Goal: Task Accomplishment & Management: Manage account settings

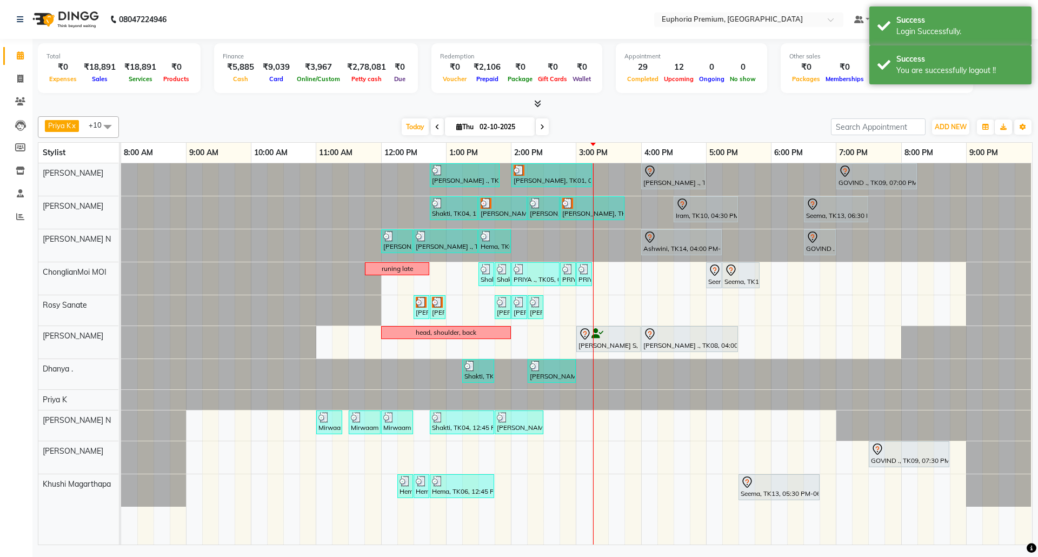
click at [539, 101] on icon at bounding box center [537, 103] width 7 height 8
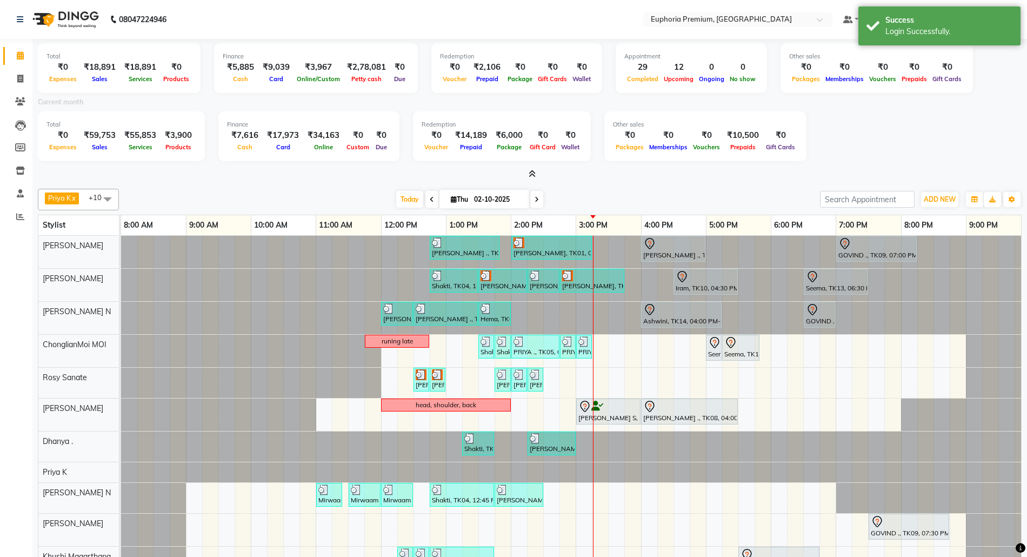
click at [531, 172] on icon at bounding box center [532, 174] width 7 height 8
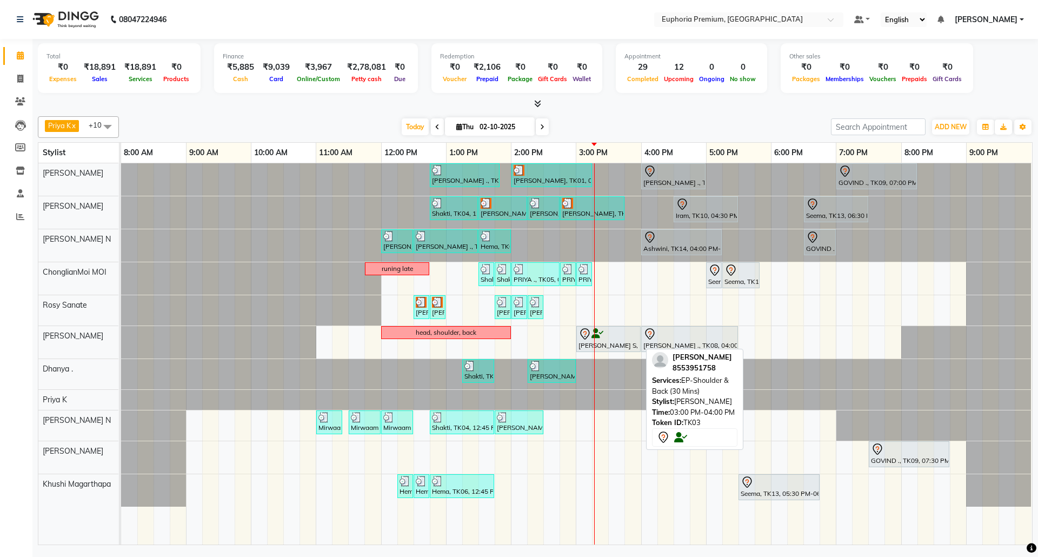
click at [608, 349] on div "Ranjith Kumar S, TK03, 03:00 PM-04:00 PM, EP-Shoulder & Back (30 Mins)" at bounding box center [608, 339] width 62 height 23
select select "7"
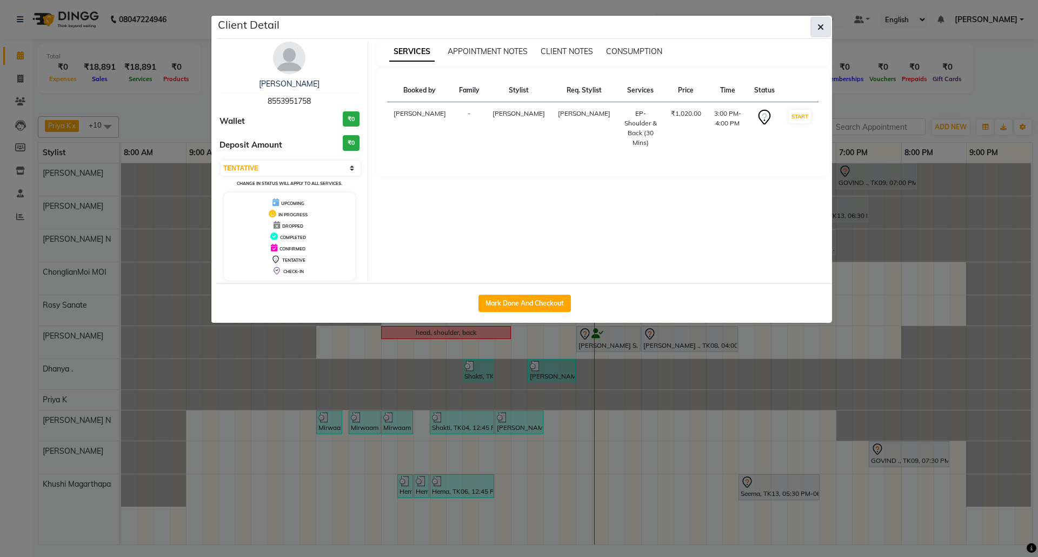
click at [818, 29] on icon "button" at bounding box center [821, 27] width 6 height 9
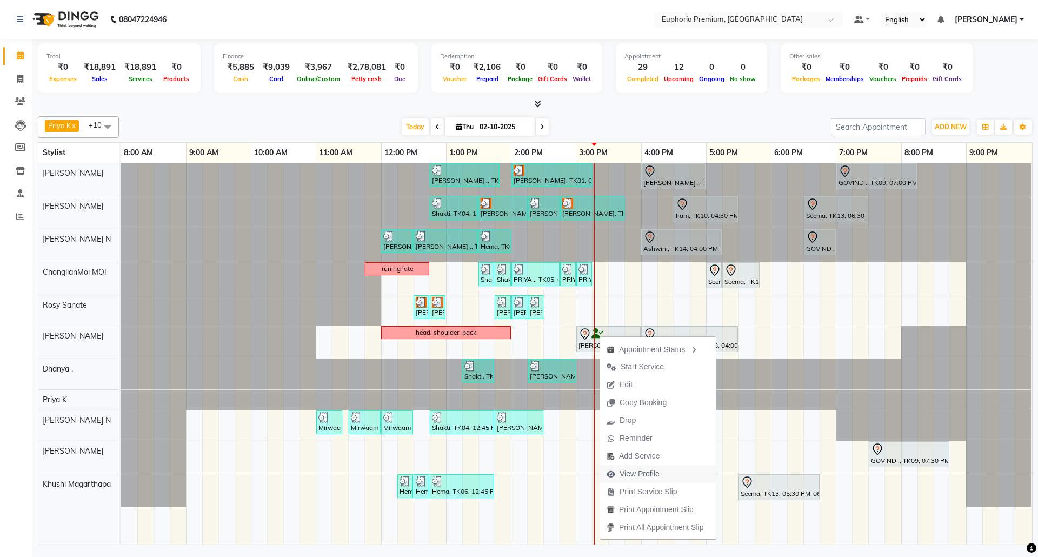
click at [649, 469] on span "View Profile" at bounding box center [640, 473] width 40 height 11
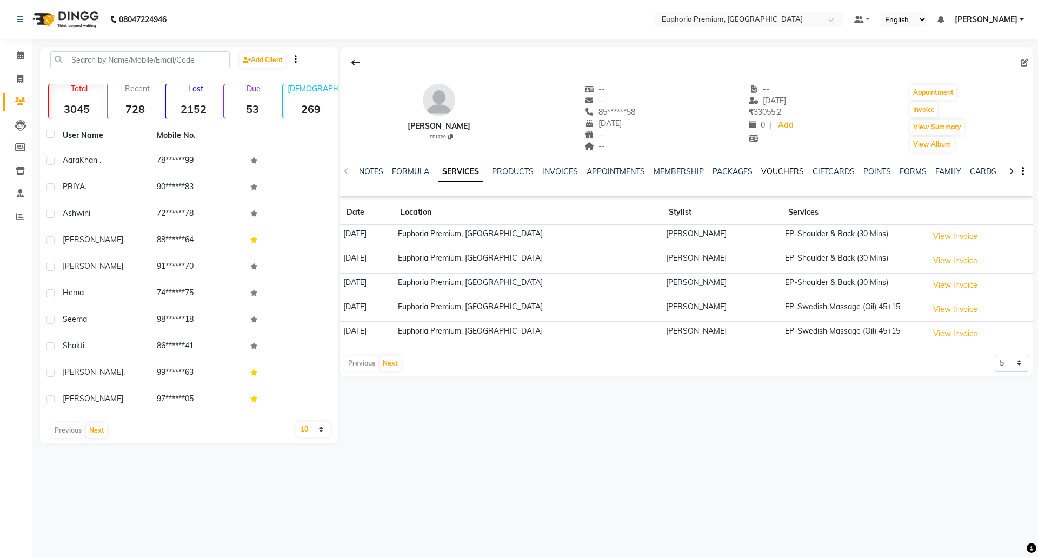
click at [779, 171] on link "VOUCHERS" at bounding box center [782, 172] width 43 height 10
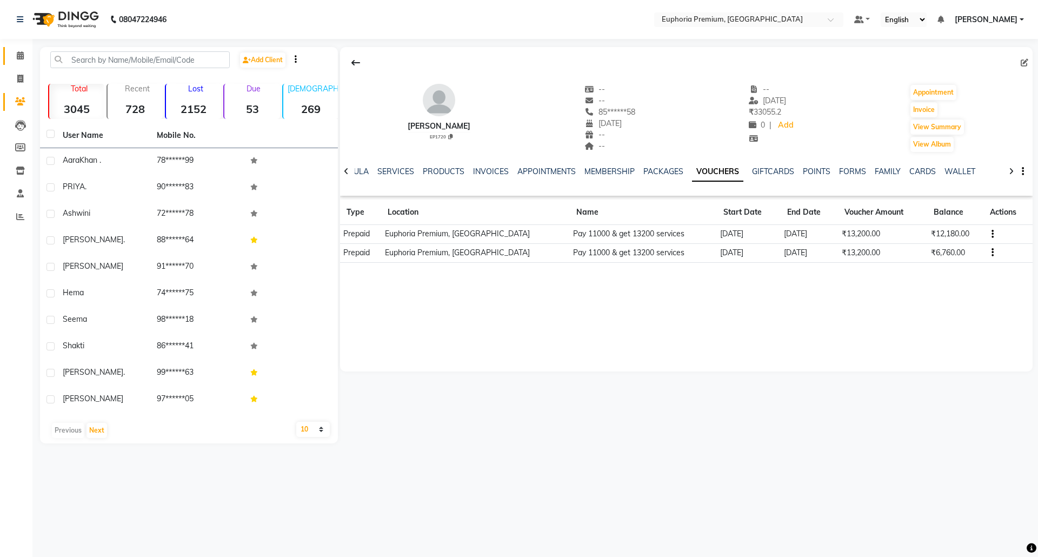
click at [19, 63] on link "Calendar" at bounding box center [16, 56] width 26 height 18
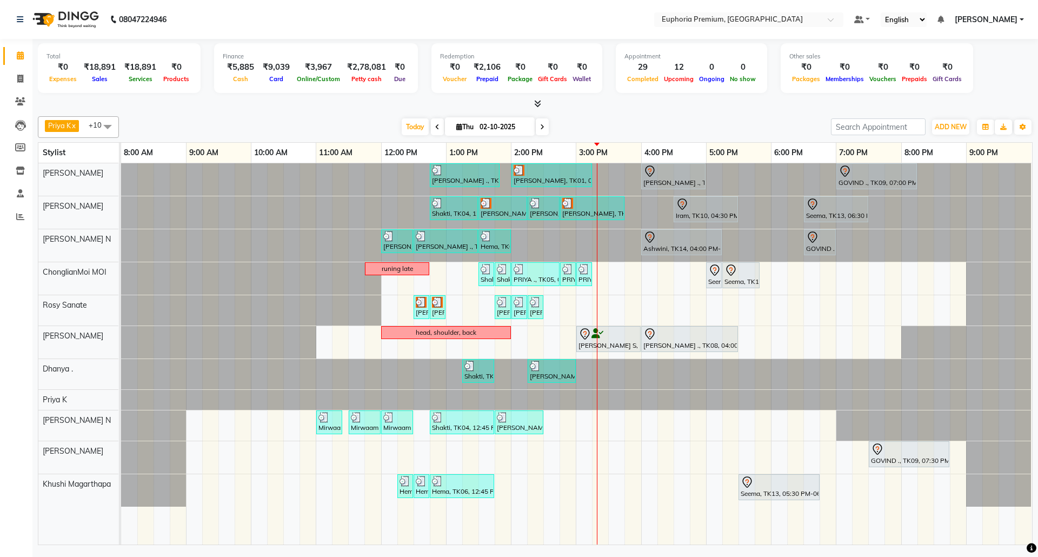
click at [614, 274] on div "Sulakshana ., TK07, 12:45 PM-01:50 PM, EP-Tefiti Coffee Pedi Prabha, TK01, 02:0…" at bounding box center [576, 353] width 911 height 381
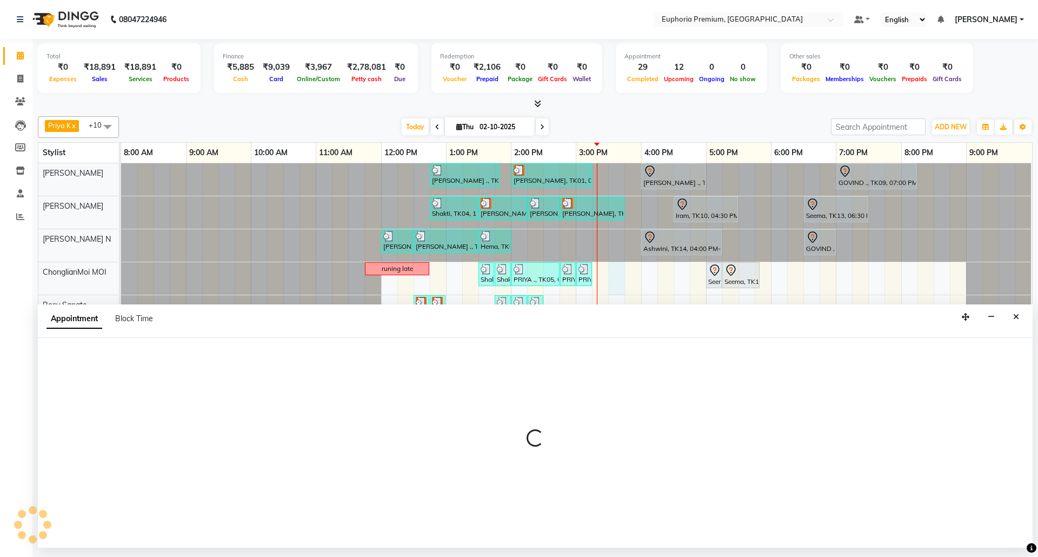
select select "71597"
select select "tentative"
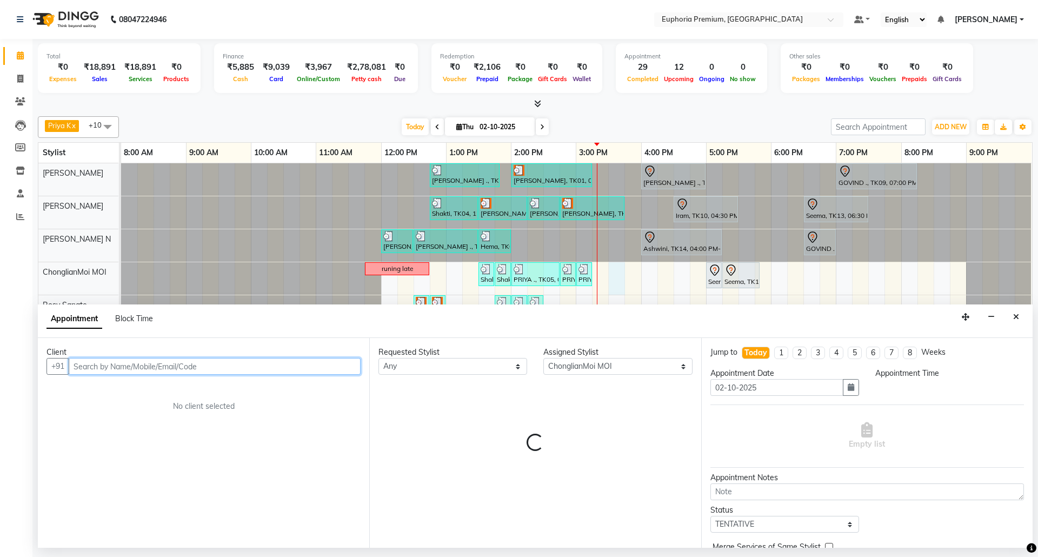
select select "930"
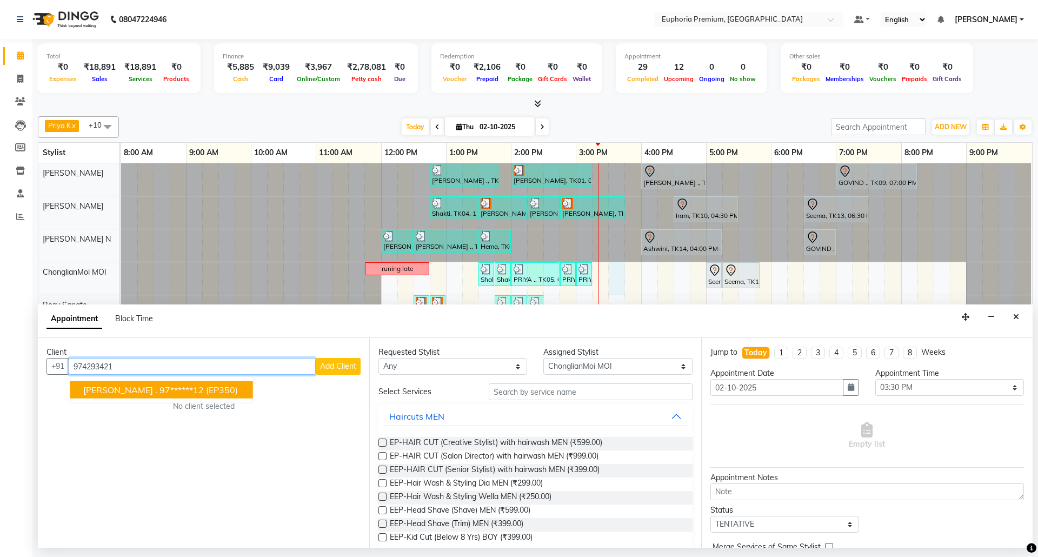
type input "974293421"
click at [549, 392] on input "text" at bounding box center [591, 391] width 204 height 17
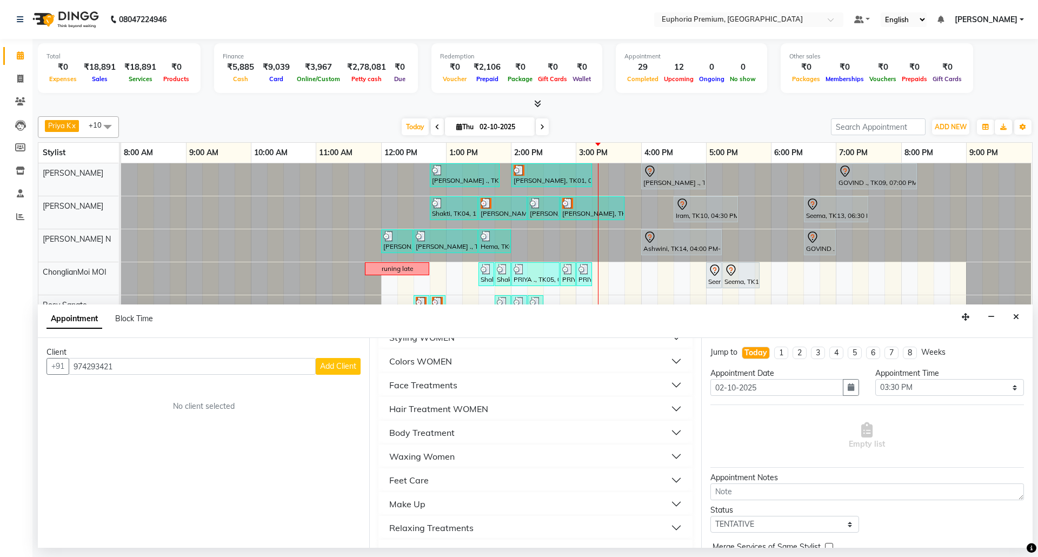
scroll to position [195, 0]
type input "co"
click at [446, 360] on div "Face Treatments" at bounding box center [423, 360] width 68 height 13
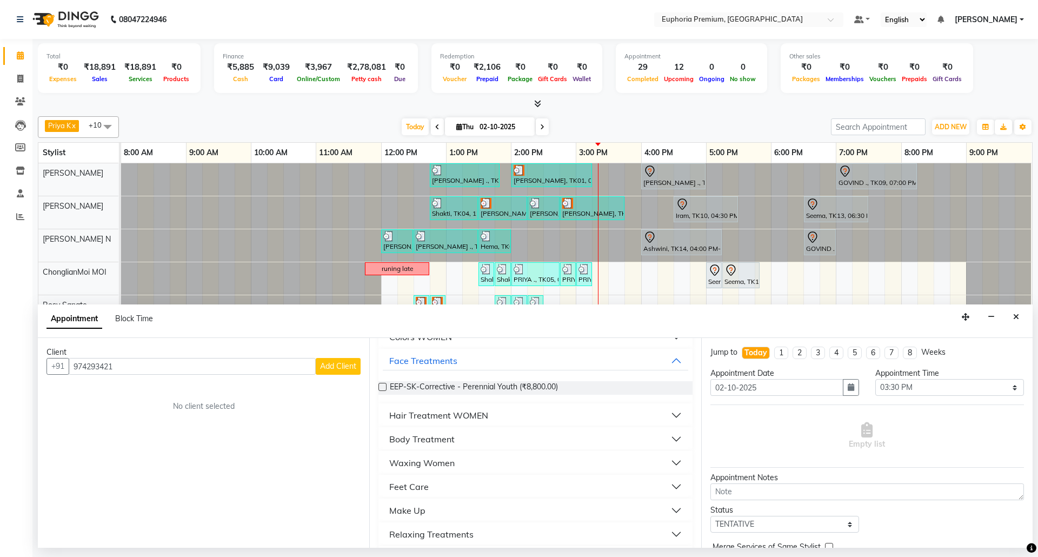
click at [383, 389] on label at bounding box center [382, 387] width 8 height 8
click at [383, 389] on input "checkbox" at bounding box center [381, 387] width 7 height 7
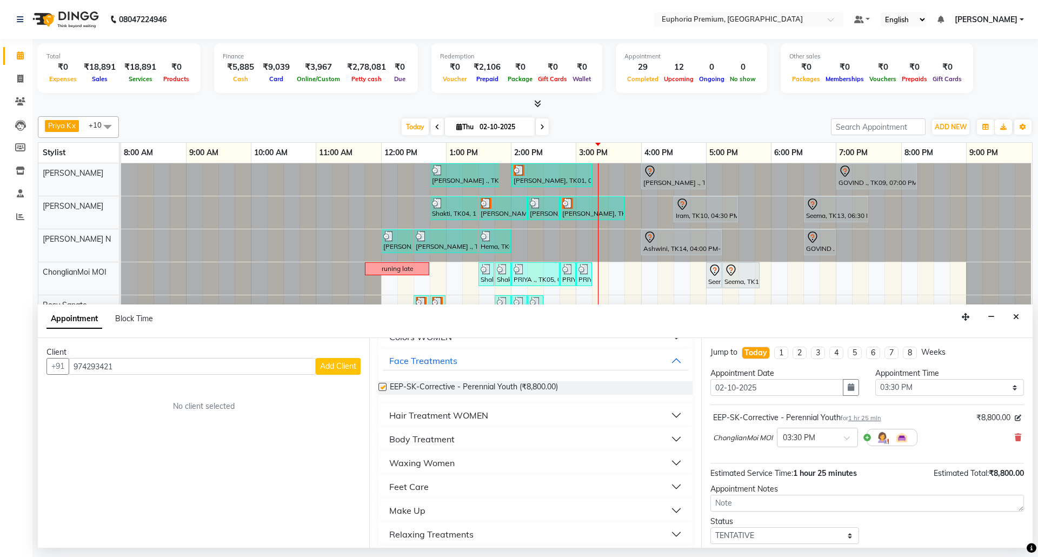
checkbox input "false"
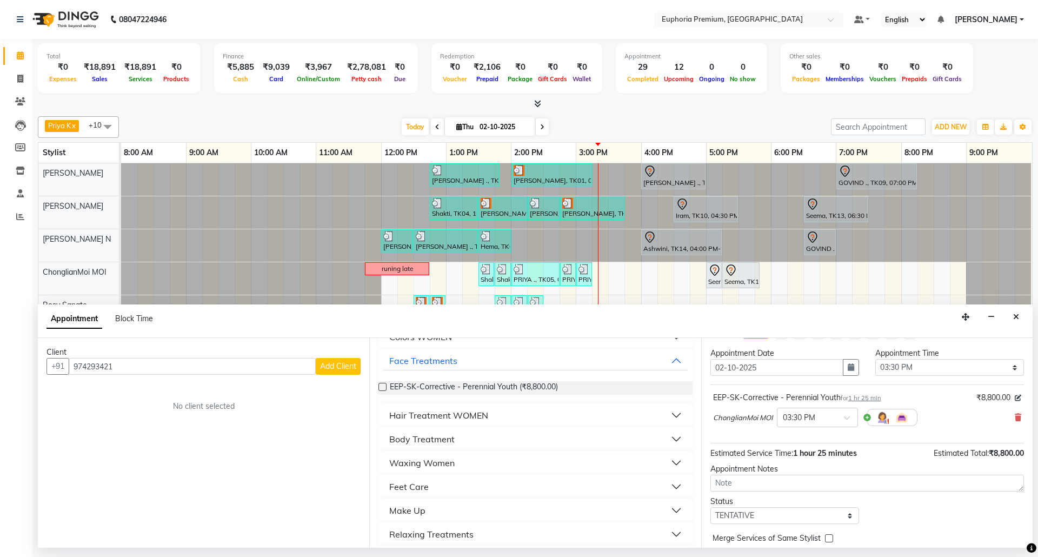
scroll to position [0, 0]
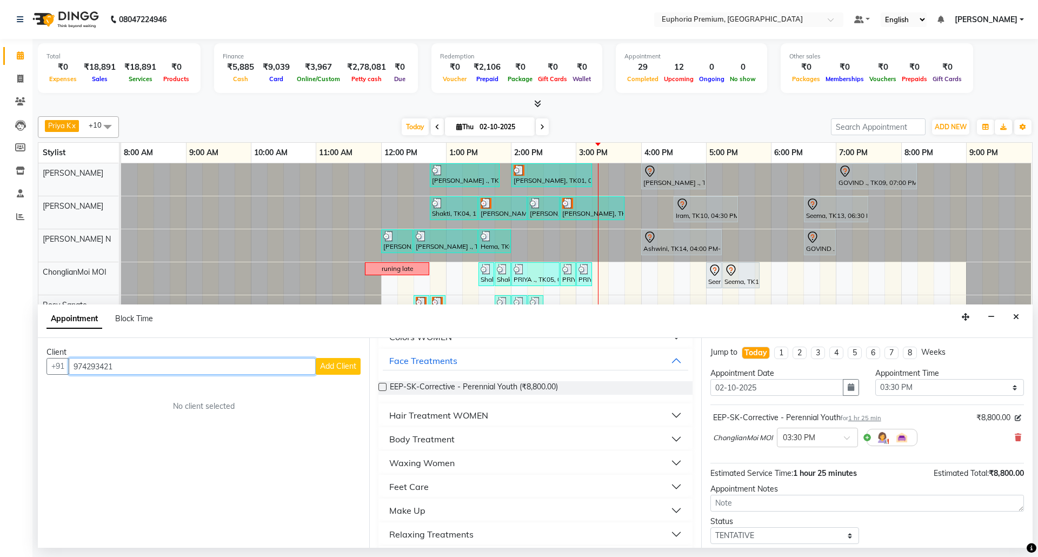
click at [134, 366] on input "974293421" at bounding box center [192, 366] width 247 height 17
click at [338, 370] on span "Add Client" at bounding box center [338, 366] width 36 height 10
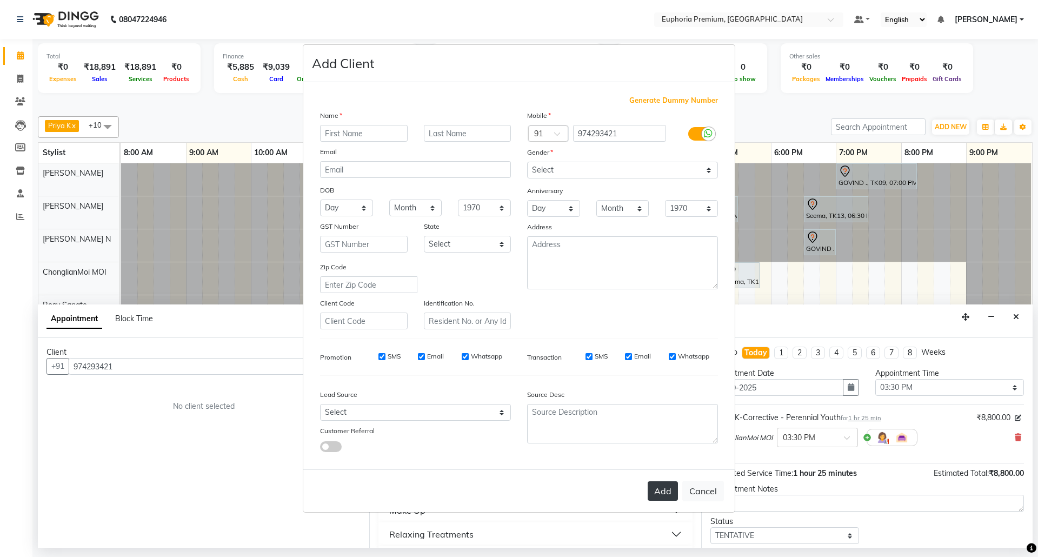
click at [665, 489] on button "Add" at bounding box center [663, 490] width 30 height 19
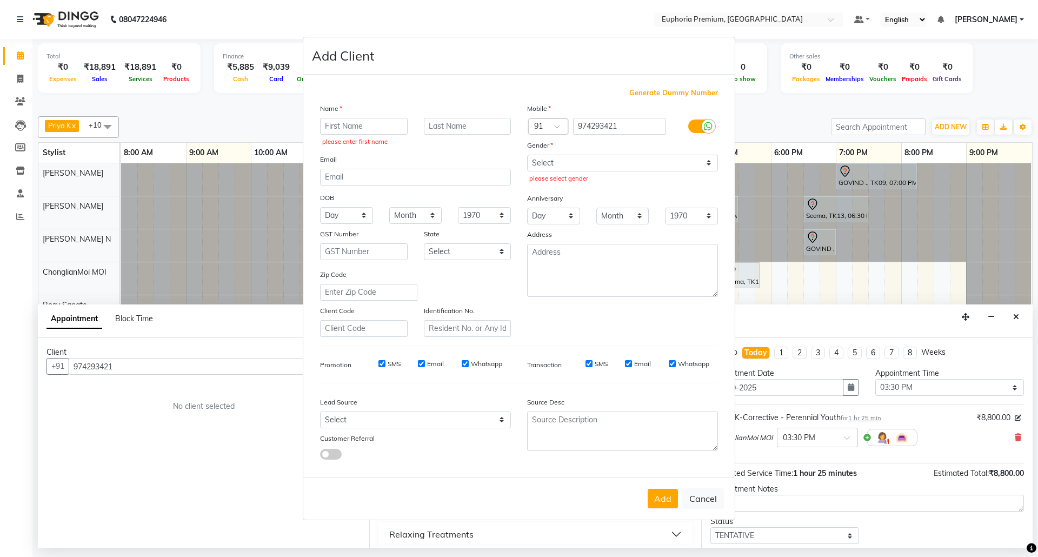
click at [288, 109] on ngb-modal-window "Add Client Generate Dummy Number Name please enter first name Email DOB Day 01 …" at bounding box center [519, 278] width 1038 height 557
click at [768, 104] on ngb-modal-window "Add Client Generate Dummy Number Name please enter first name Email DOB Day 01 …" at bounding box center [519, 278] width 1038 height 557
click at [768, 110] on ngb-modal-window "Add Client Generate Dummy Number Name please enter first name Email DOB Day 01 …" at bounding box center [519, 278] width 1038 height 557
click at [767, 110] on ngb-modal-window "Add Client Generate Dummy Number Name please enter first name Email DOB Day 01 …" at bounding box center [519, 278] width 1038 height 557
click at [150, 370] on ngb-modal-window "Add Client Generate Dummy Number Name please enter first name Email DOB Day 01 …" at bounding box center [519, 278] width 1038 height 557
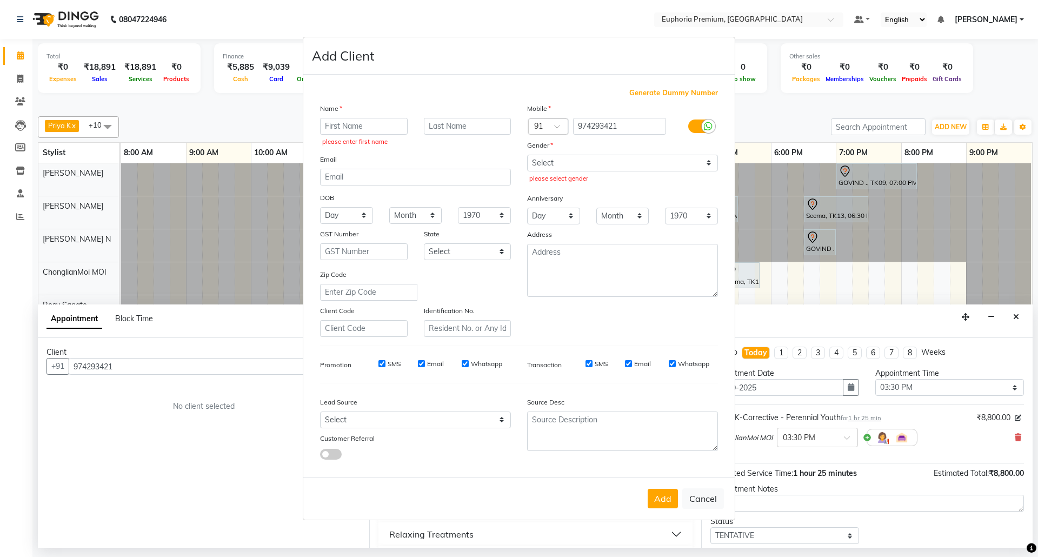
click at [149, 368] on ngb-modal-window "Add Client Generate Dummy Number Name please enter first name Email DOB Day 01 …" at bounding box center [519, 278] width 1038 height 557
click at [149, 367] on ngb-modal-window "Add Client Generate Dummy Number Name please enter first name Email DOB Day 01 …" at bounding box center [519, 278] width 1038 height 557
click at [704, 499] on button "Cancel" at bounding box center [703, 498] width 42 height 21
select select
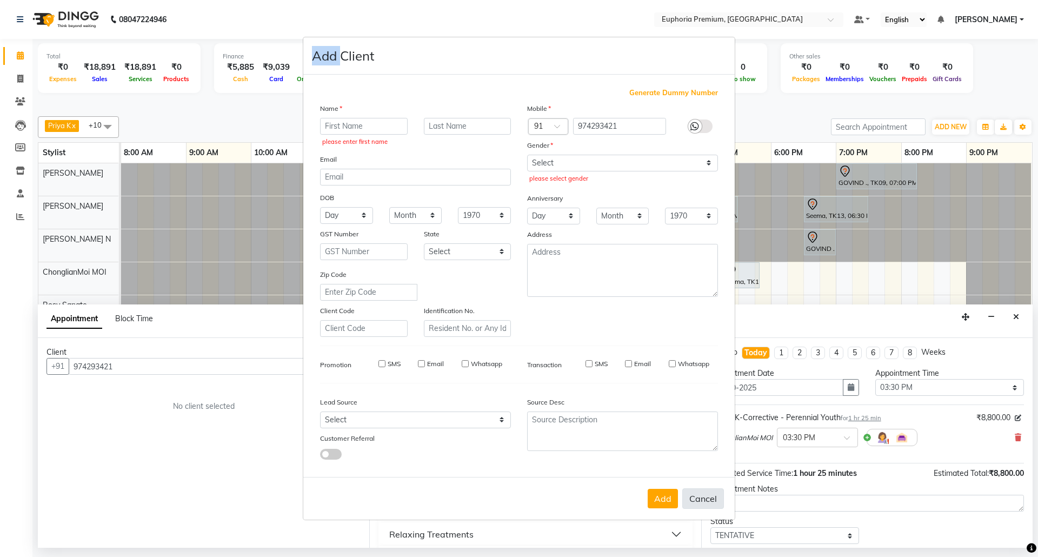
select select
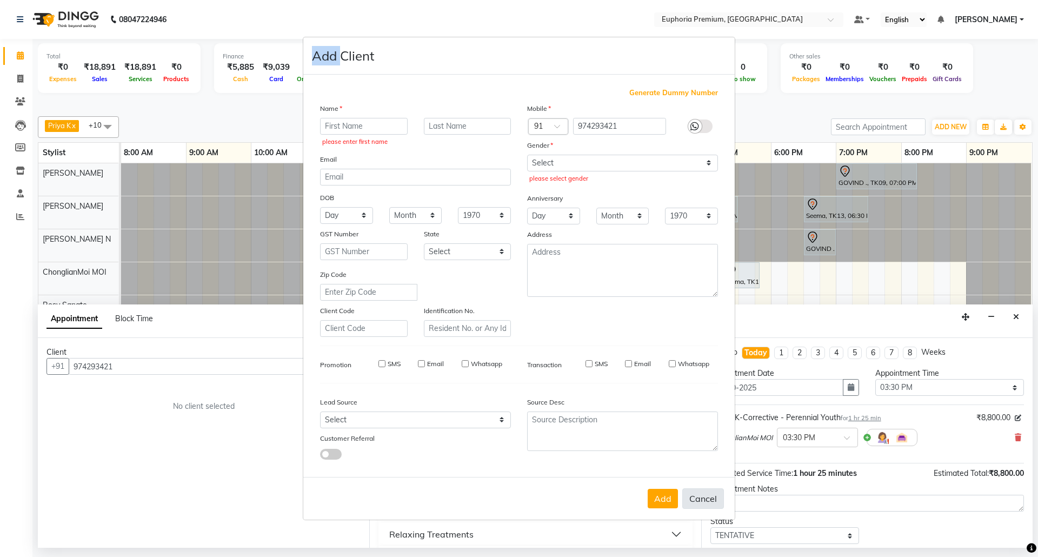
checkbox input "false"
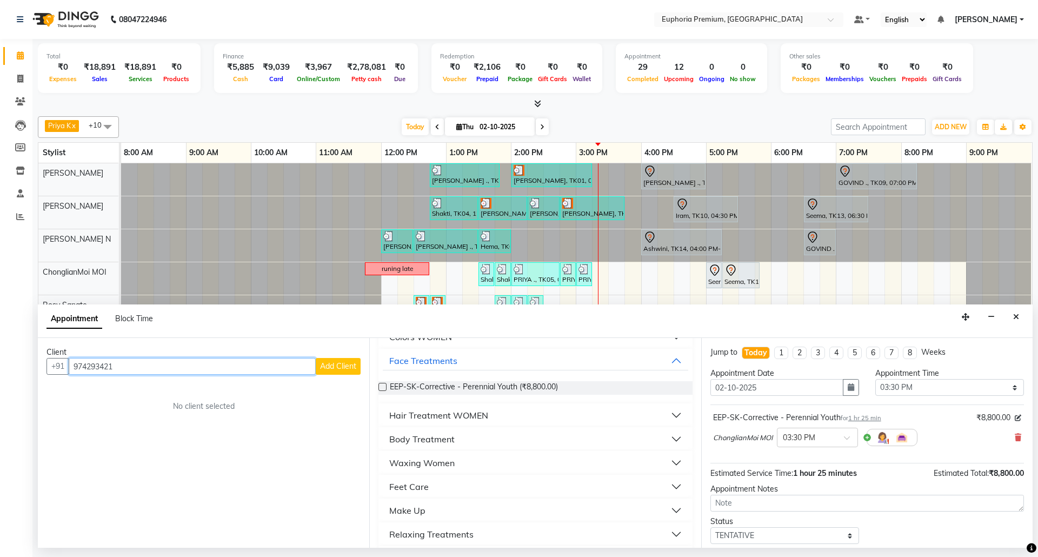
click at [150, 374] on input "974293421" at bounding box center [192, 366] width 247 height 17
click at [150, 398] on button "SPURTHI . 97******12 (EP350)" at bounding box center [161, 389] width 183 height 17
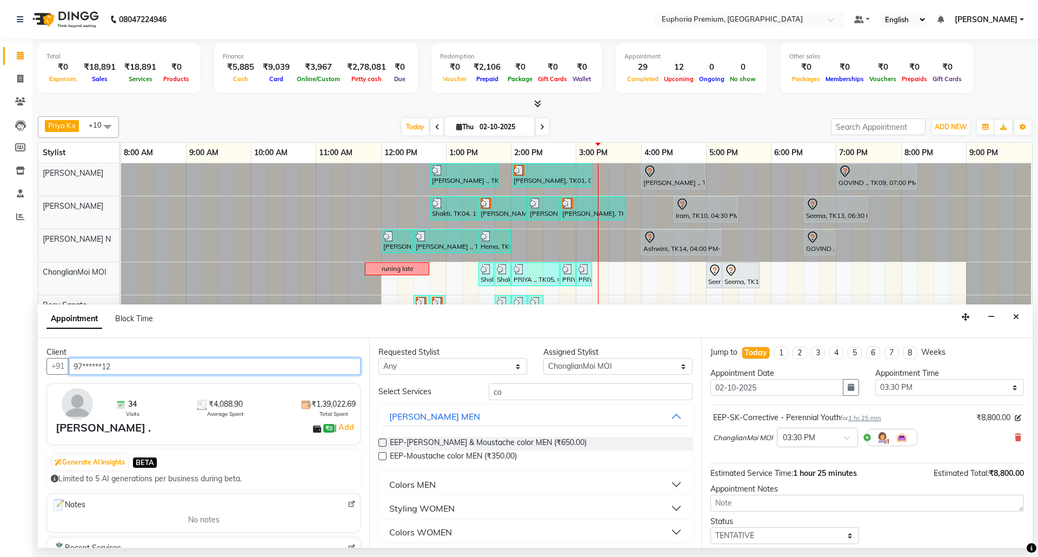
type input "97******12"
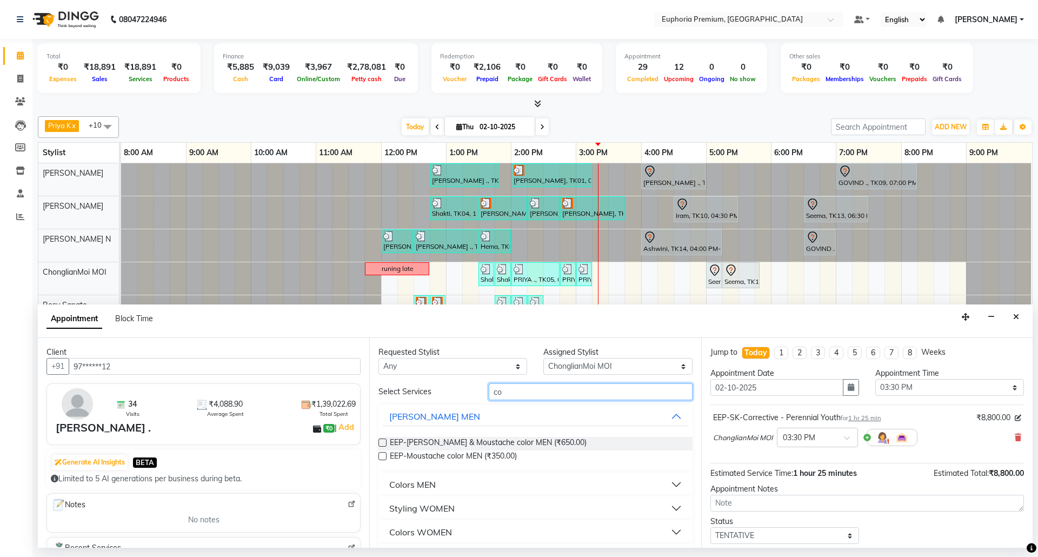
click at [546, 396] on input "co" at bounding box center [591, 391] width 204 height 17
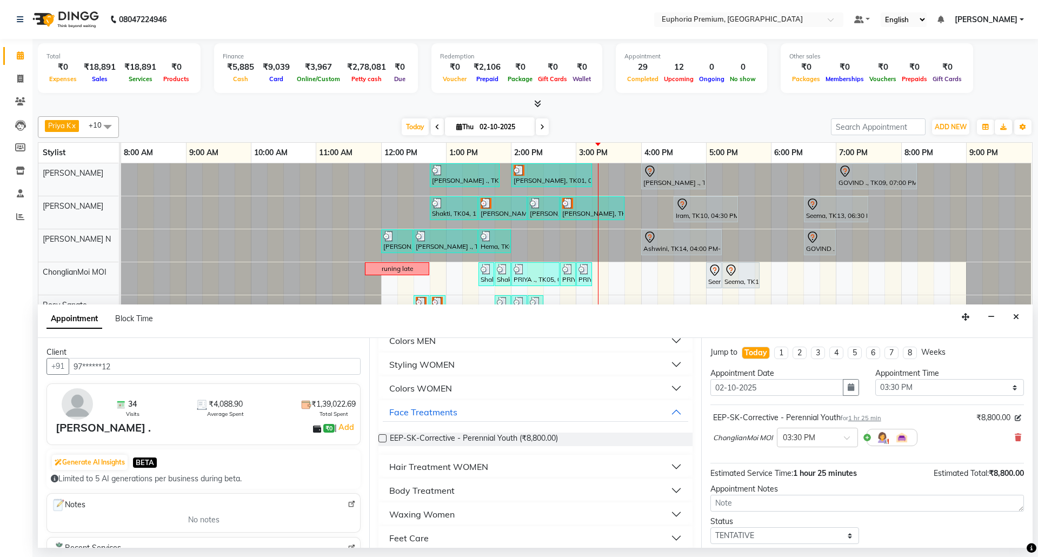
click at [380, 440] on label at bounding box center [382, 438] width 8 height 8
click at [380, 440] on input "checkbox" at bounding box center [381, 439] width 7 height 7
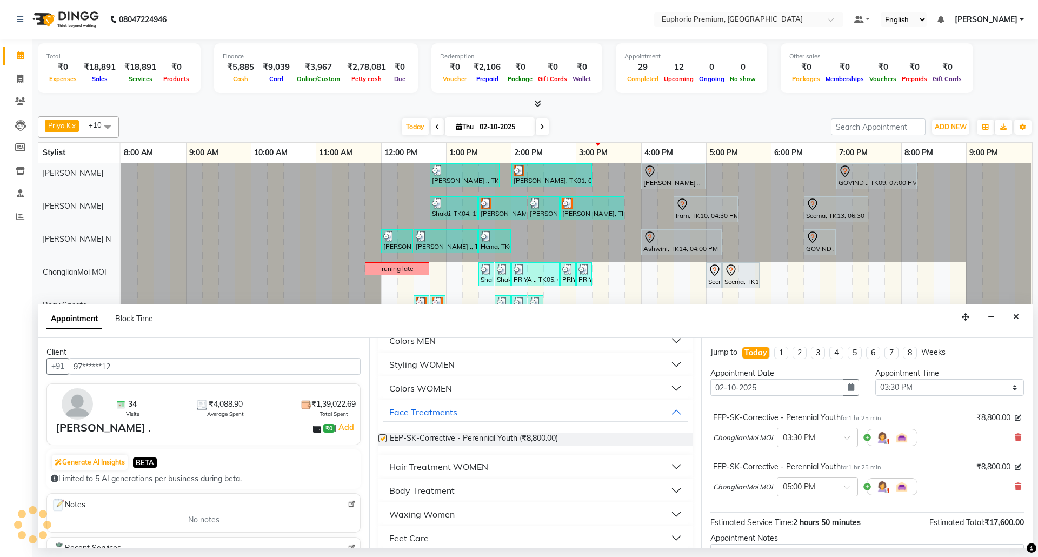
checkbox input "false"
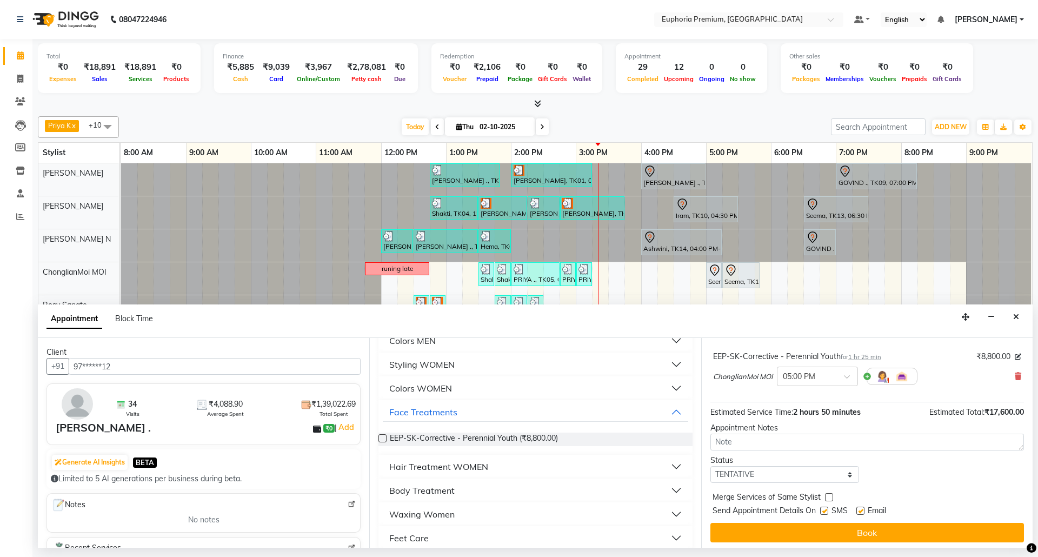
scroll to position [115, 0]
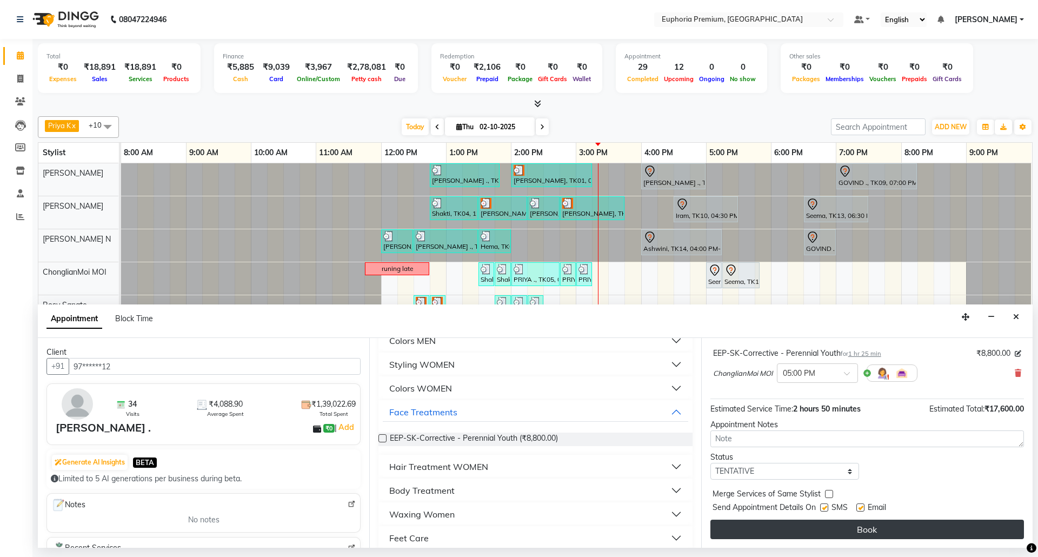
click at [839, 528] on button "Book" at bounding box center [867, 529] width 314 height 19
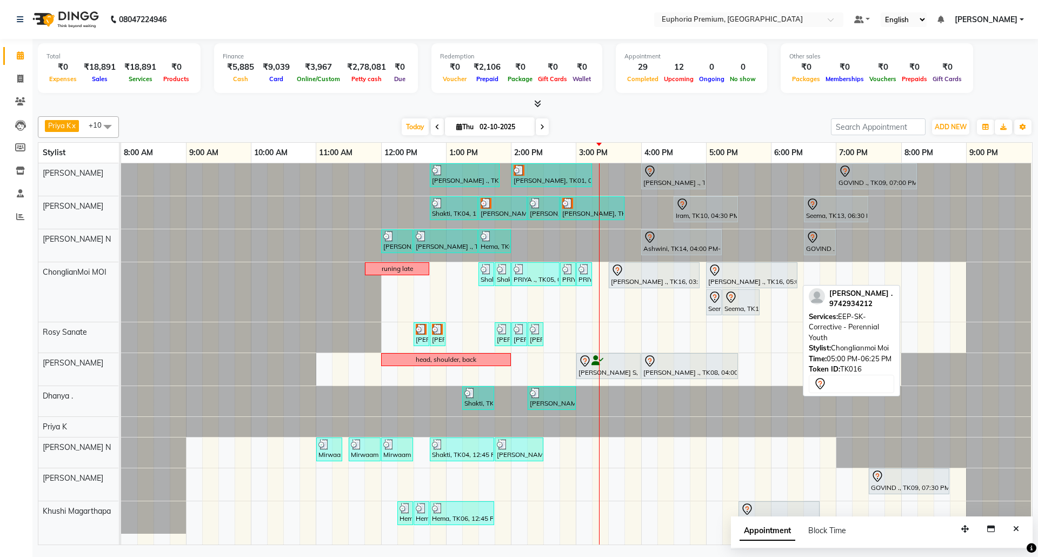
click at [748, 287] on div "SPURTHI ., TK16, 05:00 PM-06:25 PM, EEP-SK-Corrective - Perennial Youth" at bounding box center [751, 275] width 89 height 23
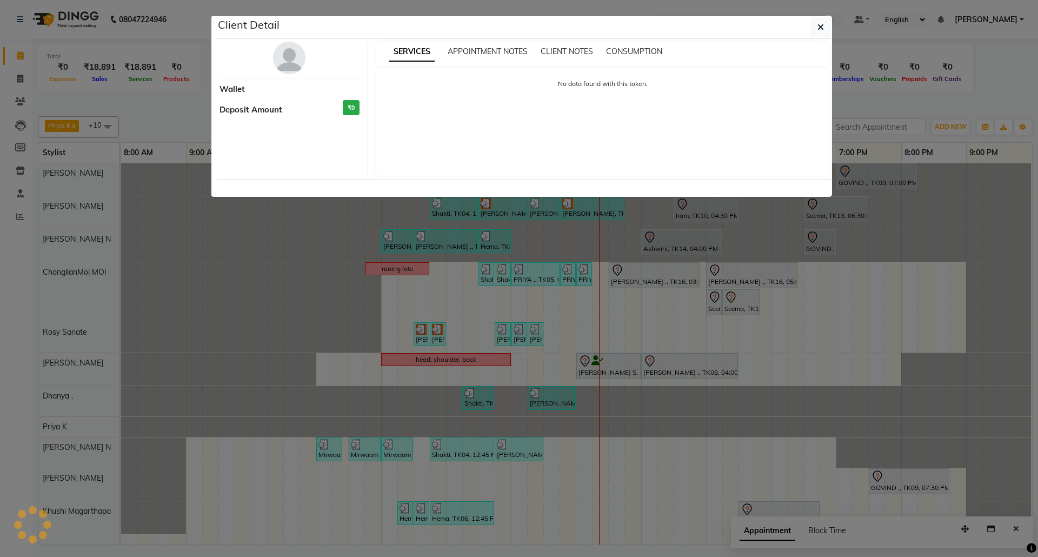
select select "7"
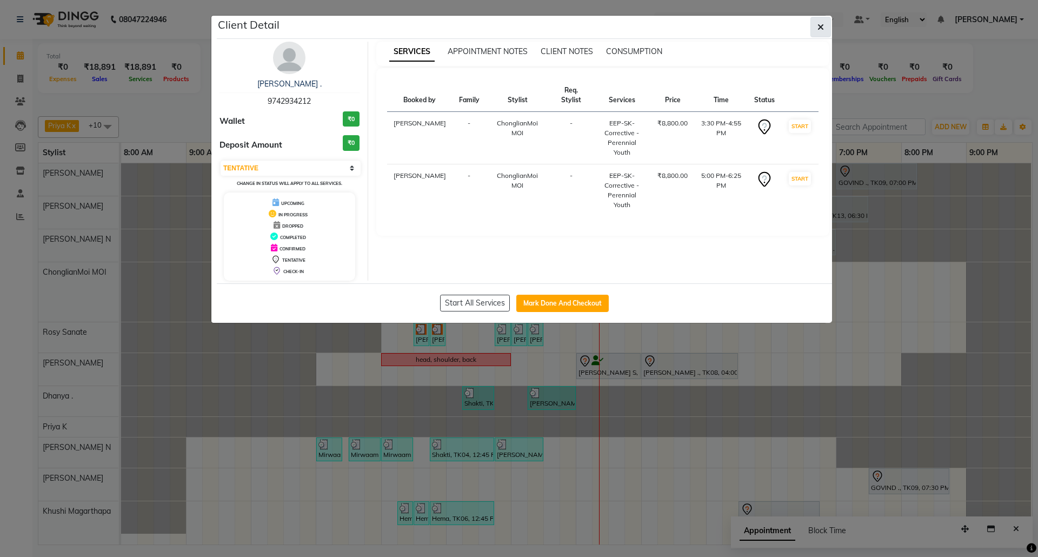
click at [820, 28] on icon "button" at bounding box center [821, 27] width 6 height 9
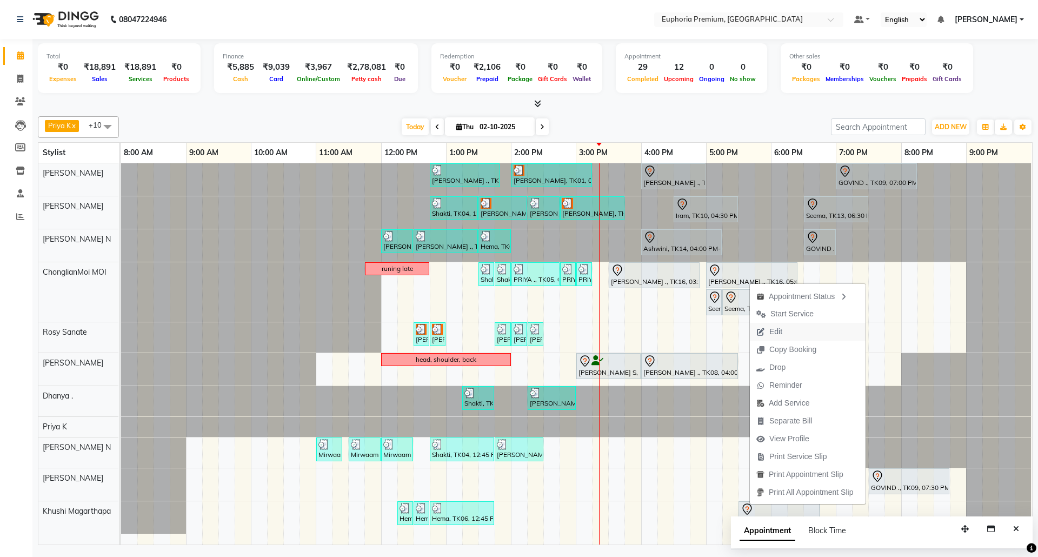
click at [786, 332] on span "Edit" at bounding box center [769, 332] width 39 height 18
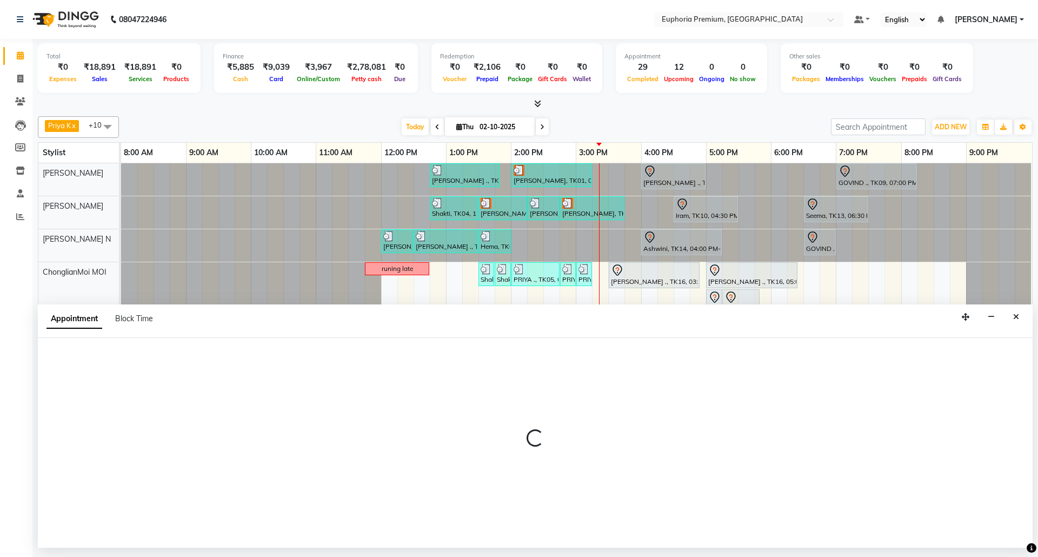
select select "tentative"
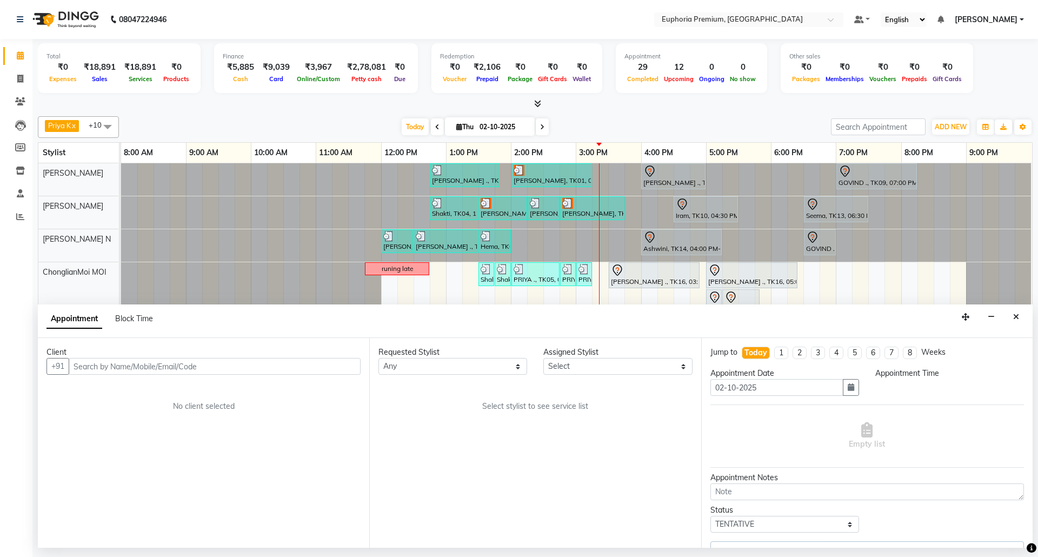
select select "71597"
select select "930"
select select "4006"
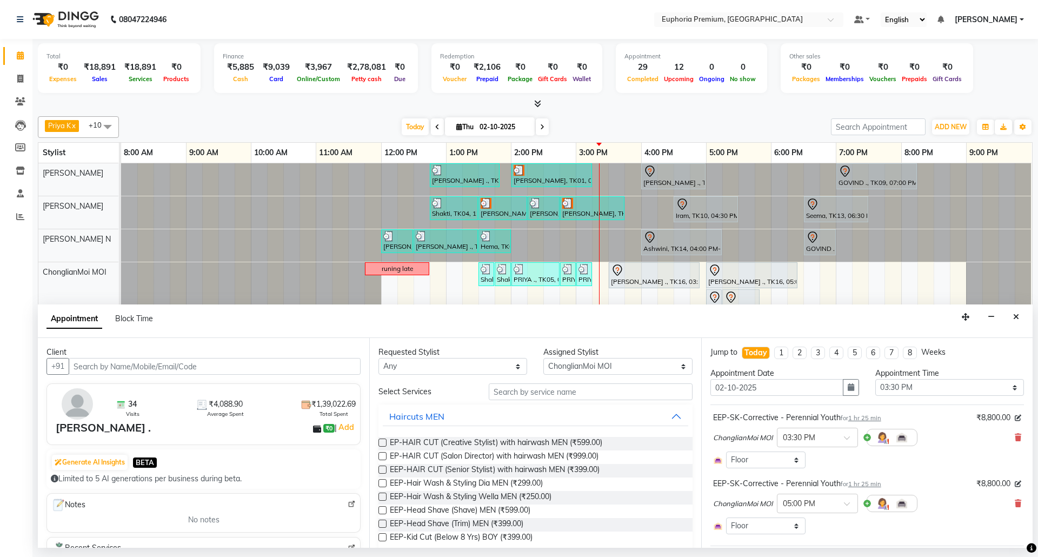
scroll to position [72, 0]
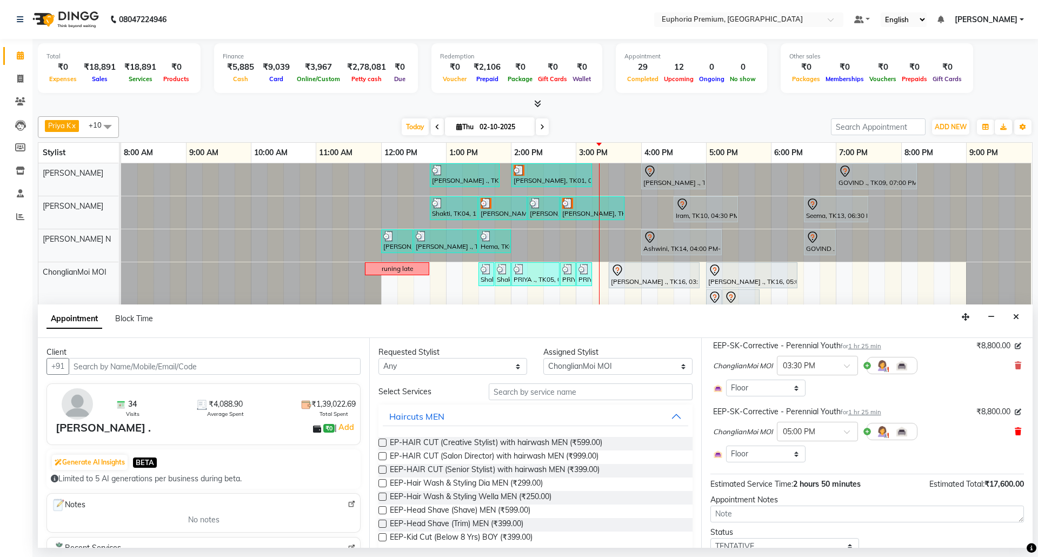
click at [1015, 433] on icon at bounding box center [1018, 432] width 6 height 8
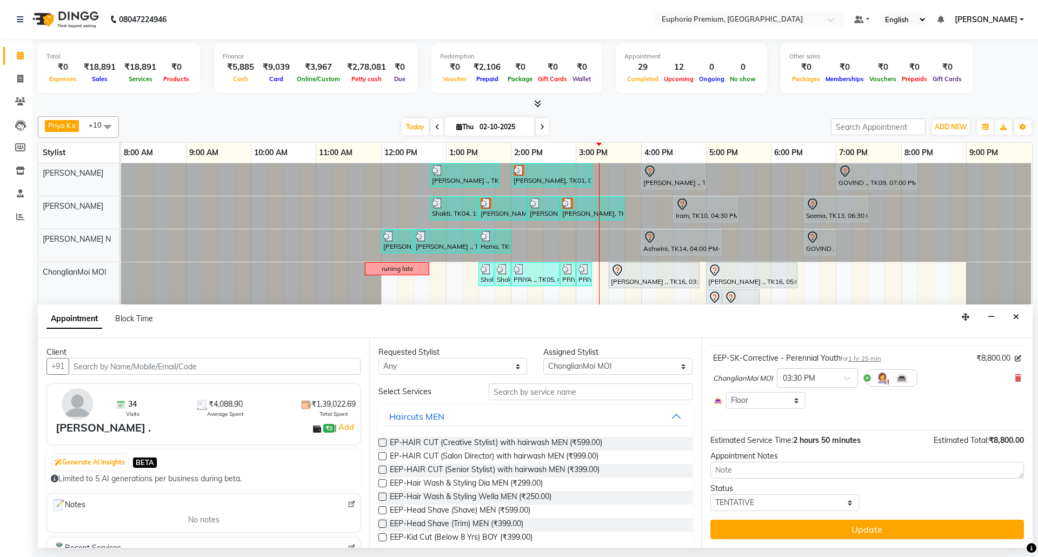
scroll to position [61, 0]
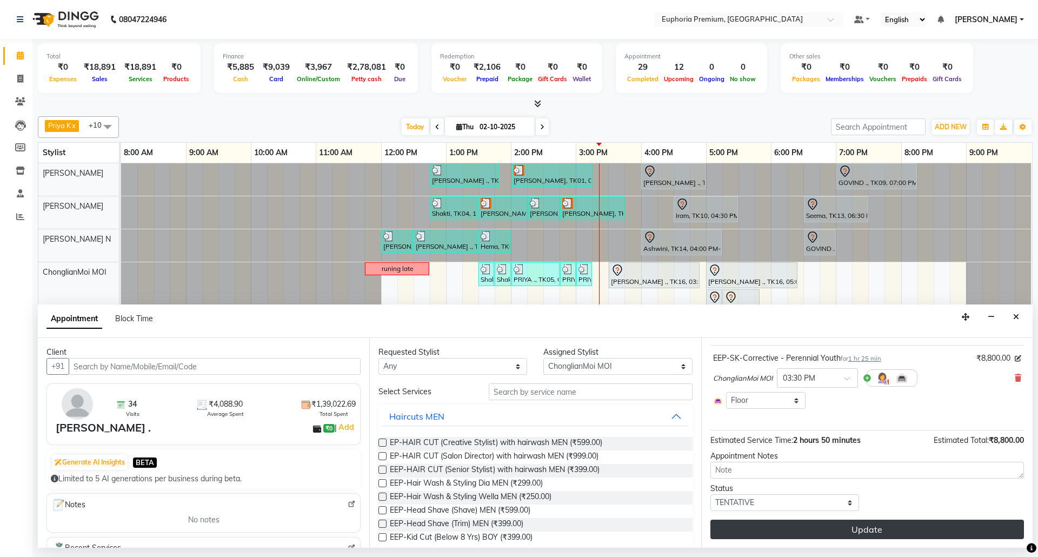
click at [953, 528] on button "Update" at bounding box center [867, 529] width 314 height 19
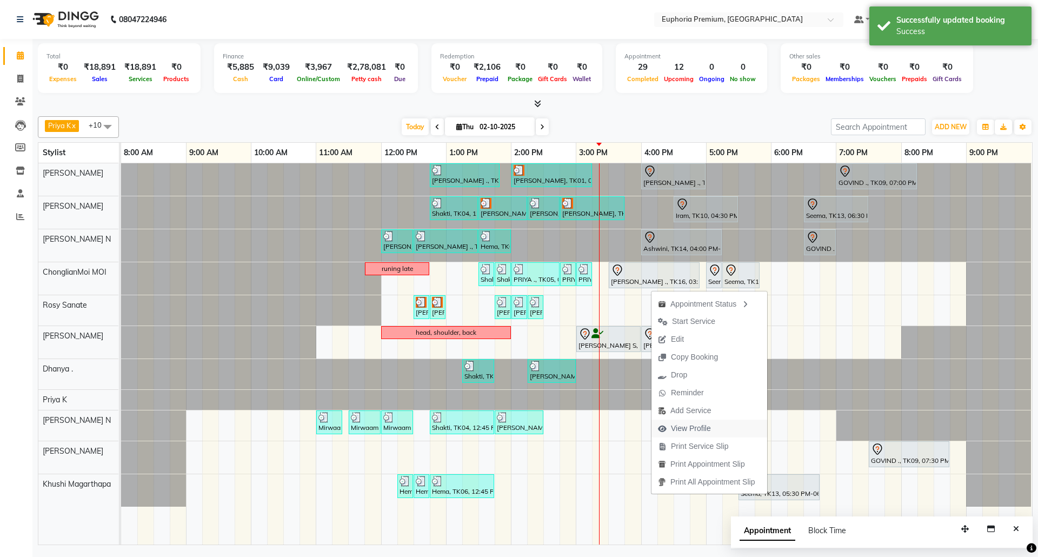
click at [688, 427] on span "View Profile" at bounding box center [691, 428] width 40 height 11
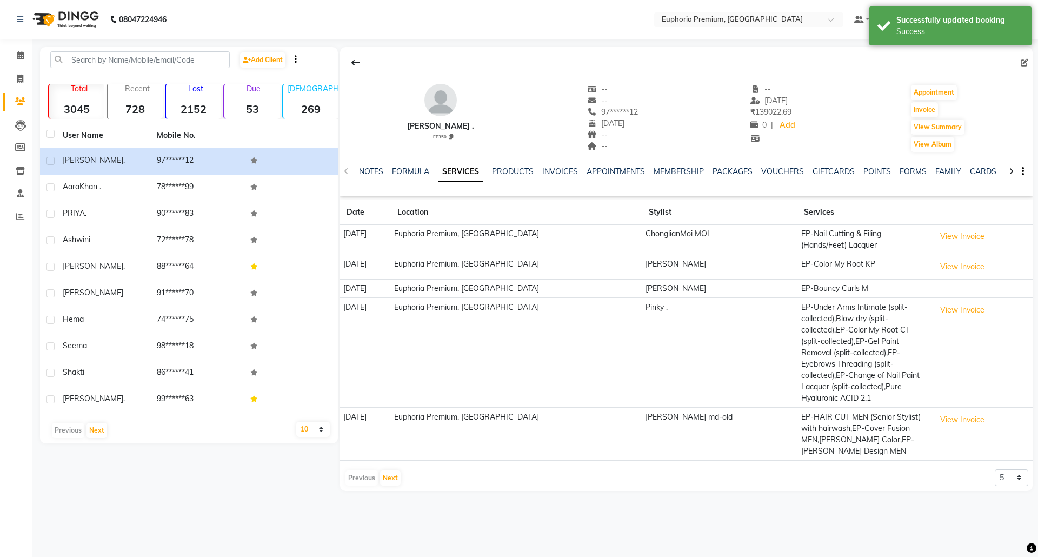
click at [779, 164] on div "NOTES FORMULA SERVICES PRODUCTS INVOICES APPOINTMENTS MEMBERSHIP PACKAGES VOUCH…" at bounding box center [686, 171] width 693 height 37
click at [778, 174] on link "VOUCHERS" at bounding box center [782, 172] width 43 height 10
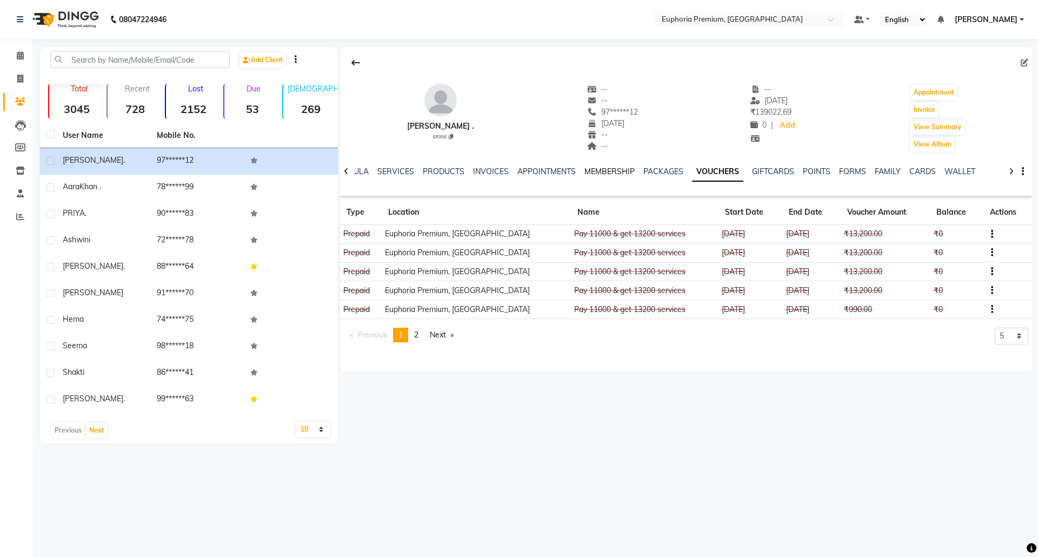
click at [612, 168] on link "MEMBERSHIP" at bounding box center [609, 172] width 50 height 10
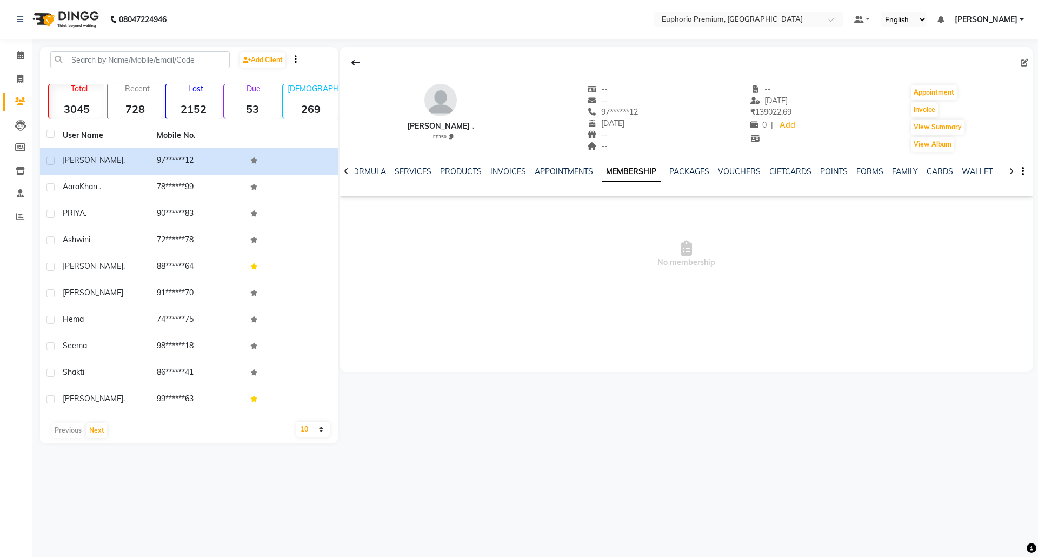
click at [738, 176] on div "VOUCHERS" at bounding box center [739, 171] width 43 height 11
click at [734, 173] on link "VOUCHERS" at bounding box center [739, 172] width 43 height 10
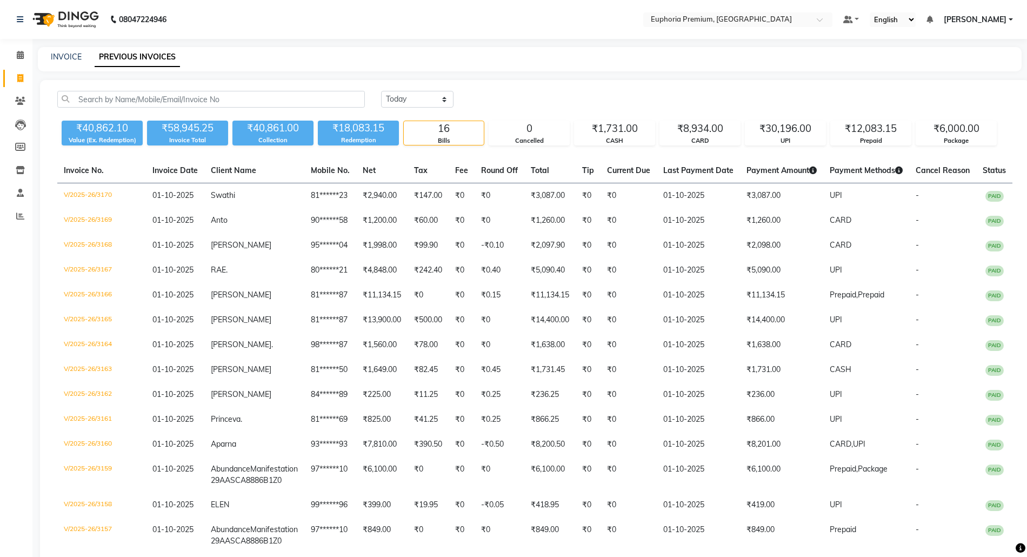
select select "yesterday"
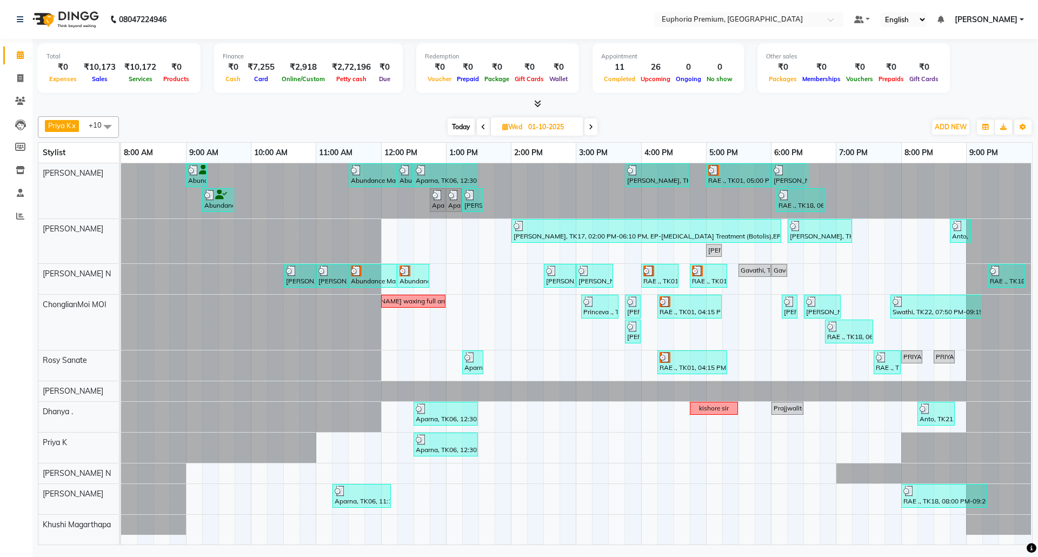
click at [590, 132] on span at bounding box center [590, 126] width 13 height 17
type input "02-10-2025"
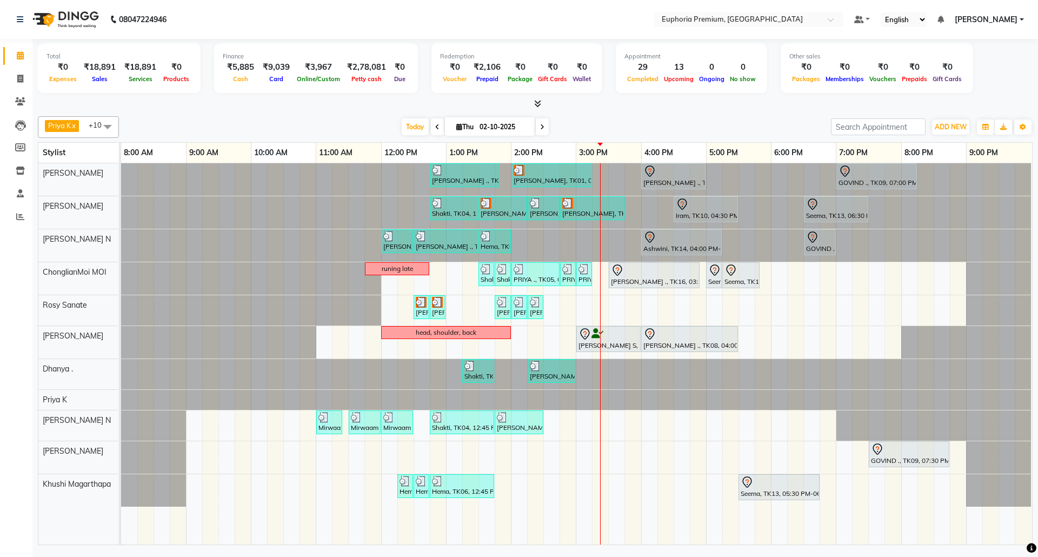
click at [535, 102] on icon at bounding box center [537, 103] width 7 height 8
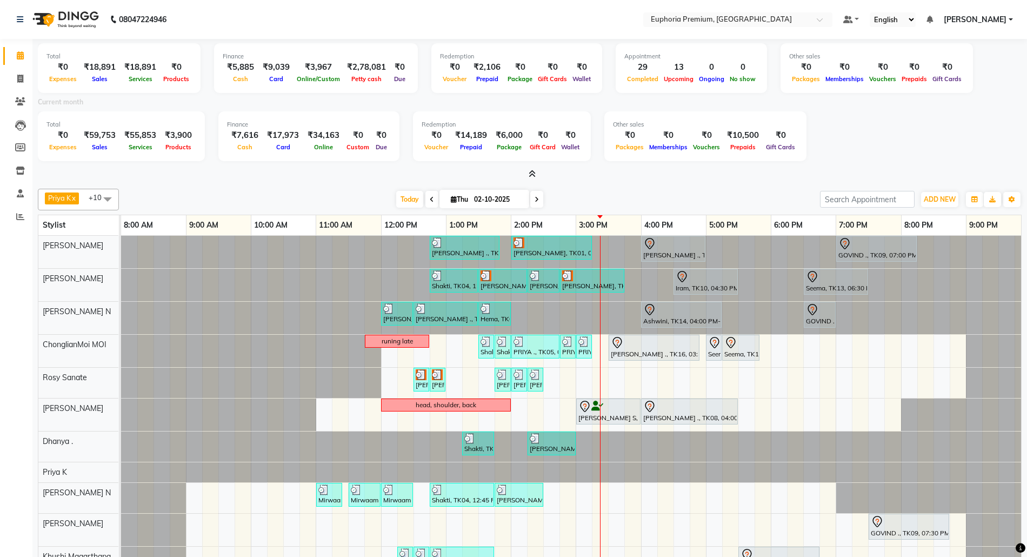
click at [534, 174] on icon at bounding box center [532, 174] width 7 height 8
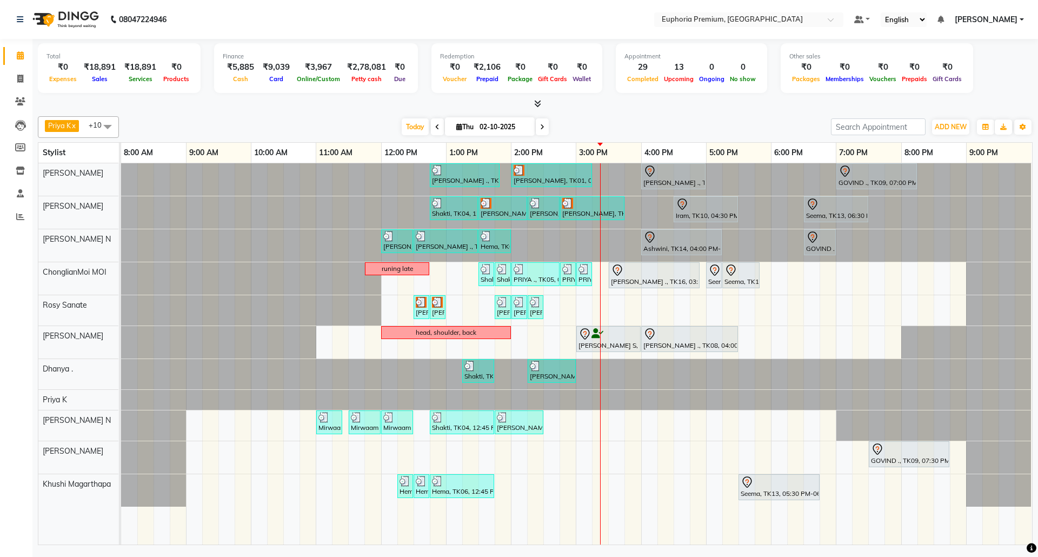
click at [431, 132] on span at bounding box center [437, 126] width 13 height 17
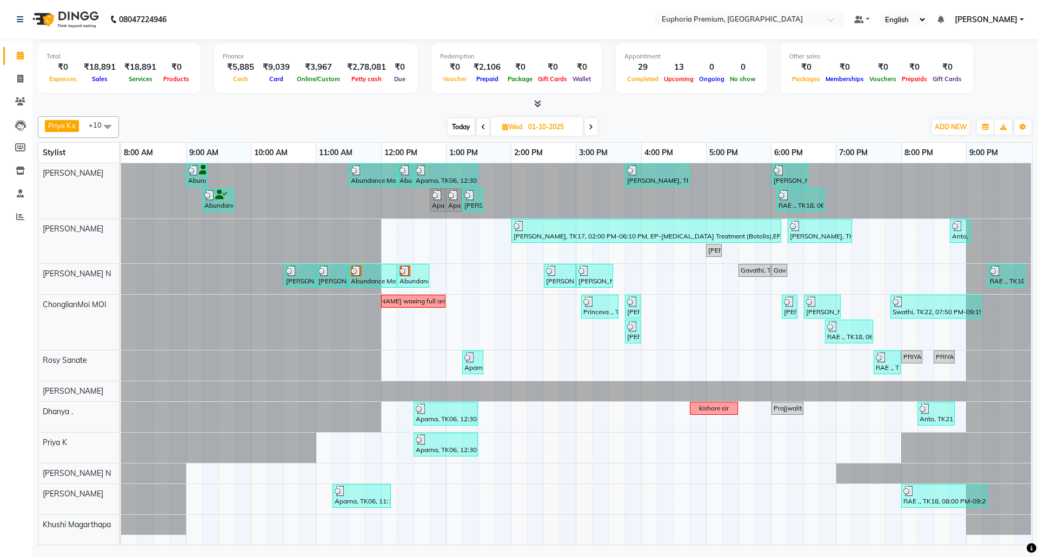
click at [590, 126] on icon at bounding box center [591, 127] width 4 height 6
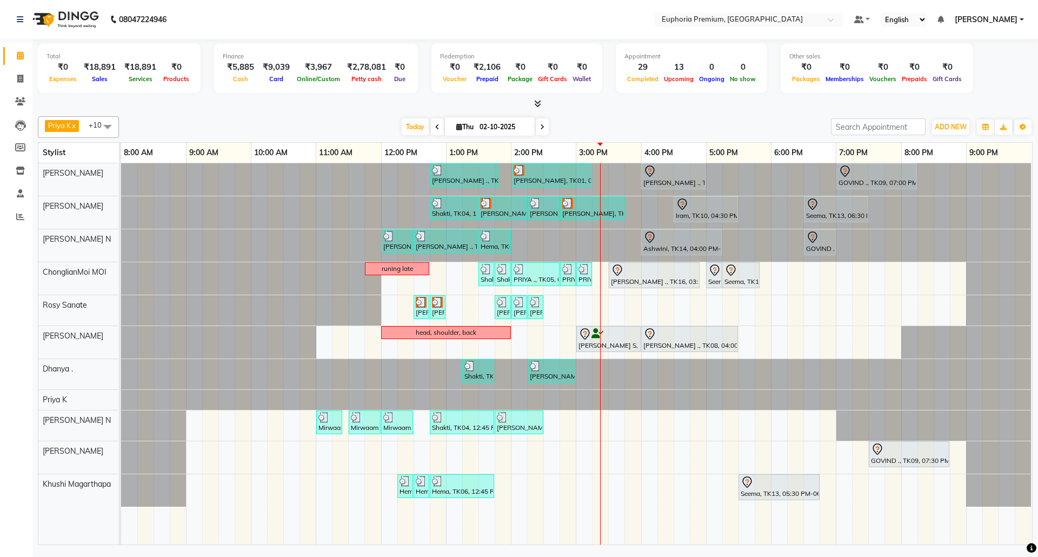
click at [435, 128] on icon at bounding box center [437, 127] width 4 height 6
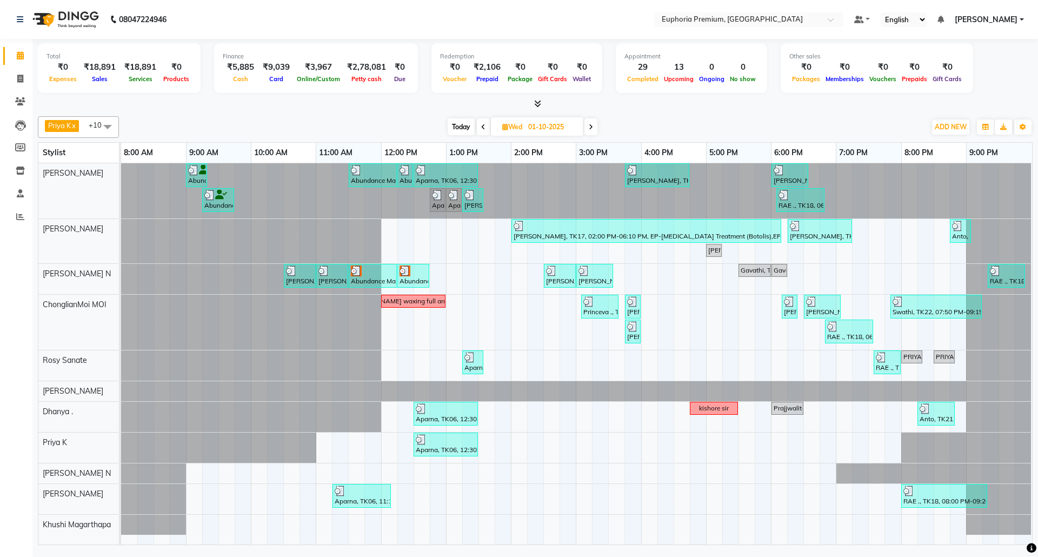
click at [593, 129] on icon at bounding box center [591, 127] width 4 height 6
type input "02-10-2025"
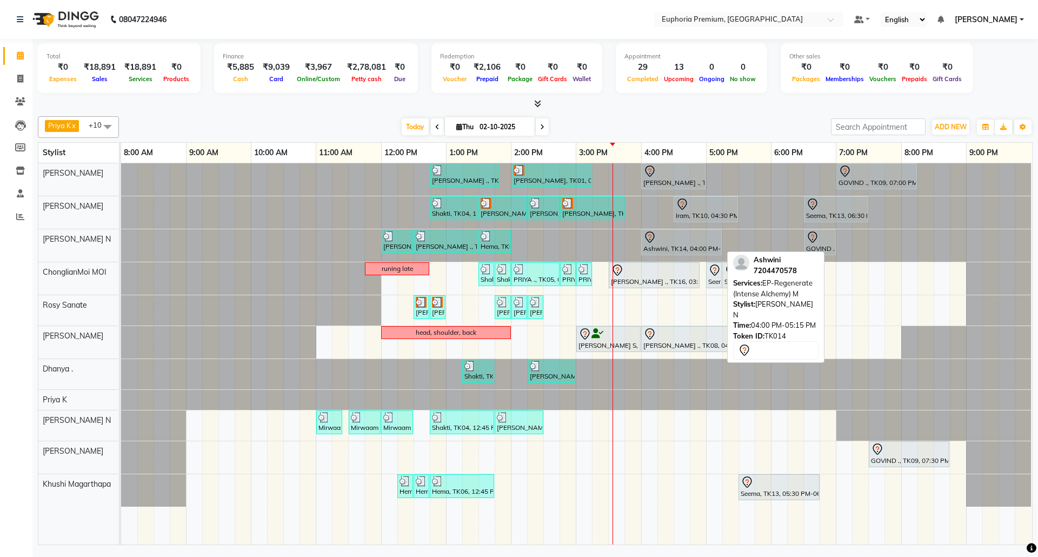
click at [688, 236] on div at bounding box center [681, 237] width 76 height 13
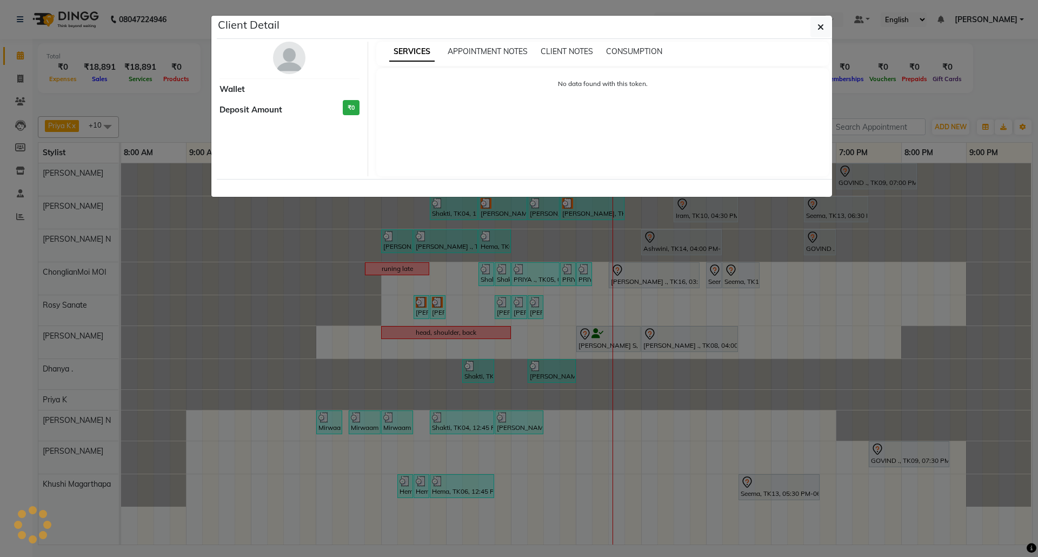
select select "7"
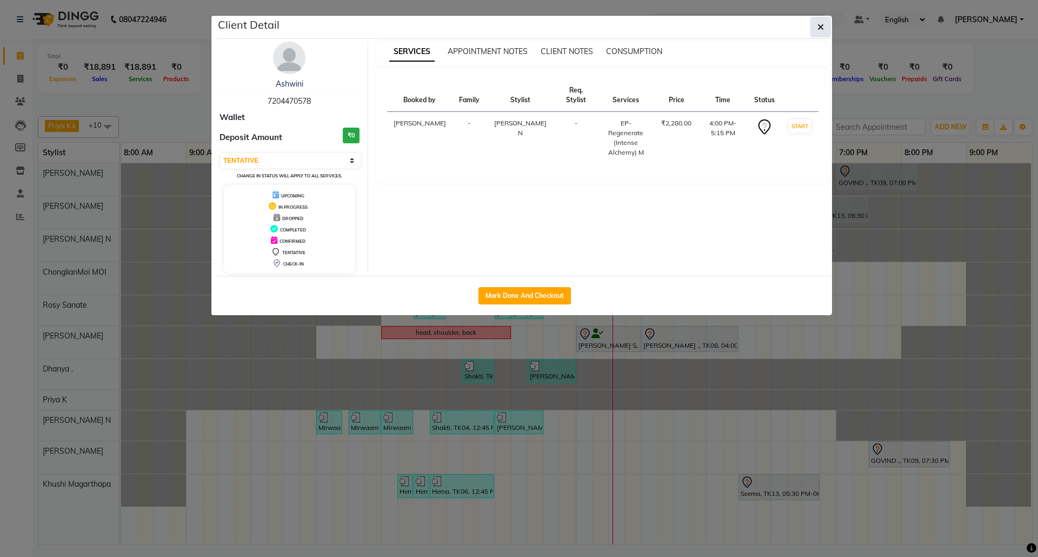
click at [820, 27] on icon "button" at bounding box center [821, 27] width 6 height 9
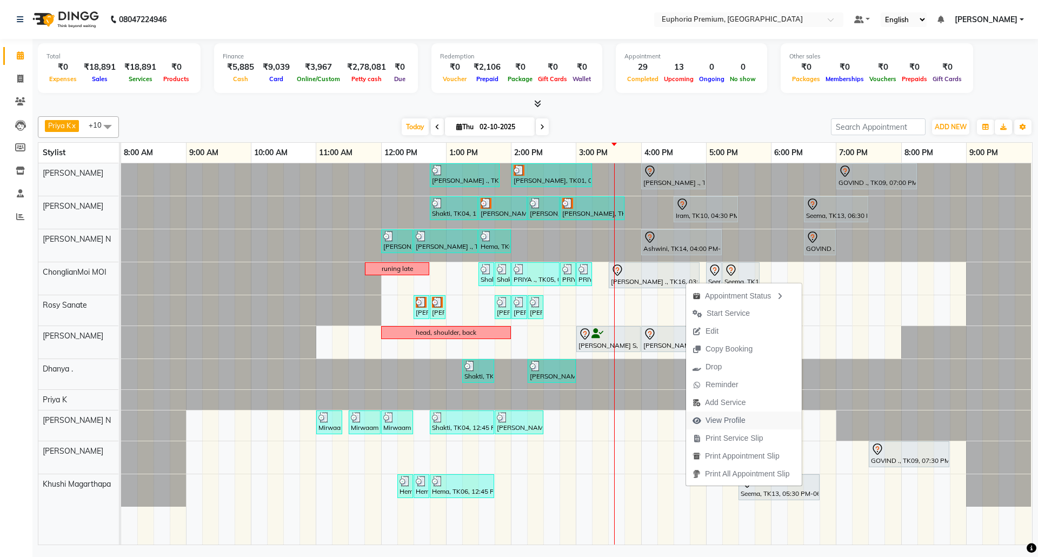
click at [726, 415] on span "View Profile" at bounding box center [726, 420] width 40 height 11
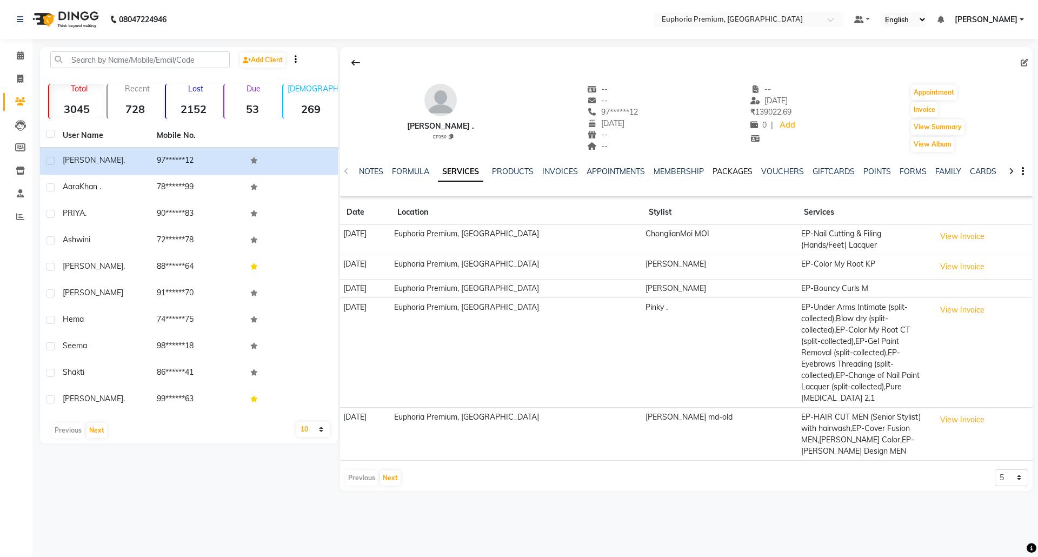
click at [747, 172] on link "PACKAGES" at bounding box center [733, 172] width 40 height 10
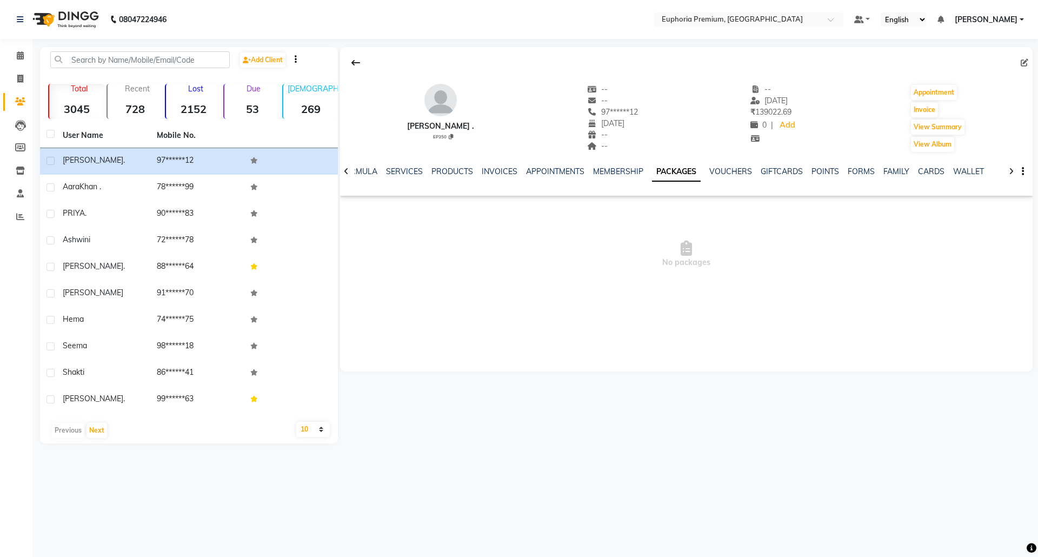
click at [738, 177] on div "VOUCHERS" at bounding box center [730, 171] width 43 height 11
click at [732, 174] on link "VOUCHERS" at bounding box center [730, 172] width 43 height 10
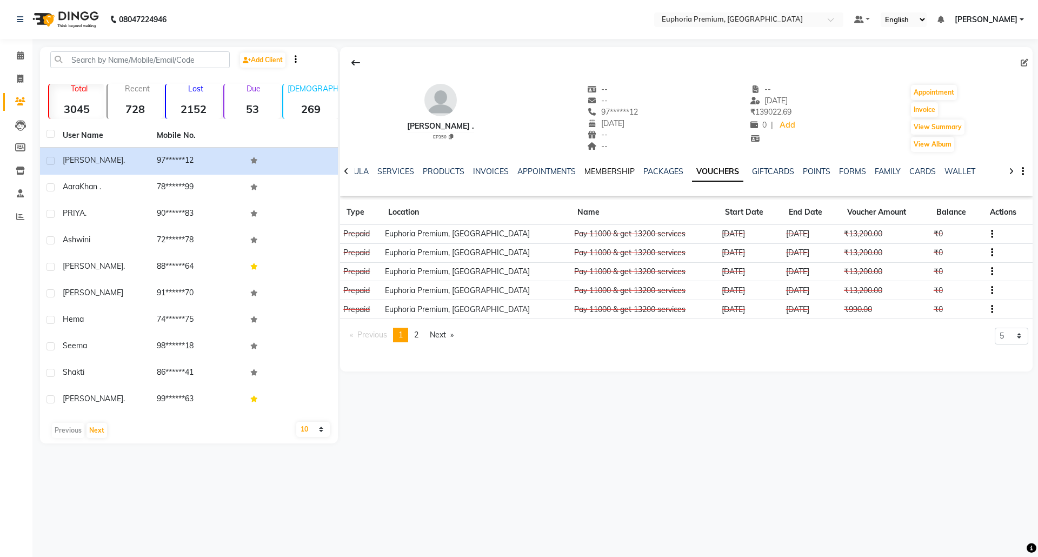
click at [608, 172] on link "MEMBERSHIP" at bounding box center [609, 172] width 50 height 10
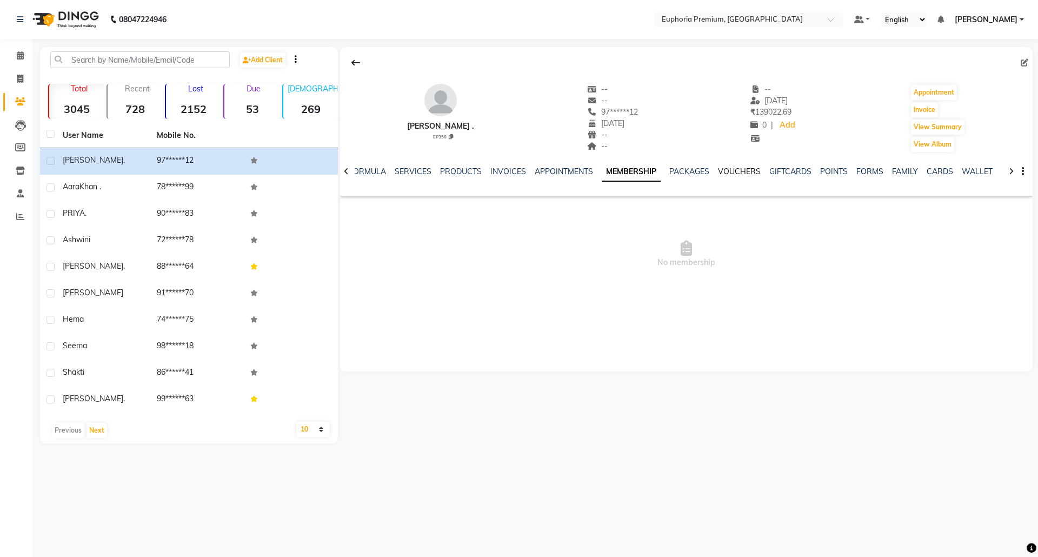
click at [734, 171] on link "VOUCHERS" at bounding box center [739, 172] width 43 height 10
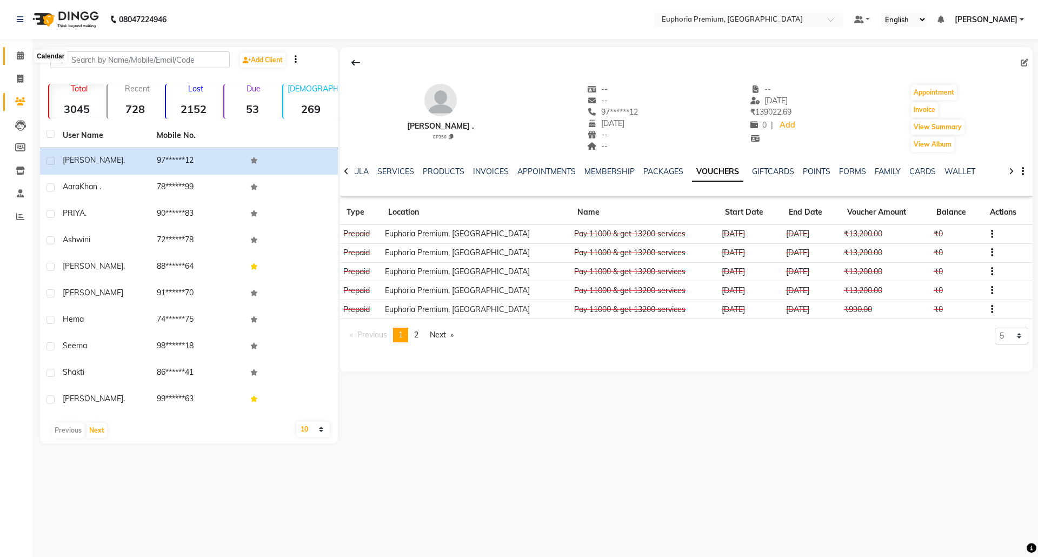
click at [24, 57] on span at bounding box center [20, 56] width 19 height 12
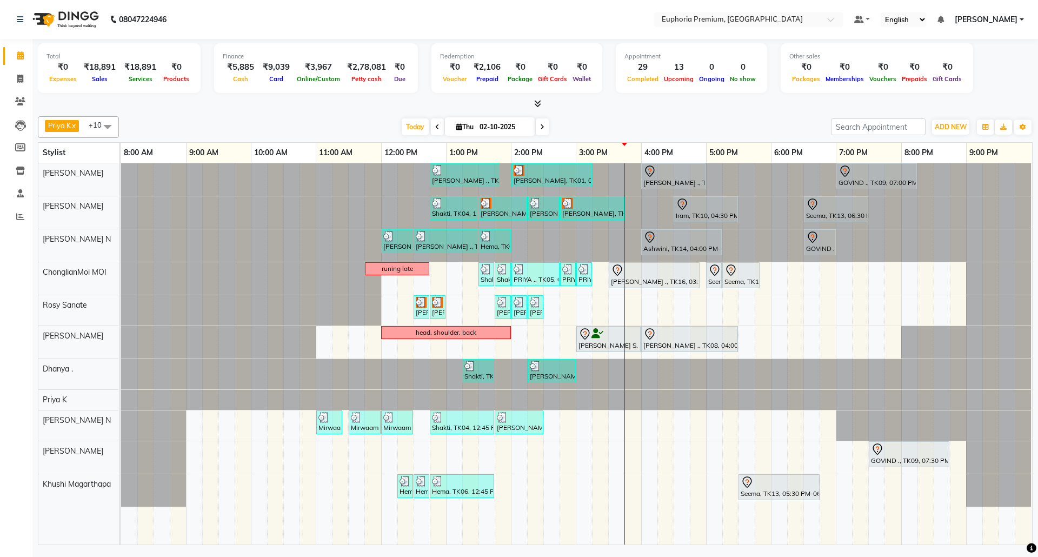
drag, startPoint x: 623, startPoint y: 143, endPoint x: 632, endPoint y: 141, distance: 8.9
click at [632, 141] on div "Priya K x ChonglianMoi MOI x Dhanya . x Shishi L x Jessica Bairagi x Rosy Sanat…" at bounding box center [535, 328] width 995 height 433
click at [634, 141] on div "Priya K x ChonglianMoi MOI x Dhanya . x Shishi L x Jessica Bairagi x Rosy Sanat…" at bounding box center [535, 328] width 995 height 433
click at [492, 132] on input "02-10-2025" at bounding box center [503, 127] width 54 height 16
select select "10"
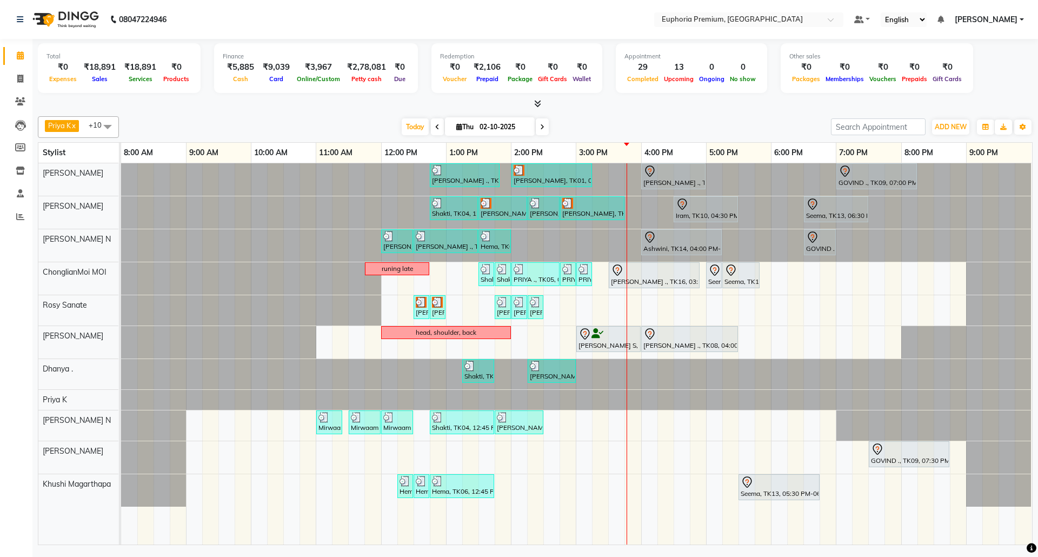
select select "2025"
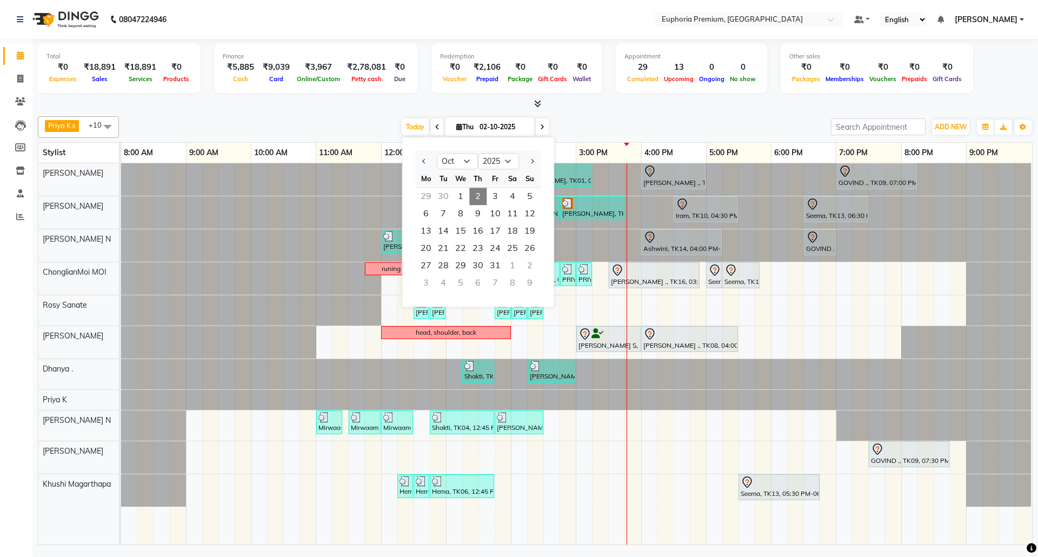
click at [535, 104] on icon at bounding box center [537, 103] width 7 height 8
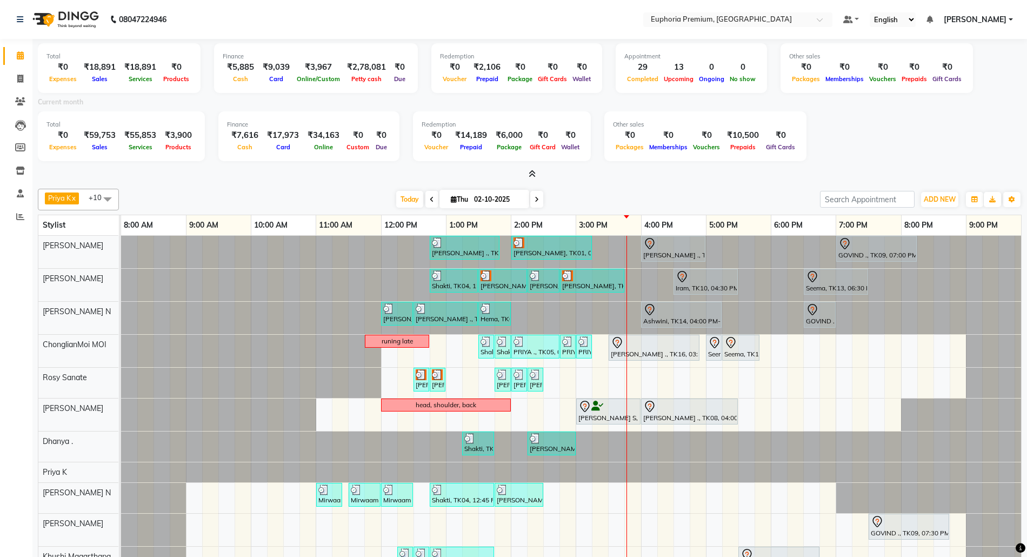
click at [530, 171] on icon at bounding box center [532, 174] width 7 height 8
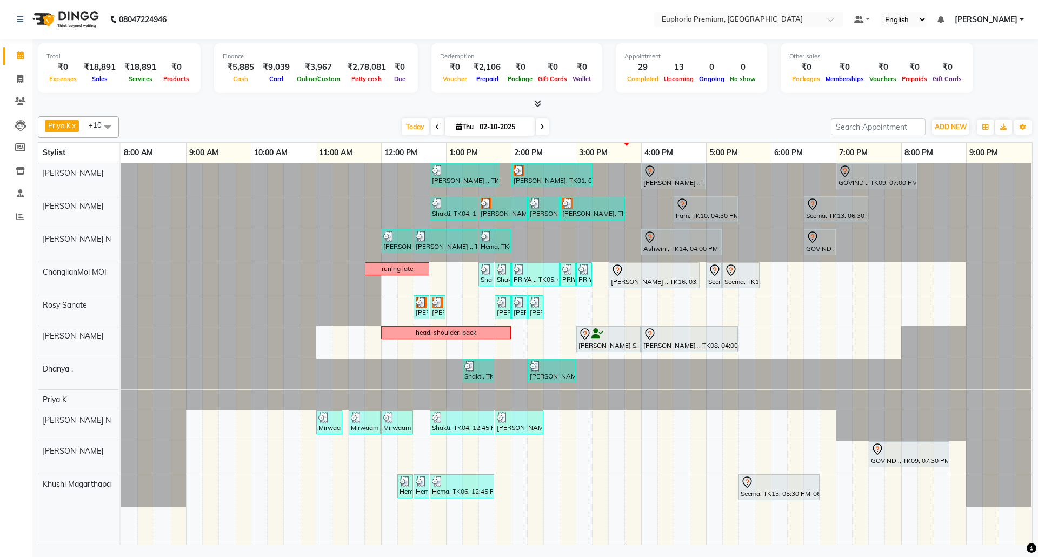
click at [550, 17] on nav "08047224946 Select Location × Euphoria Premium, Hennur Road Default Panel My Pa…" at bounding box center [519, 19] width 1038 height 39
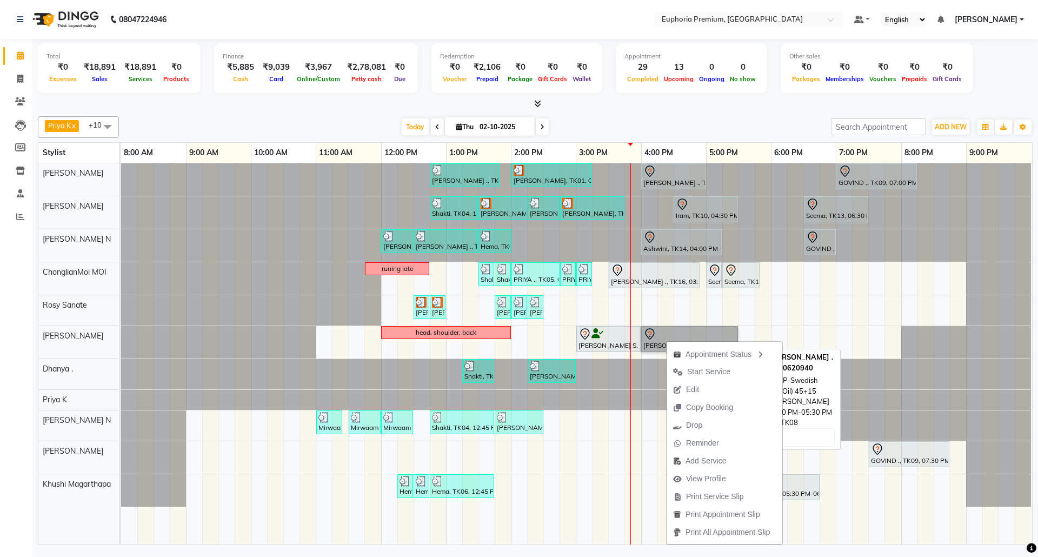
click at [657, 338] on link "MEGHNA ., TK08, 04:00 PM-05:30 PM, EP-Swedish Massage (Oil) 45+15" at bounding box center [689, 339] width 97 height 26
select select "7"
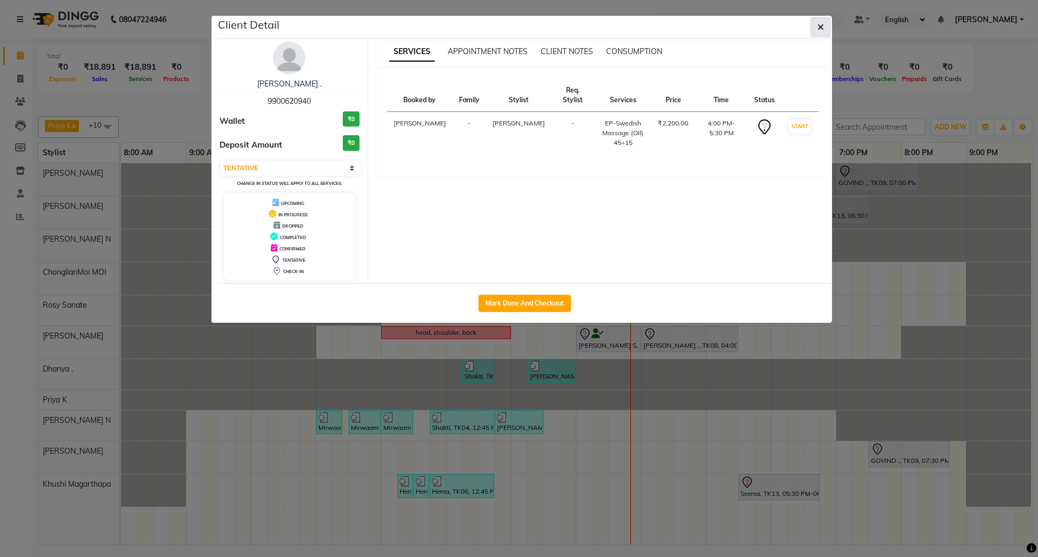
click at [813, 29] on button "button" at bounding box center [820, 27] width 21 height 21
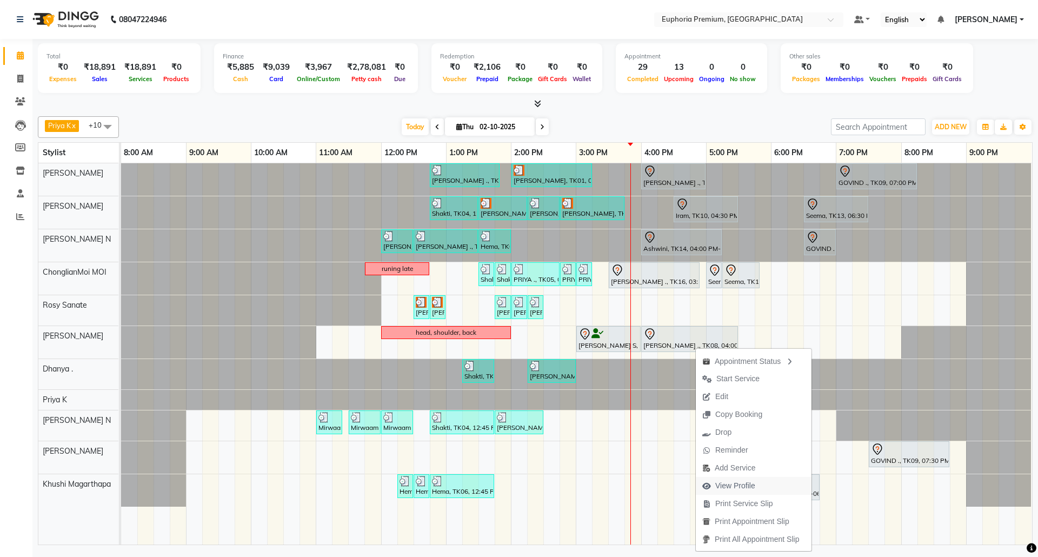
click at [740, 487] on span "View Profile" at bounding box center [735, 485] width 40 height 11
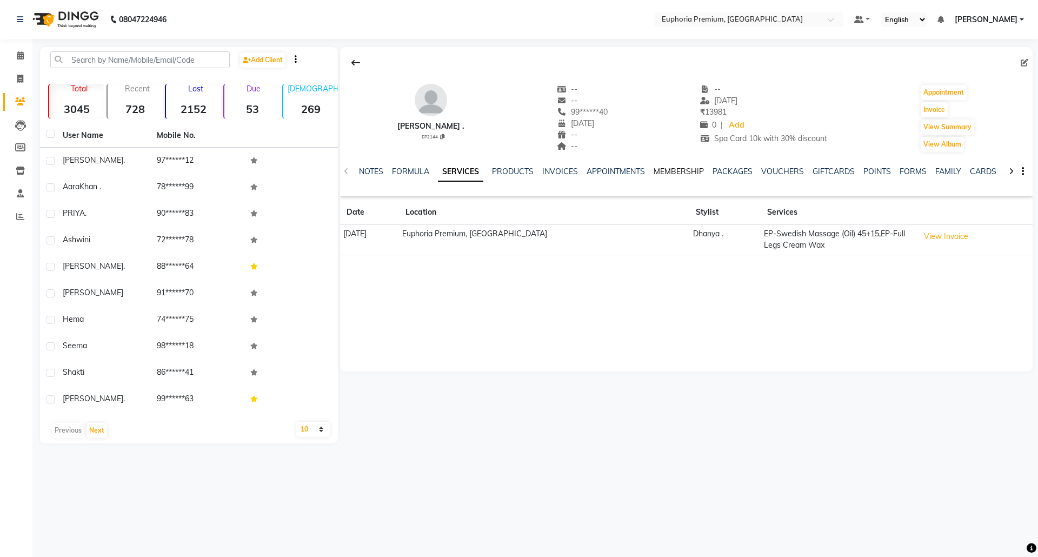
click at [684, 169] on link "MEMBERSHIP" at bounding box center [679, 172] width 50 height 10
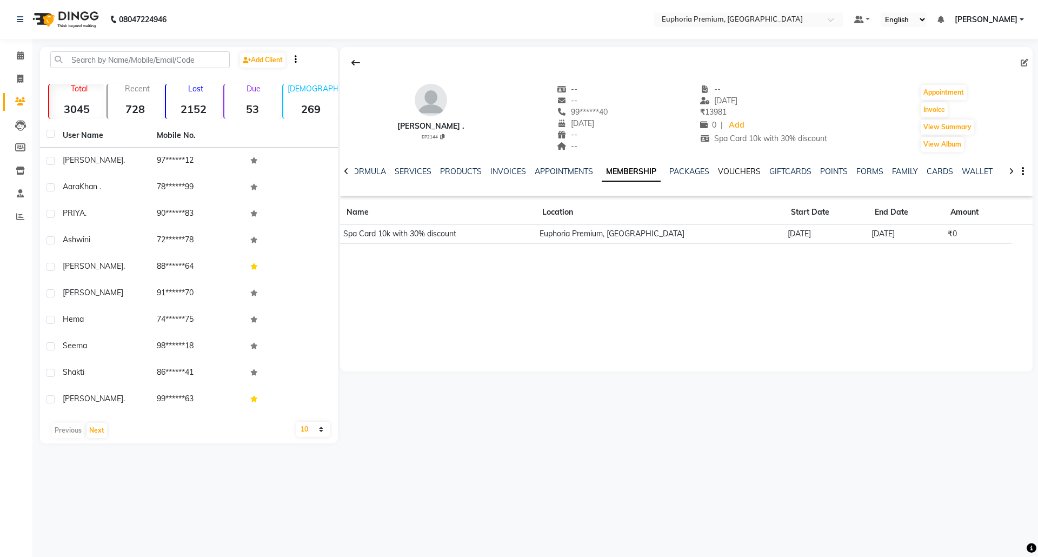
click at [736, 172] on link "VOUCHERS" at bounding box center [739, 172] width 43 height 10
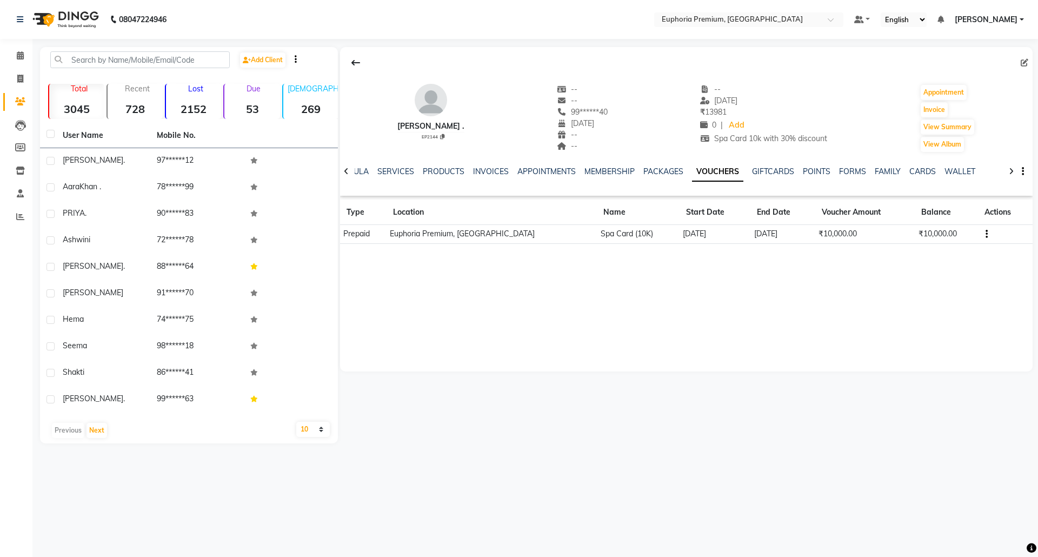
click at [357, 232] on td "Prepaid" at bounding box center [363, 234] width 46 height 19
click at [453, 243] on td "Euphoria Premium, Hennur Road" at bounding box center [492, 234] width 211 height 19
click at [604, 232] on td "Spa Card (10K)" at bounding box center [638, 234] width 82 height 19
click at [750, 232] on td "22-09-2026" at bounding box center [782, 234] width 64 height 19
click at [846, 236] on td "₹10,000.00" at bounding box center [865, 234] width 100 height 19
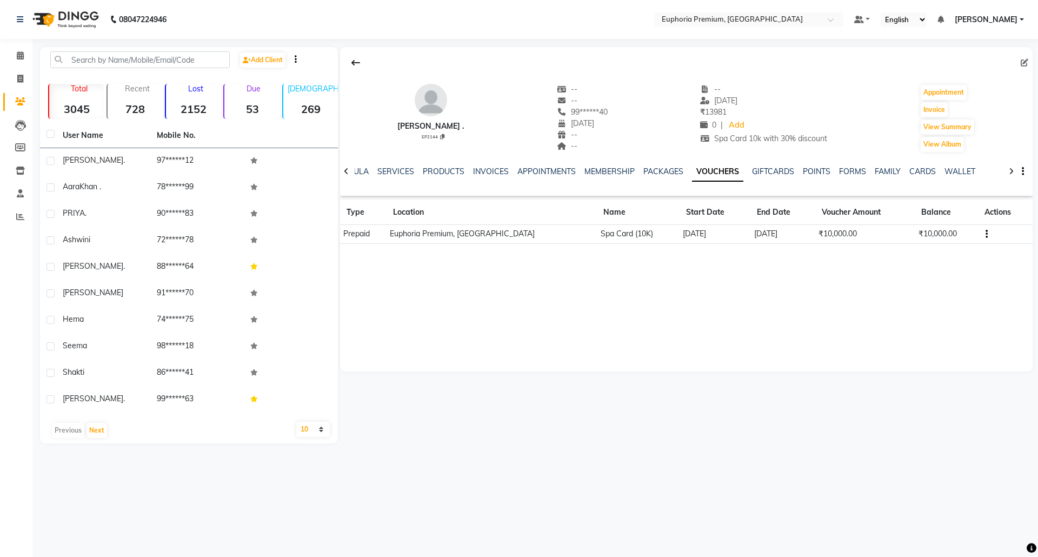
click at [933, 236] on td "₹10,000.00" at bounding box center [946, 234] width 63 height 19
drag, startPoint x: 949, startPoint y: 232, endPoint x: 912, endPoint y: 241, distance: 38.9
click at [915, 241] on td "₹10,000.00" at bounding box center [946, 234] width 63 height 19
click at [928, 323] on div "MEGHNA . EP2144 -- -- 99******40 13-03-1989 -- -- -- 22-09-2025 ₹ 13981 0 | Add…" at bounding box center [686, 209] width 693 height 324
click at [378, 173] on link "SERVICES" at bounding box center [395, 172] width 37 height 10
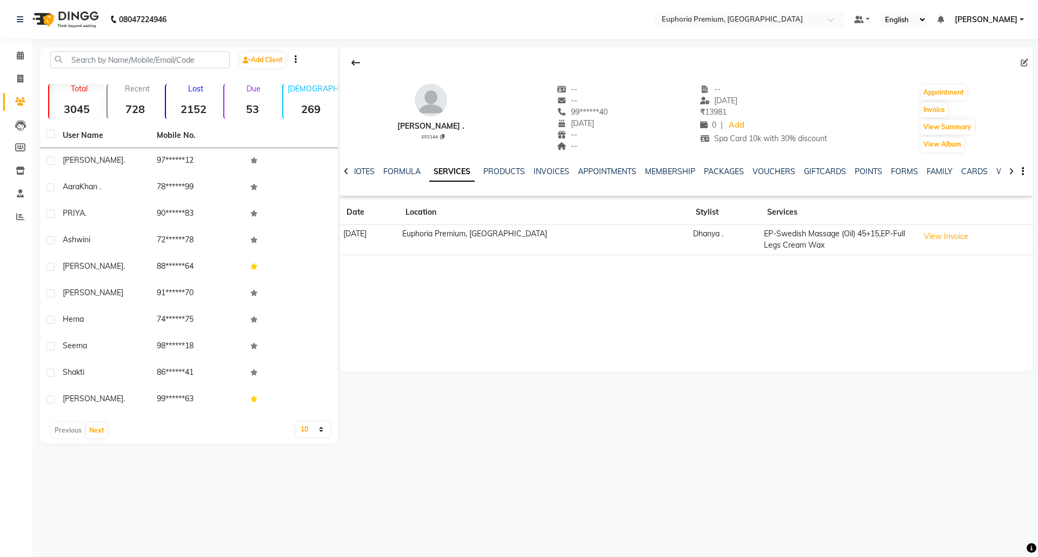
click at [771, 243] on td "EP-Swedish Massage (Oil) 45+15,EP-Full Legs Cream Wax" at bounding box center [838, 240] width 155 height 30
click at [960, 236] on button "View Invoice" at bounding box center [946, 236] width 54 height 17
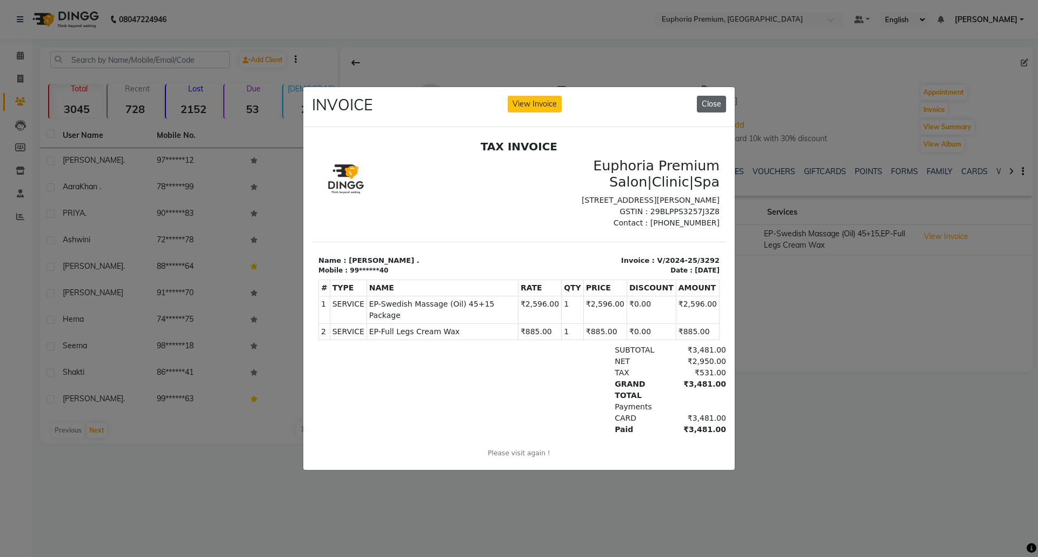
click at [712, 98] on button "Close" at bounding box center [711, 104] width 29 height 17
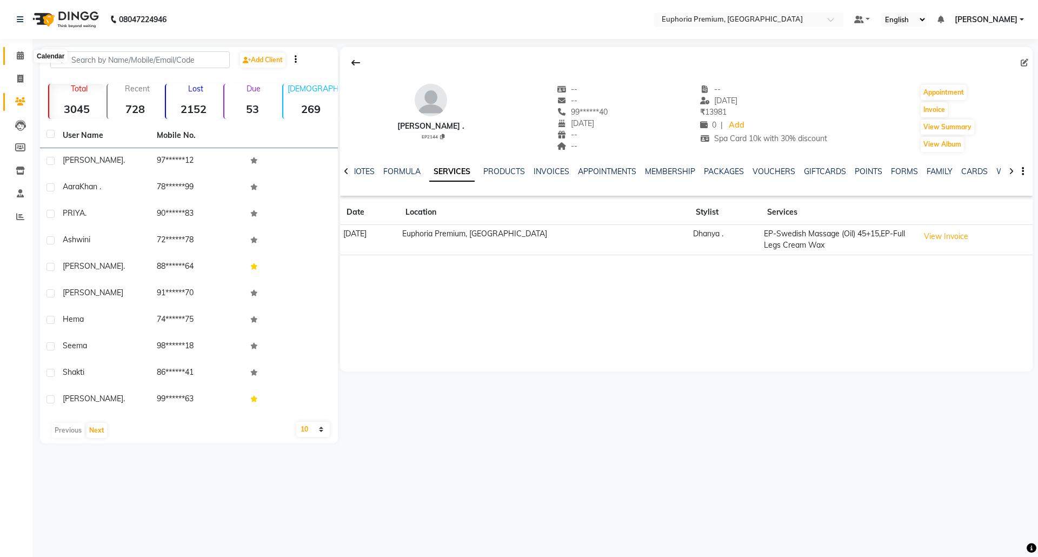
click at [22, 53] on icon at bounding box center [20, 55] width 7 height 8
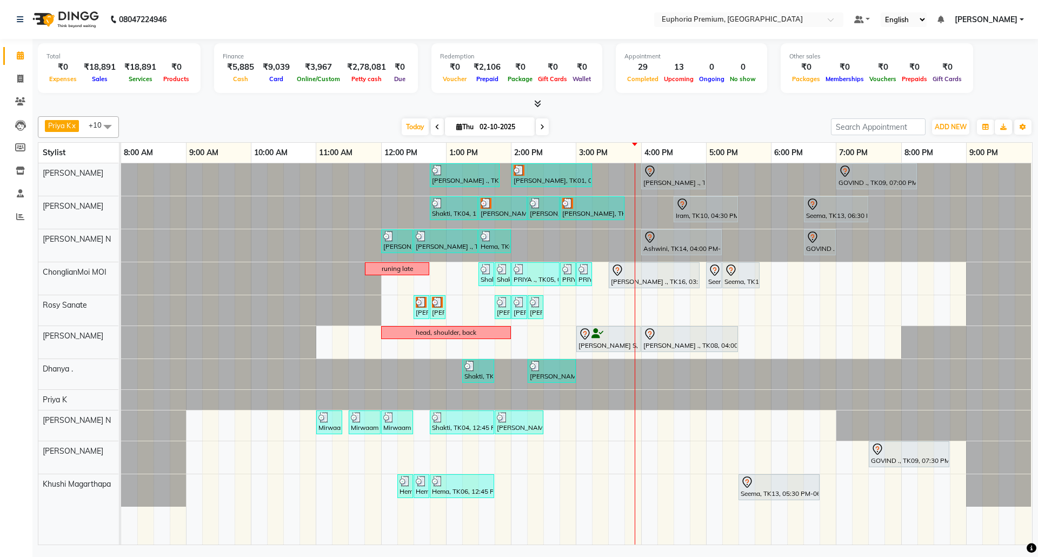
click at [1029, 548] on icon at bounding box center [1032, 548] width 10 height 10
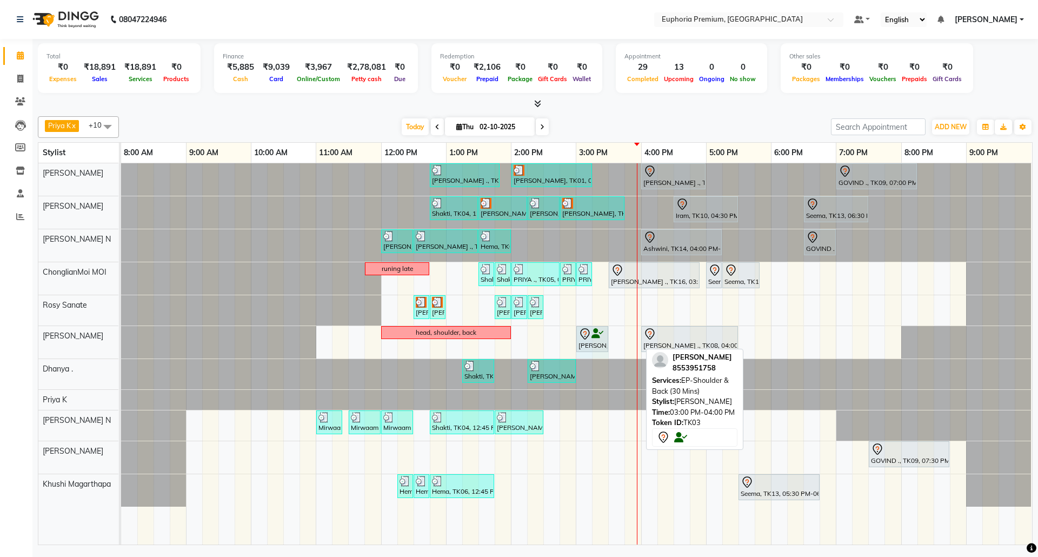
drag, startPoint x: 639, startPoint y: 338, endPoint x: 608, endPoint y: 338, distance: 30.8
click at [121, 338] on div "head, shoulder, back Ranjith Kumar S, TK03, 03:00 PM-04:00 PM, EP-Shoulder & Ba…" at bounding box center [121, 342] width 0 height 32
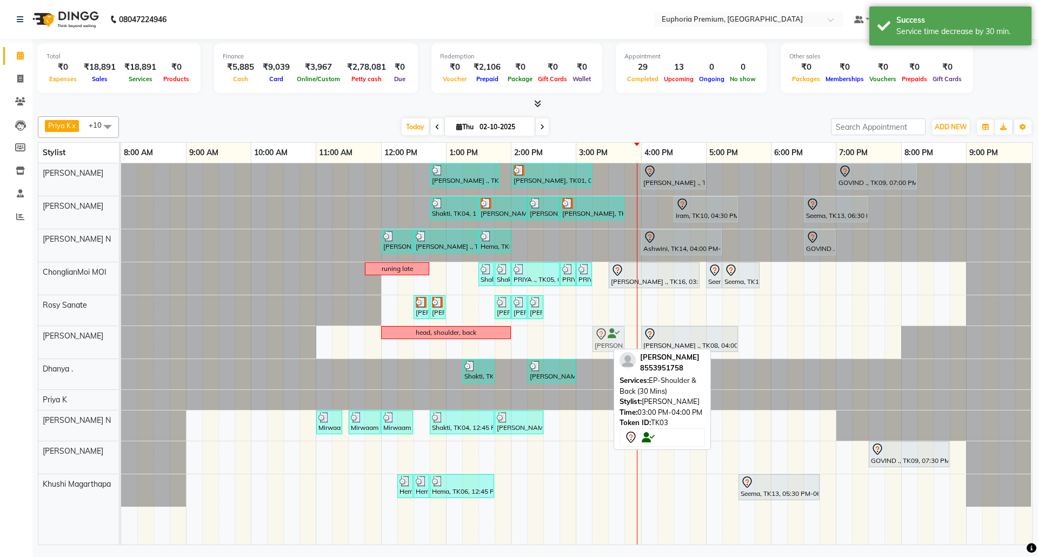
drag, startPoint x: 590, startPoint y: 344, endPoint x: 608, endPoint y: 348, distance: 18.4
click at [121, 348] on div "head, shoulder, back Ranjith Kumar S, TK03, 03:00 PM-03:30 PM, EP-Shoulder & Ba…" at bounding box center [121, 342] width 0 height 32
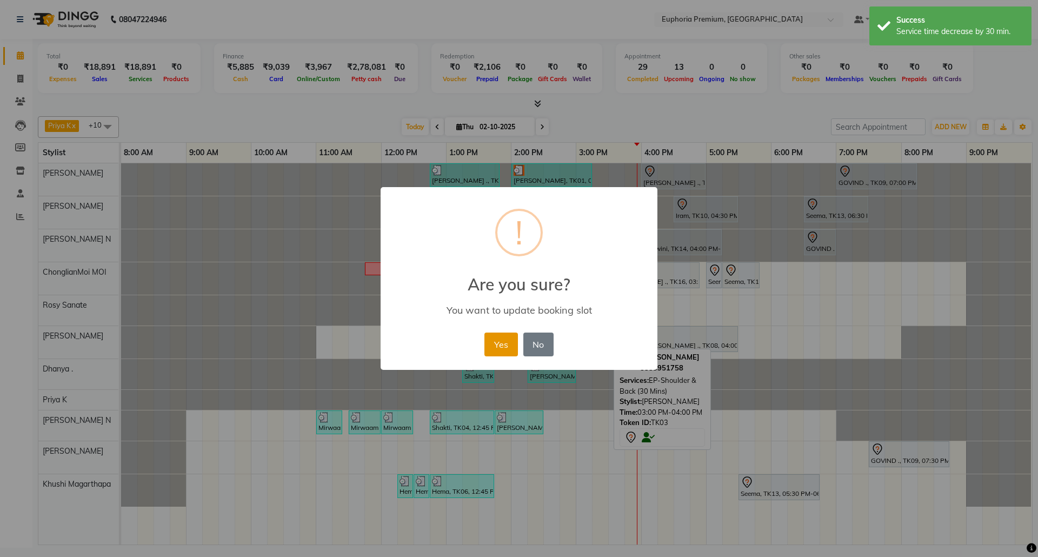
click at [494, 342] on button "Yes" at bounding box center [500, 345] width 33 height 24
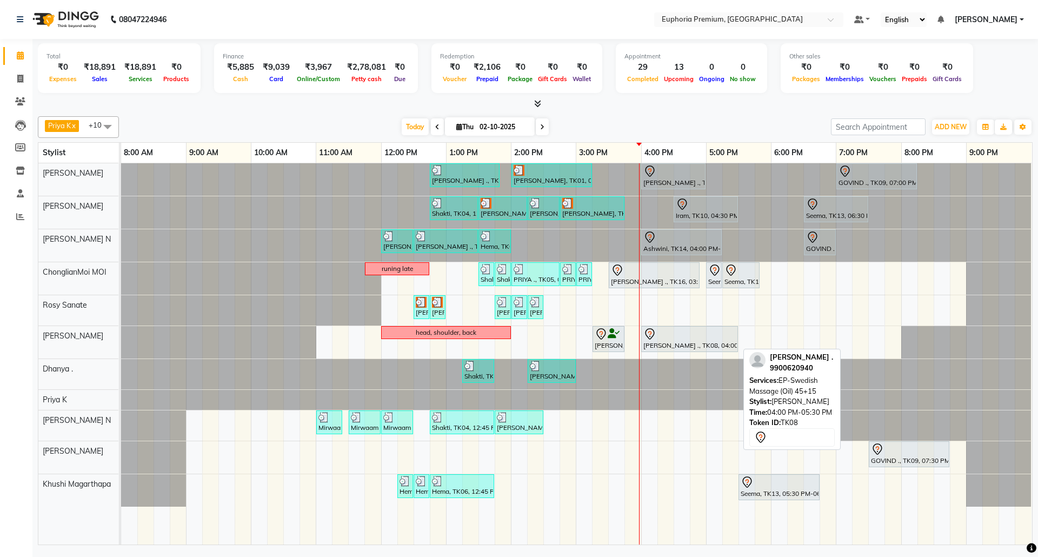
click at [691, 346] on div "MEGHNA ., TK08, 04:00 PM-05:30 PM, EP-Swedish Massage (Oil) 45+15" at bounding box center [689, 339] width 95 height 23
click at [680, 344] on div "MEGHNA ., TK08, 04:00 PM-05:30 PM, EP-Swedish Massage (Oil) 45+15" at bounding box center [689, 339] width 95 height 23
select select "7"
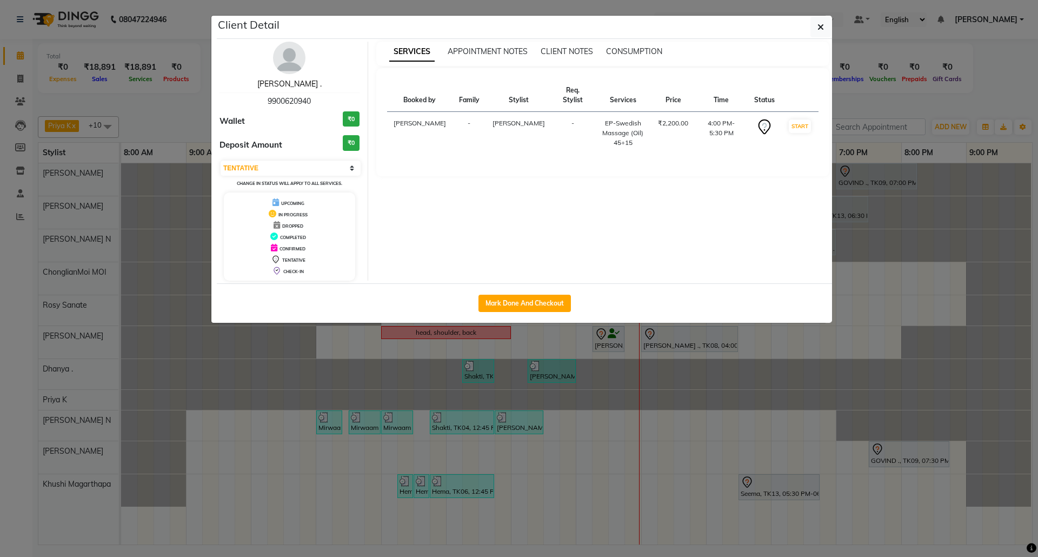
click at [291, 88] on link "MEGHNA ." at bounding box center [289, 84] width 64 height 10
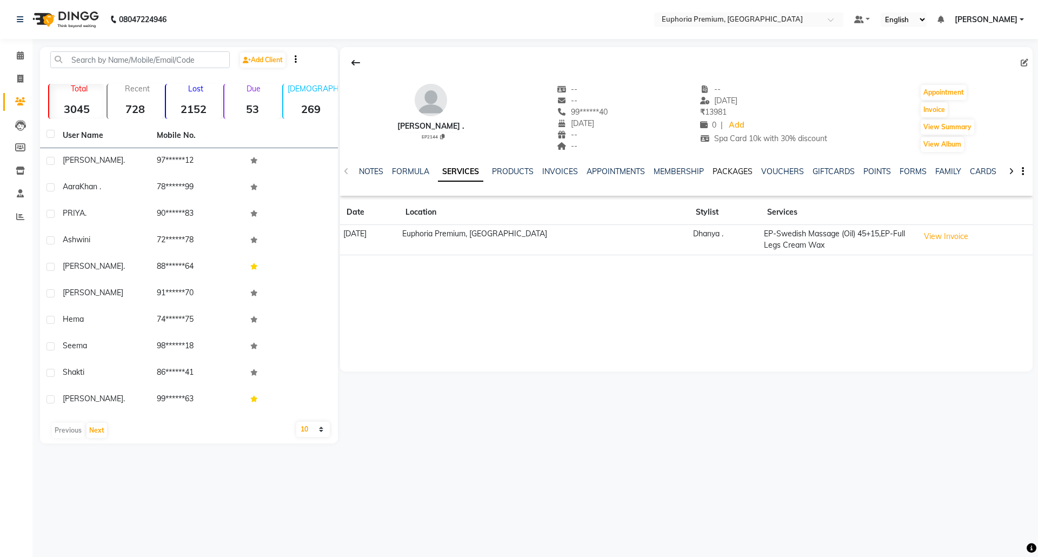
click at [718, 170] on link "PACKAGES" at bounding box center [733, 172] width 40 height 10
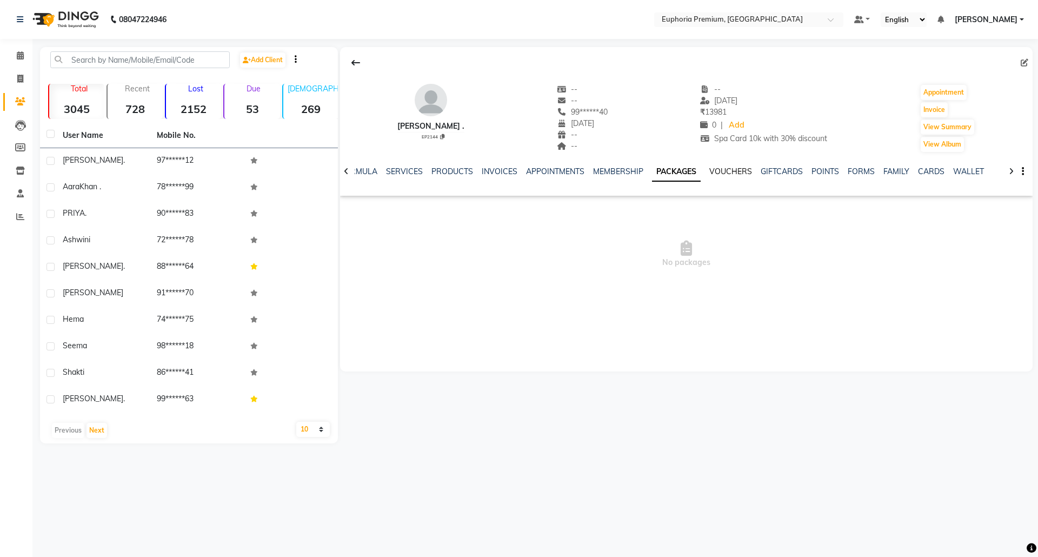
click at [726, 167] on link "VOUCHERS" at bounding box center [730, 172] width 43 height 10
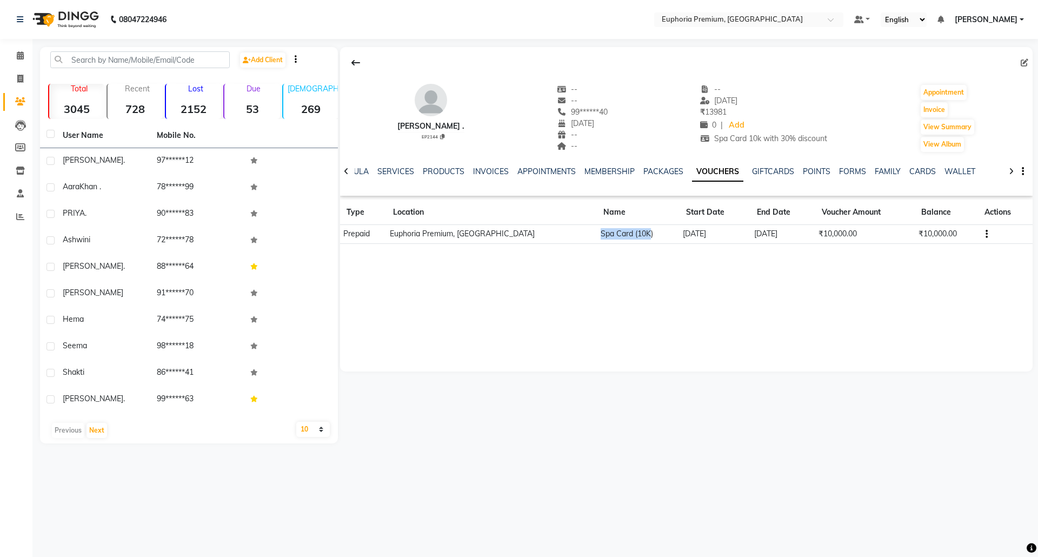
drag, startPoint x: 569, startPoint y: 234, endPoint x: 621, endPoint y: 238, distance: 52.0
click at [621, 238] on td "Spa Card (10K)" at bounding box center [638, 234] width 82 height 19
click at [628, 235] on td "Spa Card (10K)" at bounding box center [638, 234] width 82 height 19
click at [21, 55] on icon at bounding box center [20, 55] width 7 height 8
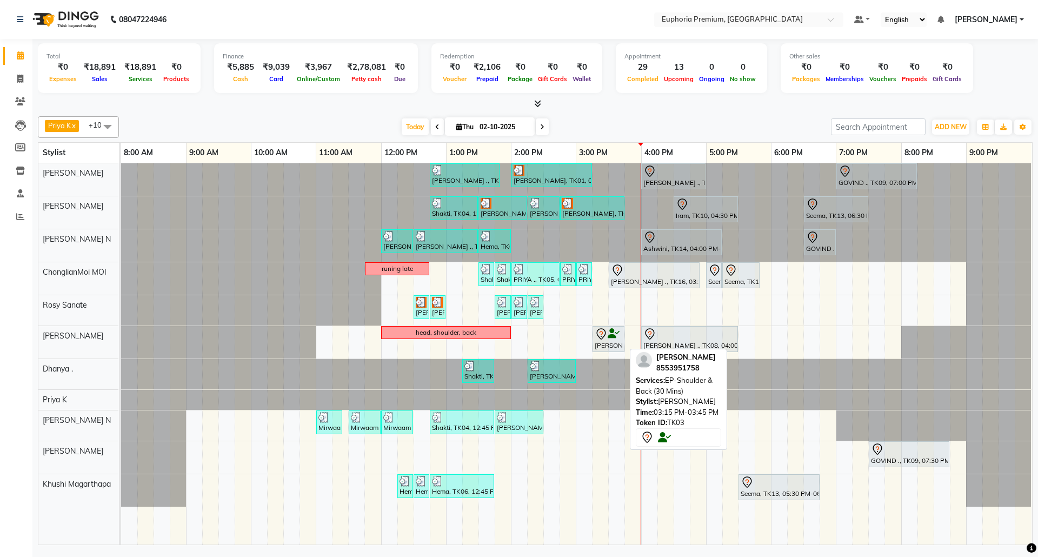
click at [601, 345] on div "Ranjith Kumar S, TK03, 03:15 PM-03:45 PM, EP-Shoulder & Back (30 Mins)" at bounding box center [609, 339] width 30 height 23
select select "7"
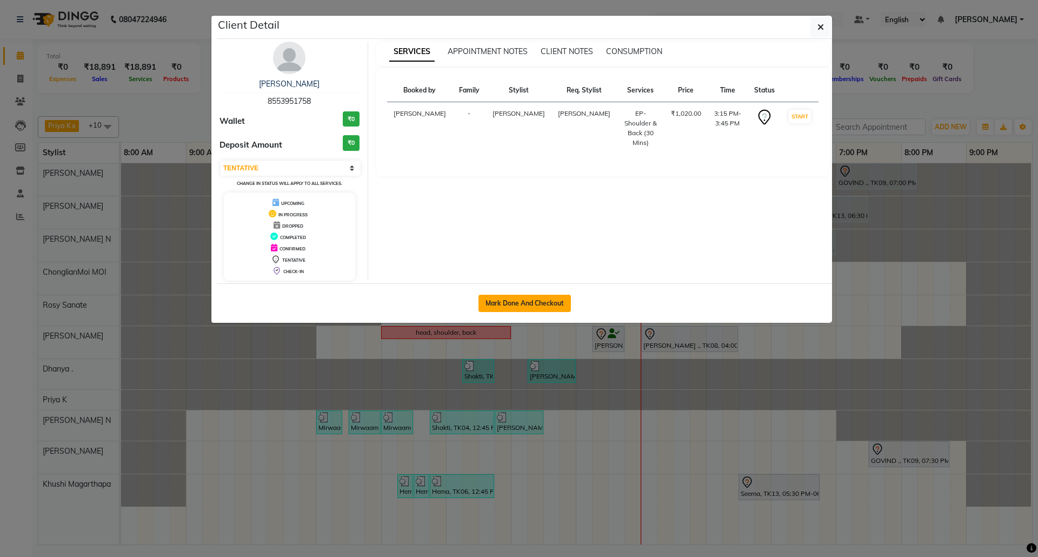
click at [529, 303] on button "Mark Done And Checkout" at bounding box center [525, 303] width 92 height 17
select select "service"
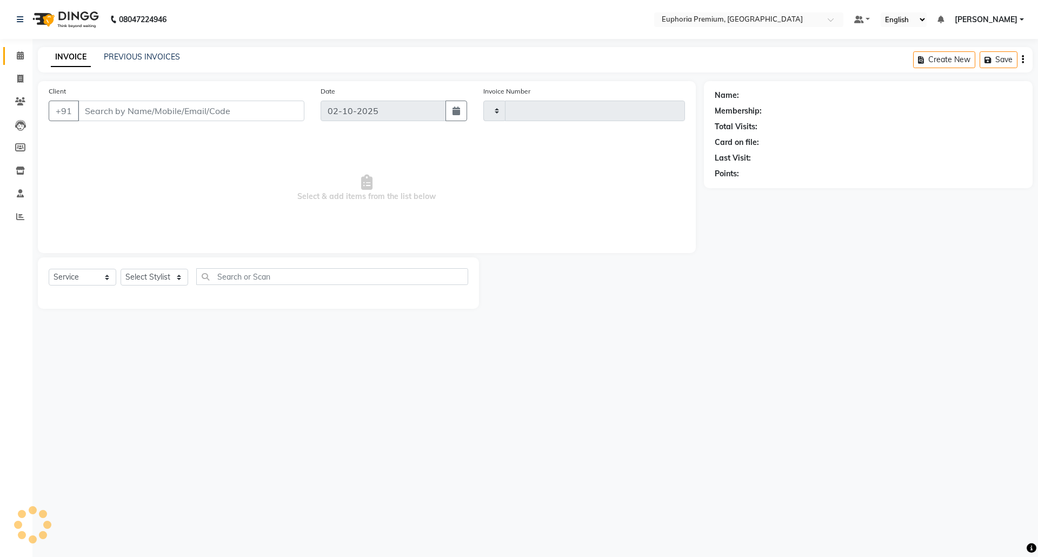
type input "3178"
select select "7925"
type input "85******58"
select select "71603"
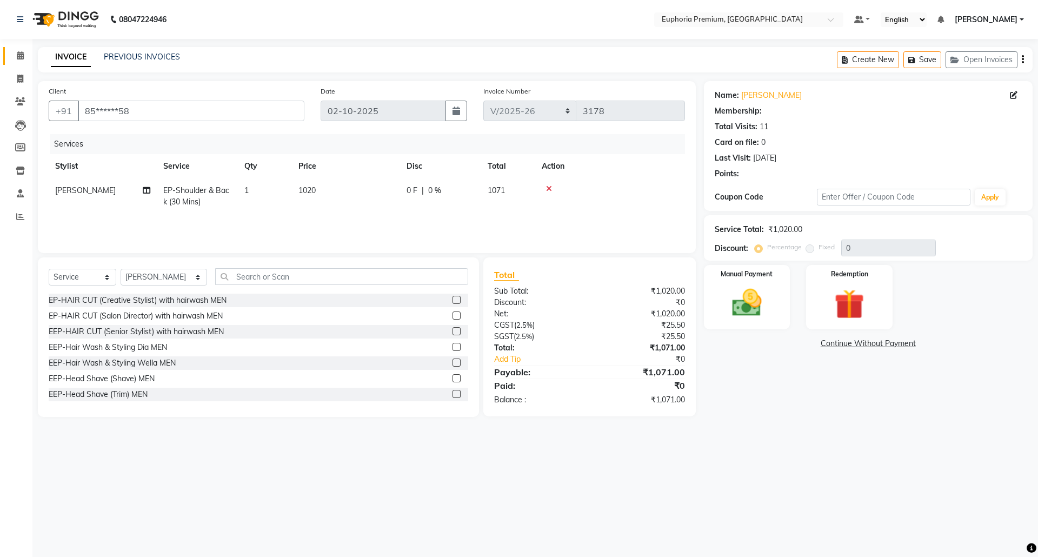
select select "1: Object"
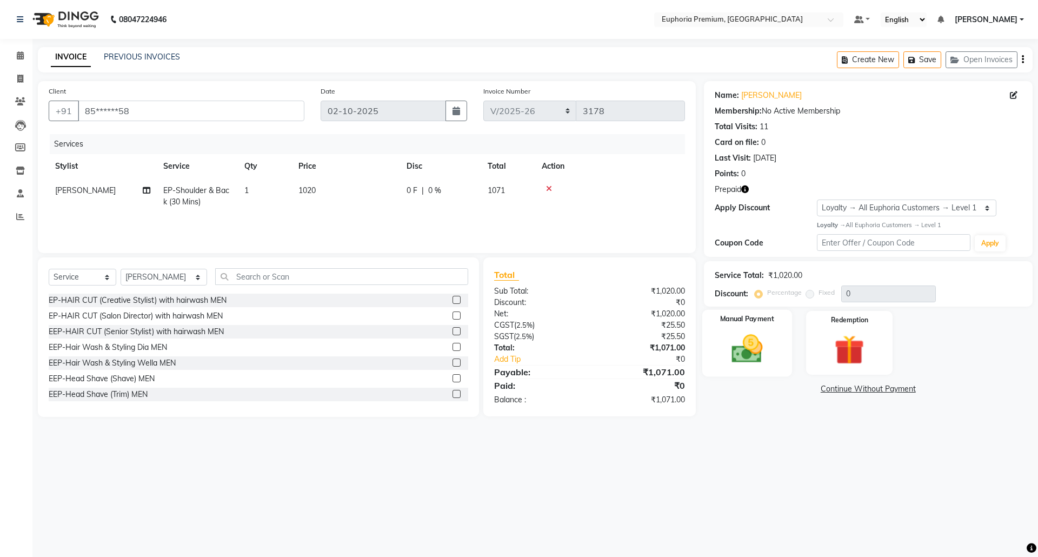
click at [758, 344] on img at bounding box center [747, 349] width 50 height 36
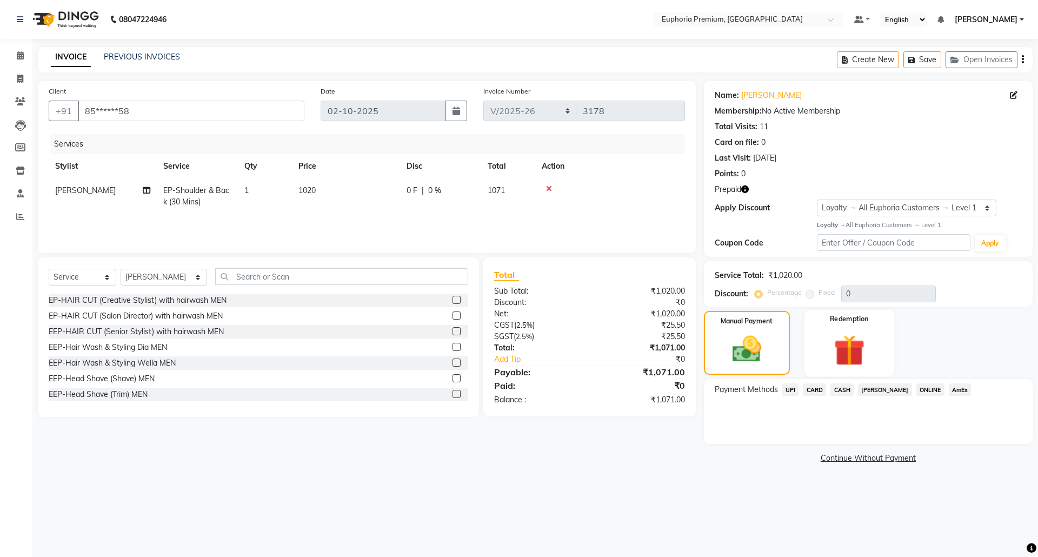
click at [840, 359] on img at bounding box center [849, 350] width 50 height 38
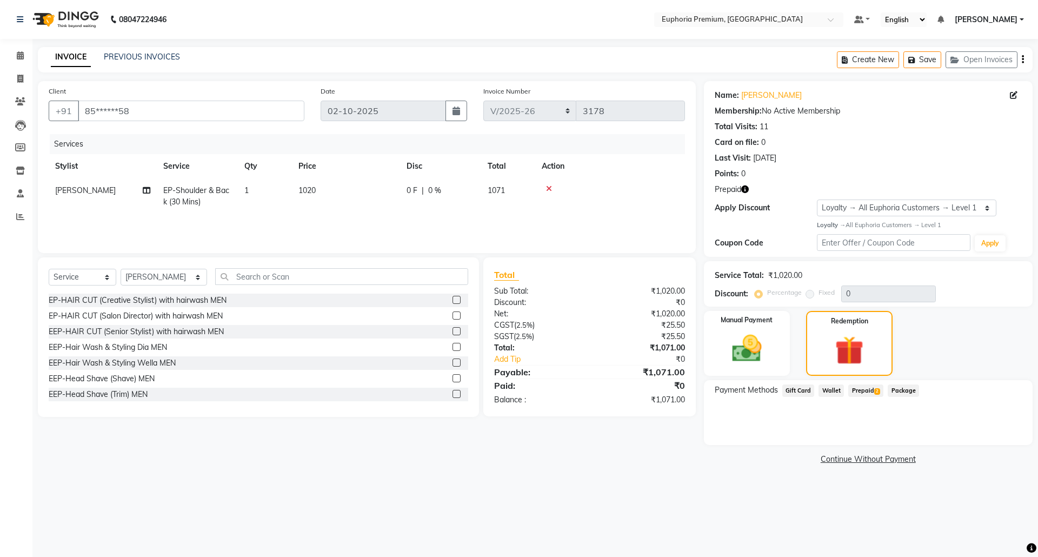
click at [854, 388] on span "Prepaid 2" at bounding box center [865, 390] width 35 height 12
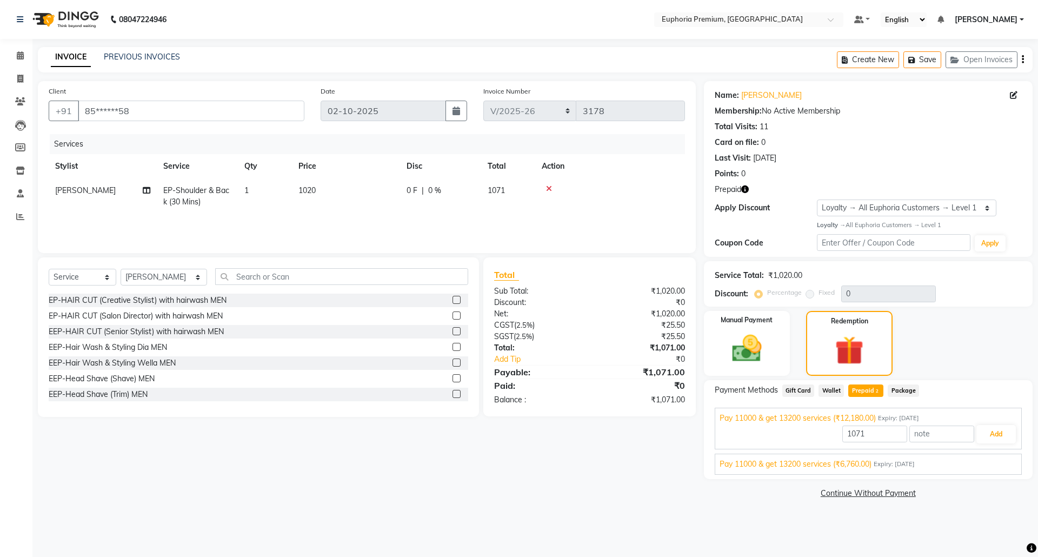
click at [896, 466] on span "Expiry: 06-01-2026" at bounding box center [894, 464] width 41 height 9
click at [994, 463] on button "Add" at bounding box center [995, 459] width 39 height 18
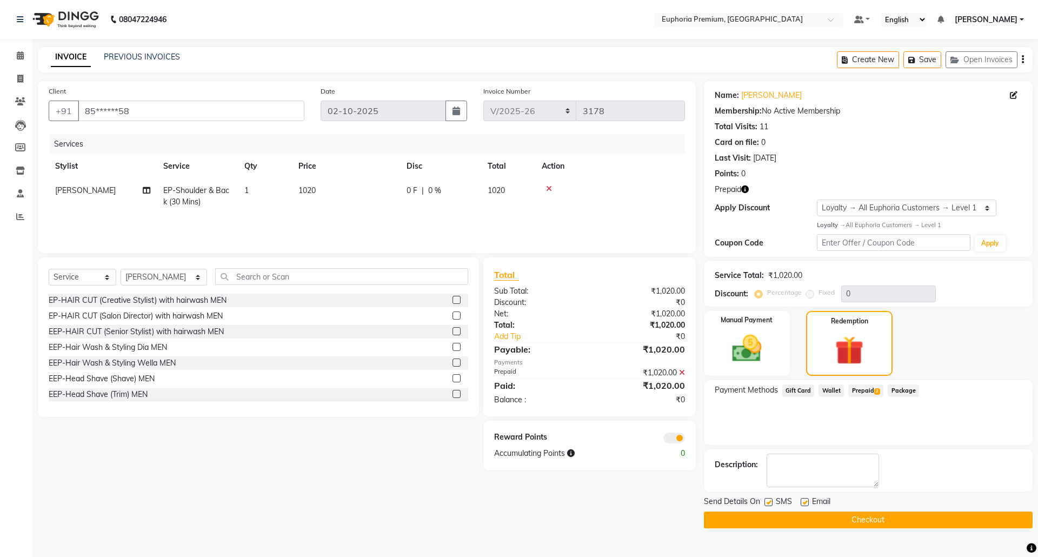
click at [900, 515] on button "Checkout" at bounding box center [868, 519] width 329 height 17
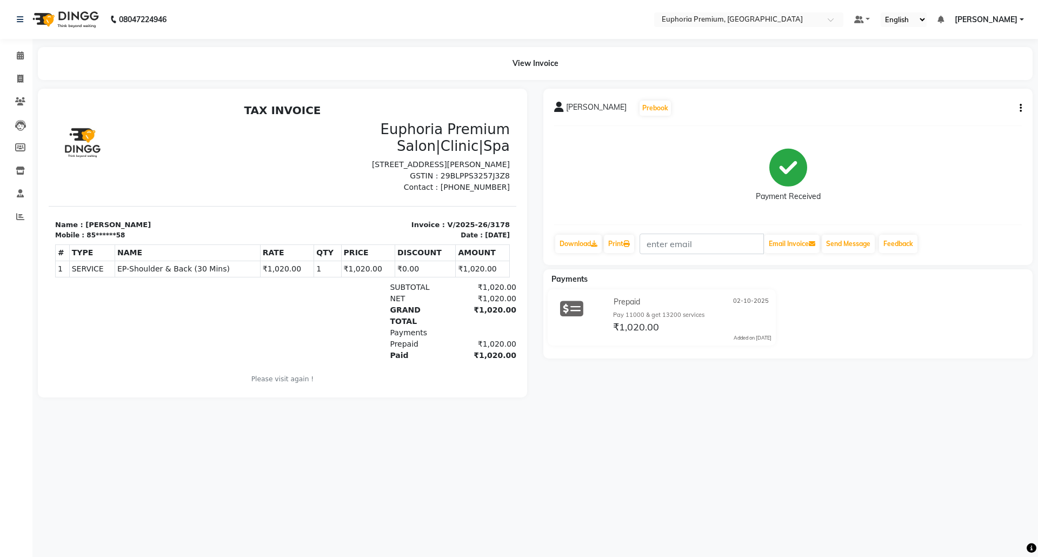
click at [250, 53] on div "View Invoice" at bounding box center [535, 63] width 995 height 33
click at [21, 61] on span at bounding box center [20, 56] width 19 height 12
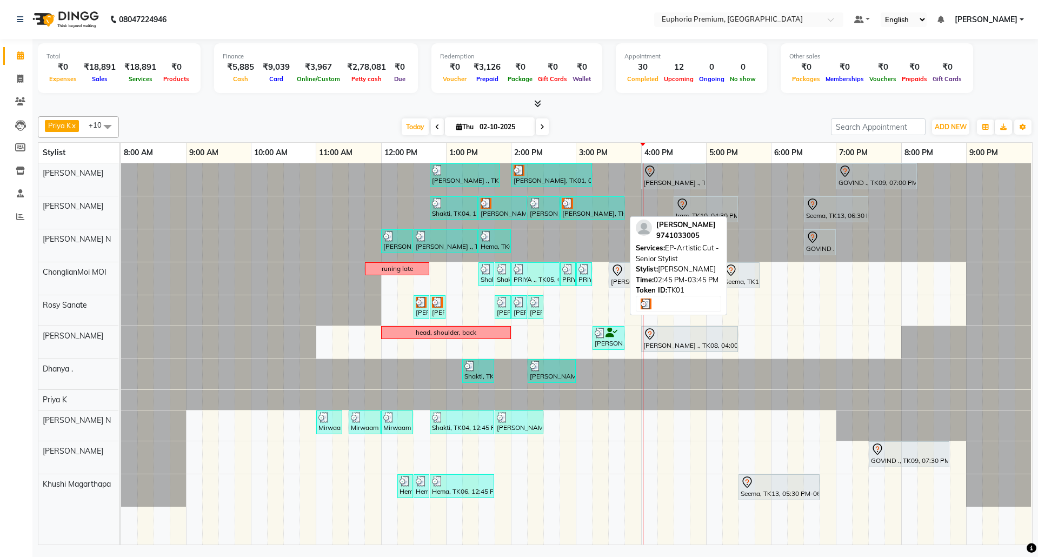
click at [587, 209] on div at bounding box center [592, 203] width 60 height 11
select select "3"
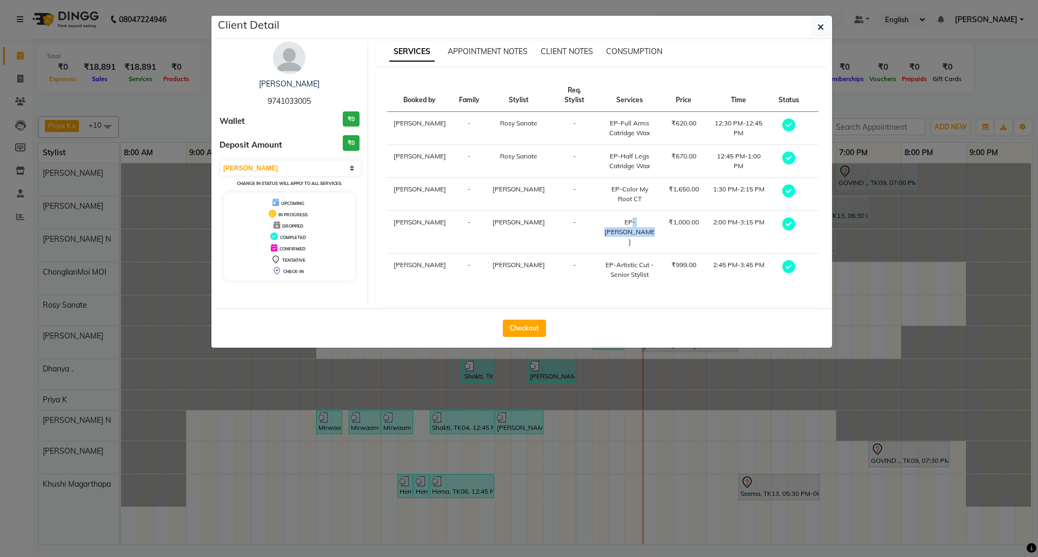
drag, startPoint x: 640, startPoint y: 213, endPoint x: 608, endPoint y: 207, distance: 32.6
click at [604, 217] on div "EP-Crystal Pedi" at bounding box center [630, 231] width 52 height 29
click at [630, 217] on div "EP-Crystal Pedi" at bounding box center [630, 231] width 52 height 29
click at [821, 29] on icon "button" at bounding box center [821, 27] width 6 height 9
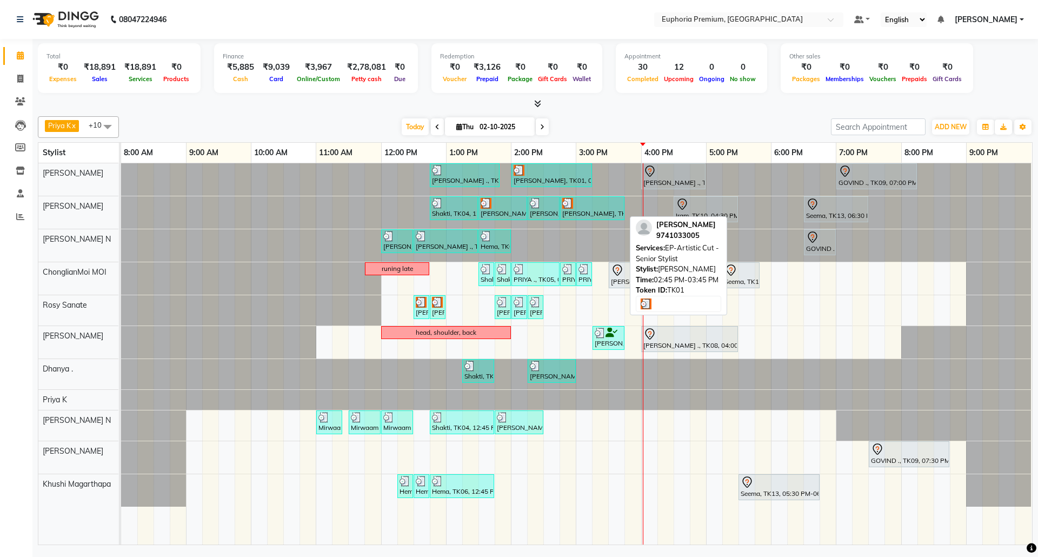
click at [587, 211] on div "Prabha, TK01, 02:45 PM-03:45 PM, EP-Artistic Cut - Senior Stylist" at bounding box center [592, 208] width 62 height 21
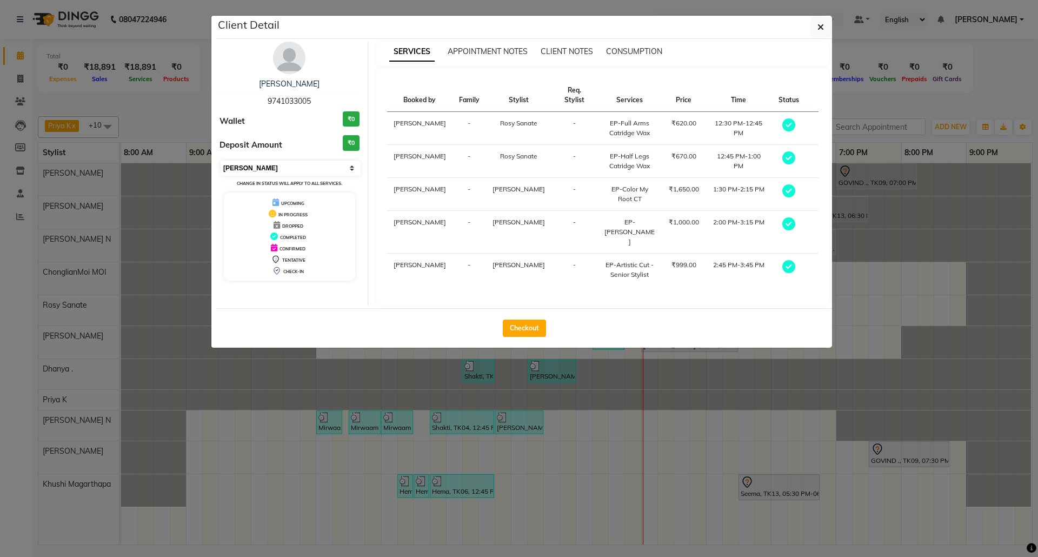
click at [350, 169] on select "Select MARK DONE UPCOMING" at bounding box center [291, 168] width 140 height 15
select select "5"
click at [221, 161] on select "Select MARK DONE UPCOMING" at bounding box center [291, 168] width 140 height 15
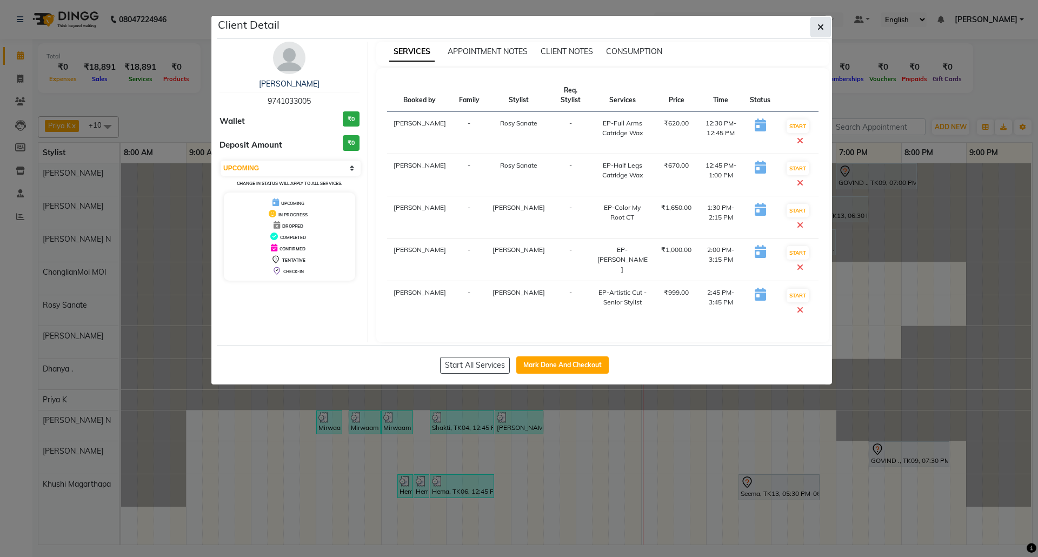
click at [825, 23] on button "button" at bounding box center [820, 27] width 21 height 21
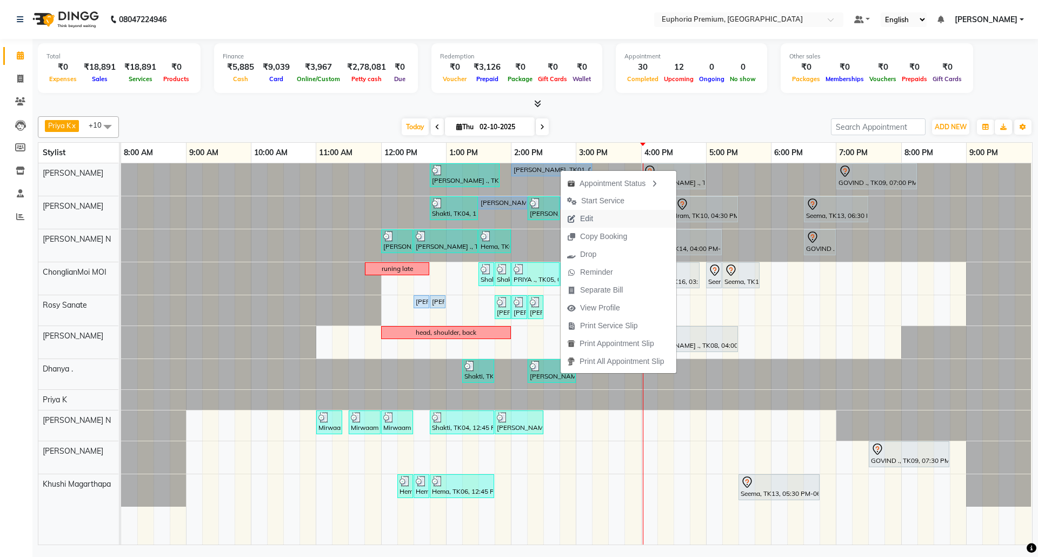
click at [599, 217] on span "Edit" at bounding box center [580, 219] width 39 height 18
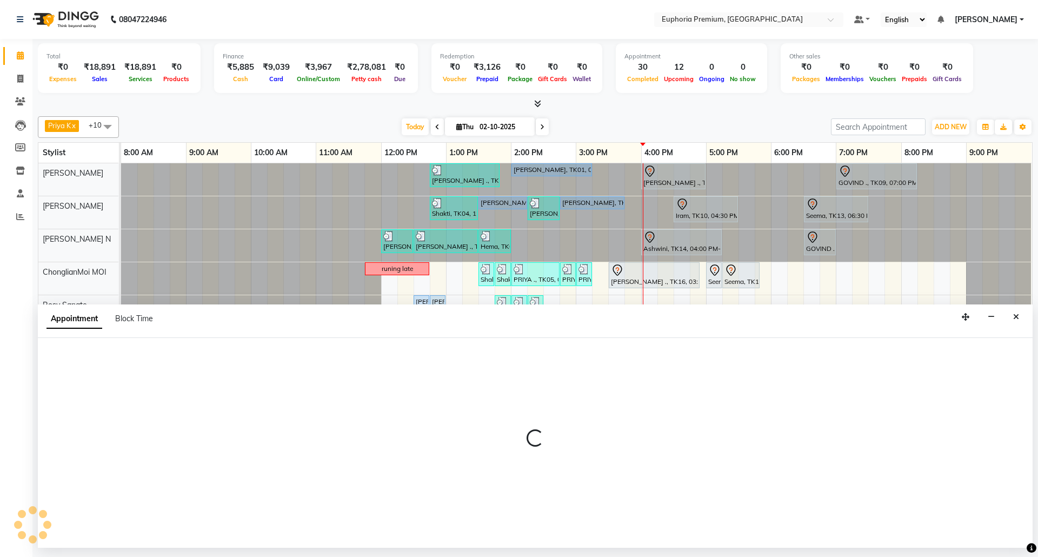
select select "78117"
select select "750"
select select "upcoming"
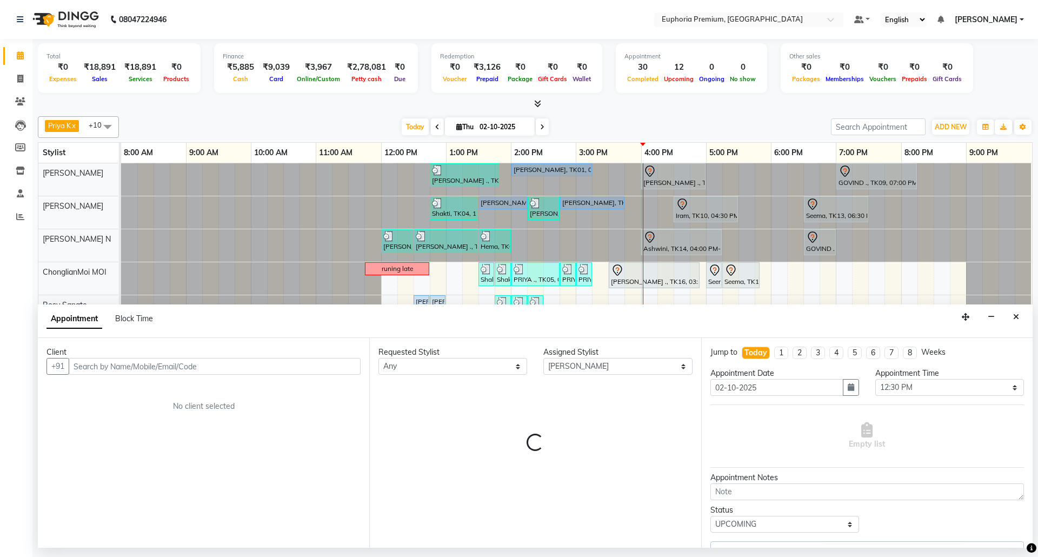
select select "4006"
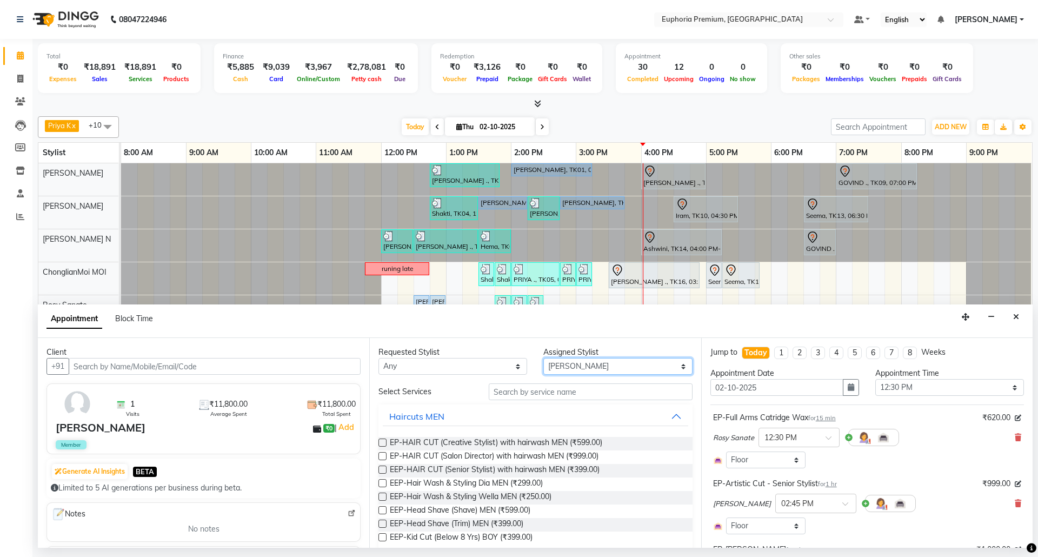
click at [597, 366] on select "Select Bharath N Binoy Chethan N ChonglianMoi MOI Daisy . Dhanya . Fredrick Bur…" at bounding box center [617, 366] width 149 height 17
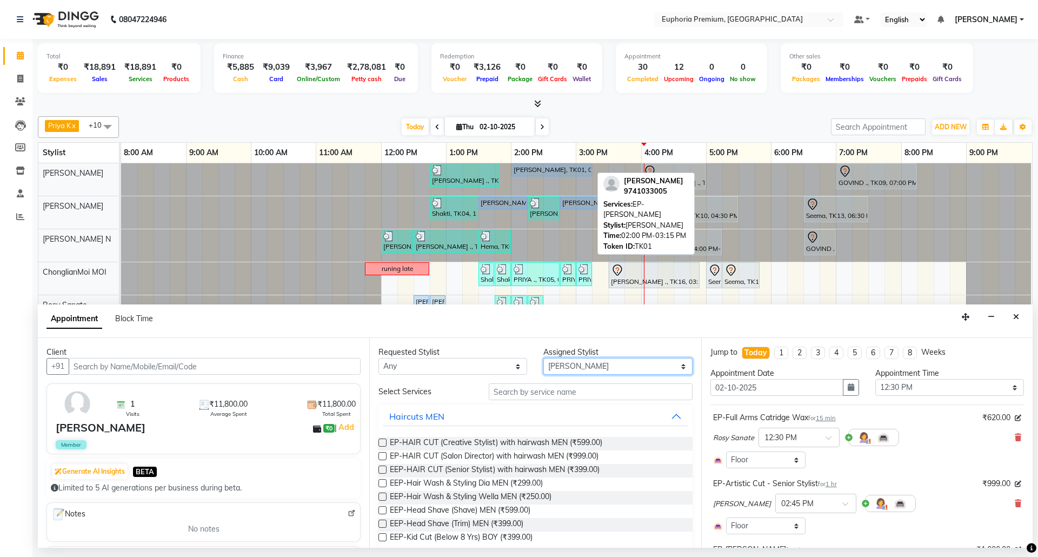
select select "71633"
click at [543, 359] on select "Select Bharath N Binoy Chethan N ChonglianMoi MOI Daisy . Dhanya . Fredrick Bur…" at bounding box center [617, 366] width 149 height 17
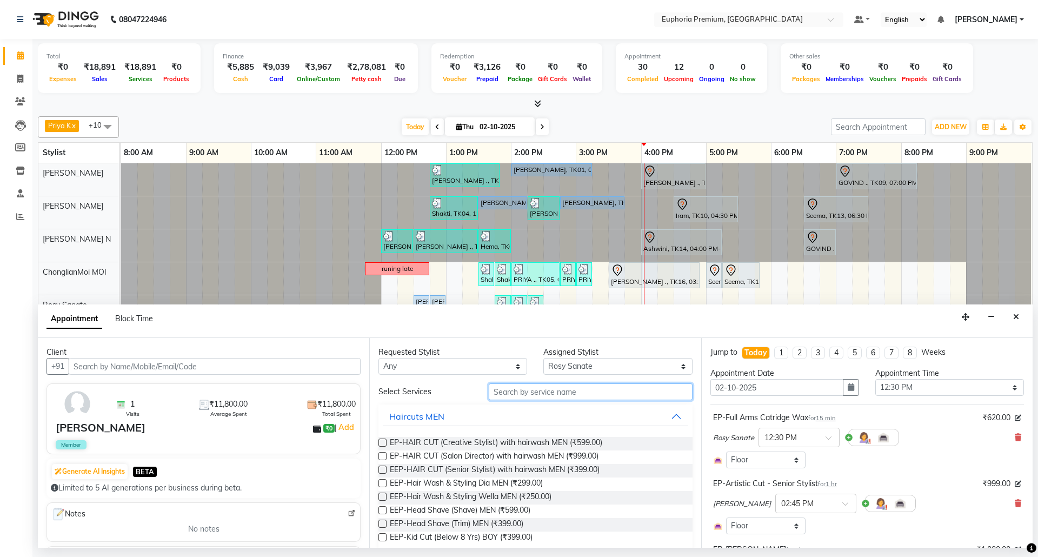
click at [540, 388] on input "text" at bounding box center [591, 391] width 204 height 17
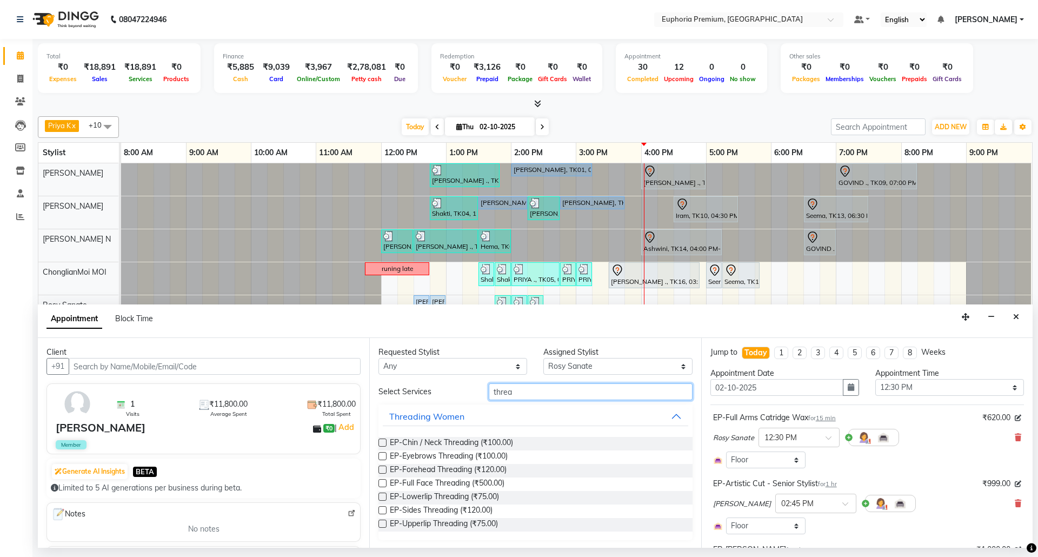
type input "threa"
click at [381, 456] on label at bounding box center [382, 456] width 8 height 8
click at [381, 456] on input "checkbox" at bounding box center [381, 457] width 7 height 7
checkbox input "false"
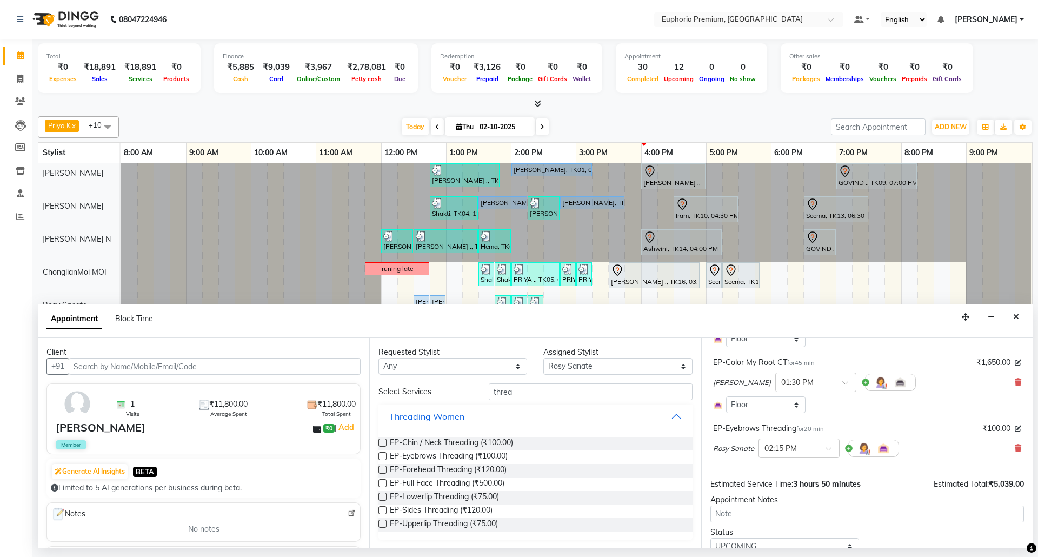
scroll to position [364, 0]
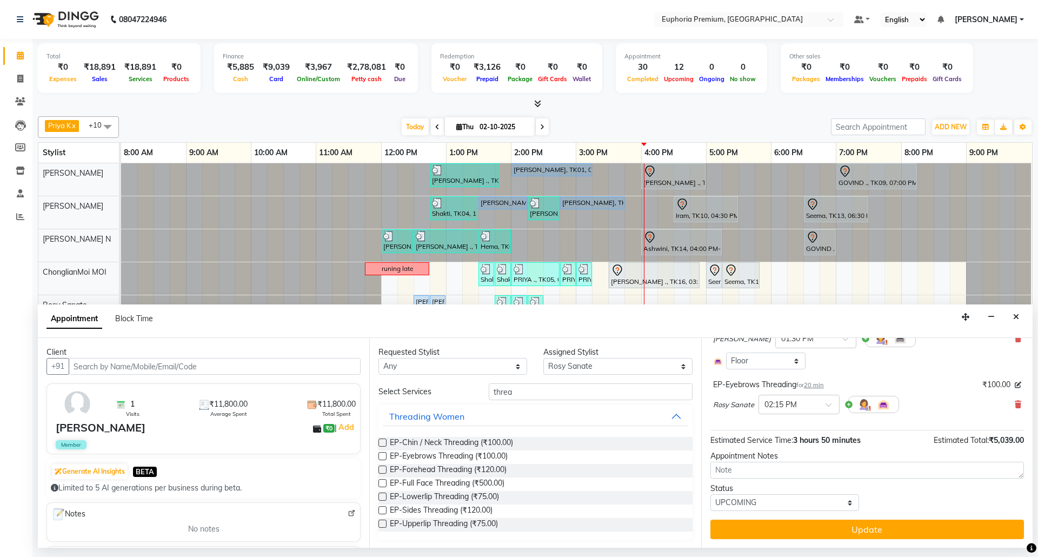
click at [814, 386] on span "20 min" at bounding box center [814, 385] width 20 height 8
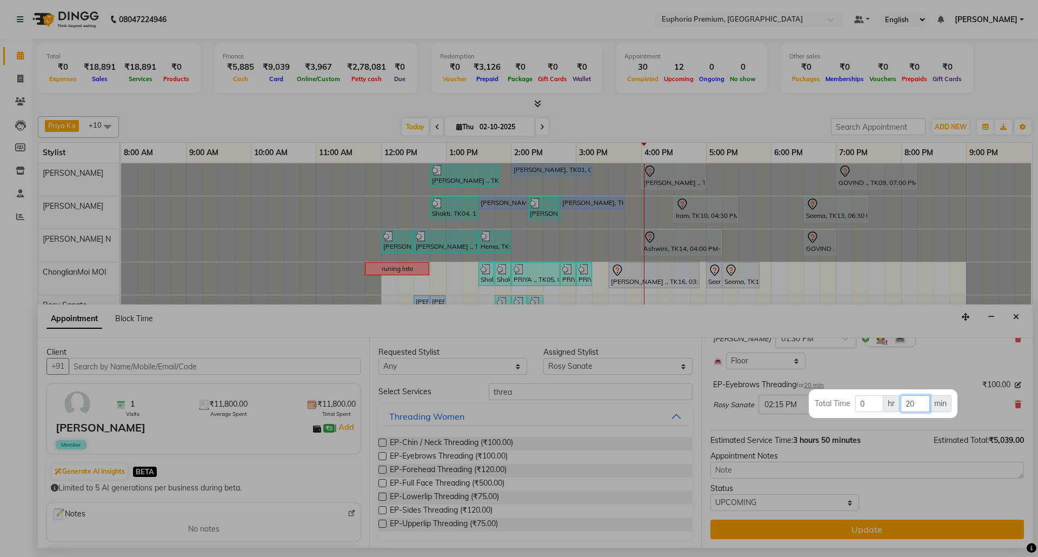
click at [920, 403] on input "20" at bounding box center [915, 403] width 29 height 17
type input "2"
type input "15"
click at [920, 360] on div at bounding box center [519, 278] width 1038 height 557
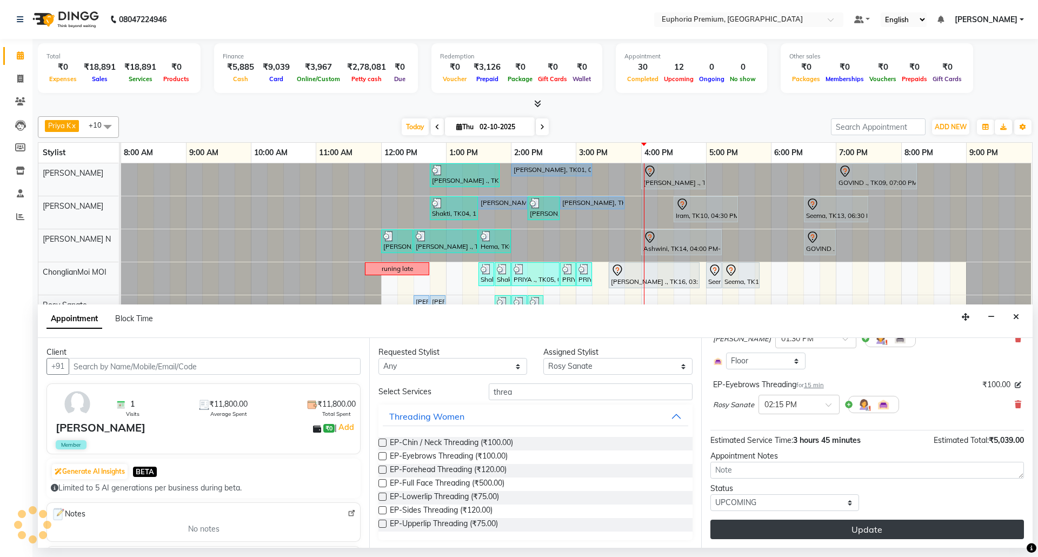
click at [900, 531] on button "Update" at bounding box center [867, 529] width 314 height 19
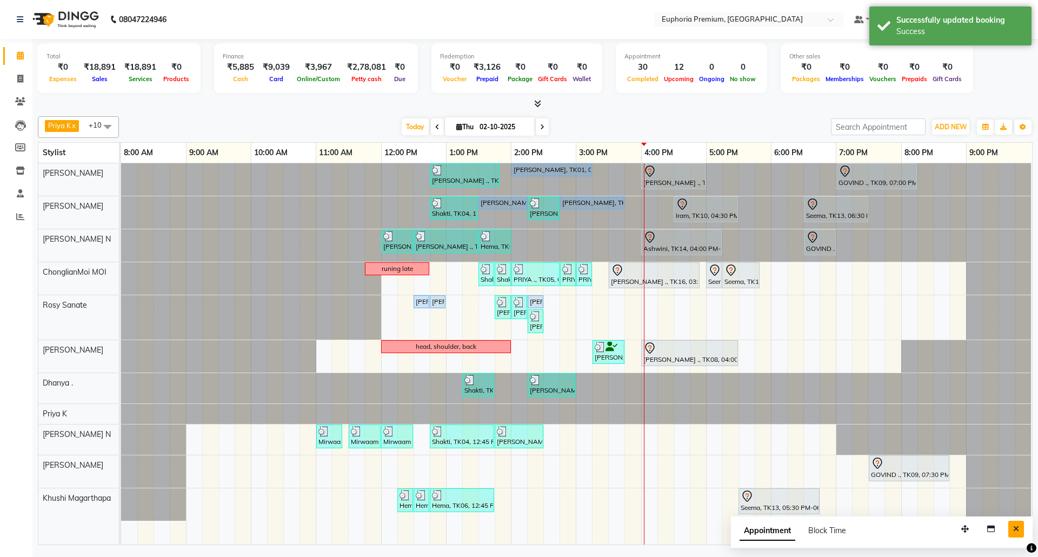
click at [1021, 533] on button "Close" at bounding box center [1016, 529] width 16 height 17
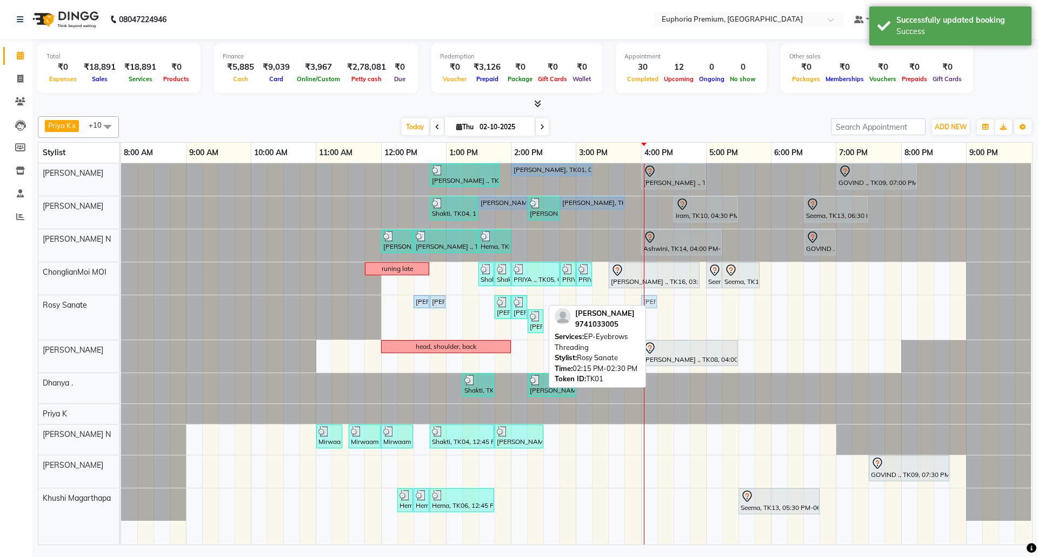
drag, startPoint x: 536, startPoint y: 302, endPoint x: 656, endPoint y: 306, distance: 120.1
click at [121, 306] on div "Prabha, TK01, 12:30 PM-12:45 PM, EP-Full Arms Catridge Wax Prabha, TK01, 12:45 …" at bounding box center [121, 317] width 0 height 44
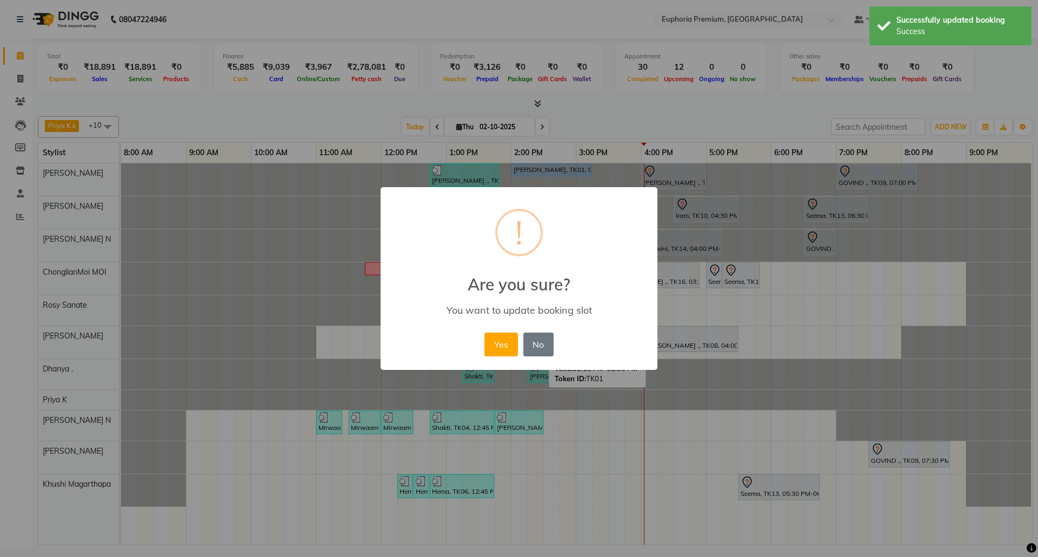
drag, startPoint x: 502, startPoint y: 351, endPoint x: 532, endPoint y: 342, distance: 31.1
click at [502, 351] on button "Yes" at bounding box center [500, 345] width 33 height 24
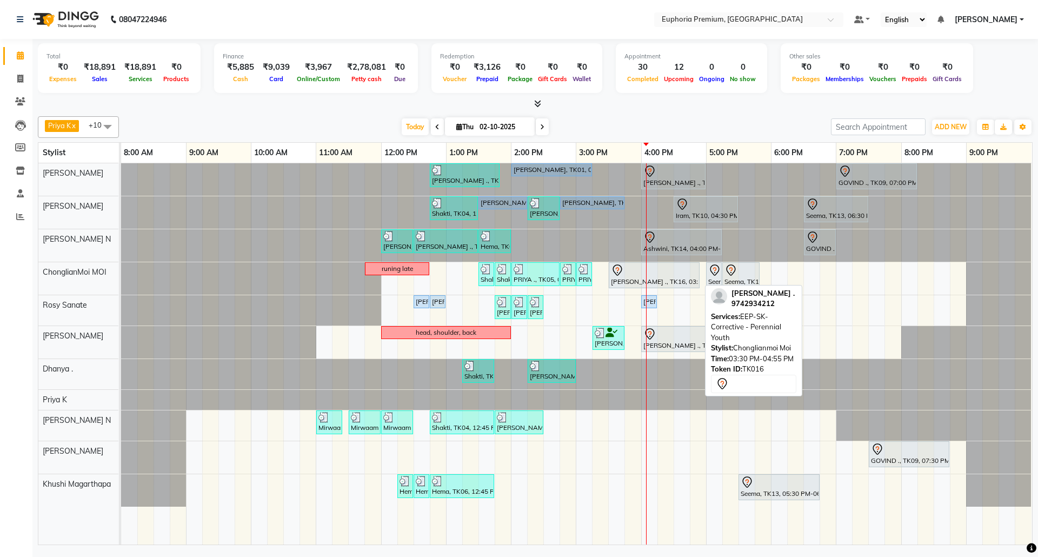
click at [661, 277] on div at bounding box center [654, 270] width 87 height 13
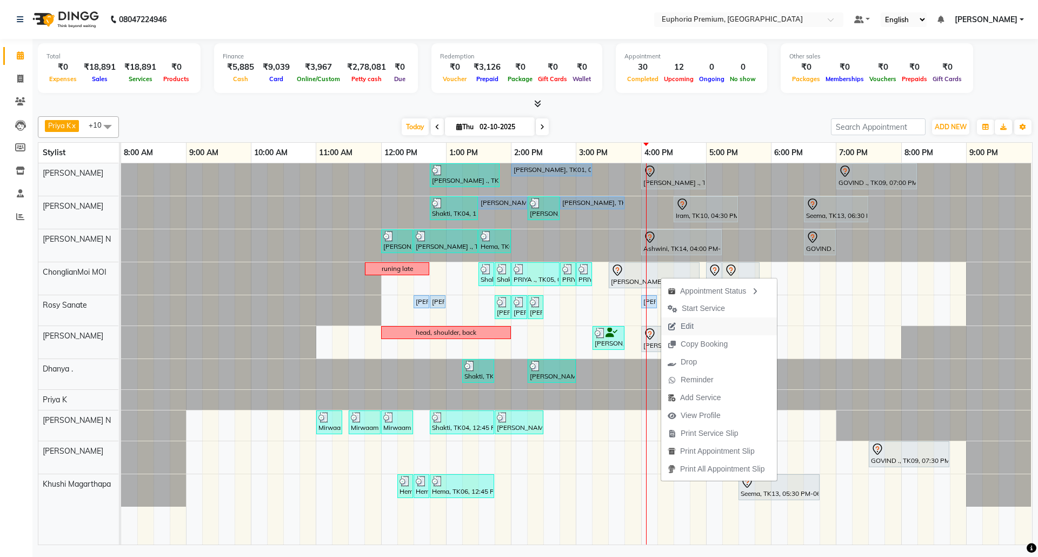
click at [693, 324] on span "Edit" at bounding box center [687, 326] width 13 height 11
select select "tentative"
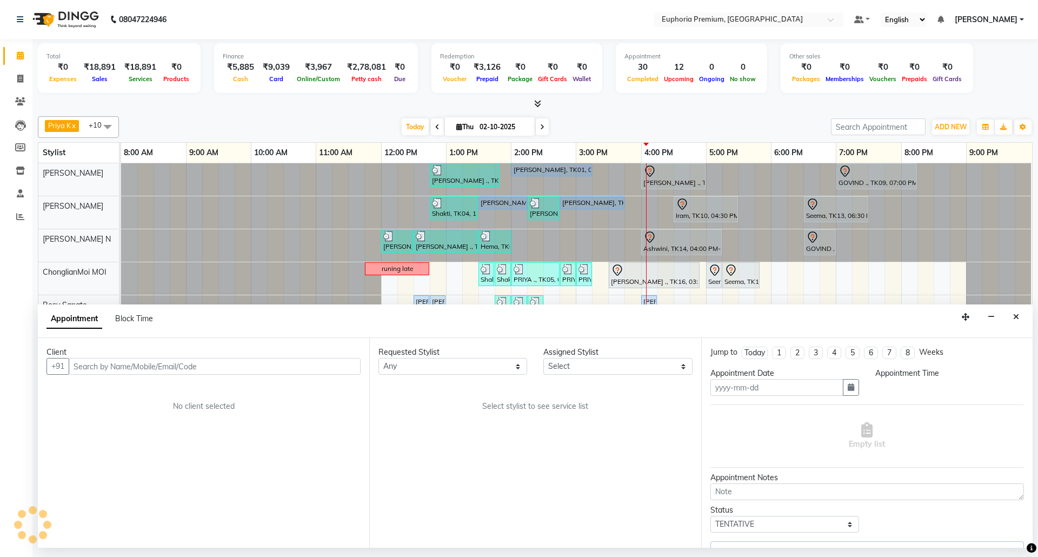
type input "02-10-2025"
select select "930"
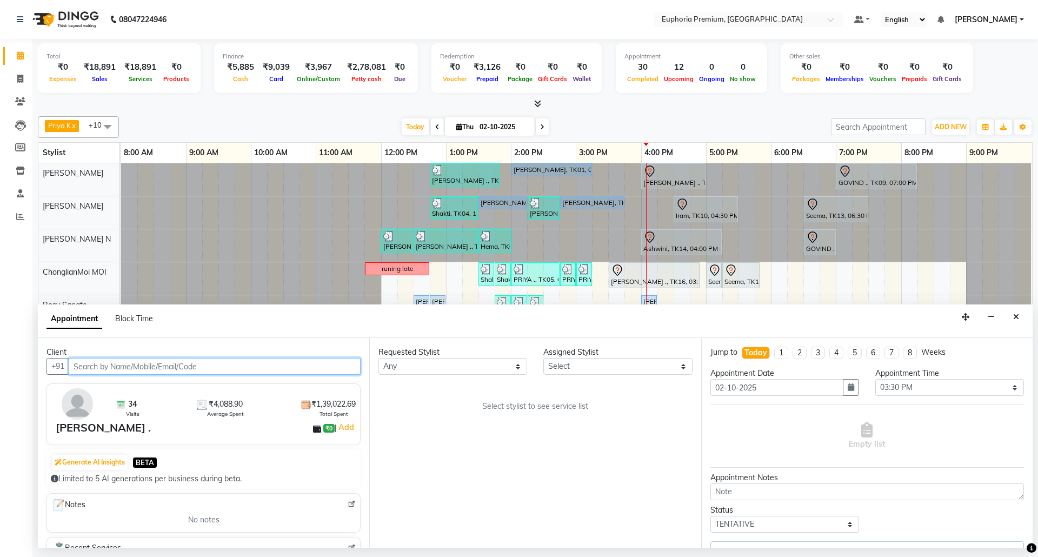
select select "71597"
select select "4006"
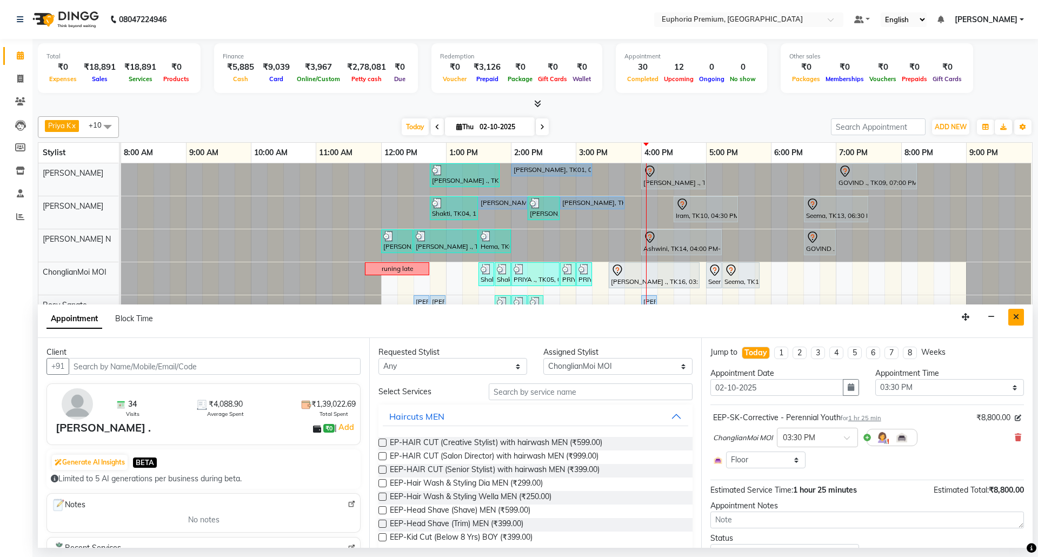
click at [1017, 320] on icon "Close" at bounding box center [1016, 317] width 6 height 8
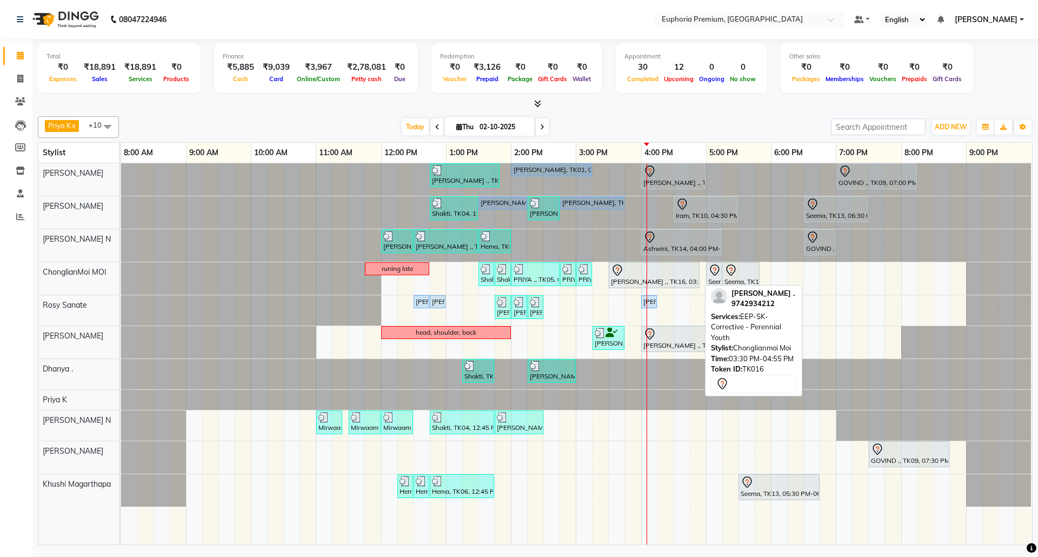
click at [675, 275] on div at bounding box center [654, 270] width 87 height 13
select select "7"
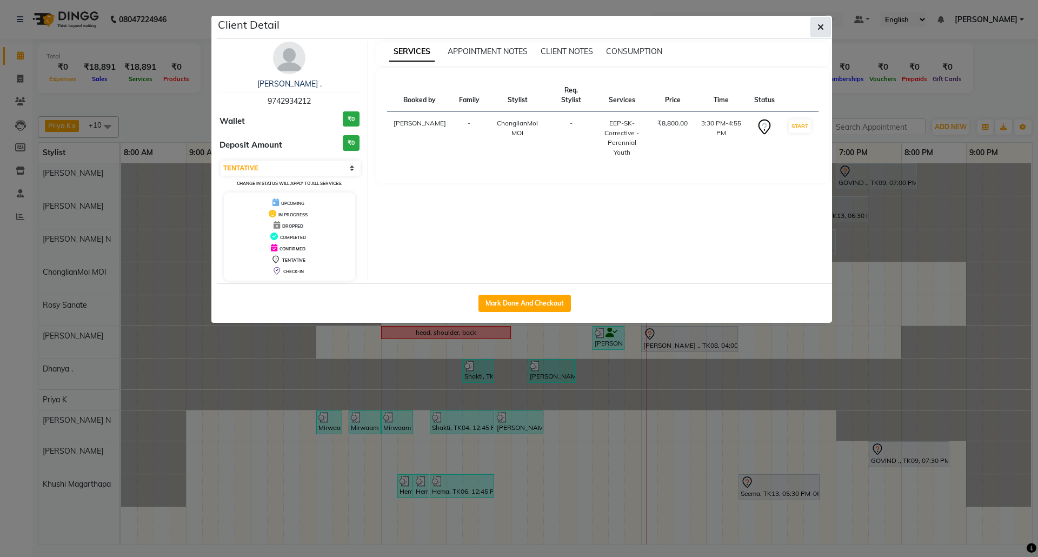
click at [818, 28] on icon "button" at bounding box center [821, 27] width 6 height 9
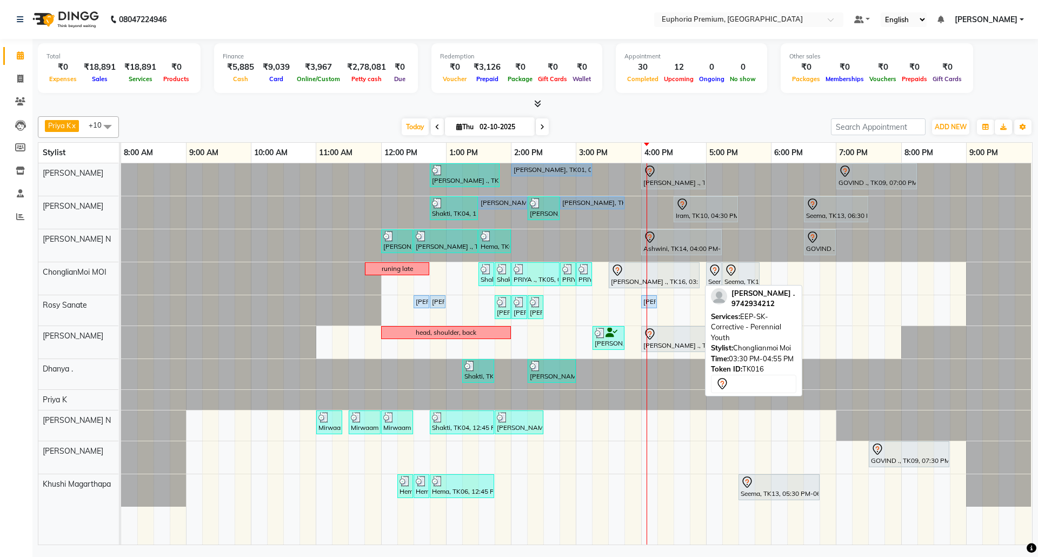
click at [676, 282] on div "SPURTHI ., TK16, 03:30 PM-04:55 PM, EEP-SK-Corrective - Perennial Youth" at bounding box center [654, 275] width 89 height 23
select select "7"
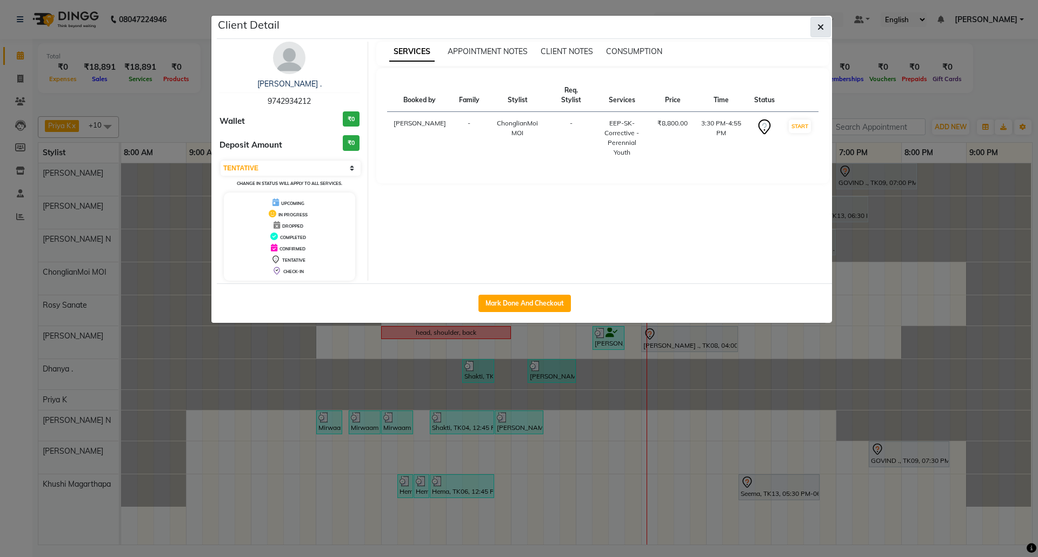
click at [820, 23] on icon "button" at bounding box center [821, 27] width 6 height 9
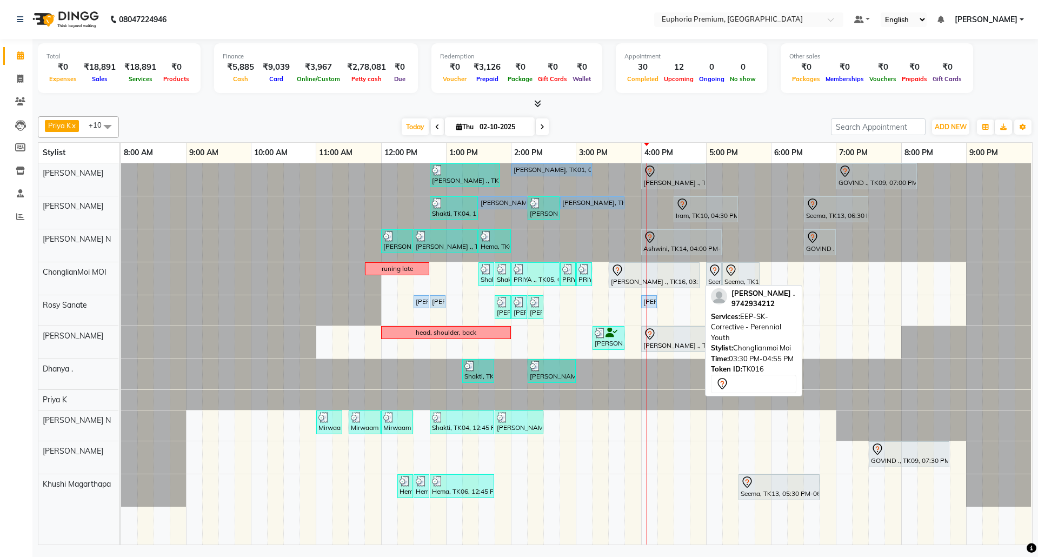
click at [677, 267] on div at bounding box center [654, 270] width 87 height 13
select select "7"
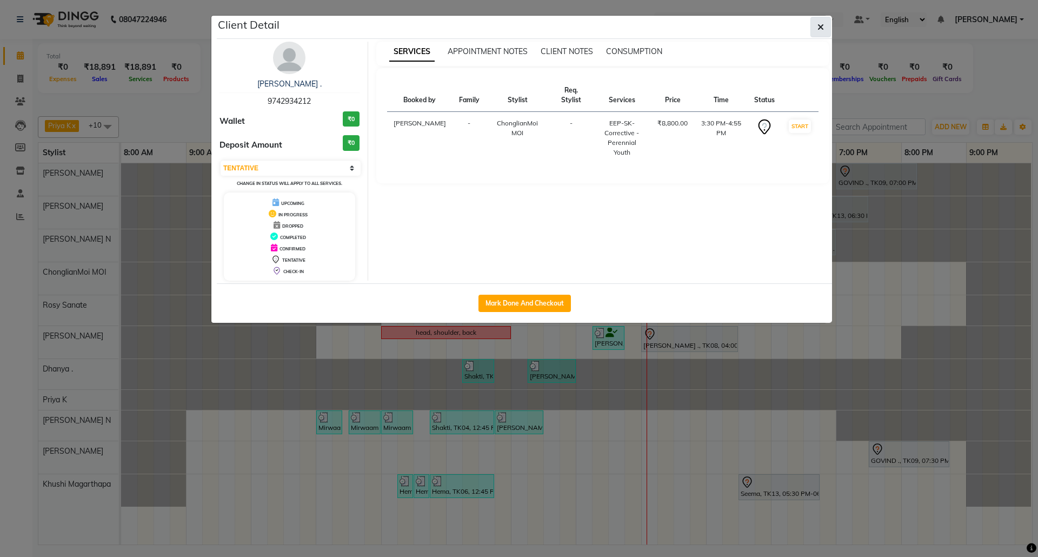
click at [821, 28] on icon "button" at bounding box center [821, 27] width 6 height 9
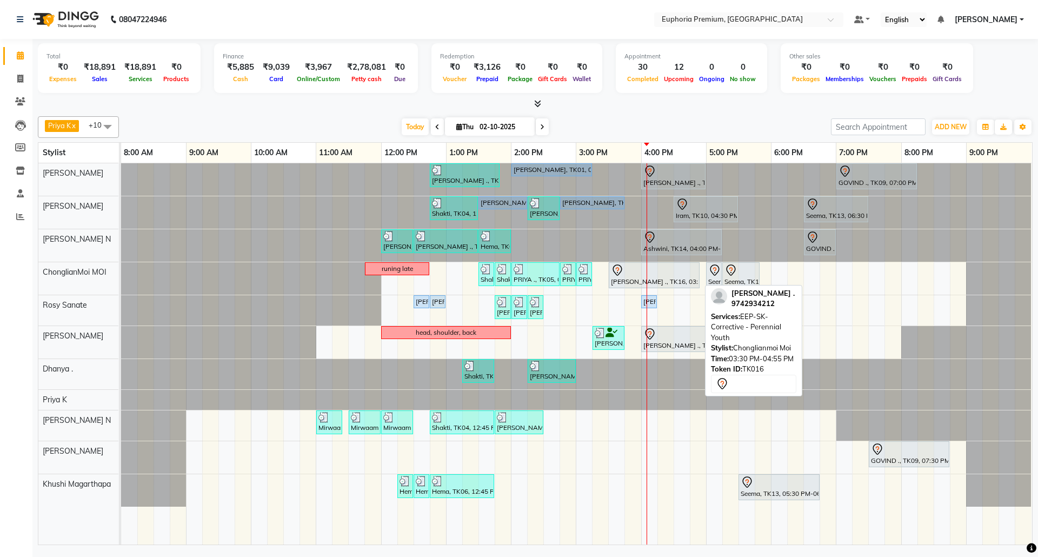
click at [682, 282] on div "SPURTHI ., TK16, 03:30 PM-04:55 PM, EEP-SK-Corrective - Perennial Youth" at bounding box center [654, 275] width 89 height 23
select select "7"
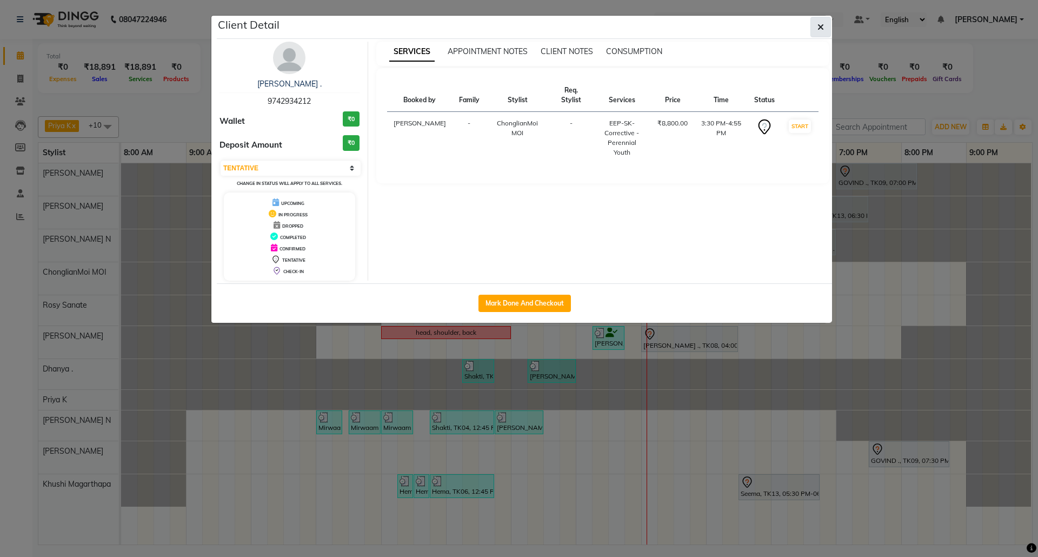
click at [819, 29] on icon "button" at bounding box center [821, 27] width 6 height 9
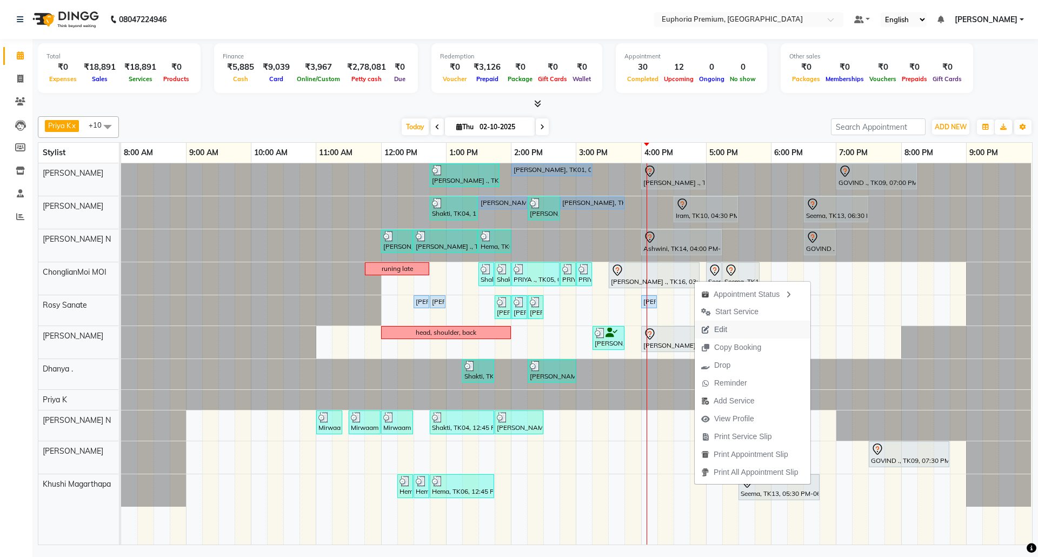
click at [721, 327] on span "Edit" at bounding box center [720, 329] width 13 height 11
select select "tentative"
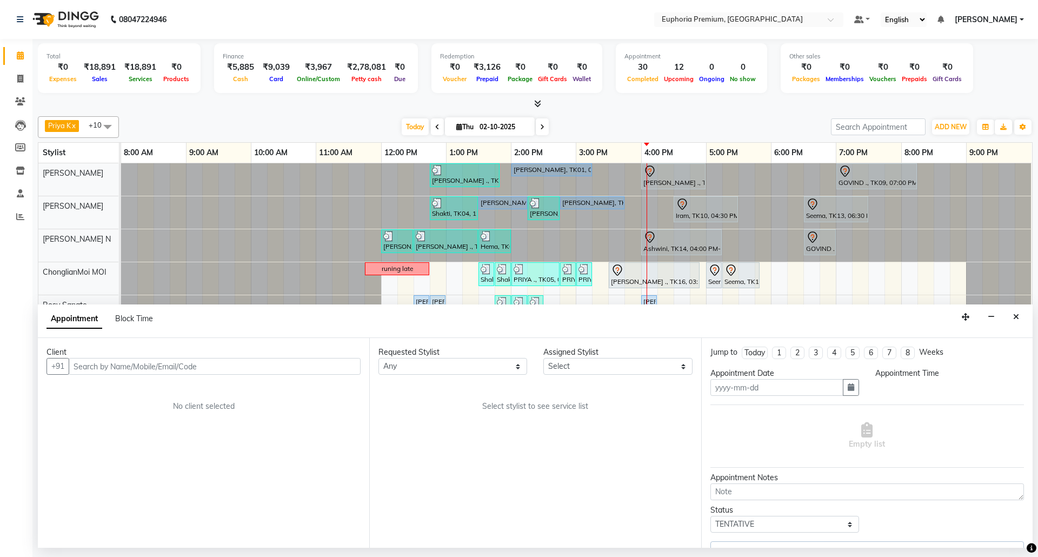
type input "02-10-2025"
select select "930"
select select "71597"
select select "4006"
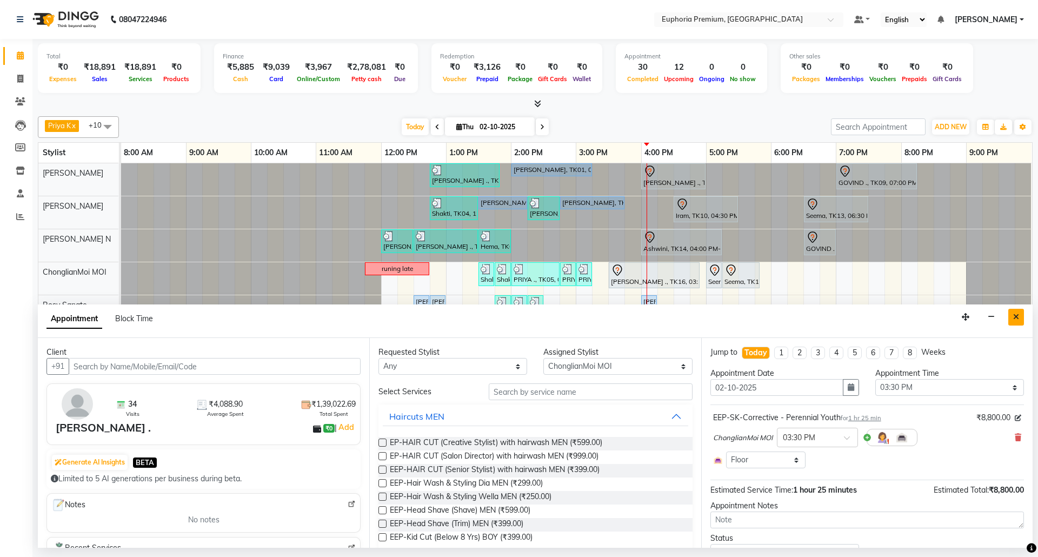
click at [1017, 316] on icon "Close" at bounding box center [1016, 317] width 6 height 8
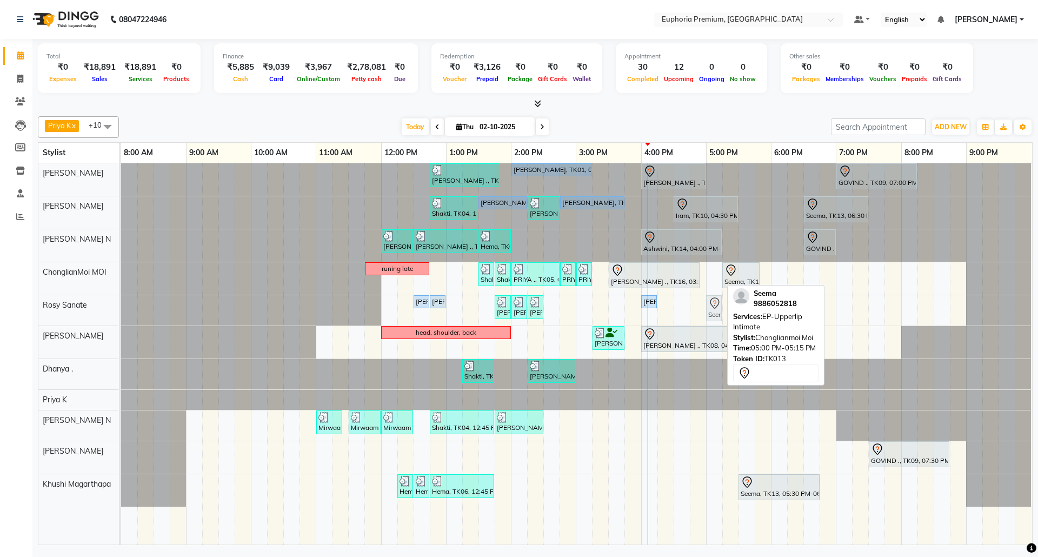
drag, startPoint x: 714, startPoint y: 278, endPoint x: 712, endPoint y: 299, distance: 21.1
click at [712, 303] on tbody "Sulakshana ., TK07, 12:45 PM-01:50 PM, EP-Tefiti Coffee Pedi Prabha, TK01, 02:0…" at bounding box center [576, 334] width 911 height 343
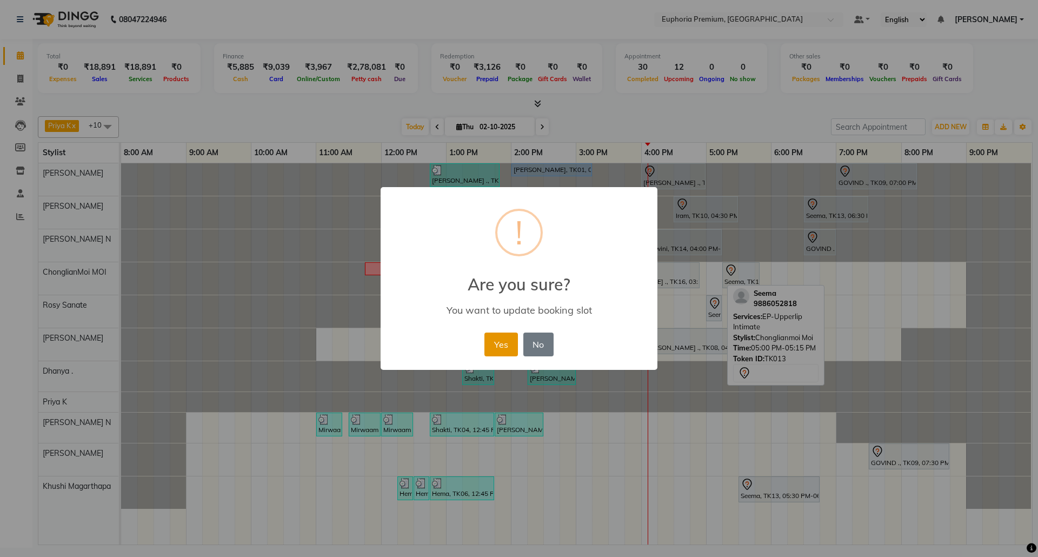
drag, startPoint x: 505, startPoint y: 342, endPoint x: 576, endPoint y: 323, distance: 73.3
click at [506, 342] on button "Yes" at bounding box center [500, 345] width 33 height 24
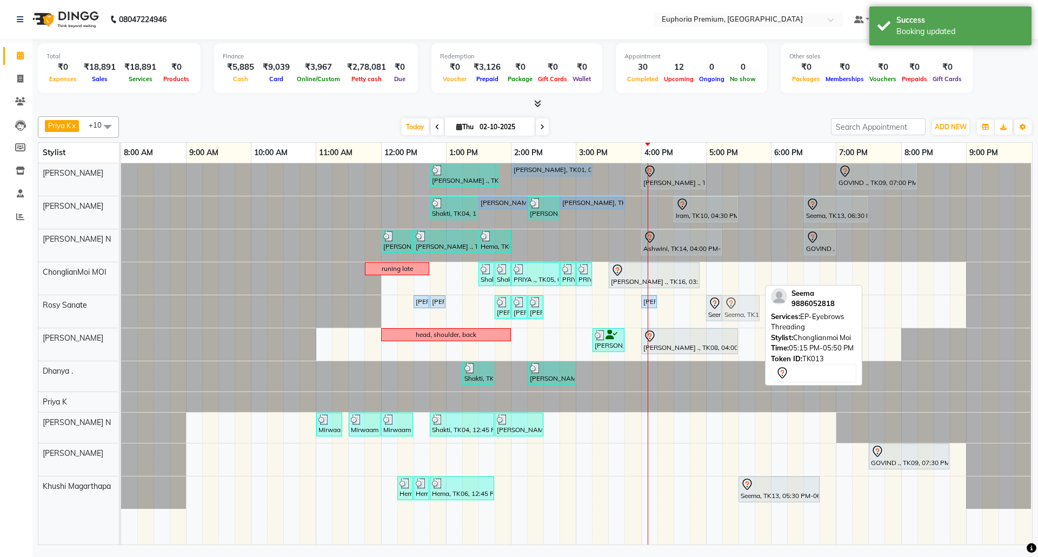
drag, startPoint x: 740, startPoint y: 274, endPoint x: 738, endPoint y: 300, distance: 26.0
click at [738, 300] on tbody "Sulakshana ., TK07, 12:45 PM-01:50 PM, EP-Tefiti Coffee Pedi Prabha, TK01, 02:0…" at bounding box center [576, 336] width 911 height 346
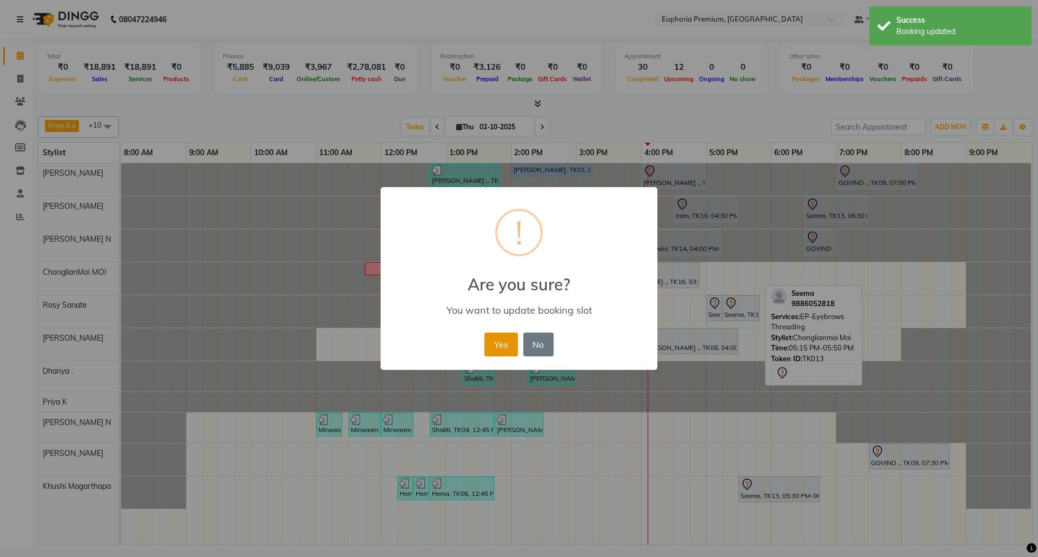
click at [498, 333] on button "Yes" at bounding box center [500, 345] width 33 height 24
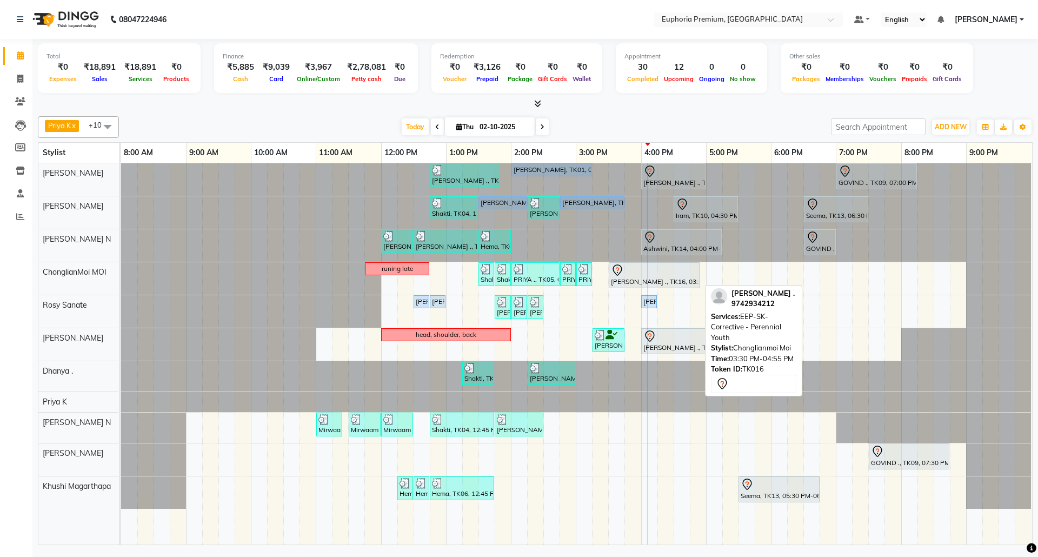
click at [651, 273] on div at bounding box center [654, 270] width 87 height 13
click at [677, 278] on div "SPURTHI ., TK16, 03:30 PM-04:55 PM, EEP-SK-Corrective - Perennial Youth" at bounding box center [654, 275] width 89 height 23
select select "7"
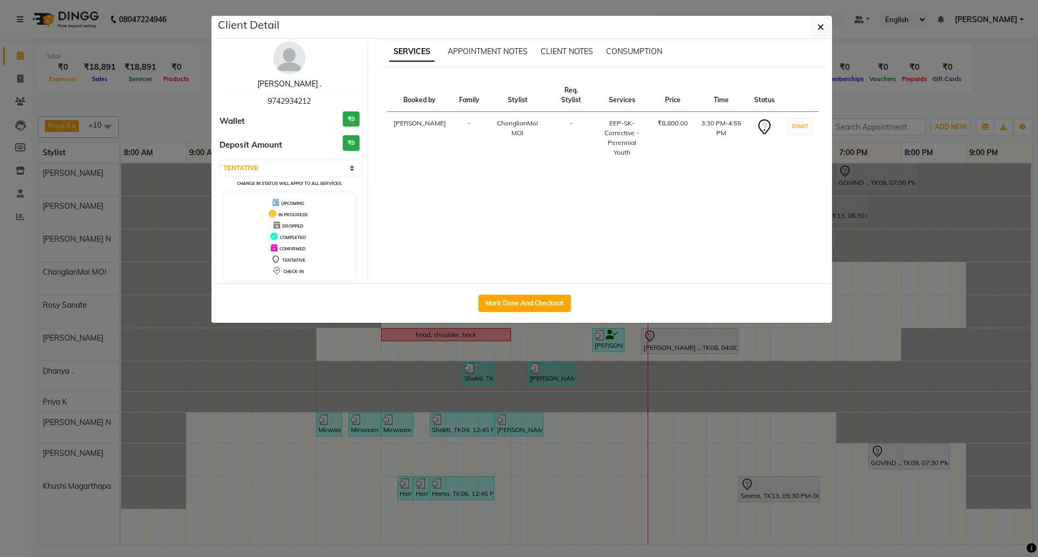
click at [299, 83] on link "SPURTHI ." at bounding box center [289, 84] width 64 height 10
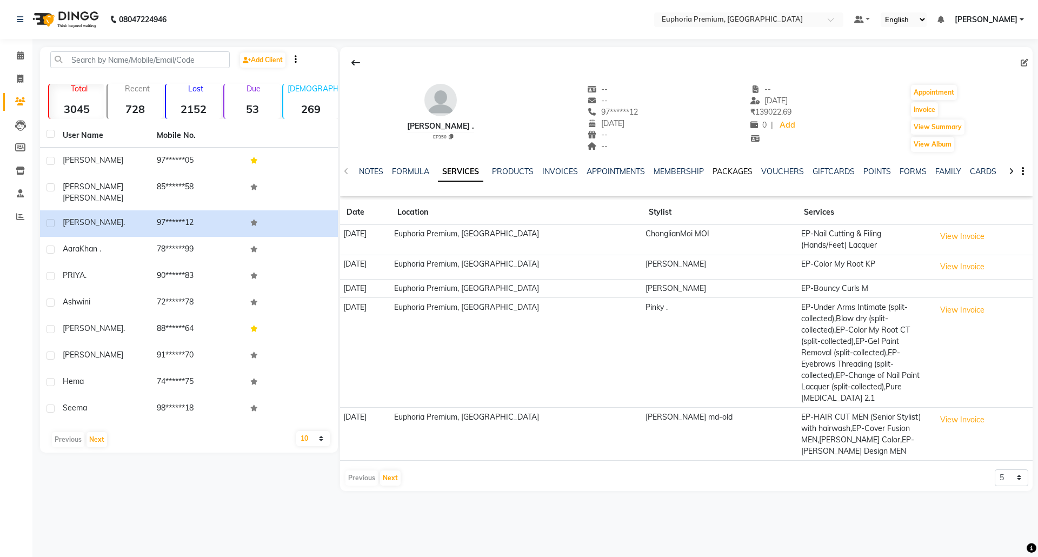
click at [733, 167] on link "PACKAGES" at bounding box center [733, 172] width 40 height 10
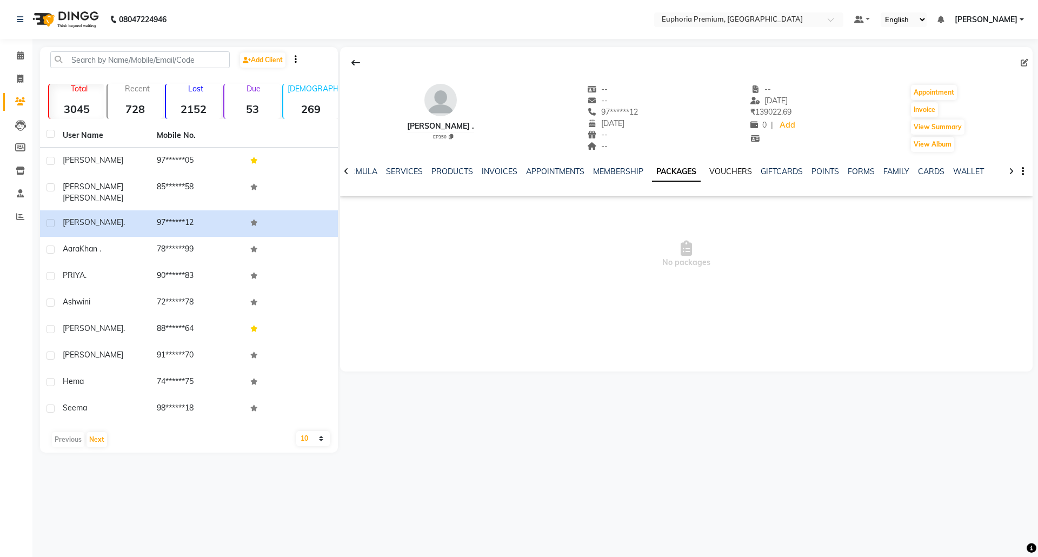
click at [736, 168] on link "VOUCHERS" at bounding box center [730, 172] width 43 height 10
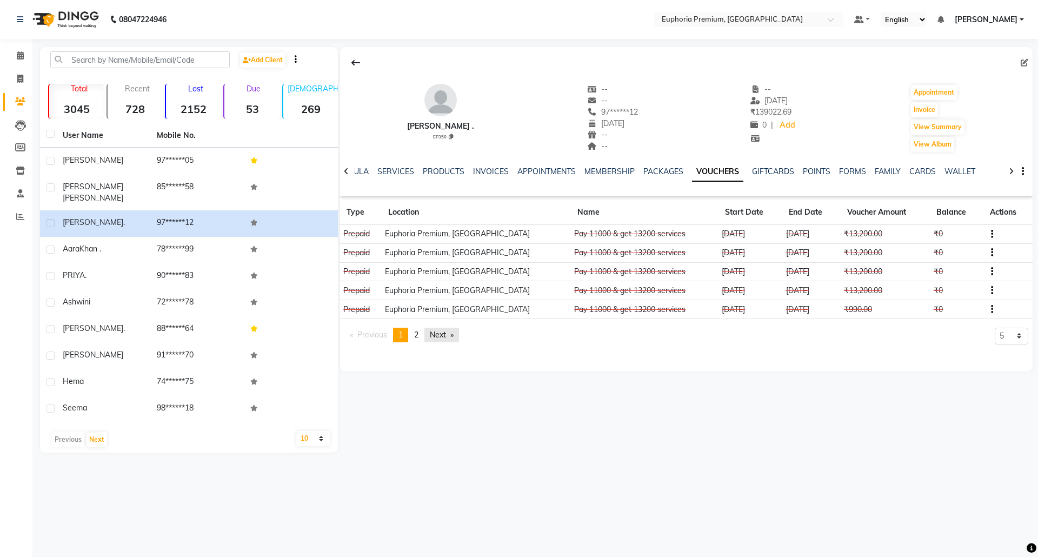
click at [437, 335] on link "Next page" at bounding box center [441, 335] width 35 height 15
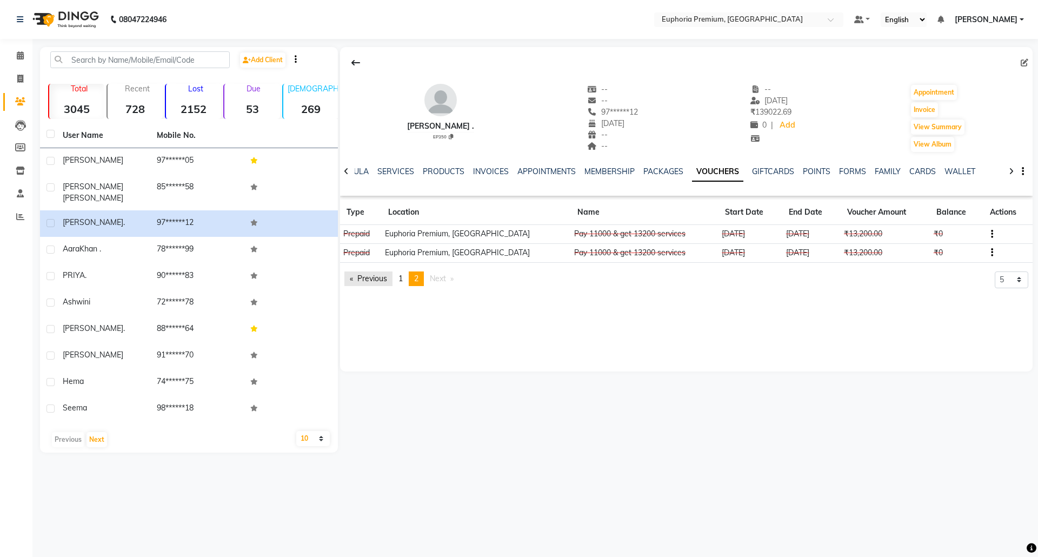
click at [371, 280] on link "Previous page" at bounding box center [368, 278] width 48 height 15
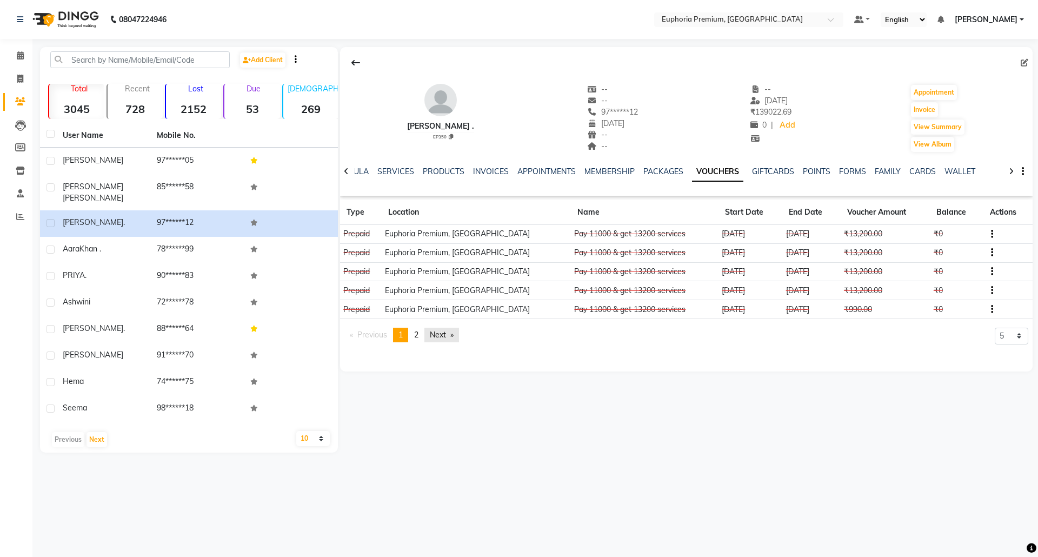
click at [448, 332] on link "Next page" at bounding box center [441, 335] width 35 height 15
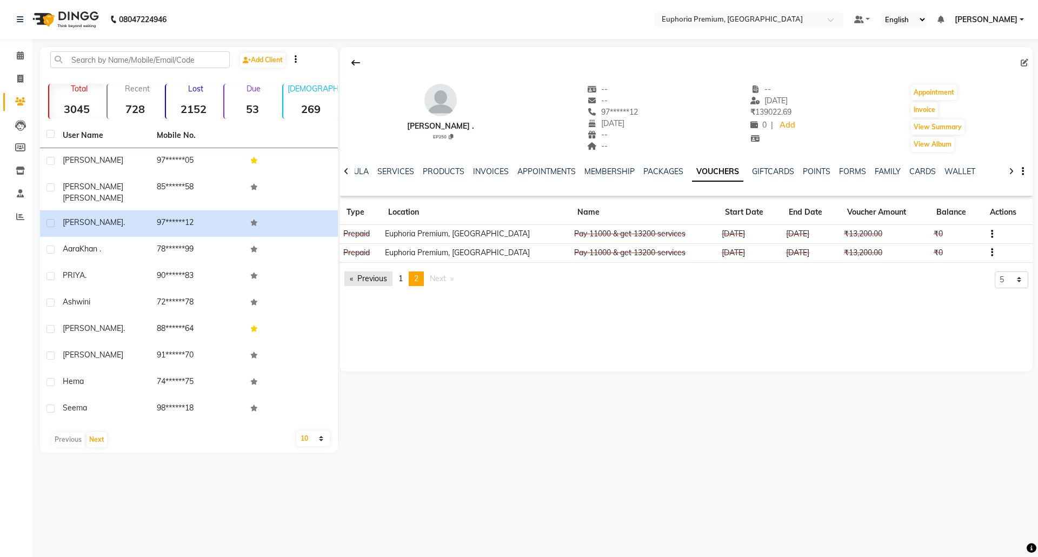
click at [382, 277] on link "Previous page" at bounding box center [368, 278] width 48 height 15
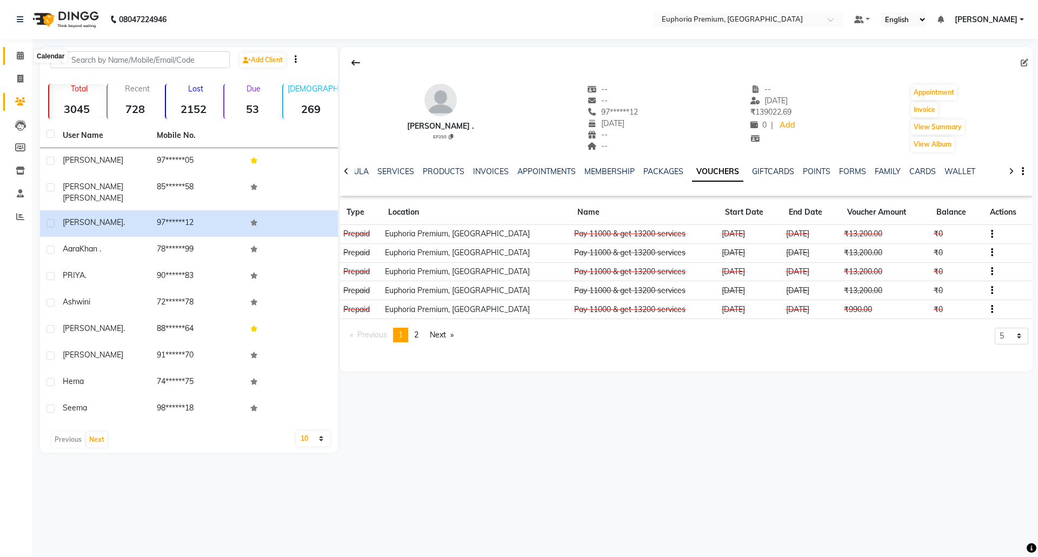
click at [25, 53] on span at bounding box center [20, 56] width 19 height 12
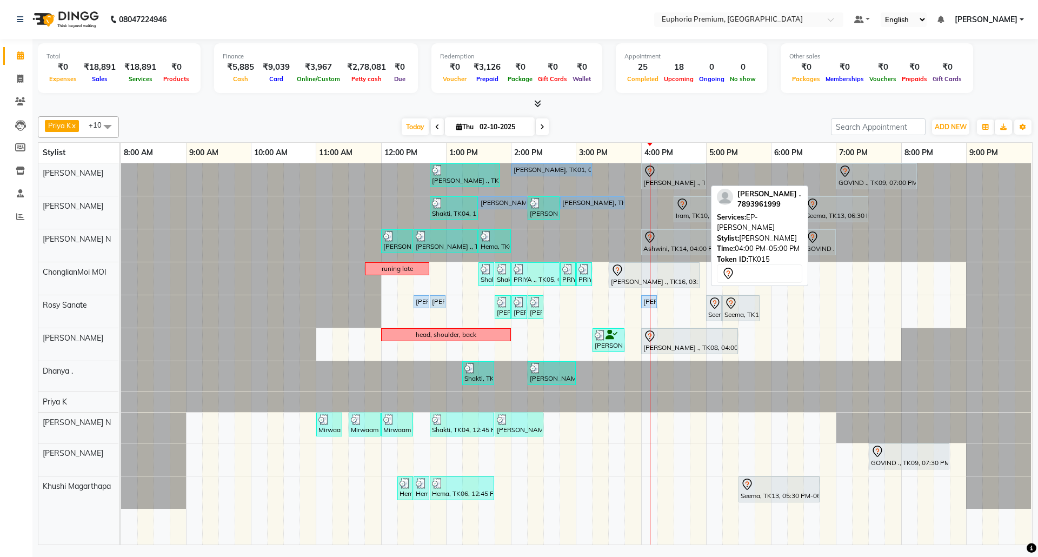
click at [675, 182] on div "Aara Khan ., TK15, 04:00 PM-05:00 PM, EP-Crystal Pedi" at bounding box center [673, 176] width 62 height 23
select select "7"
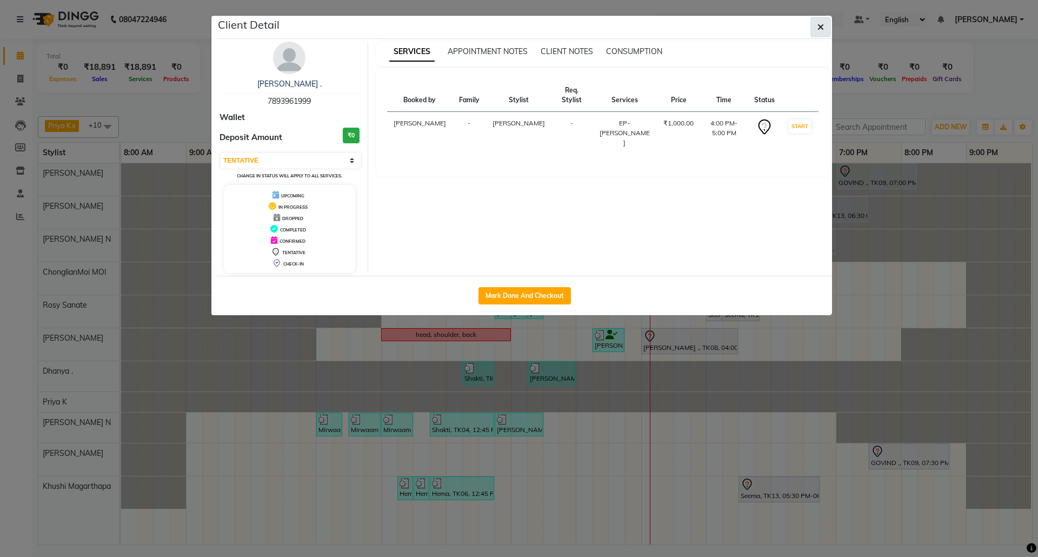
click at [818, 26] on icon "button" at bounding box center [821, 27] width 6 height 9
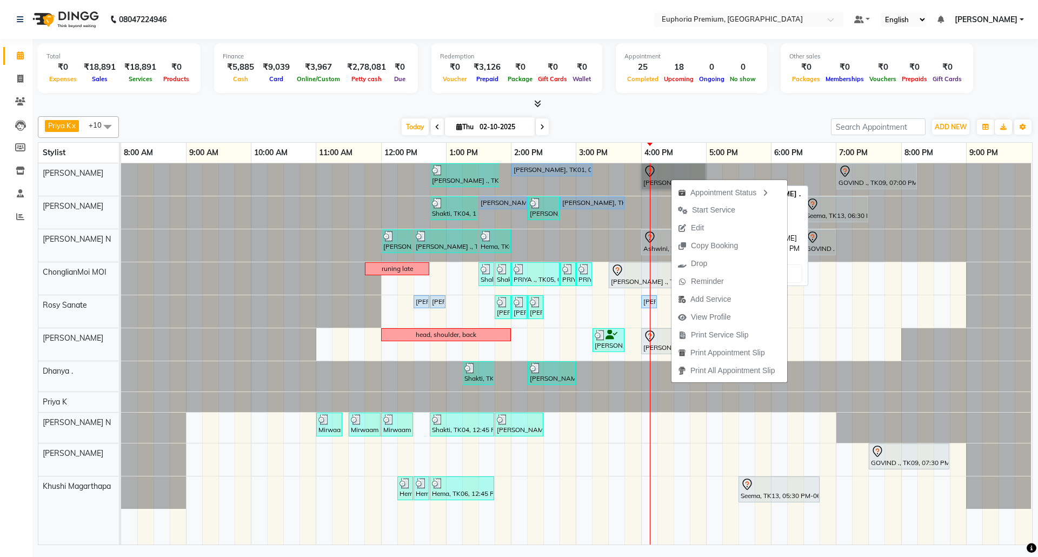
click at [660, 178] on link "Aara Khan ., TK15, 04:00 PM-05:00 PM, EP-Crystal Pedi" at bounding box center [673, 176] width 64 height 26
select select "7"
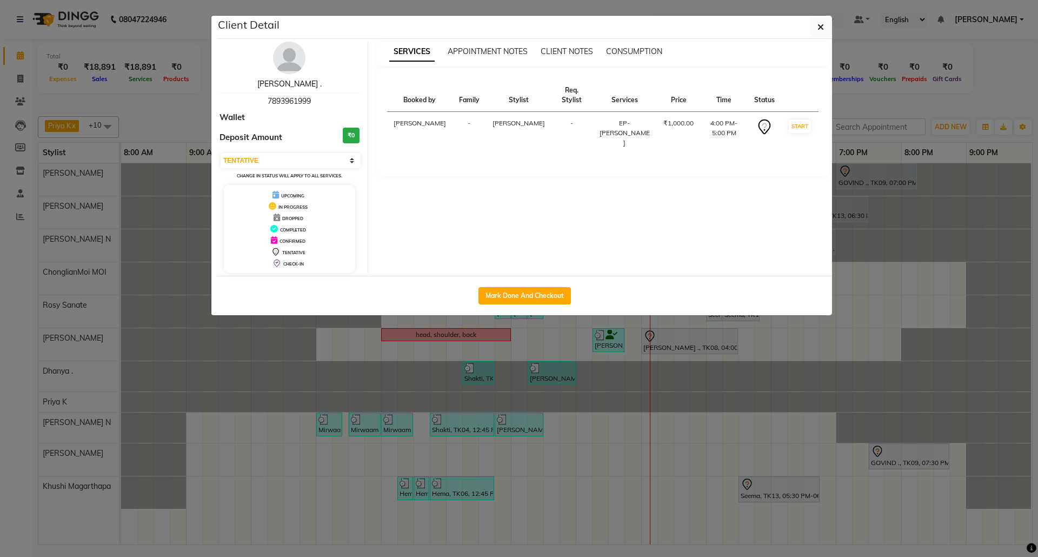
click at [290, 85] on link "Aara Khan ." at bounding box center [289, 84] width 64 height 10
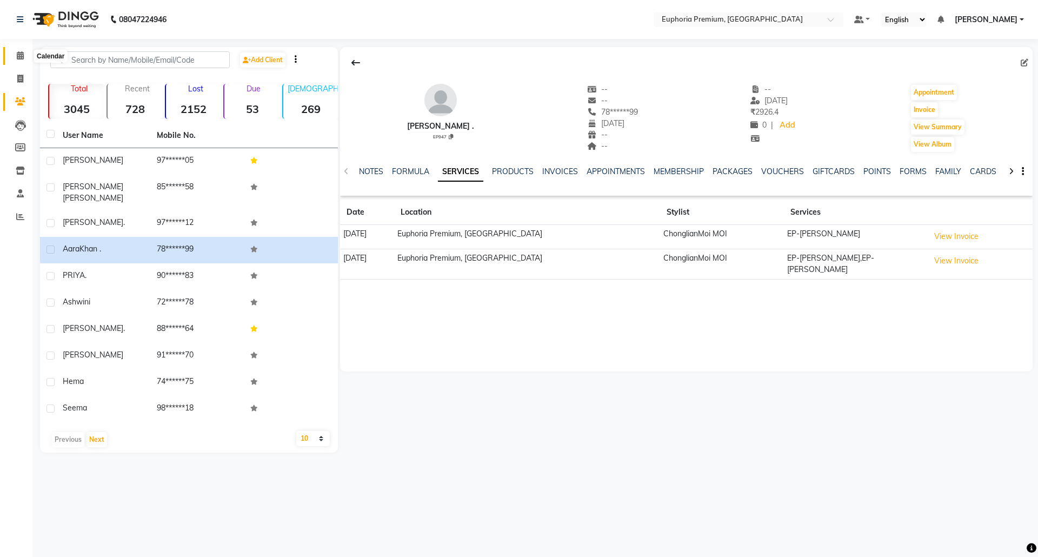
click at [13, 53] on span at bounding box center [20, 56] width 19 height 12
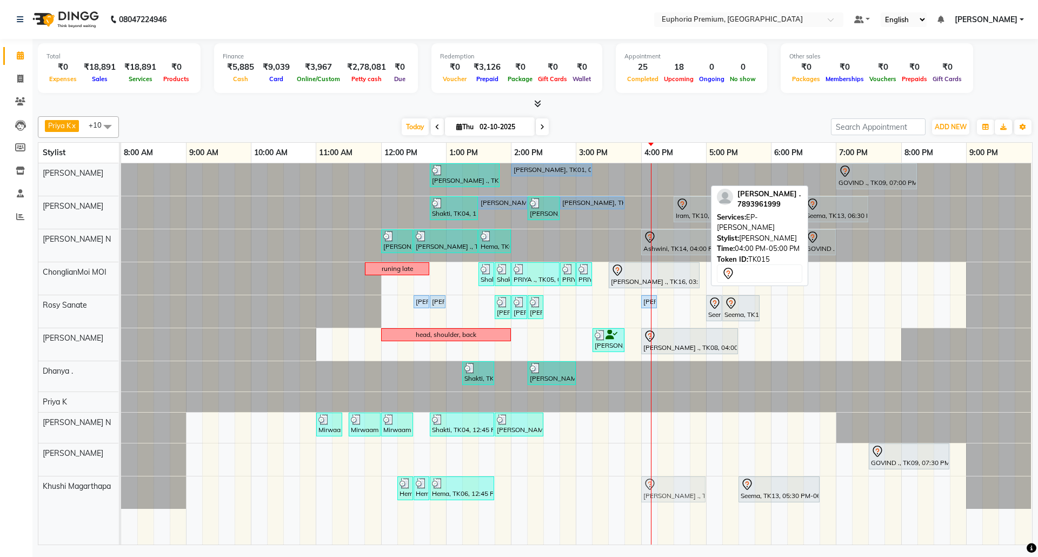
drag, startPoint x: 665, startPoint y: 176, endPoint x: 670, endPoint y: 483, distance: 306.6
click at [670, 483] on tbody "Sulakshana ., TK07, 12:45 PM-01:50 PM, EP-Tefiti Coffee Pedi Prabha, TK01, 02:0…" at bounding box center [576, 336] width 911 height 346
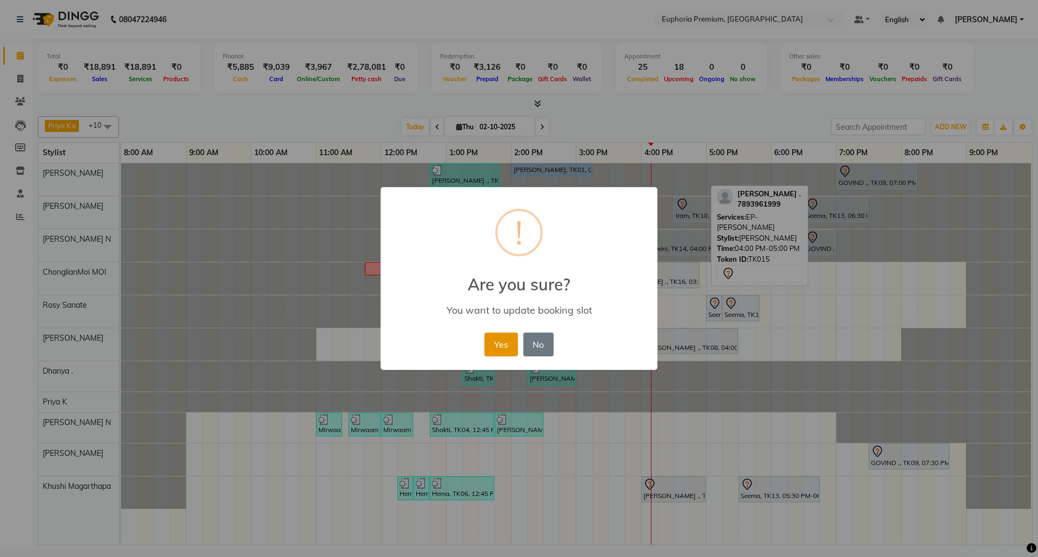
click at [499, 340] on button "Yes" at bounding box center [500, 345] width 33 height 24
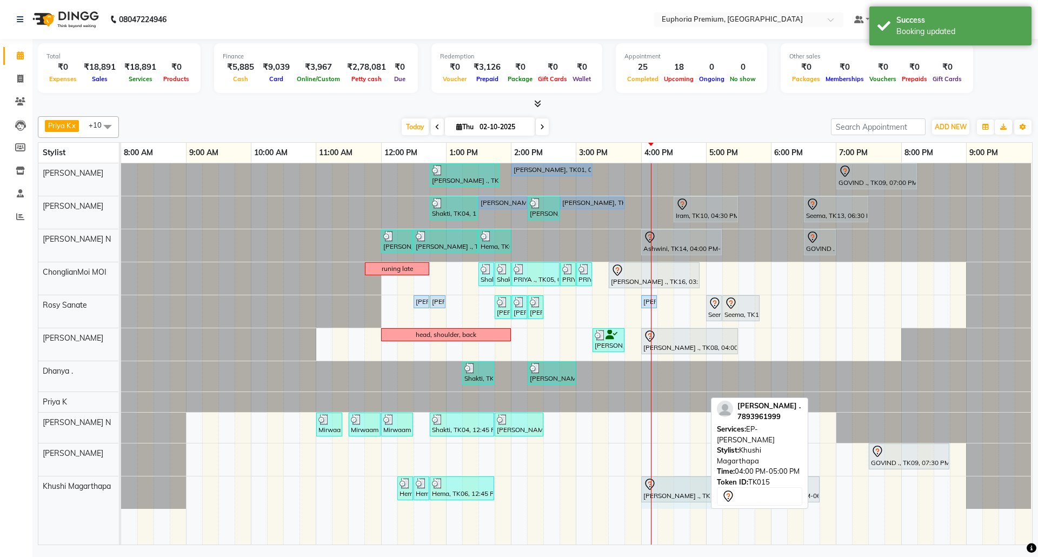
drag, startPoint x: 703, startPoint y: 489, endPoint x: 716, endPoint y: 489, distance: 13.5
click at [716, 489] on div "Priya K x ChonglianMoi MOI x Dhanya . x Shishi L x Jessica Bairagi x Rosy Sanat…" at bounding box center [535, 328] width 995 height 433
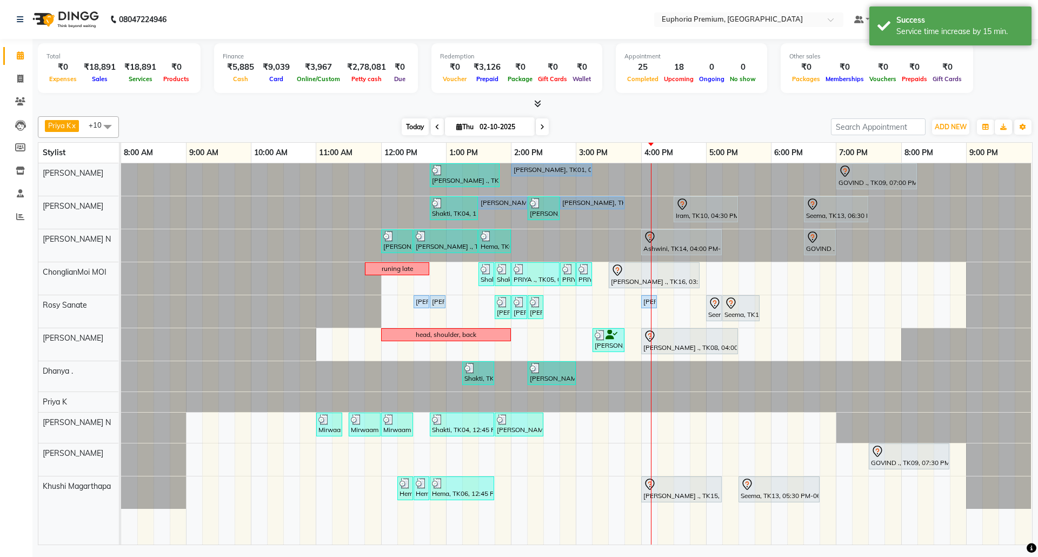
click at [405, 127] on span "Today" at bounding box center [415, 126] width 27 height 17
click at [21, 214] on icon at bounding box center [20, 216] width 8 height 8
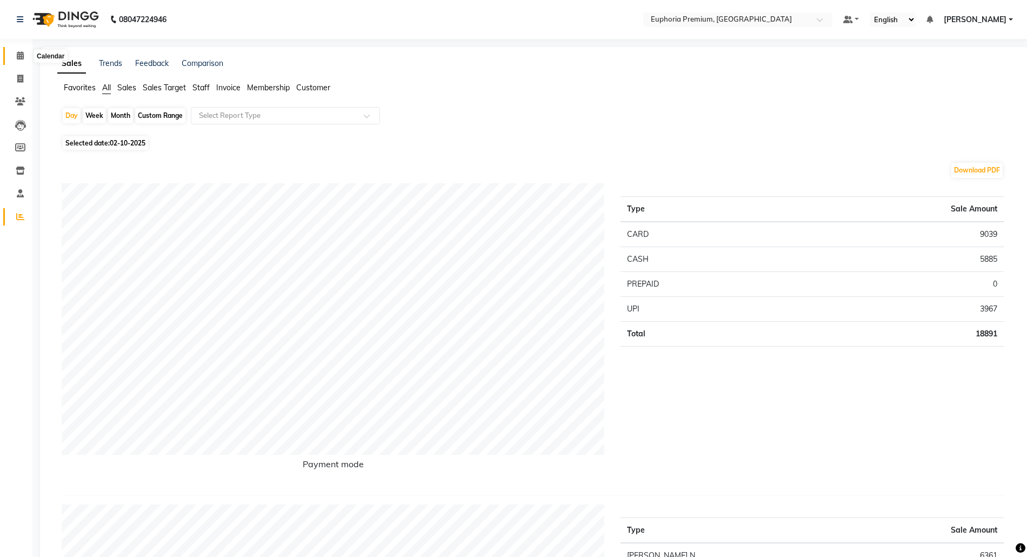
click at [24, 54] on span at bounding box center [20, 56] width 19 height 12
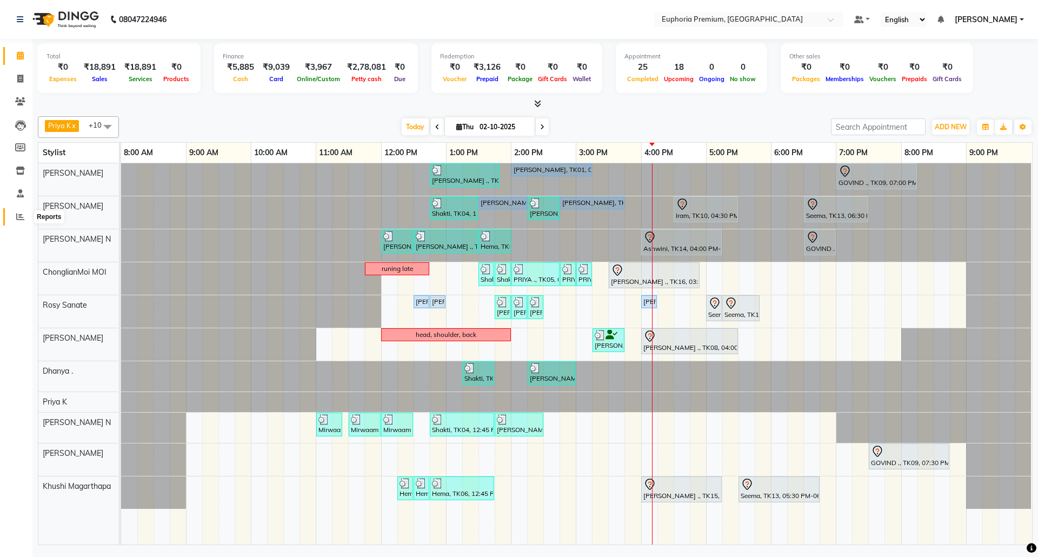
click at [21, 214] on icon at bounding box center [20, 216] width 8 height 8
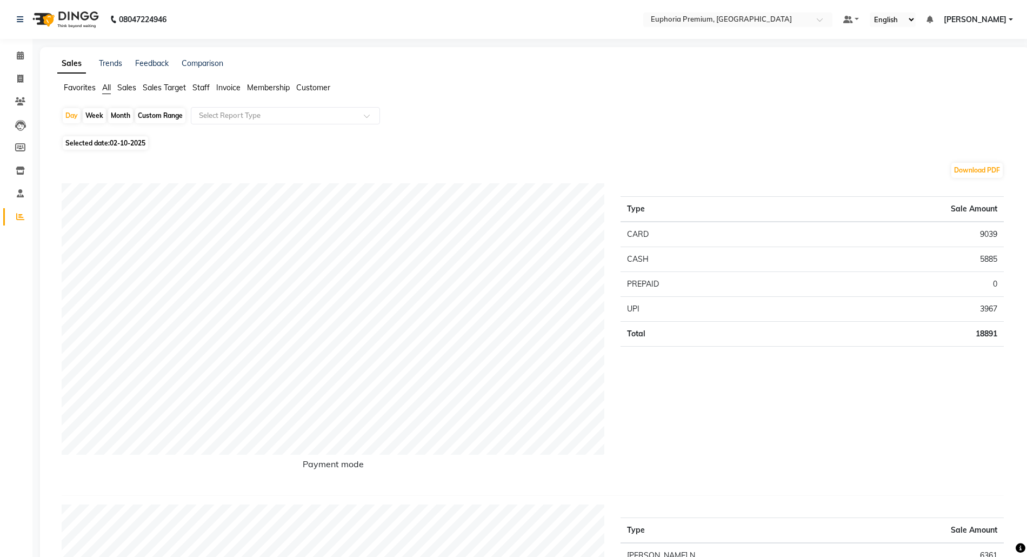
click at [135, 87] on span "Sales" at bounding box center [126, 88] width 19 height 10
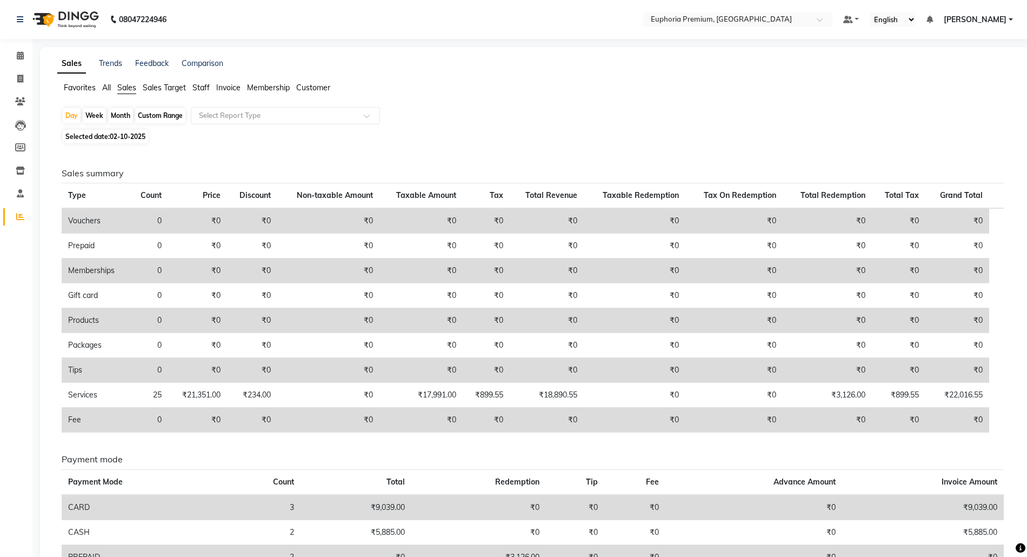
click at [132, 135] on span "02-10-2025" at bounding box center [128, 136] width 36 height 8
select select "10"
select select "2025"
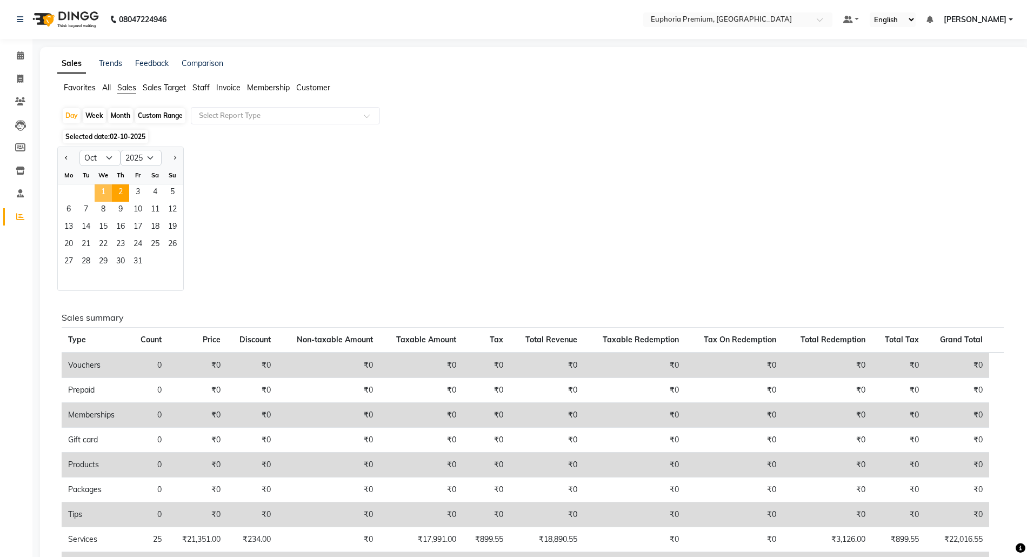
click at [103, 191] on span "1" at bounding box center [103, 192] width 17 height 17
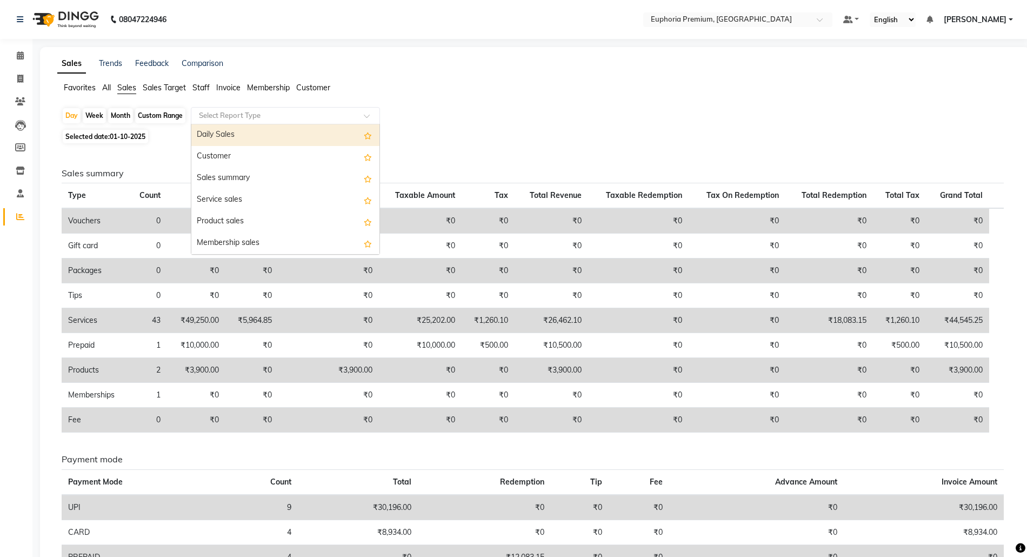
click at [300, 119] on input "text" at bounding box center [275, 115] width 156 height 11
click at [254, 138] on div "Daily Sales" at bounding box center [285, 135] width 188 height 22
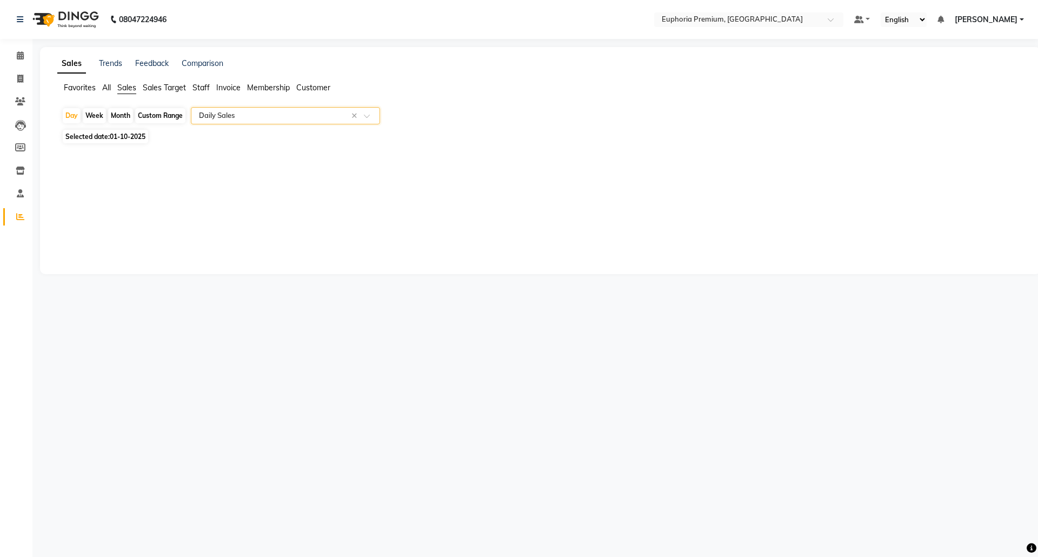
select select "full_report"
select select "csv"
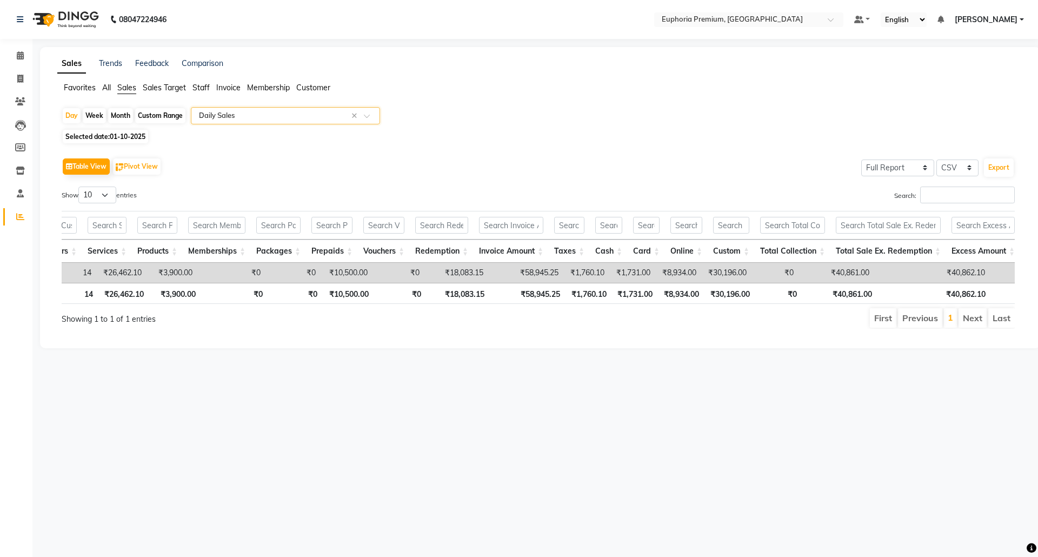
scroll to position [0, 66]
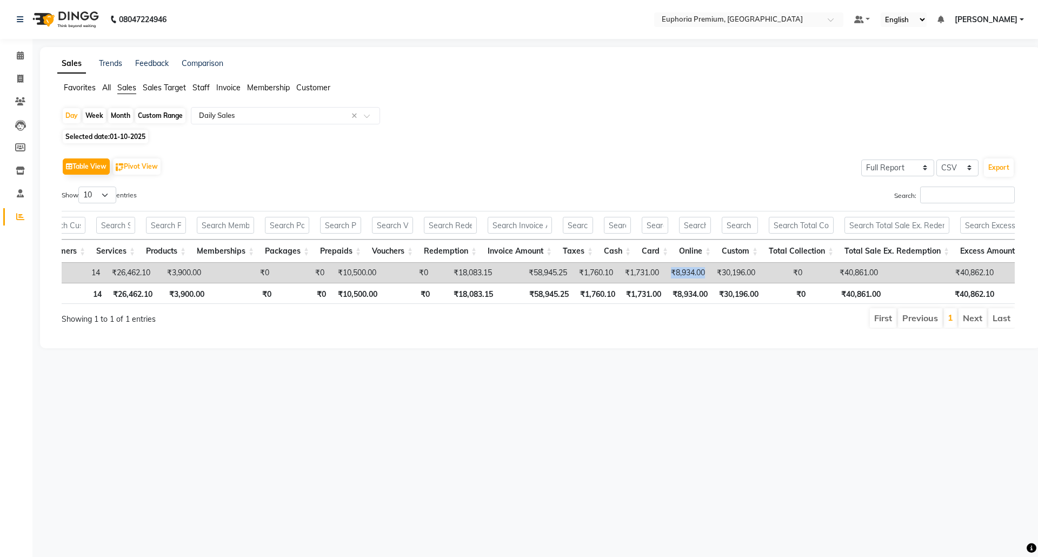
drag, startPoint x: 707, startPoint y: 273, endPoint x: 670, endPoint y: 277, distance: 37.0
click at [670, 277] on td "₹8,934.00" at bounding box center [688, 273] width 46 height 20
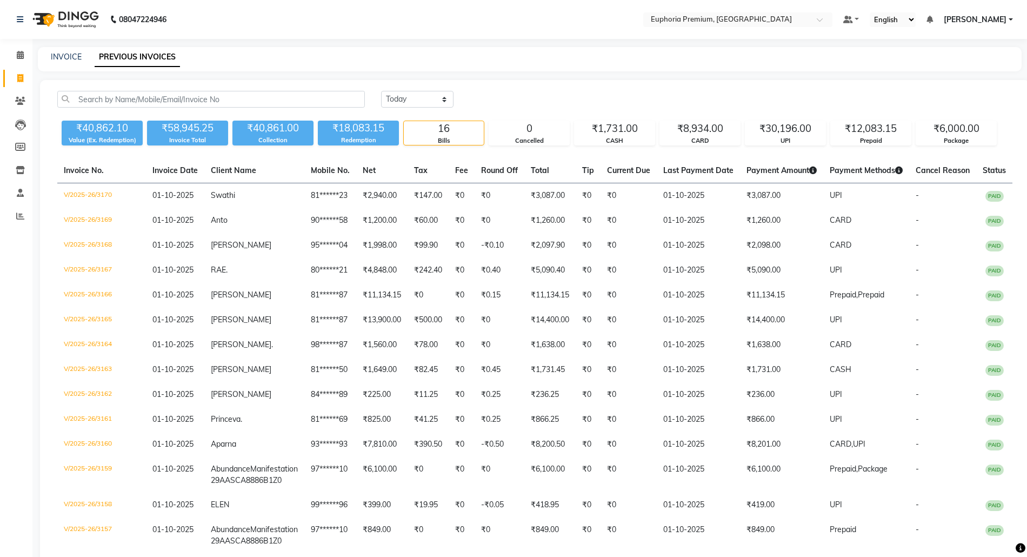
select select "yesterday"
drag, startPoint x: 18, startPoint y: 54, endPoint x: 26, endPoint y: 52, distance: 8.4
click at [18, 53] on icon at bounding box center [20, 55] width 7 height 8
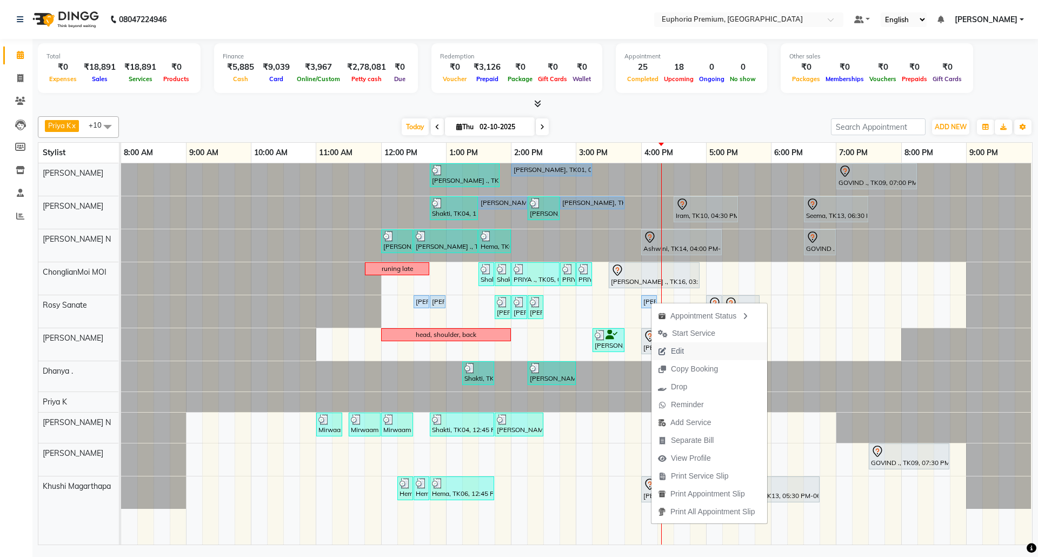
click at [686, 353] on span "Edit" at bounding box center [671, 351] width 39 height 18
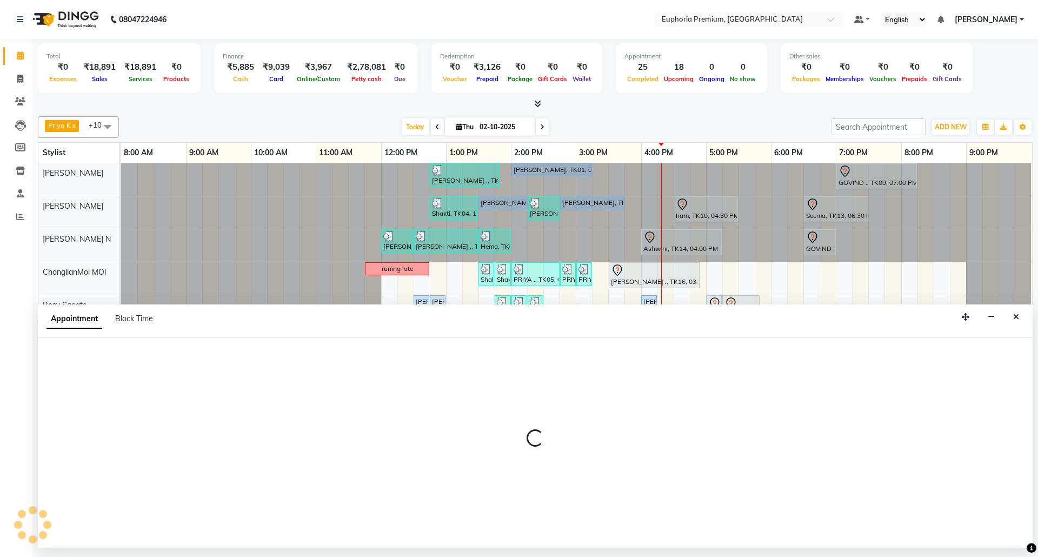
select select "tentative"
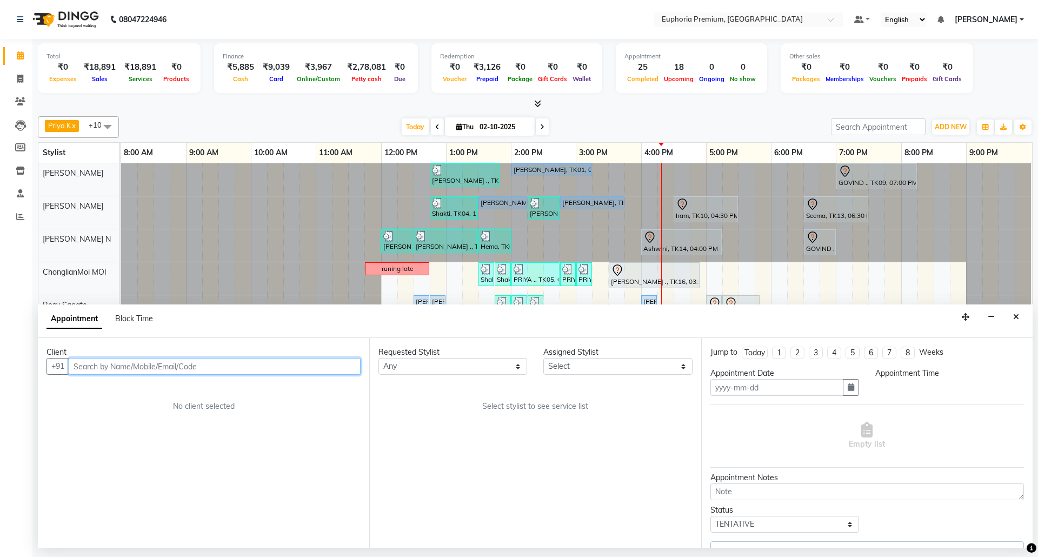
type input "02-10-2025"
select select "71633"
select select "upcoming"
select select "750"
select select "4006"
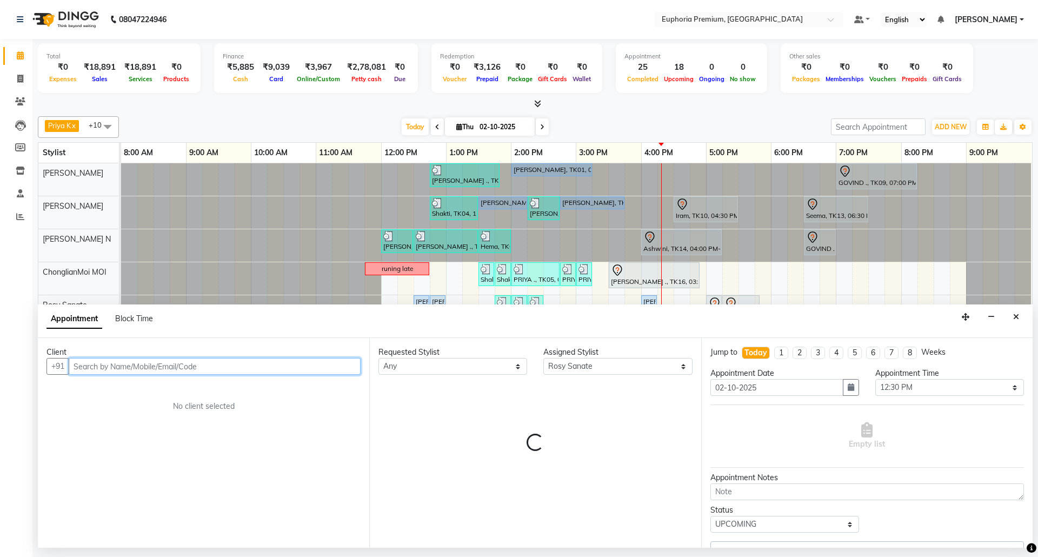
select select "4006"
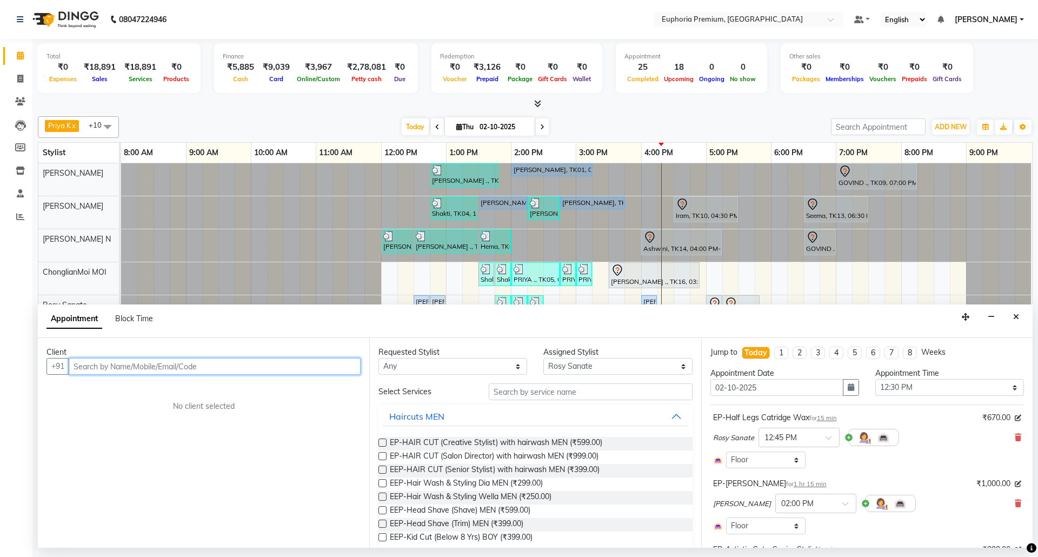
select select "4006"
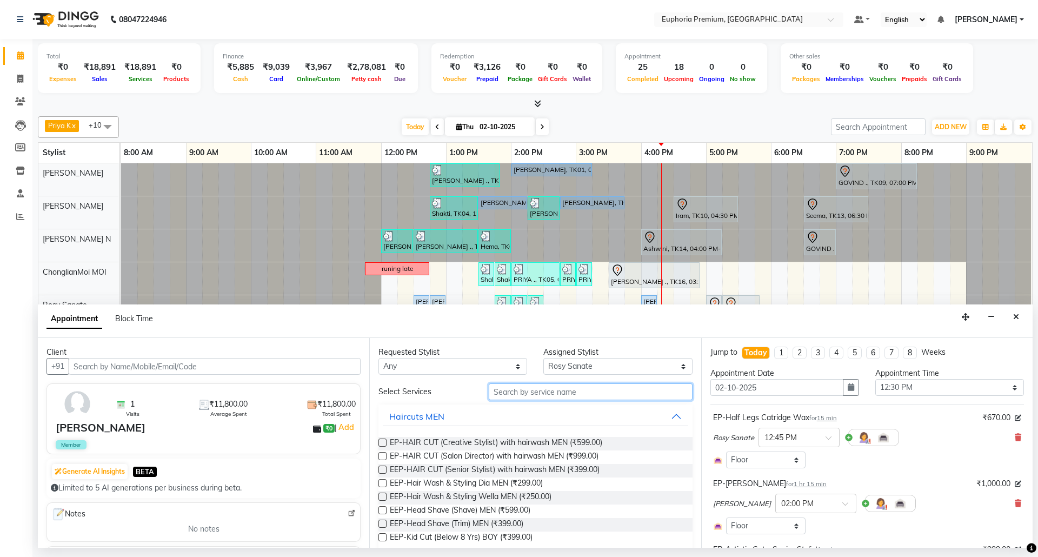
click at [587, 393] on input "text" at bounding box center [591, 391] width 204 height 17
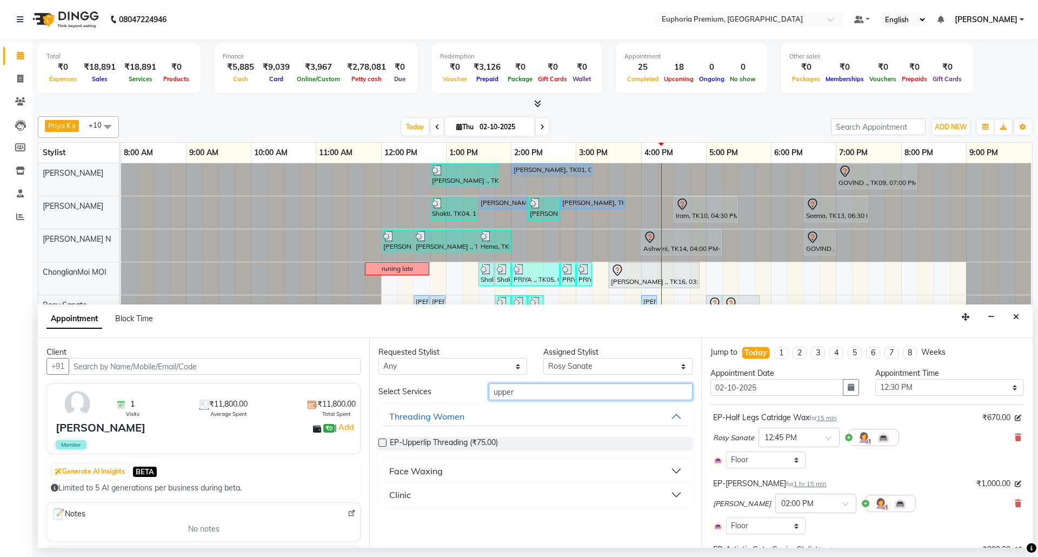
type input "upper"
click at [381, 444] on label at bounding box center [382, 443] width 8 height 8
click at [381, 444] on input "checkbox" at bounding box center [381, 443] width 7 height 7
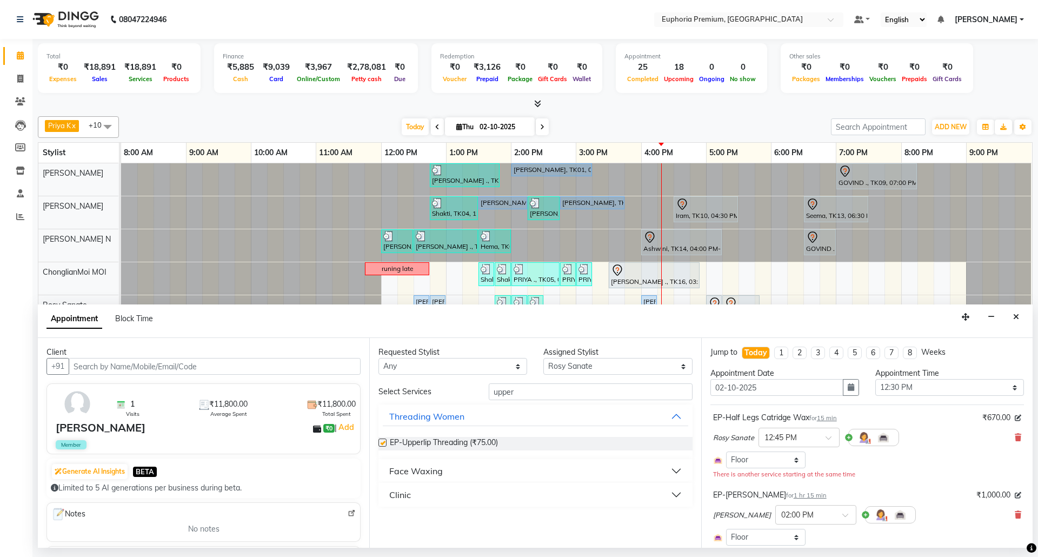
checkbox input "false"
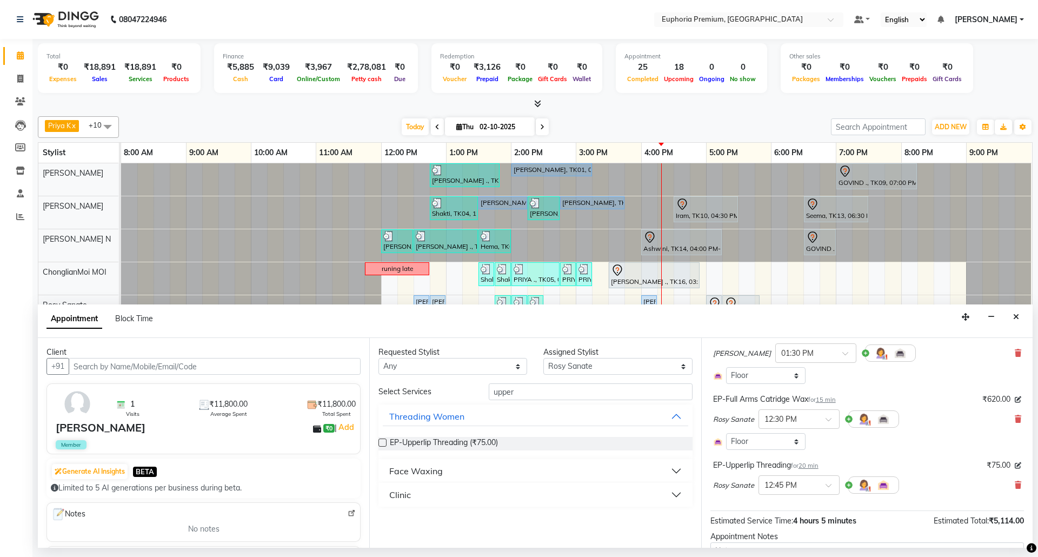
scroll to position [360, 0]
click at [809, 468] on span "20 min" at bounding box center [809, 465] width 20 height 8
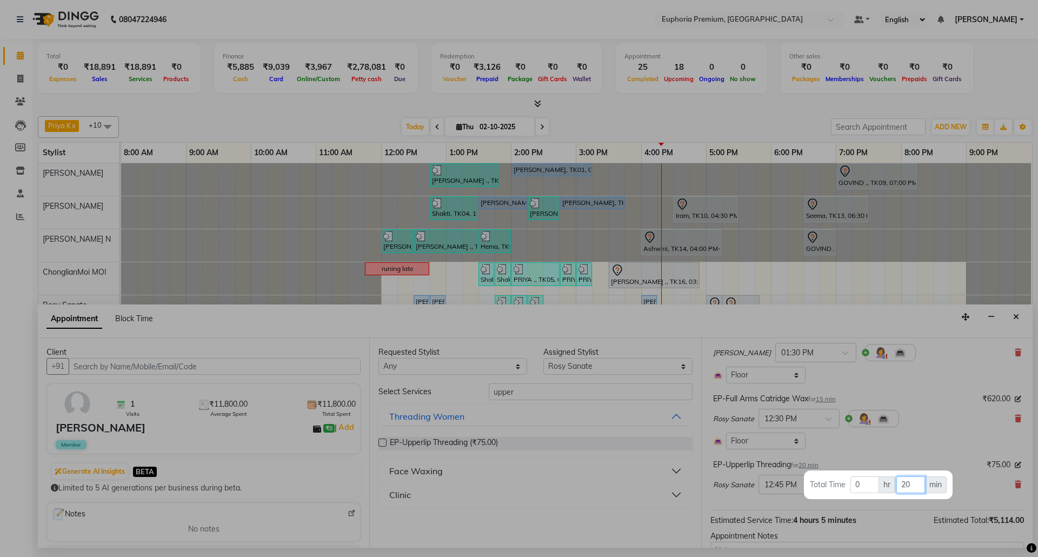
click at [913, 488] on input "20" at bounding box center [910, 484] width 29 height 17
type input "2"
type input "15"
click at [924, 446] on div at bounding box center [519, 278] width 1038 height 557
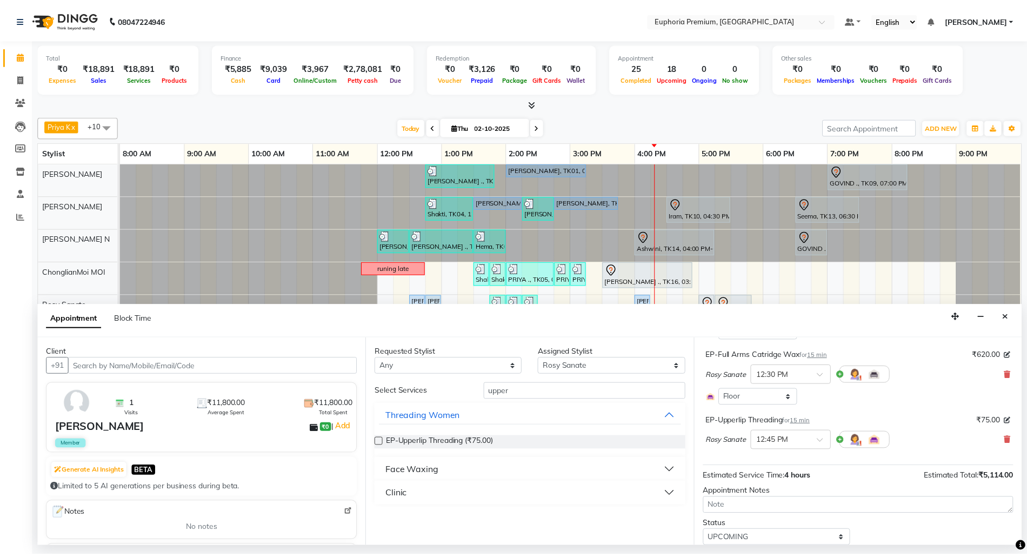
scroll to position [442, 0]
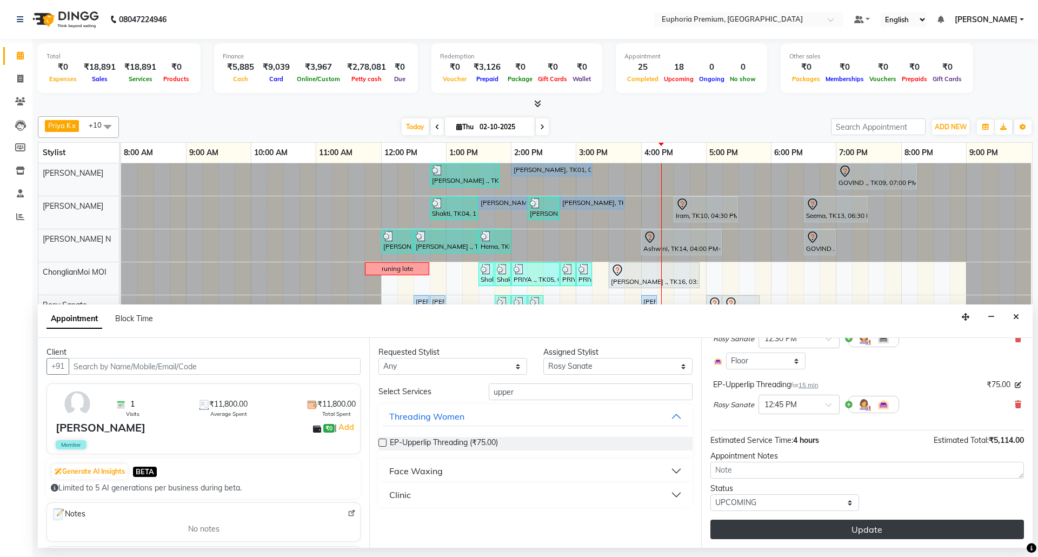
click at [883, 524] on button "Update" at bounding box center [867, 529] width 314 height 19
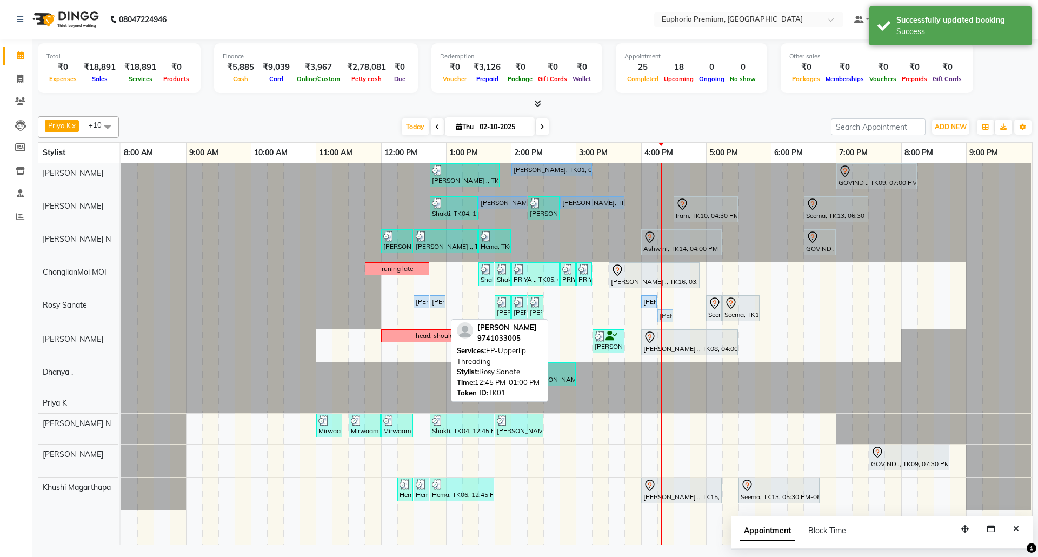
drag, startPoint x: 436, startPoint y: 315, endPoint x: 665, endPoint y: 295, distance: 229.6
click at [665, 295] on div "Sulakshana ., TK07, 12:45 PM-01:50 PM, EP-Tefiti Coffee Pedi Prabha, TK01, 02:0…" at bounding box center [576, 353] width 911 height 381
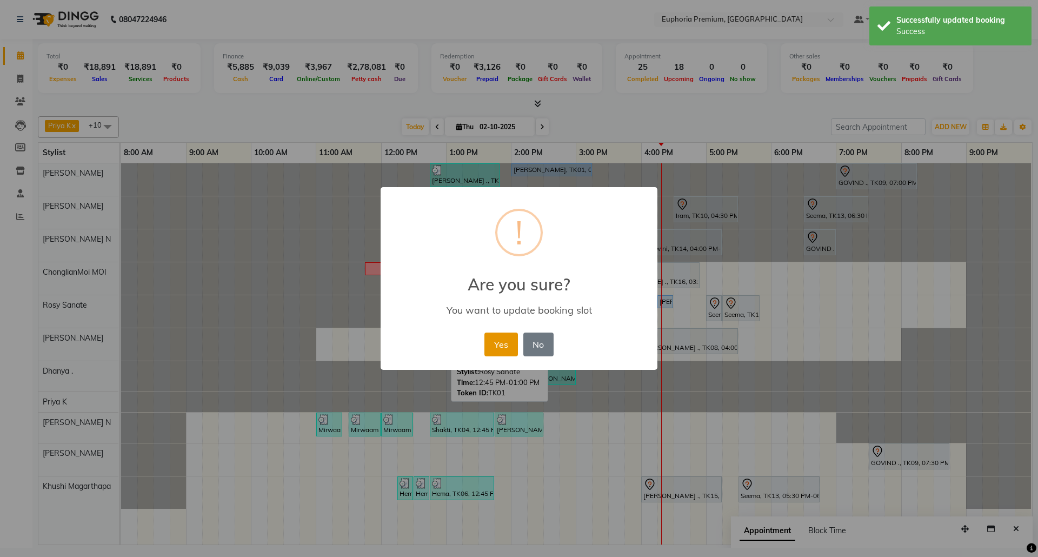
click at [509, 343] on button "Yes" at bounding box center [500, 345] width 33 height 24
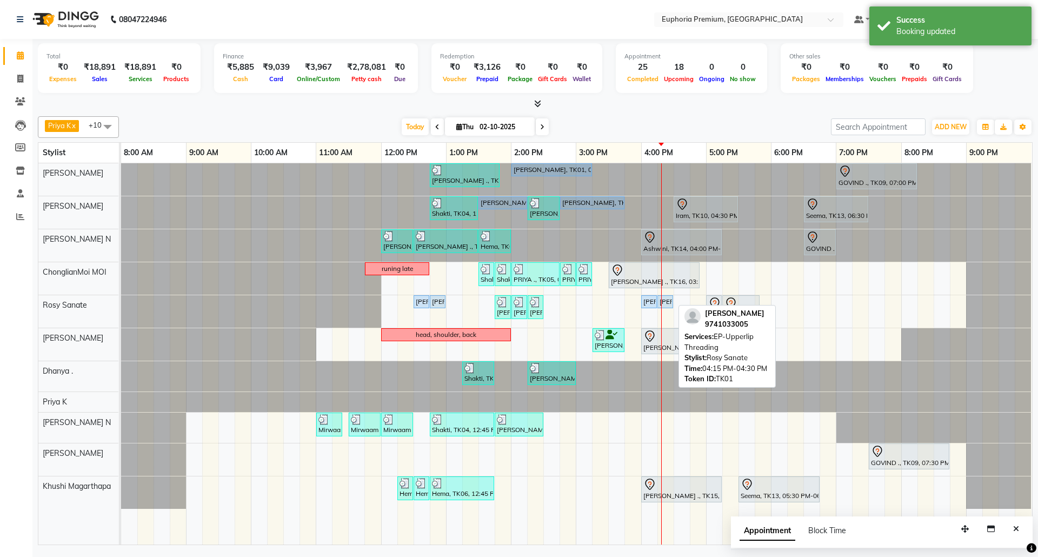
click at [663, 304] on div "Prabha, TK01, 04:15 PM-04:30 PM, EP-Upperlip Threading" at bounding box center [666, 302] width 14 height 10
select select "5"
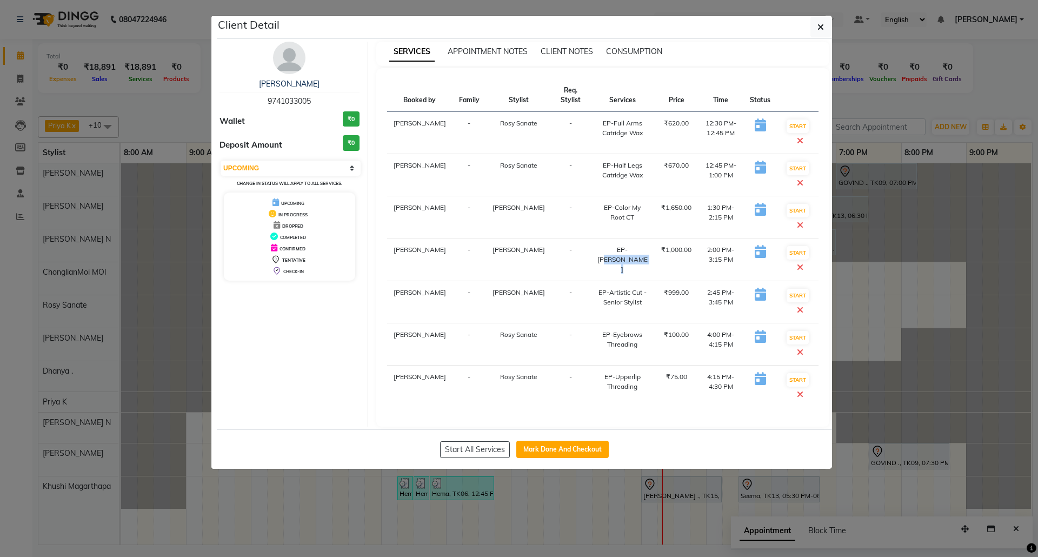
drag, startPoint x: 624, startPoint y: 252, endPoint x: 591, endPoint y: 252, distance: 33.0
click at [596, 252] on div "EP-Crystal Pedi" at bounding box center [622, 259] width 52 height 29
click at [818, 23] on icon "button" at bounding box center [821, 27] width 6 height 9
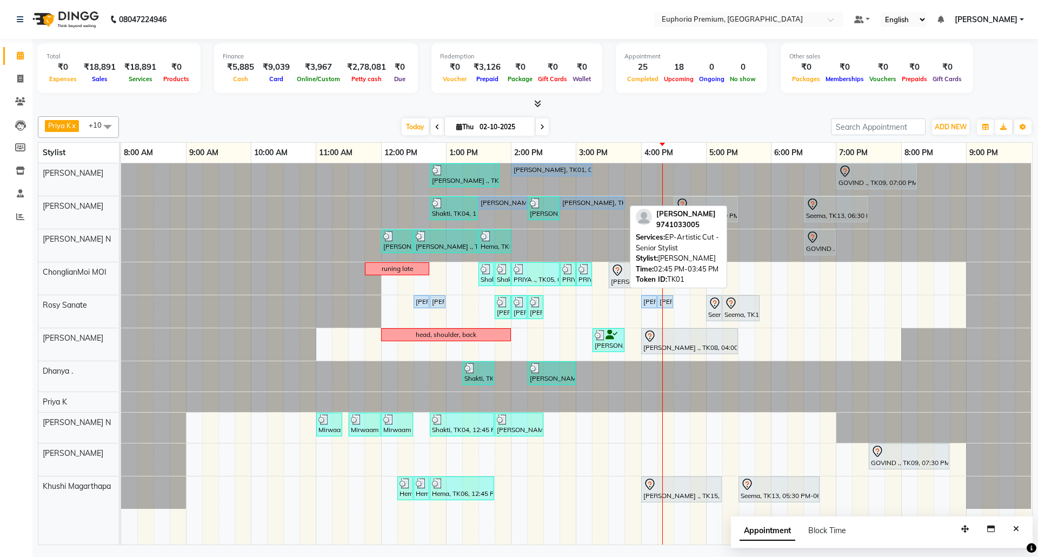
click at [580, 200] on div "Prabha, TK01, 02:45 PM-03:45 PM, EP-Artistic Cut - Senior Stylist" at bounding box center [592, 203] width 62 height 10
select select "5"
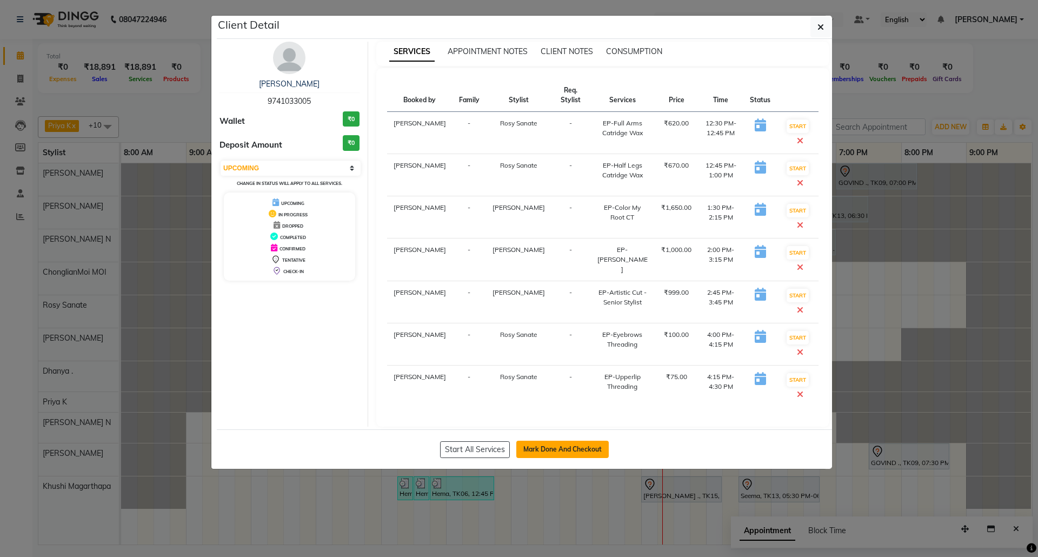
click at [573, 450] on button "Mark Done And Checkout" at bounding box center [562, 449] width 92 height 17
select select "7925"
select select "service"
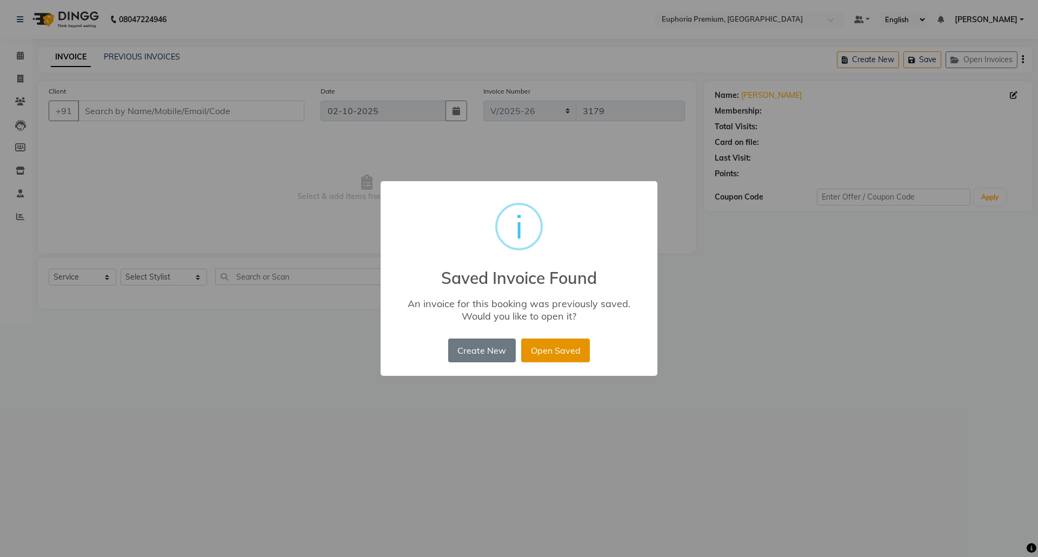
click at [559, 345] on button "Open Saved" at bounding box center [555, 350] width 69 height 24
type input "97******05"
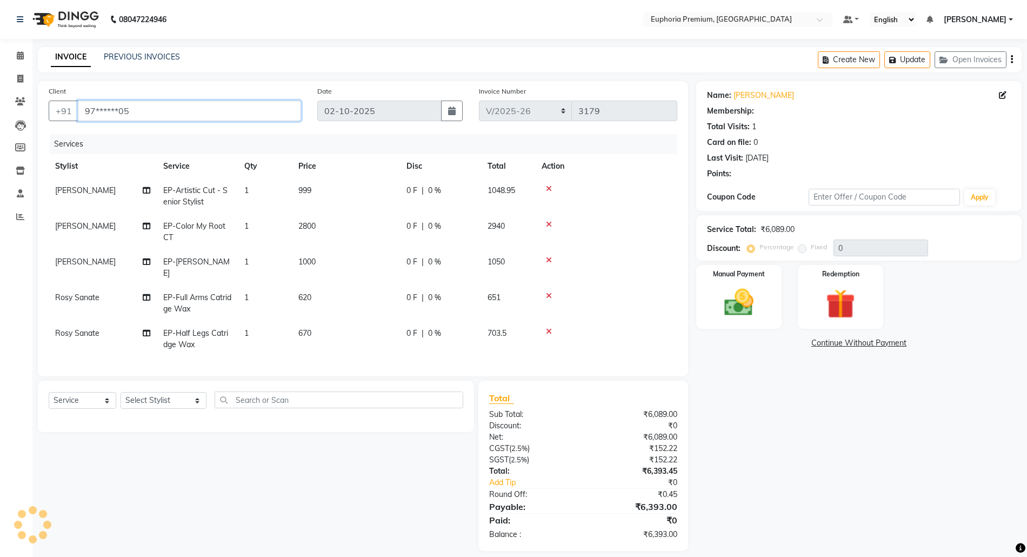
type input "10"
select select "2: Object"
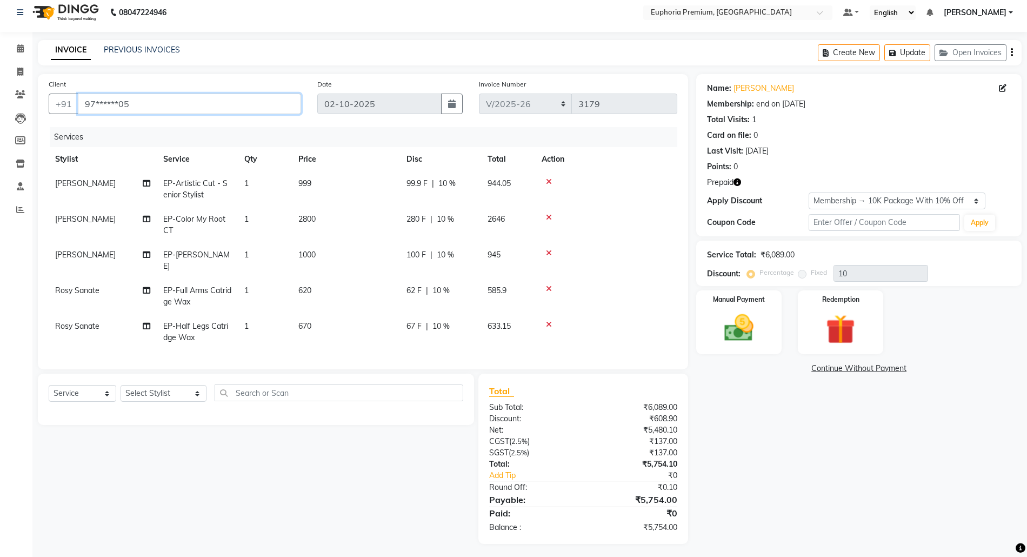
scroll to position [10, 0]
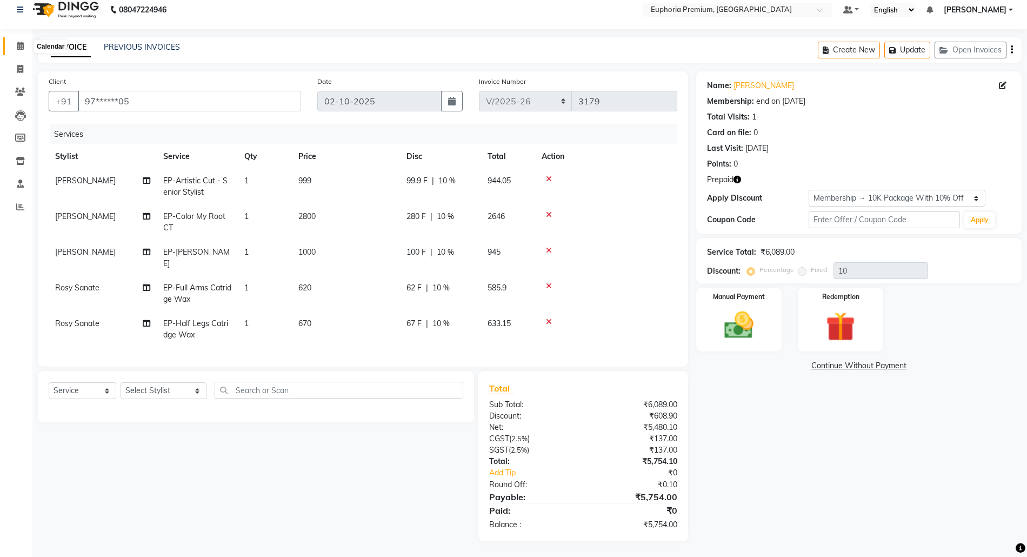
click at [22, 46] on icon at bounding box center [20, 46] width 7 height 8
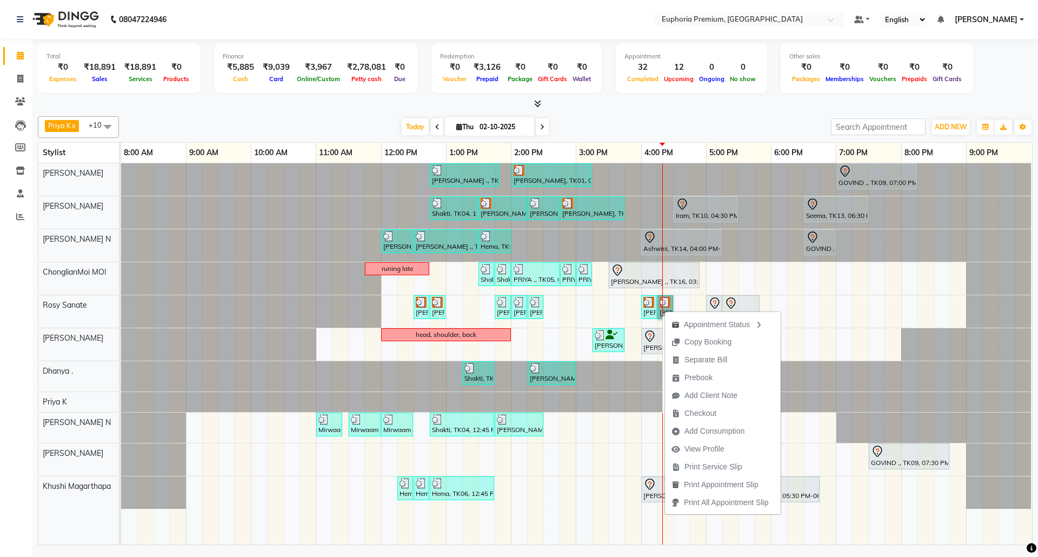
click at [648, 312] on div "Prabha, TK01, 04:00 PM-04:15 PM, EP-Eyebrows Threading" at bounding box center [649, 307] width 14 height 21
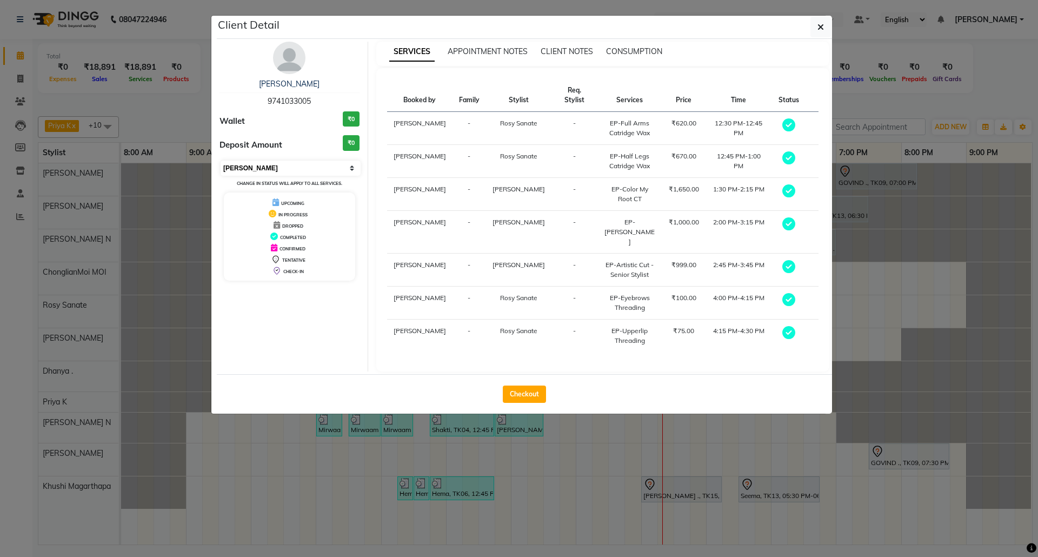
click at [314, 172] on select "Select MARK DONE UPCOMING" at bounding box center [291, 168] width 140 height 15
select select "5"
click at [221, 161] on select "Select MARK DONE UPCOMING" at bounding box center [291, 168] width 140 height 15
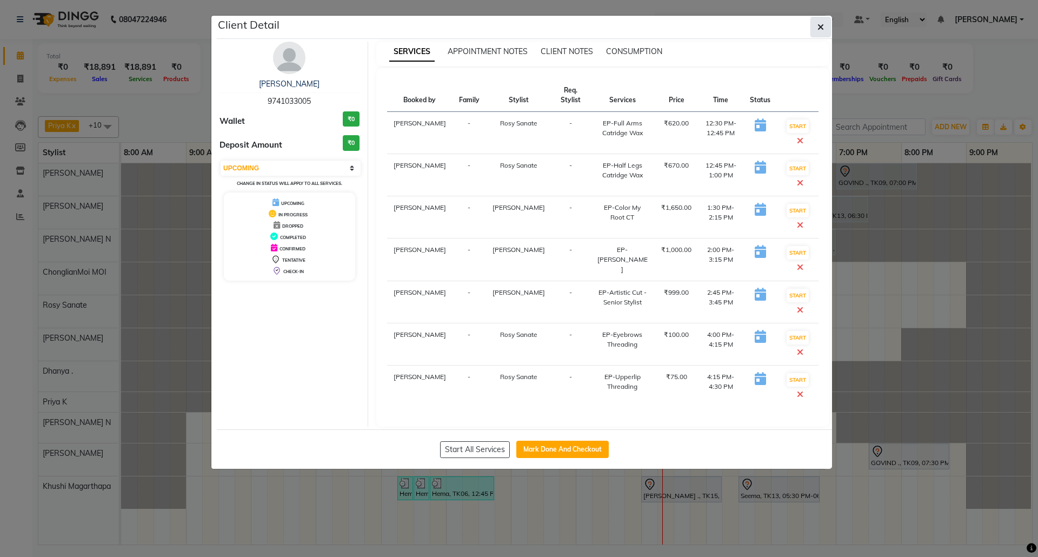
click at [824, 26] on button "button" at bounding box center [820, 27] width 21 height 21
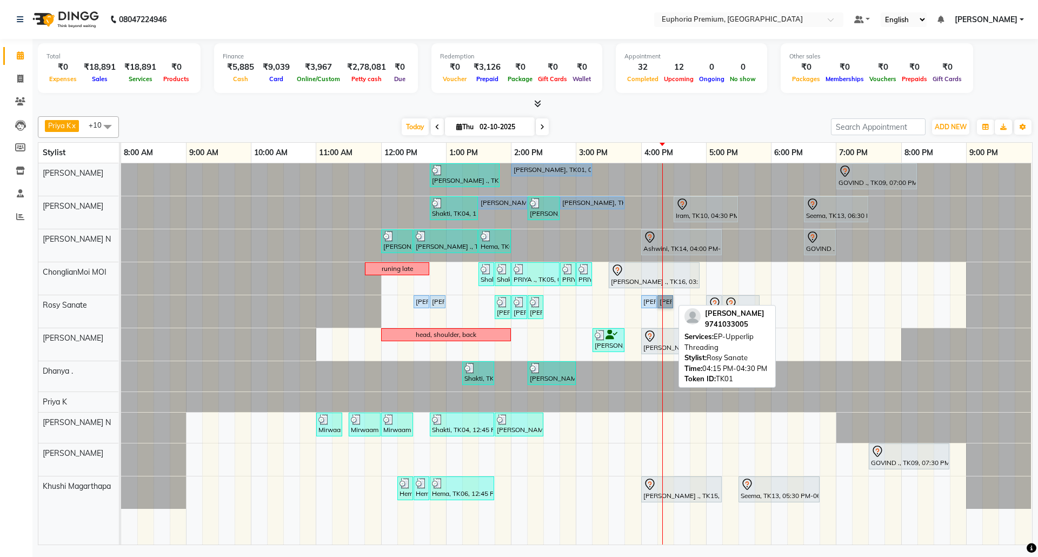
click at [666, 302] on link "Prabha, TK01, 04:15 PM-04:30 PM, EP-Upperlip Threading" at bounding box center [665, 301] width 16 height 13
select select "5"
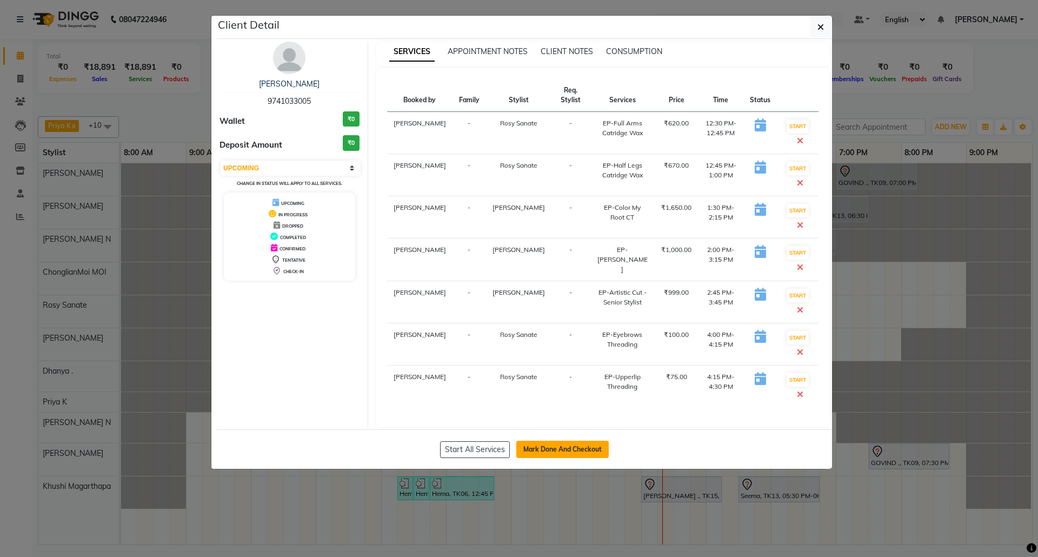
click at [571, 448] on button "Mark Done And Checkout" at bounding box center [562, 449] width 92 height 17
select select "7925"
select select "service"
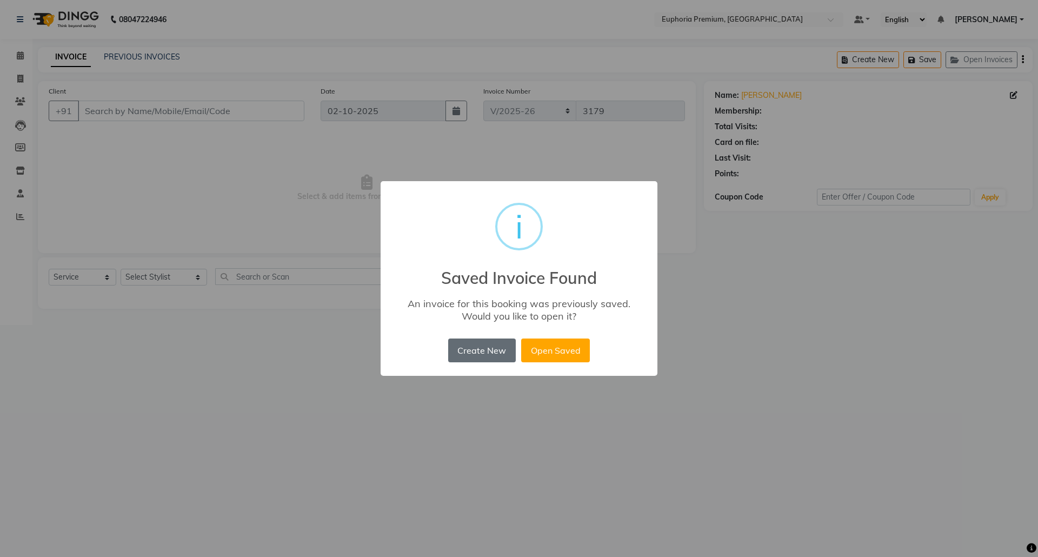
click at [483, 349] on button "Create New" at bounding box center [482, 350] width 68 height 24
type input "97******05"
select select "71633"
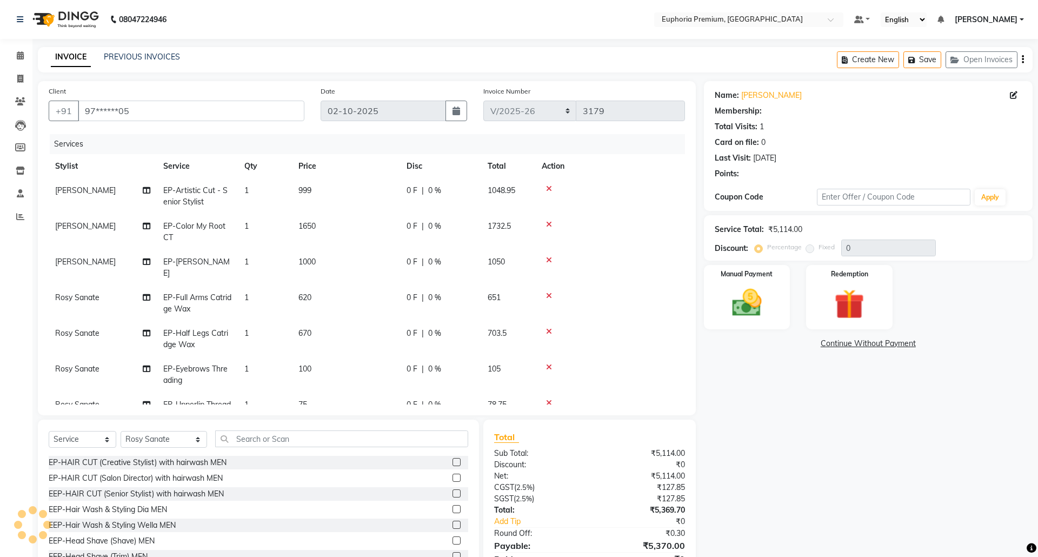
select select "2: Object"
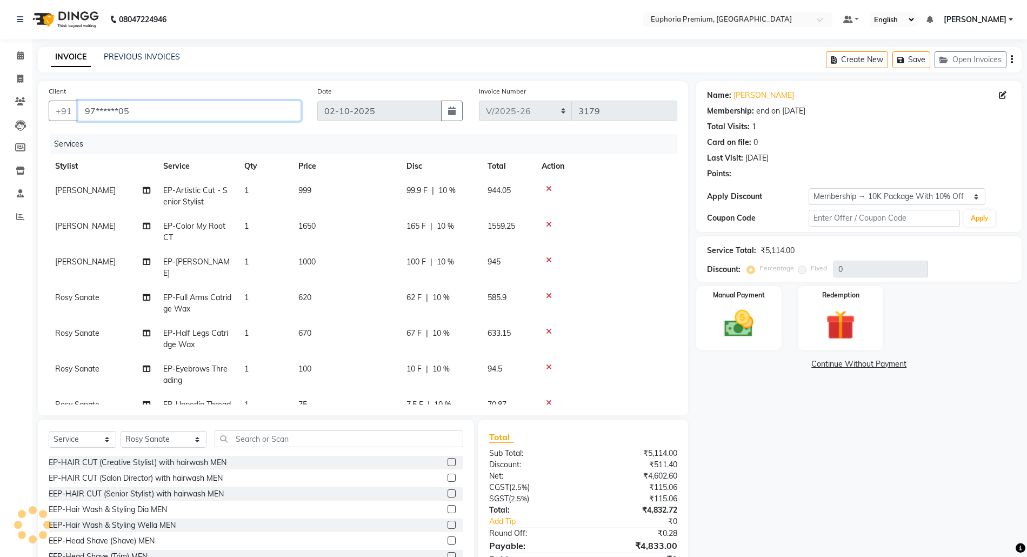
type input "10"
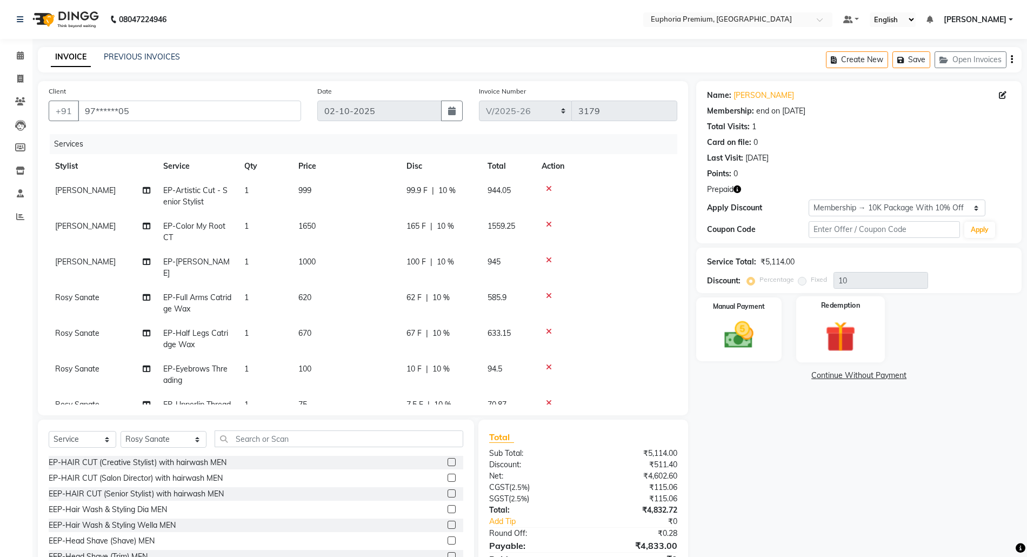
click at [848, 333] on img at bounding box center [841, 336] width 50 height 38
click at [862, 373] on span "Prepaid 1" at bounding box center [858, 376] width 35 height 12
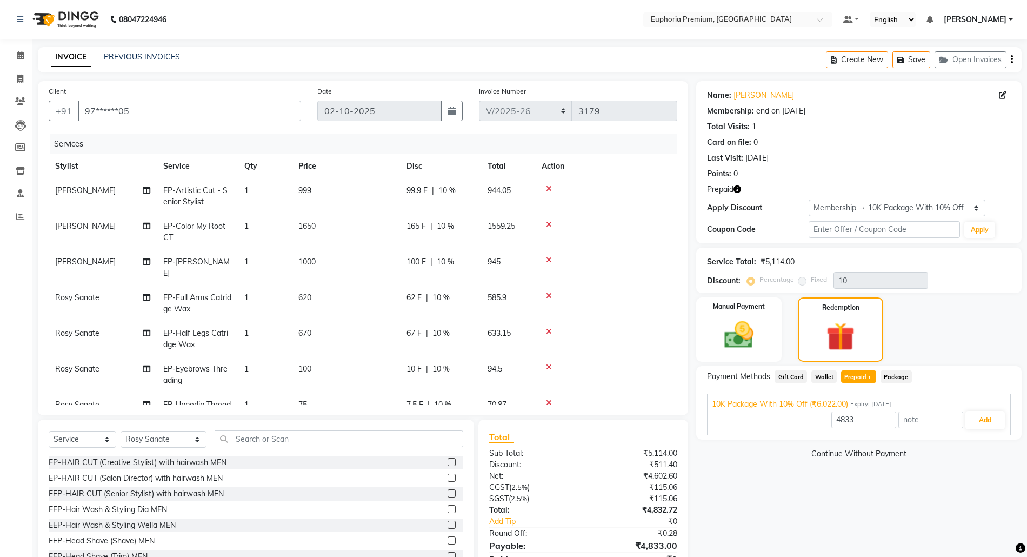
click at [315, 226] on span "1650" at bounding box center [306, 226] width 17 height 10
select select "78117"
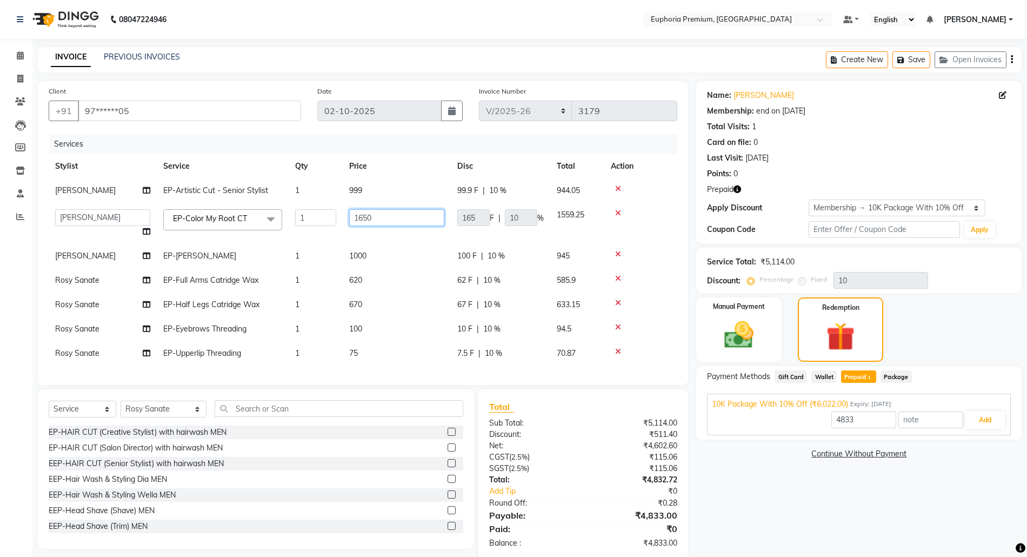
click at [373, 217] on input "1650" at bounding box center [396, 217] width 95 height 17
type input "1"
type input "2800"
type input "6022"
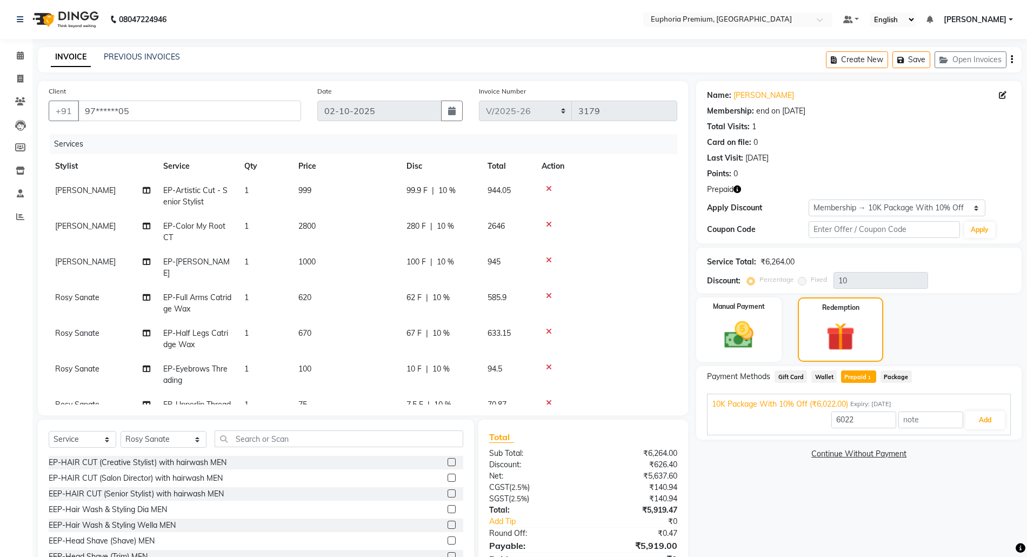
click at [398, 138] on div "Services" at bounding box center [368, 144] width 636 height 20
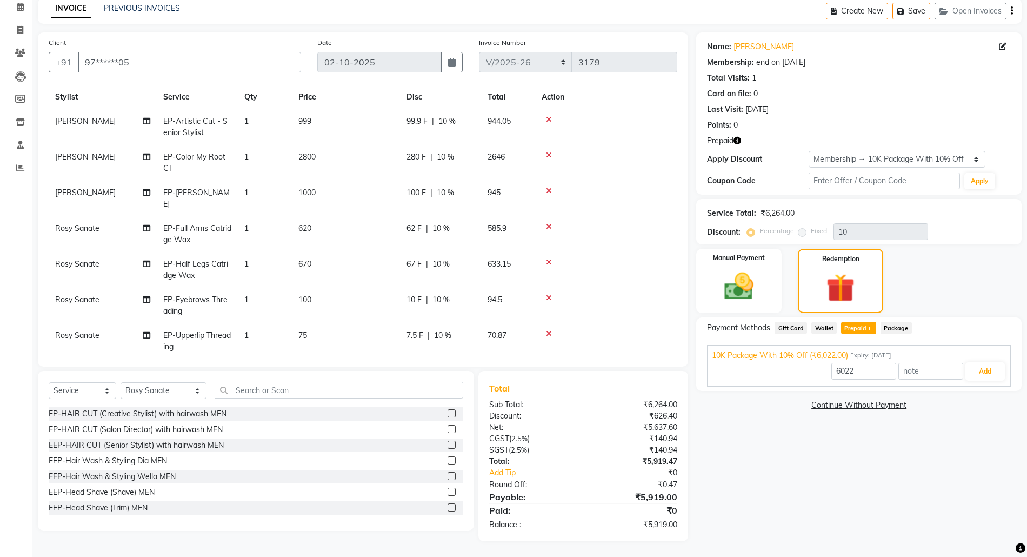
scroll to position [31, 0]
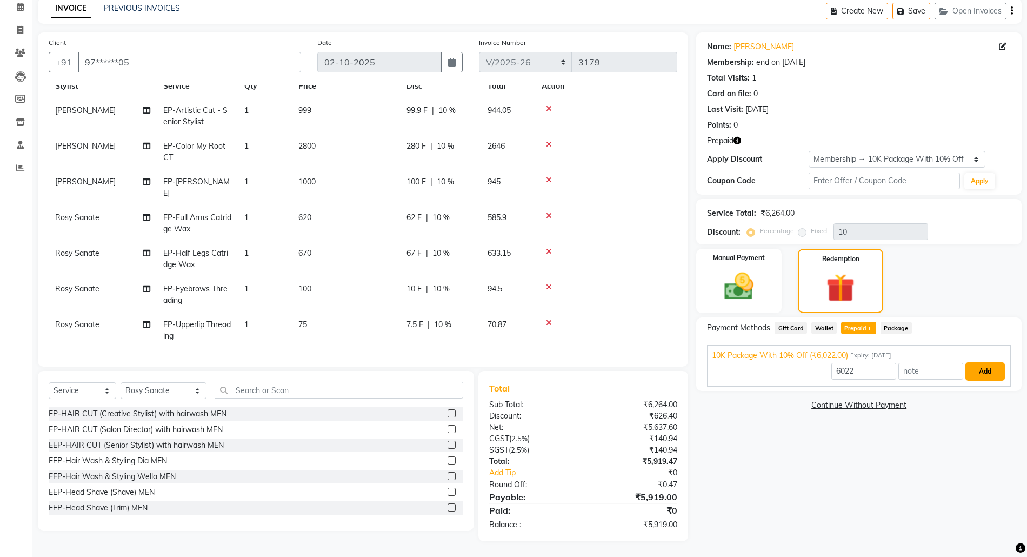
click at [993, 369] on button "Add" at bounding box center [985, 371] width 39 height 18
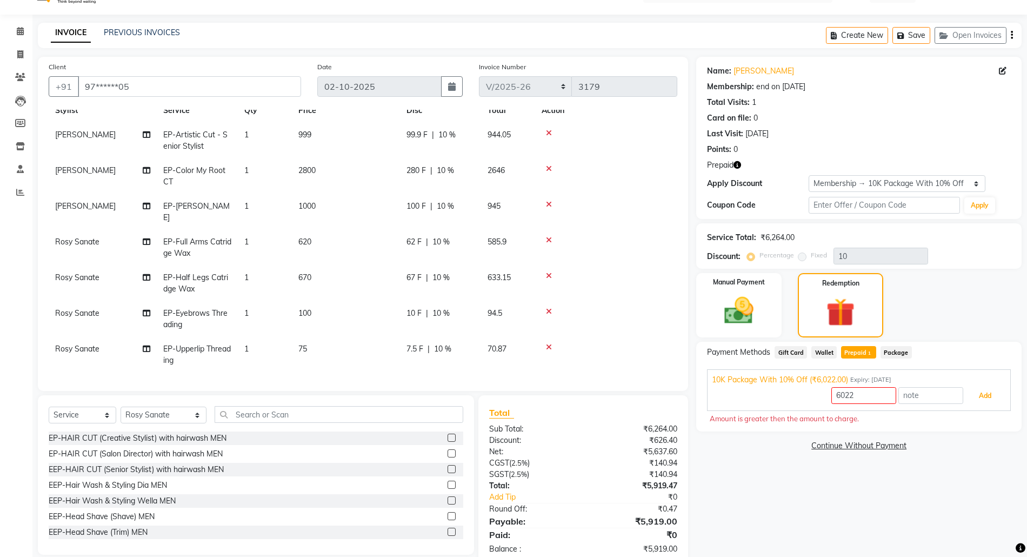
scroll to position [0, 0]
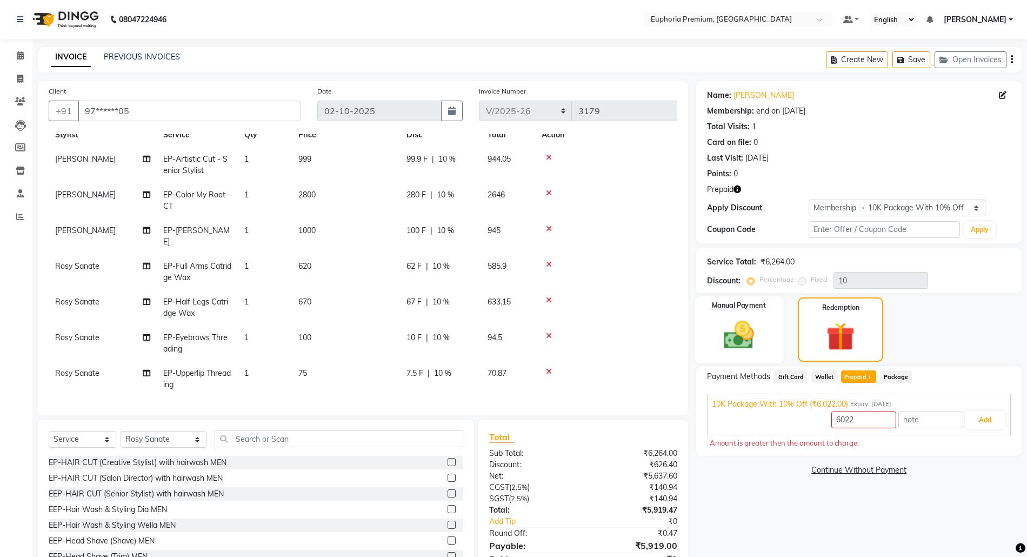
click at [733, 336] on img at bounding box center [739, 334] width 50 height 35
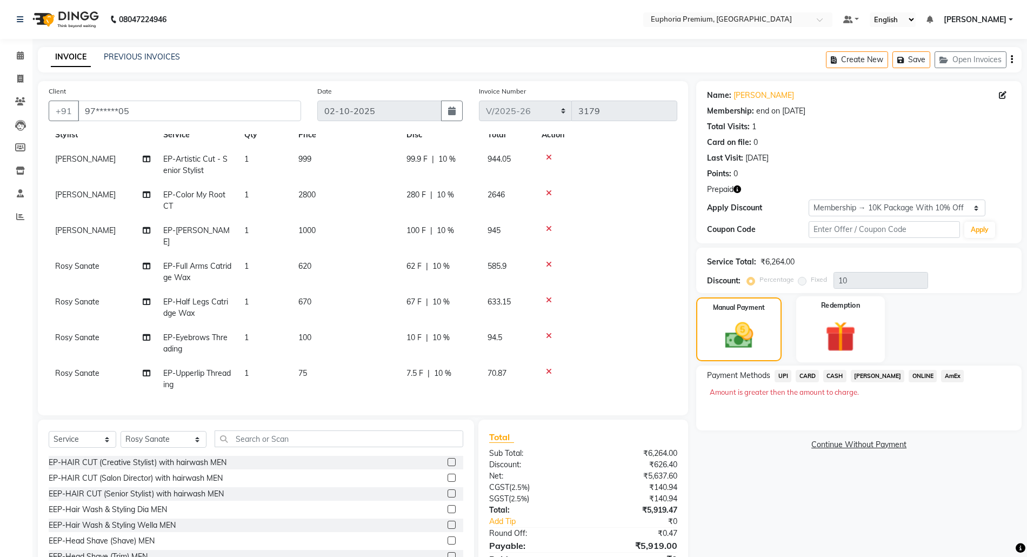
click at [847, 331] on img at bounding box center [841, 336] width 50 height 38
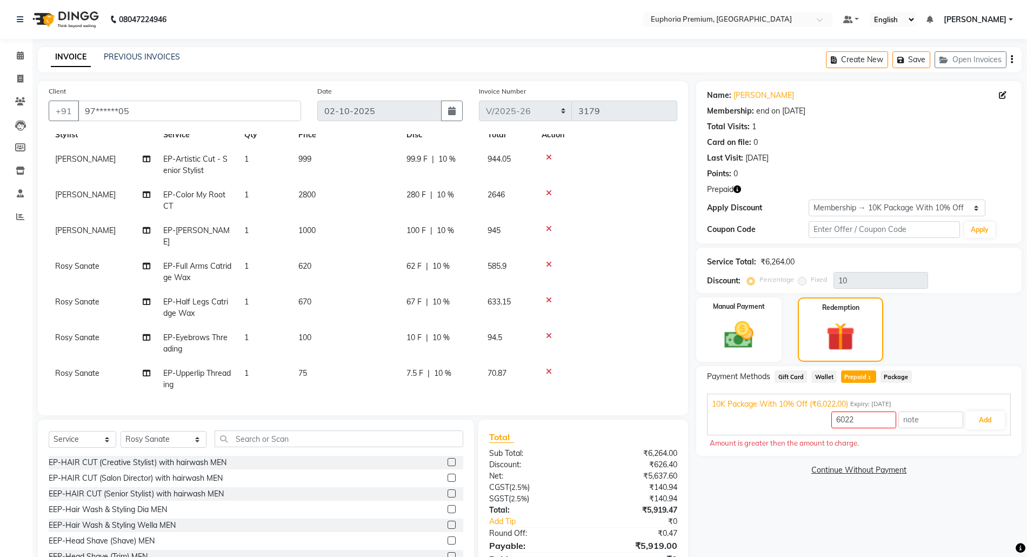
click at [825, 381] on span "Wallet" at bounding box center [824, 376] width 25 height 12
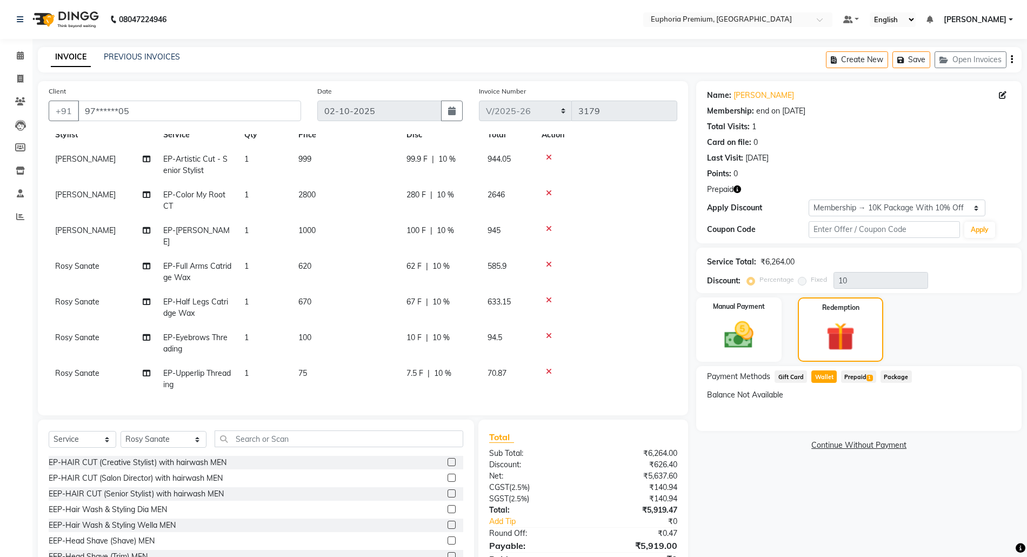
click at [786, 377] on span "Gift Card" at bounding box center [791, 376] width 32 height 12
click at [853, 375] on span "Prepaid 1" at bounding box center [858, 376] width 35 height 12
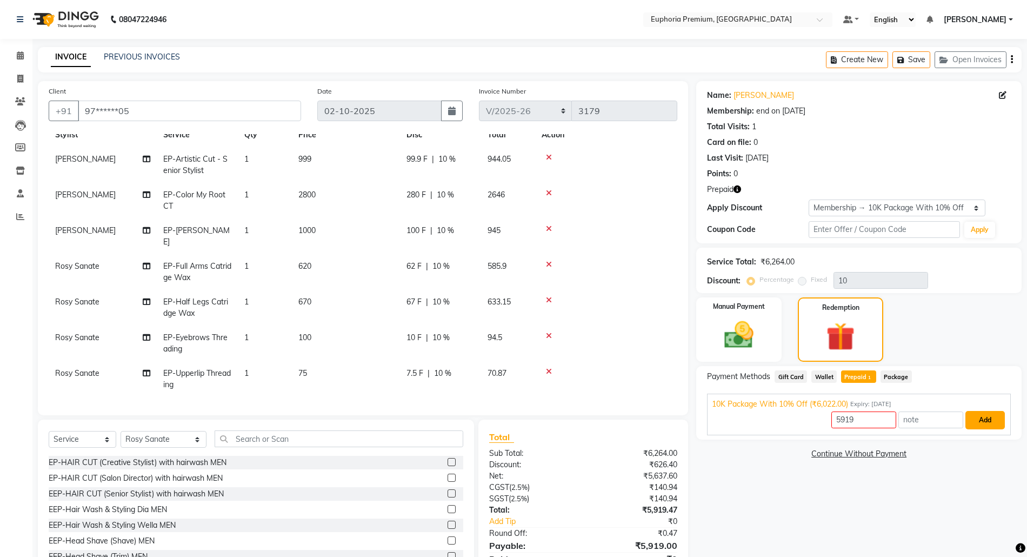
click at [982, 424] on button "Add" at bounding box center [985, 420] width 39 height 18
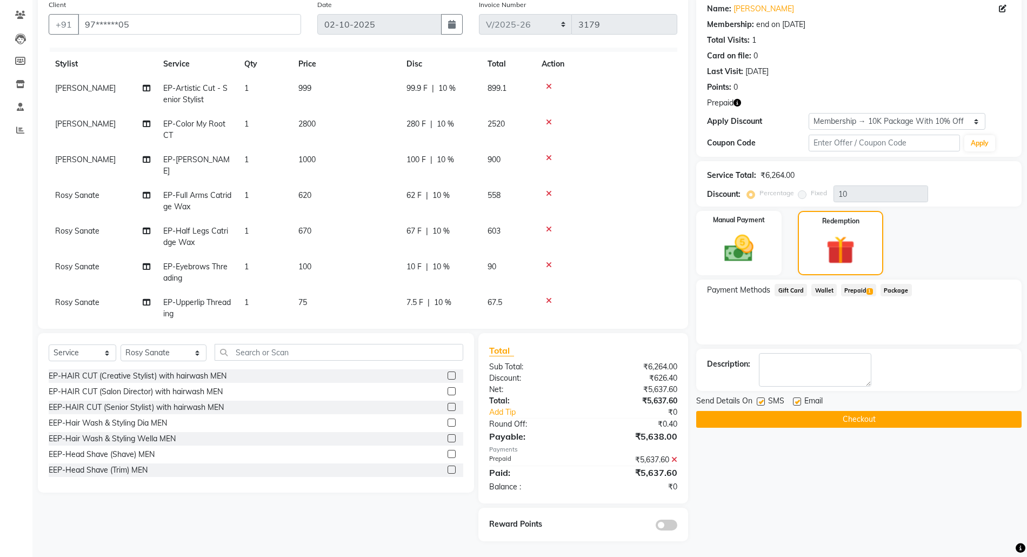
scroll to position [31, 0]
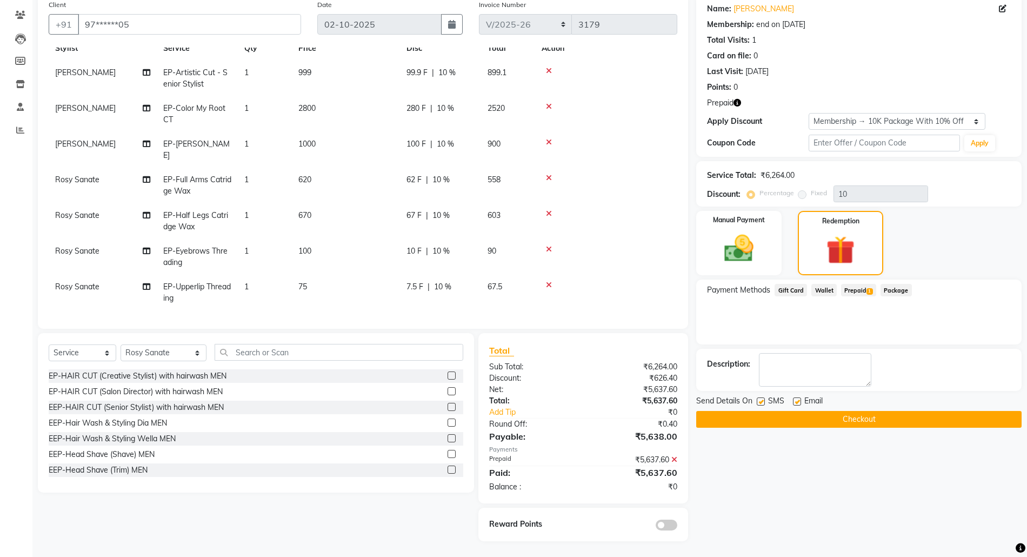
click at [868, 424] on button "Checkout" at bounding box center [858, 419] width 325 height 17
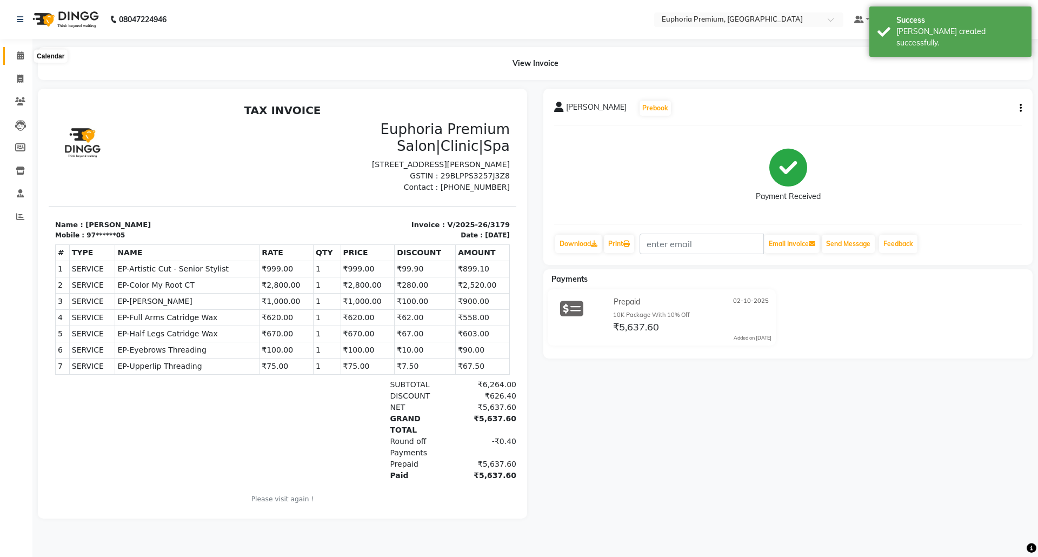
click at [18, 55] on icon at bounding box center [20, 55] width 7 height 8
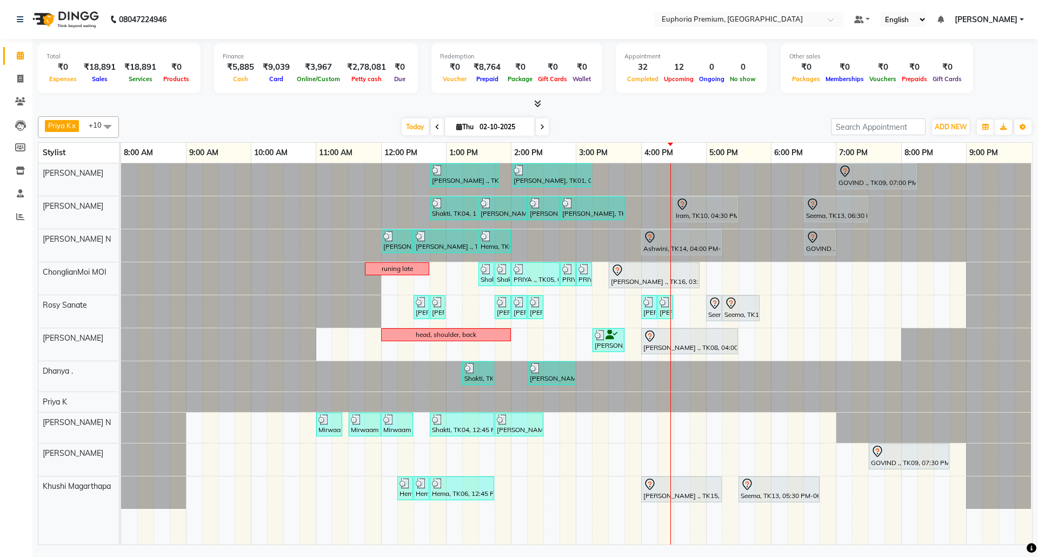
click at [539, 107] on icon at bounding box center [537, 103] width 7 height 8
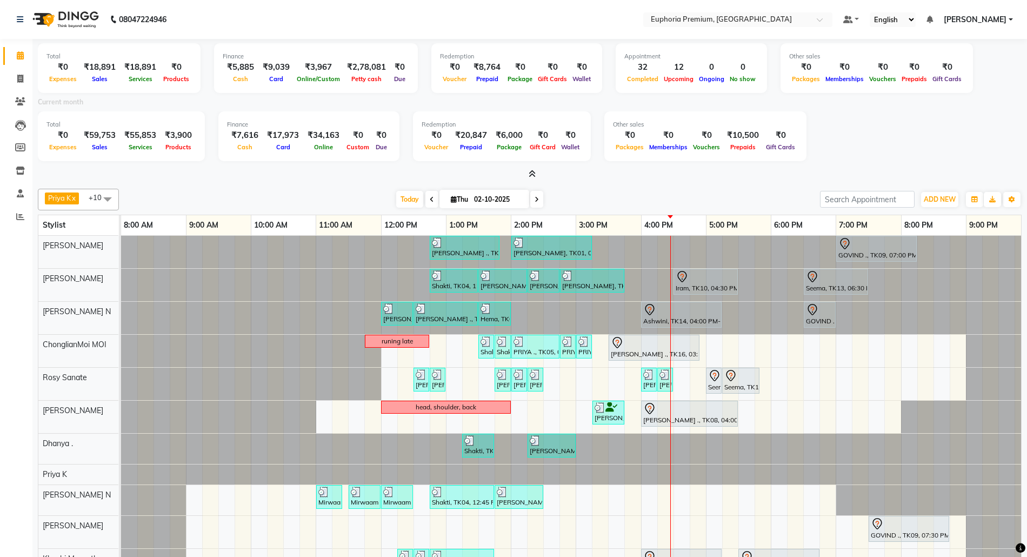
click at [532, 174] on icon at bounding box center [532, 174] width 7 height 8
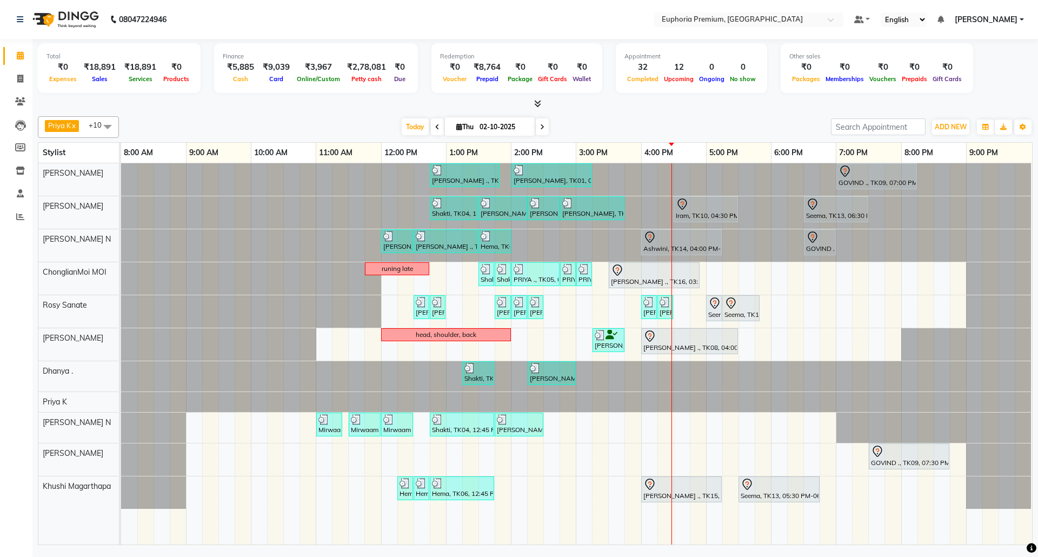
click at [773, 347] on div "Sulakshana ., TK07, 12:45 PM-01:50 PM, EP-Tefiti Coffee Pedi Prabha, TK01, 02:0…" at bounding box center [576, 353] width 911 height 381
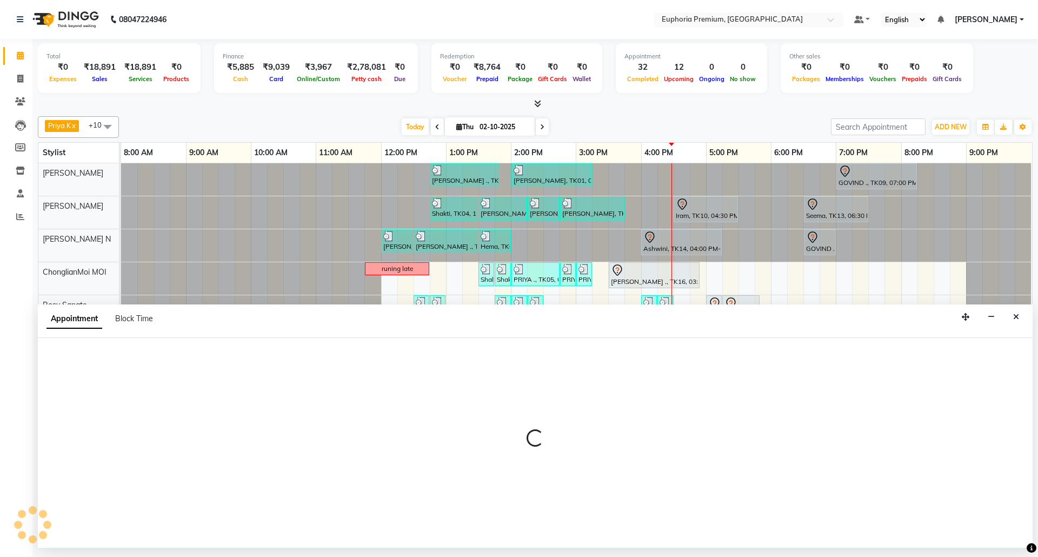
select select "71603"
select select "1080"
select select "tentative"
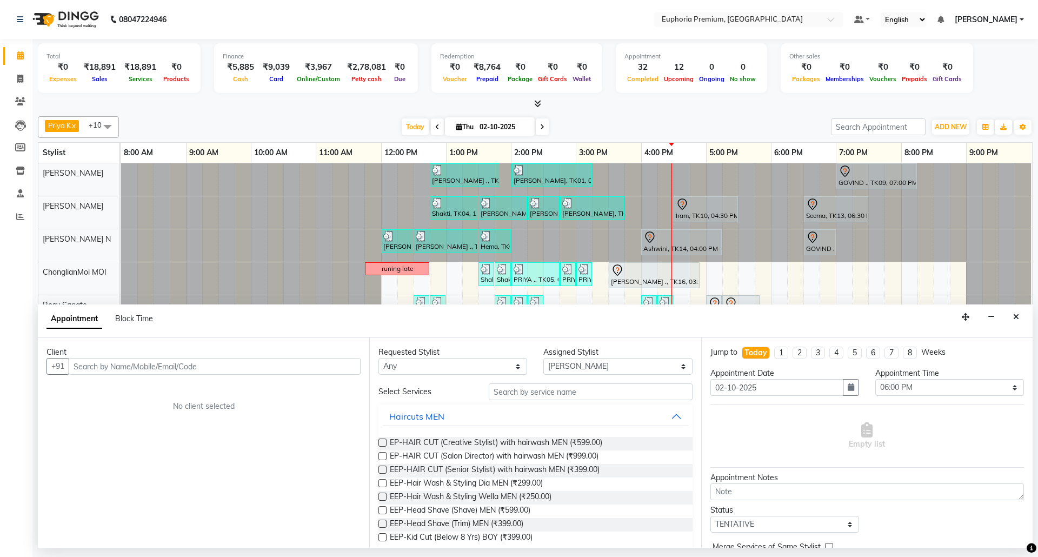
click at [321, 369] on input "text" at bounding box center [215, 366] width 292 height 17
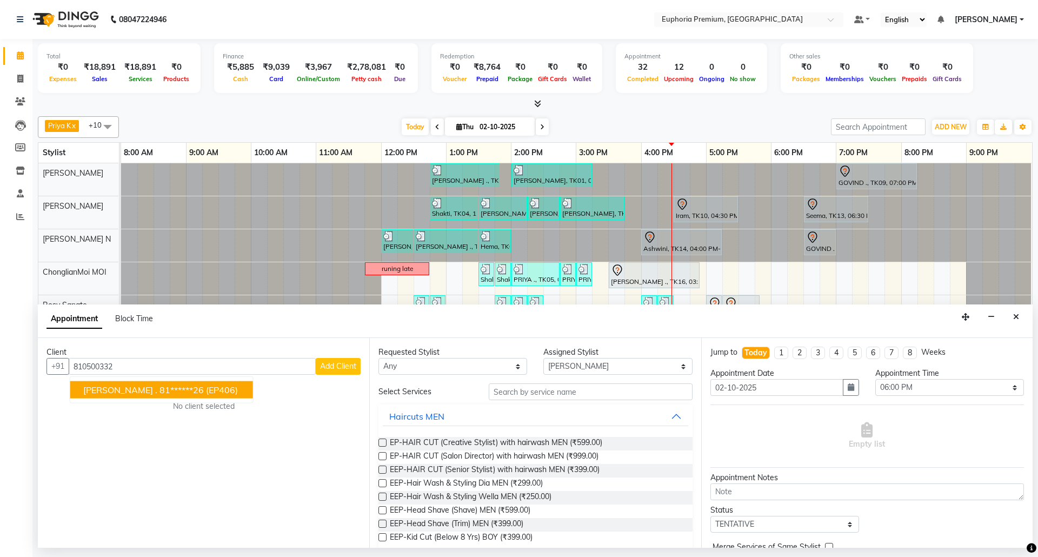
click at [206, 390] on span "(EP406)" at bounding box center [222, 389] width 32 height 11
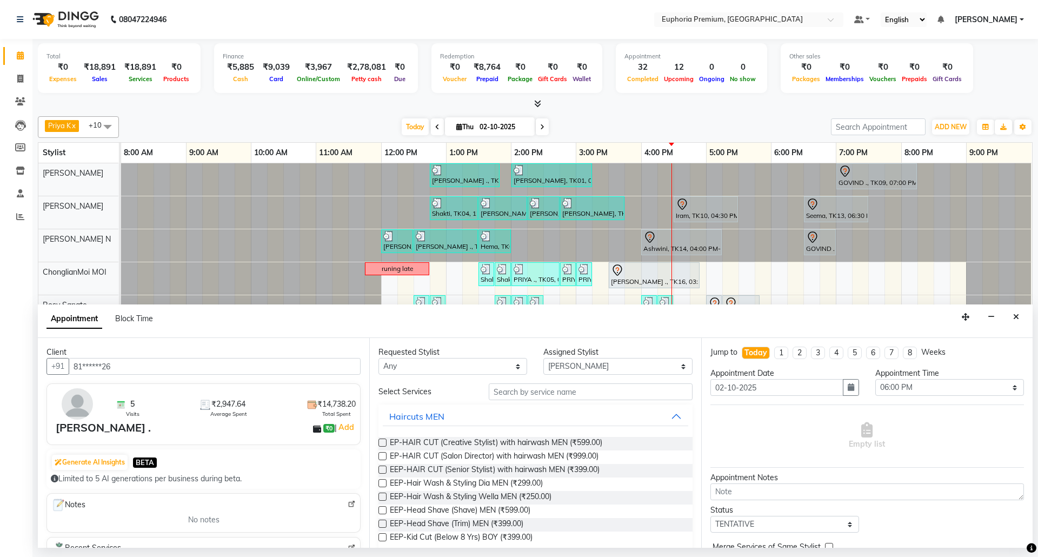
type input "81******26"
click at [535, 395] on input "text" at bounding box center [591, 391] width 204 height 17
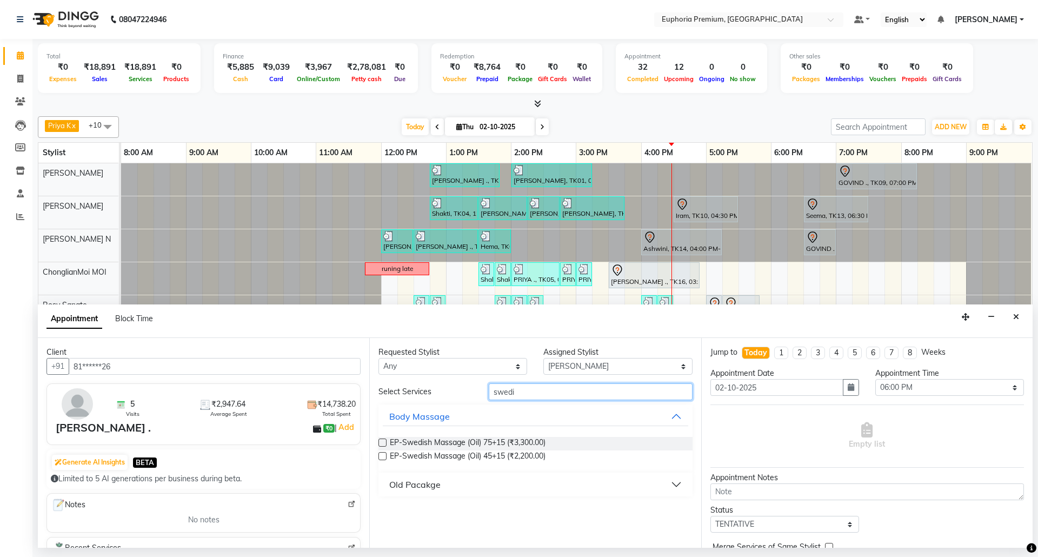
type input "swedi"
click at [406, 481] on div "Old Pacakge" at bounding box center [414, 484] width 51 height 13
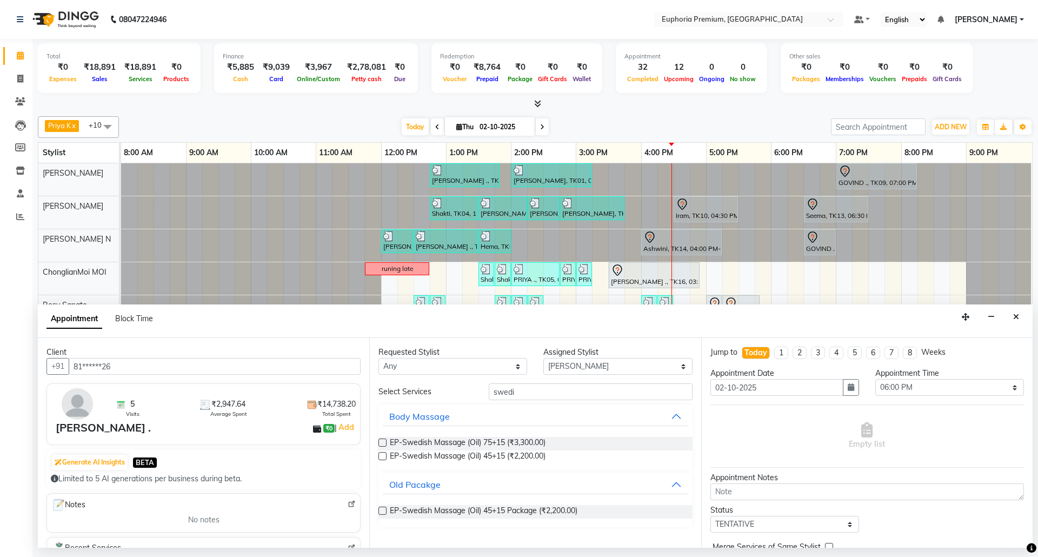
click at [382, 454] on label at bounding box center [382, 456] width 8 height 8
click at [382, 454] on input "checkbox" at bounding box center [381, 457] width 7 height 7
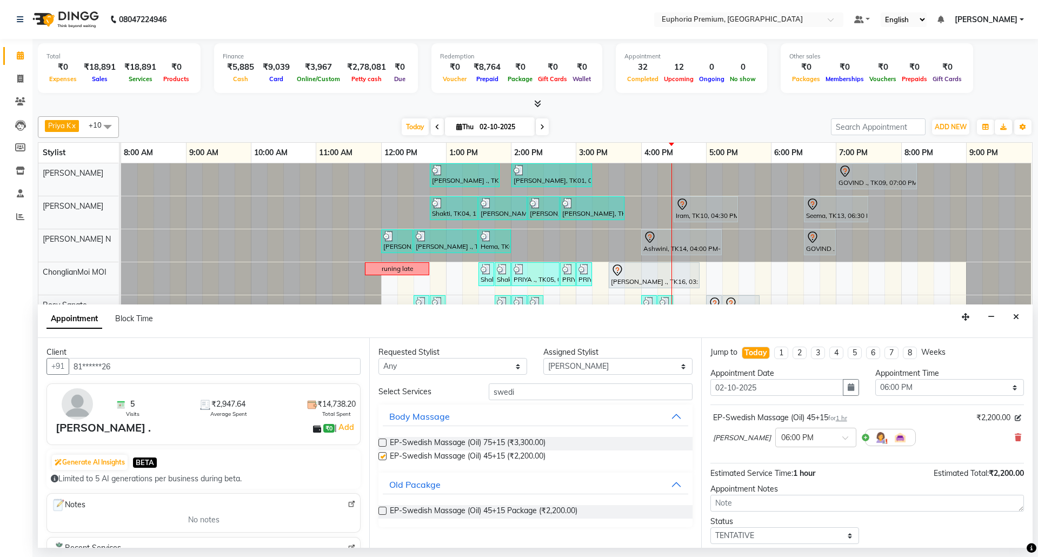
checkbox input "false"
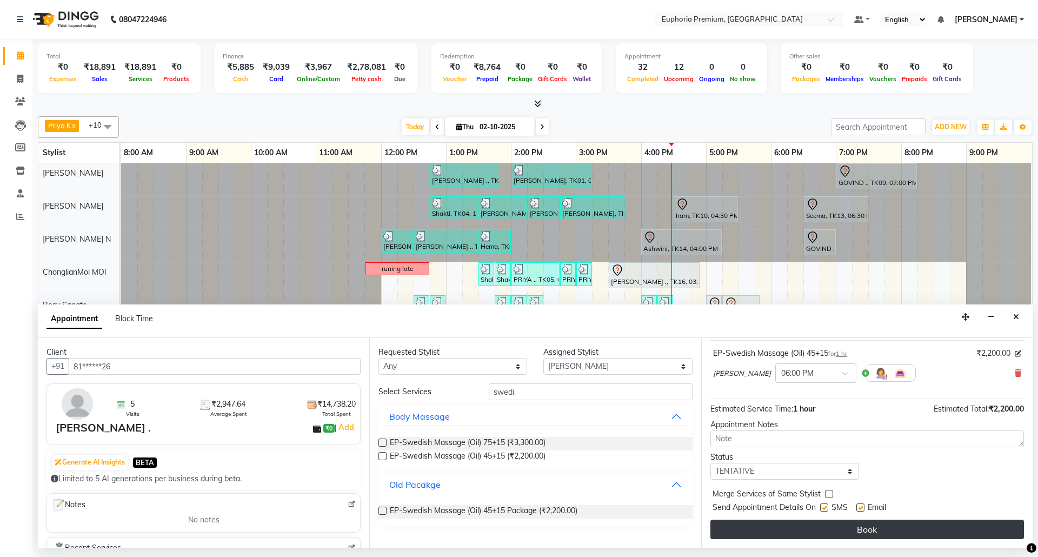
click at [876, 528] on button "Book" at bounding box center [867, 529] width 314 height 19
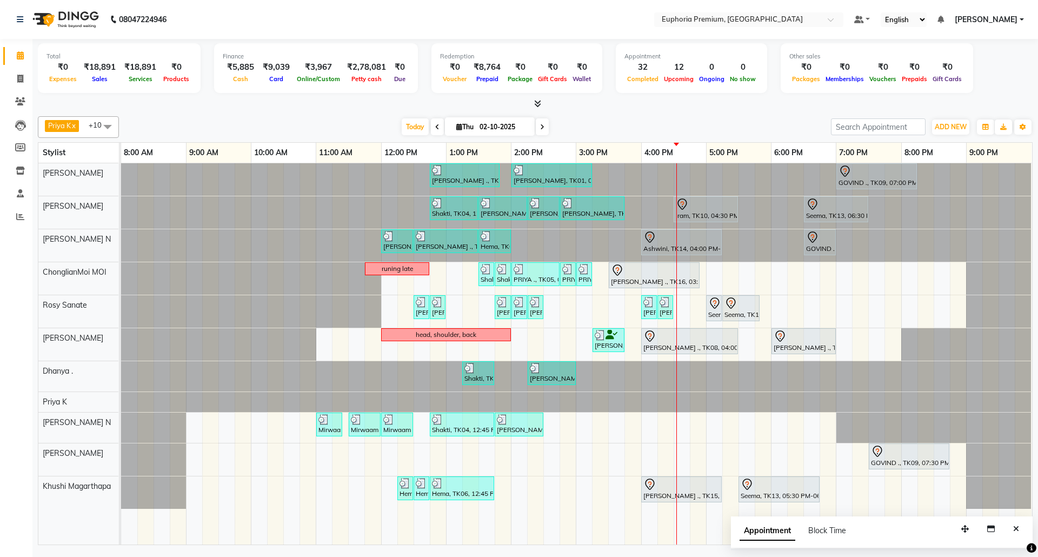
click at [435, 127] on icon at bounding box center [437, 127] width 4 height 6
type input "01-10-2025"
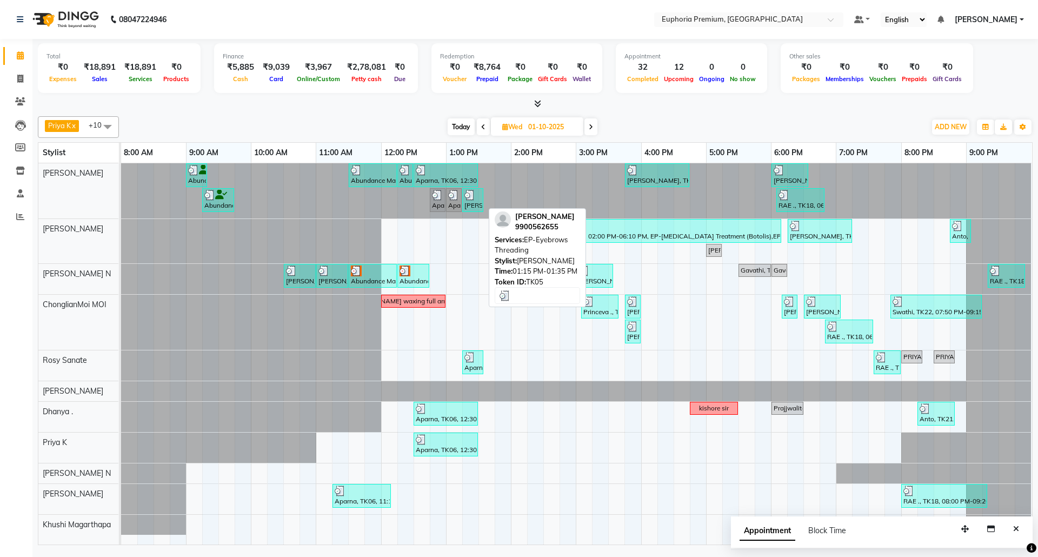
click at [470, 204] on div "Preethi, TK05, 01:15 PM-01:35 PM, EP-Eyebrows Threading" at bounding box center [472, 200] width 19 height 21
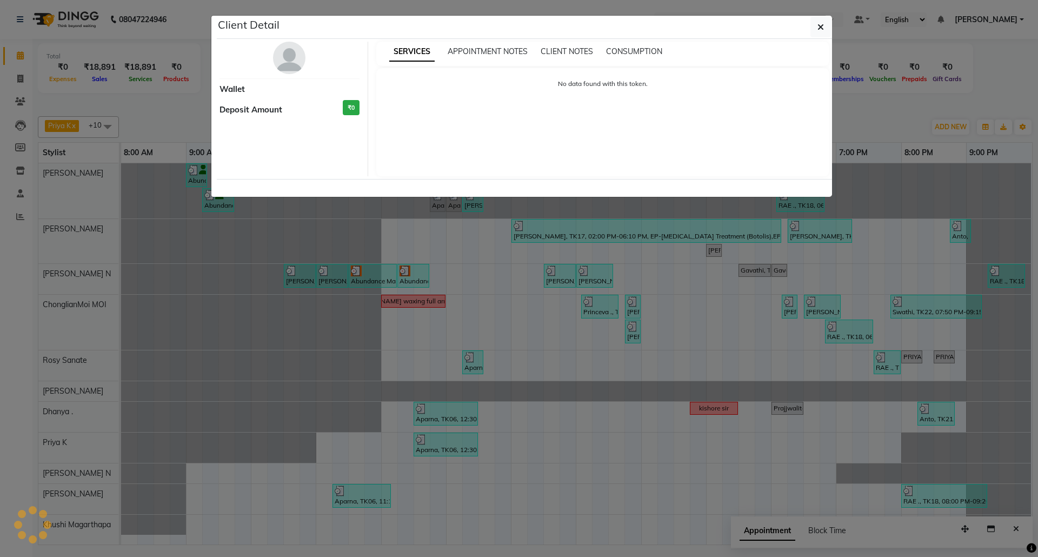
select select "3"
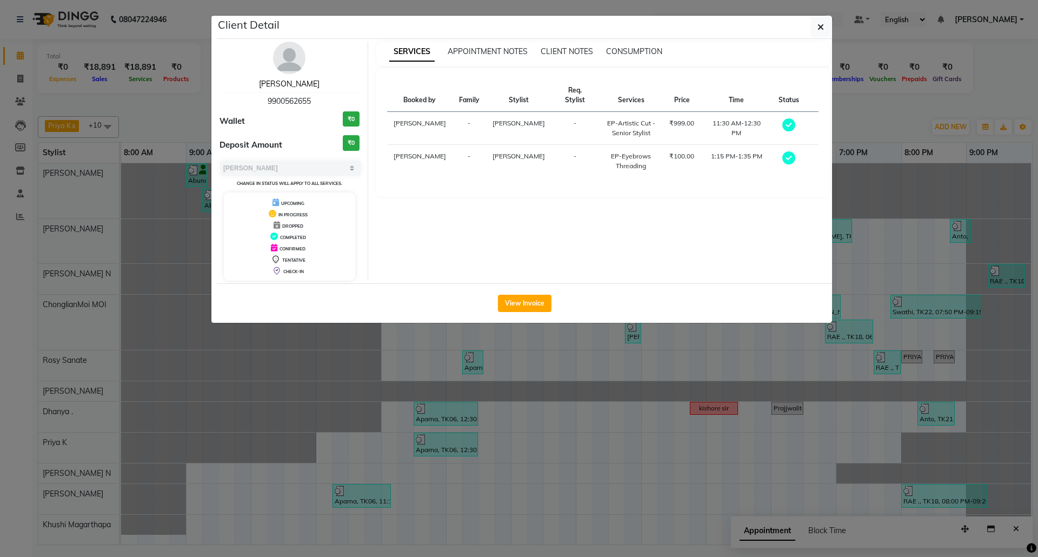
click at [292, 80] on link "Preethi" at bounding box center [289, 84] width 61 height 10
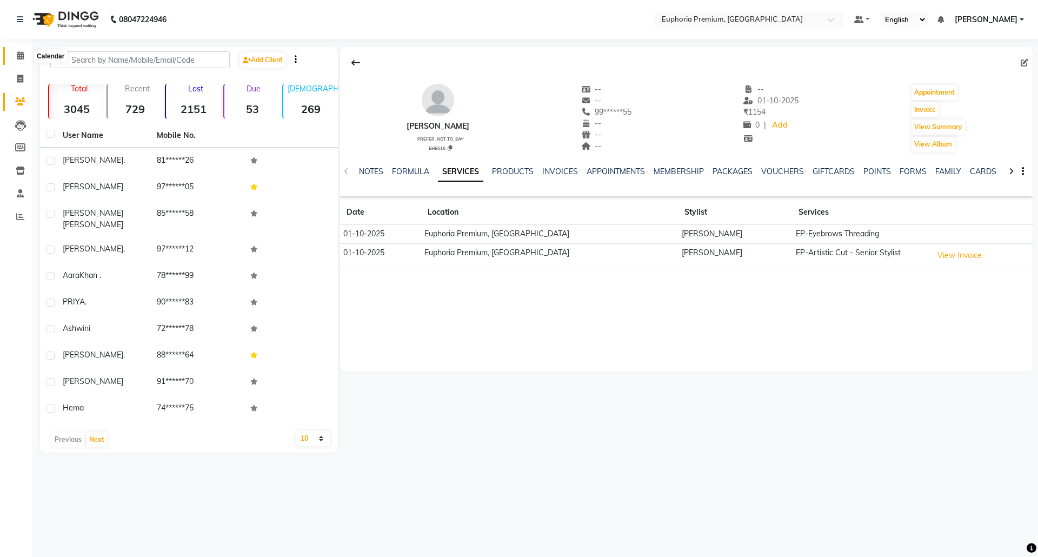
click at [25, 54] on span at bounding box center [20, 56] width 19 height 12
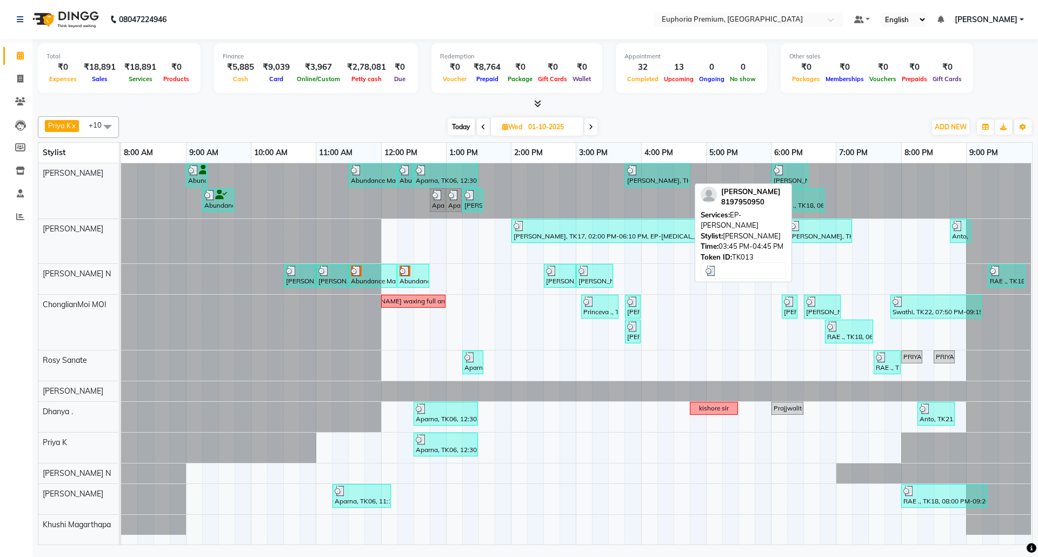
click at [662, 176] on div at bounding box center [657, 170] width 60 height 11
select select "3"
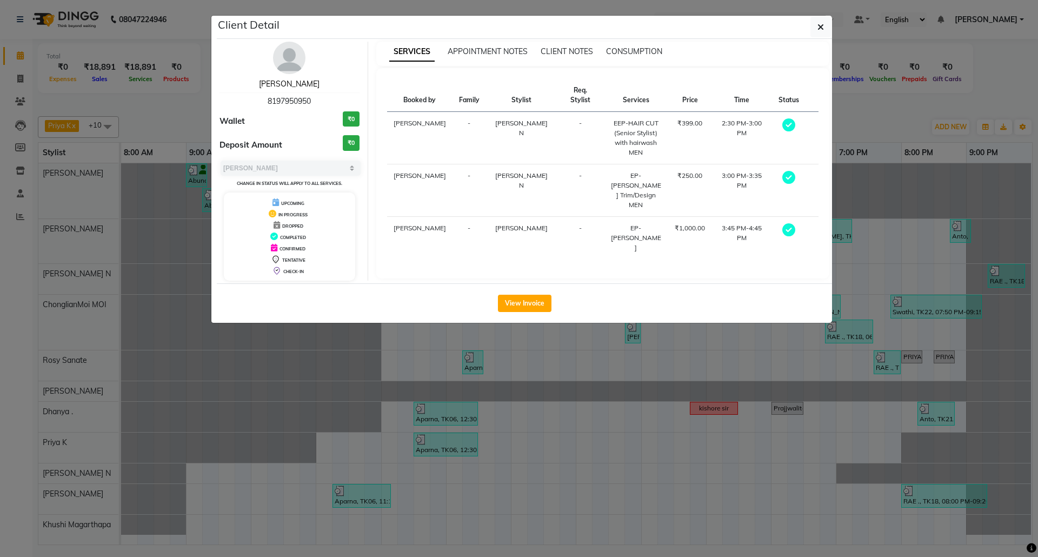
click at [296, 80] on link "Swapnil" at bounding box center [289, 84] width 61 height 10
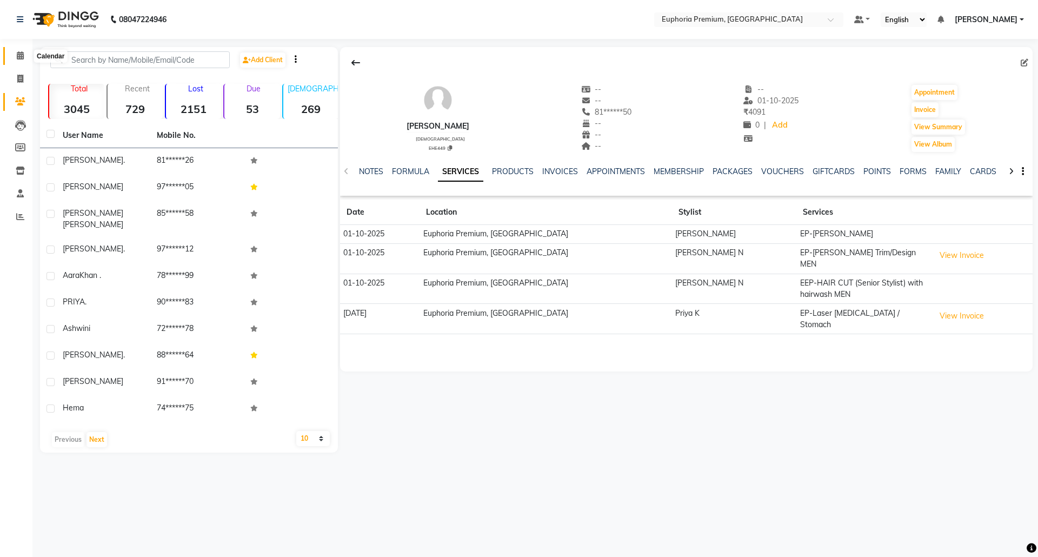
click at [24, 55] on span at bounding box center [20, 56] width 19 height 12
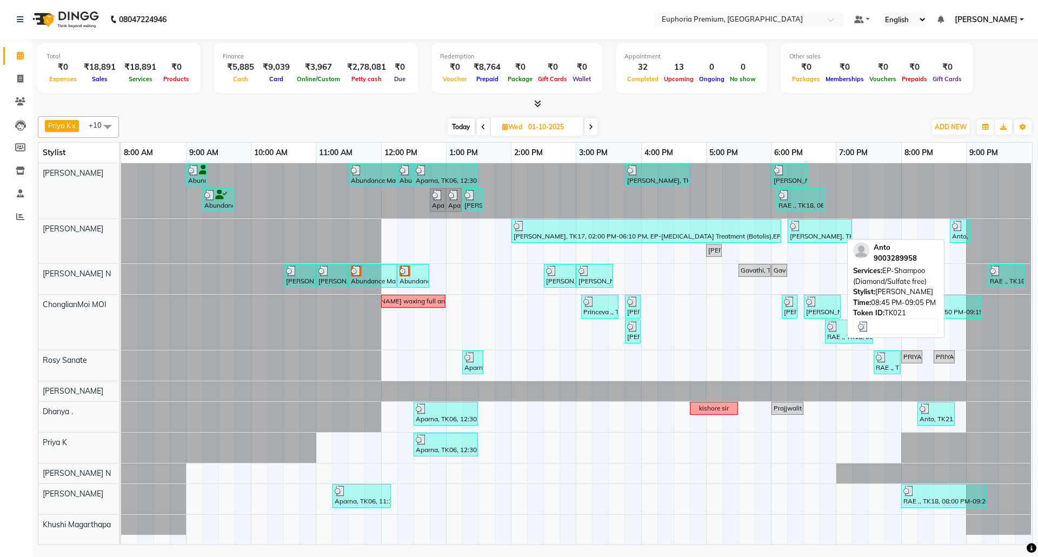
click at [962, 228] on img at bounding box center [957, 226] width 11 height 11
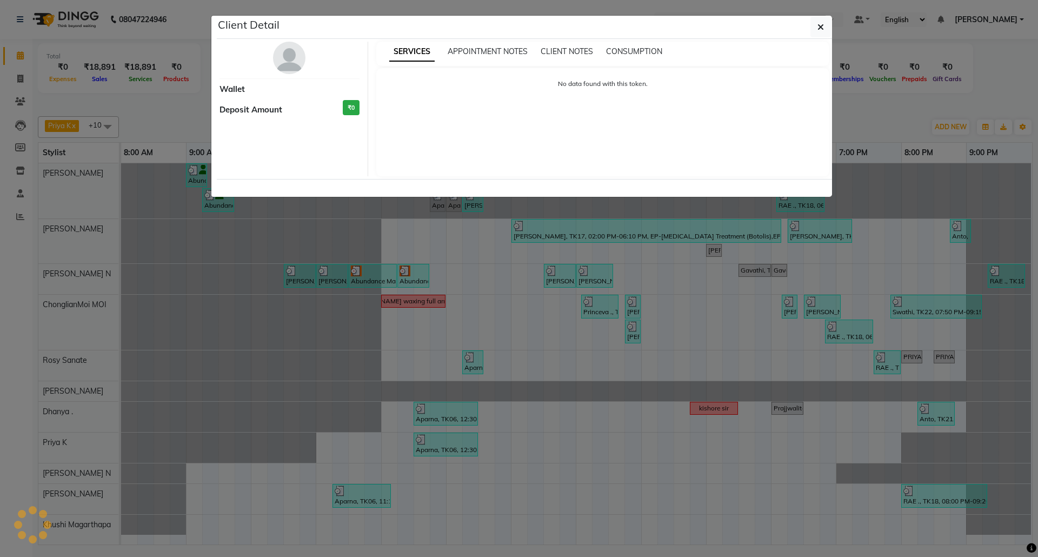
select select "3"
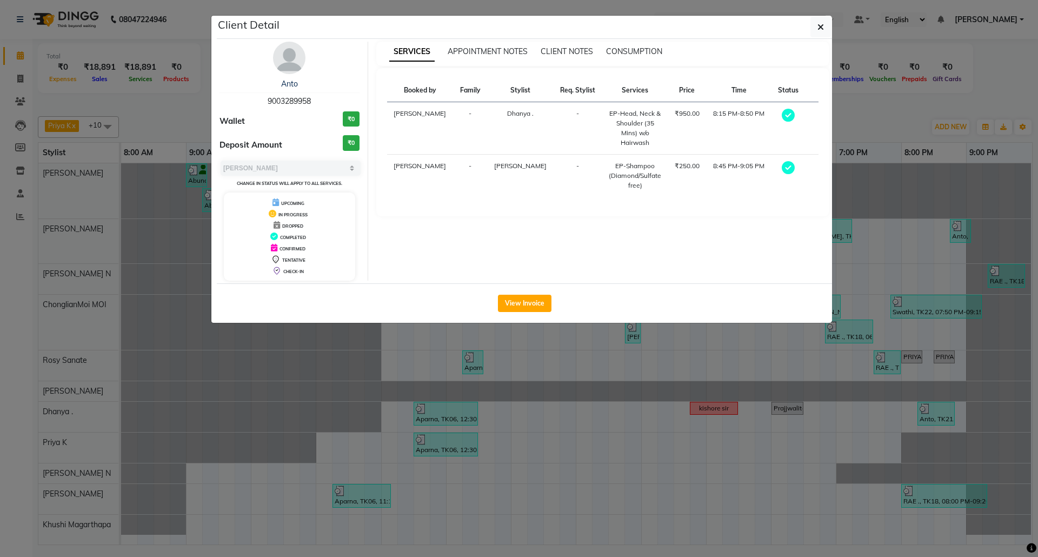
click at [298, 82] on div "Anto" at bounding box center [290, 83] width 140 height 11
click at [288, 83] on link "Anto" at bounding box center [289, 84] width 17 height 10
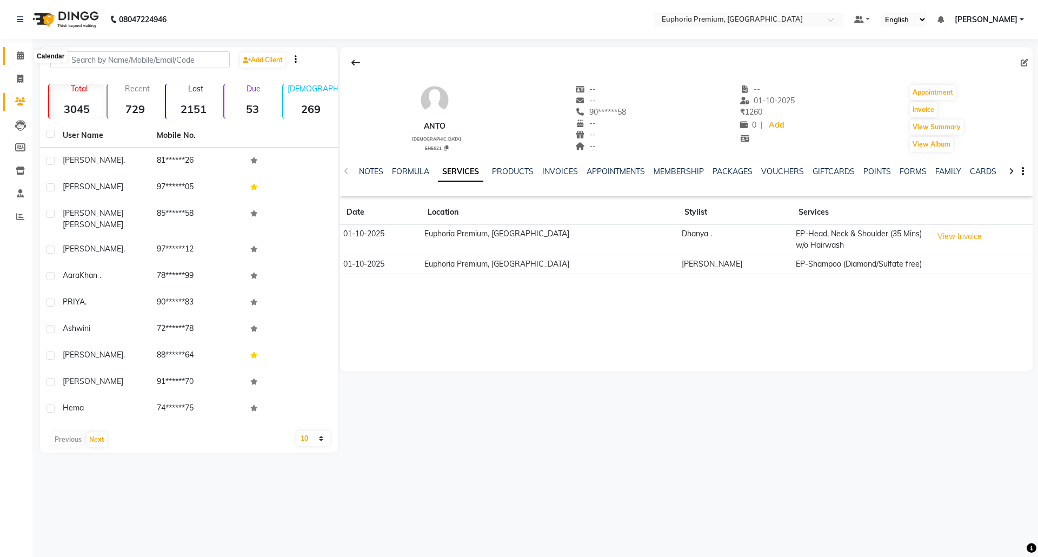
click at [17, 55] on icon at bounding box center [20, 55] width 7 height 8
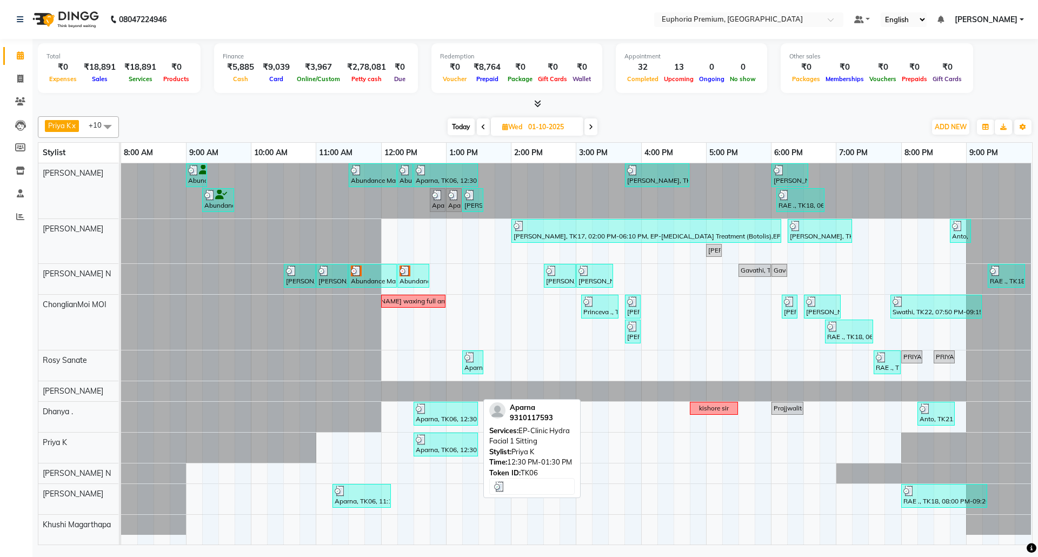
click at [447, 446] on div "Aparna, TK06, 12:30 PM-01:30 PM, EP-Clinic Hydra Facial 1 Sitting" at bounding box center [446, 444] width 62 height 21
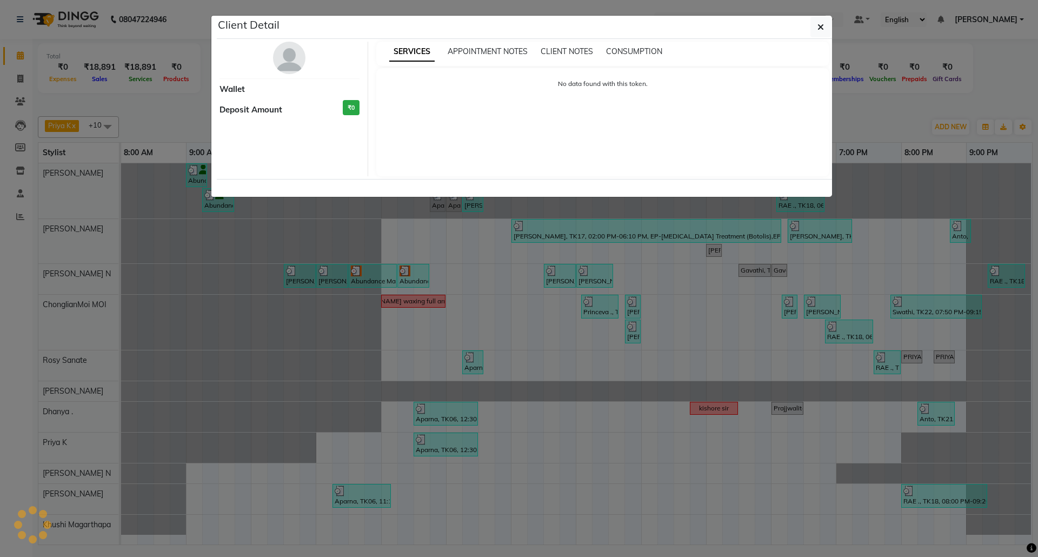
select select "3"
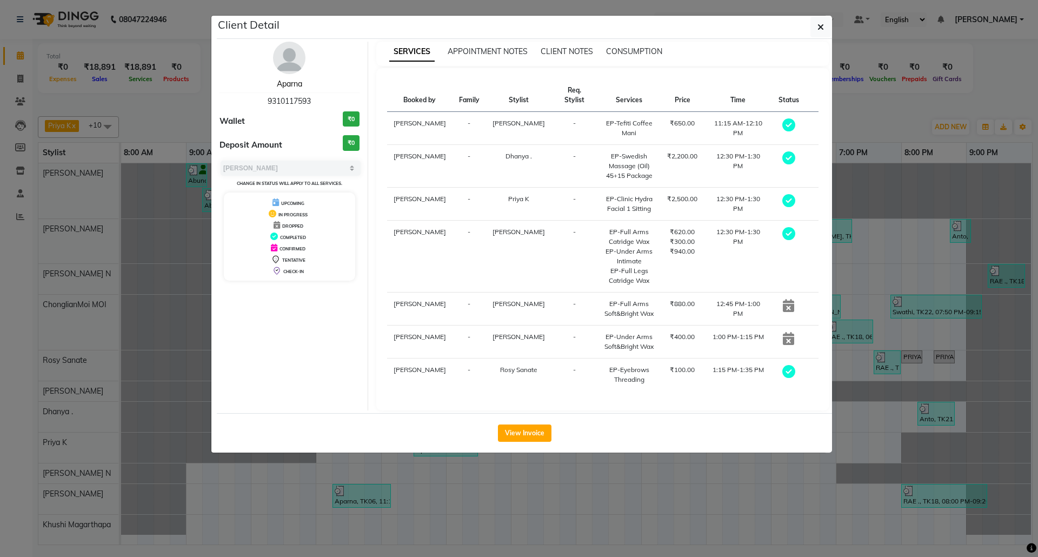
click at [289, 85] on link "Aparna" at bounding box center [289, 84] width 25 height 10
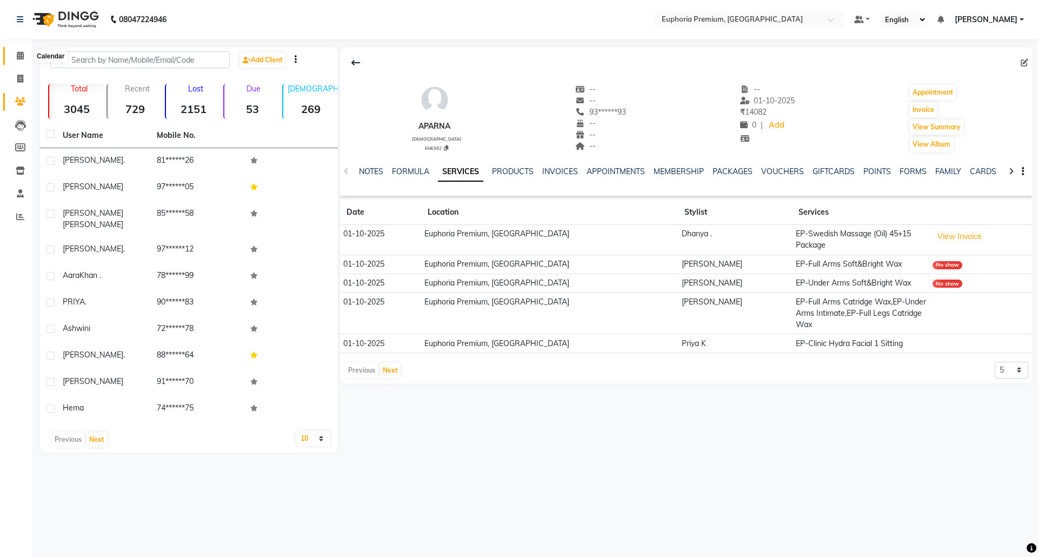
click at [23, 52] on icon at bounding box center [20, 55] width 7 height 8
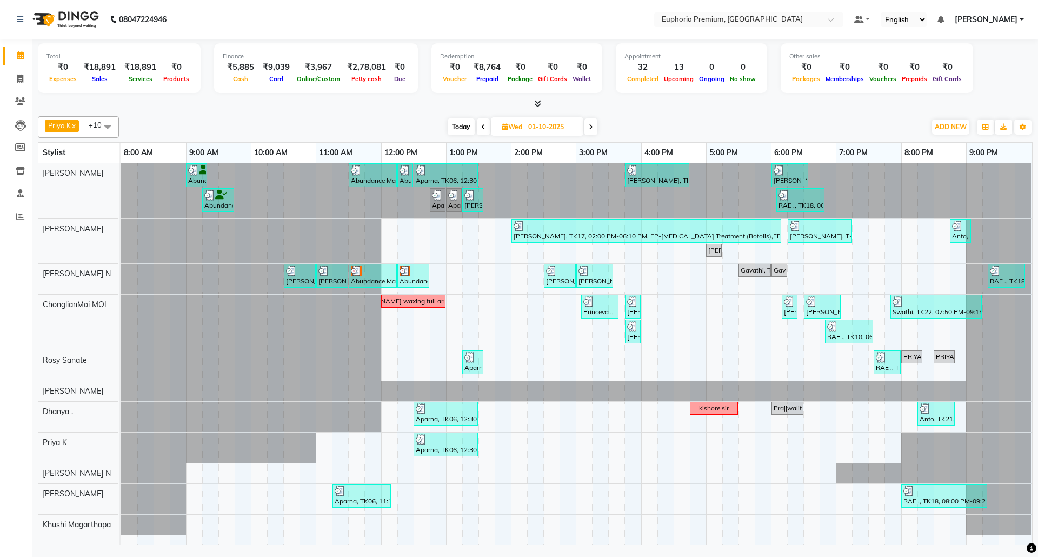
click at [456, 128] on span "Today" at bounding box center [461, 126] width 27 height 17
type input "02-10-2025"
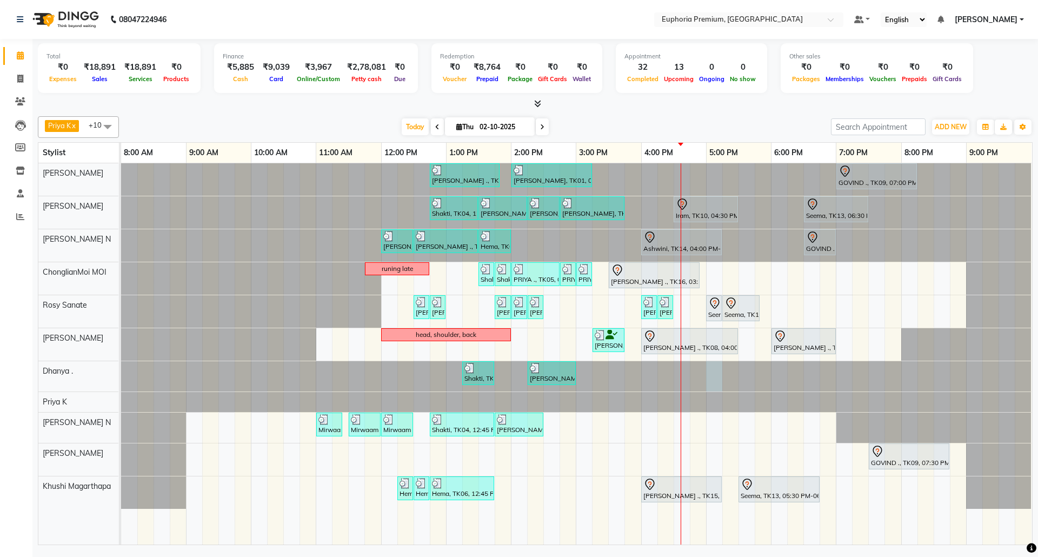
click at [121, 374] on div at bounding box center [121, 376] width 0 height 30
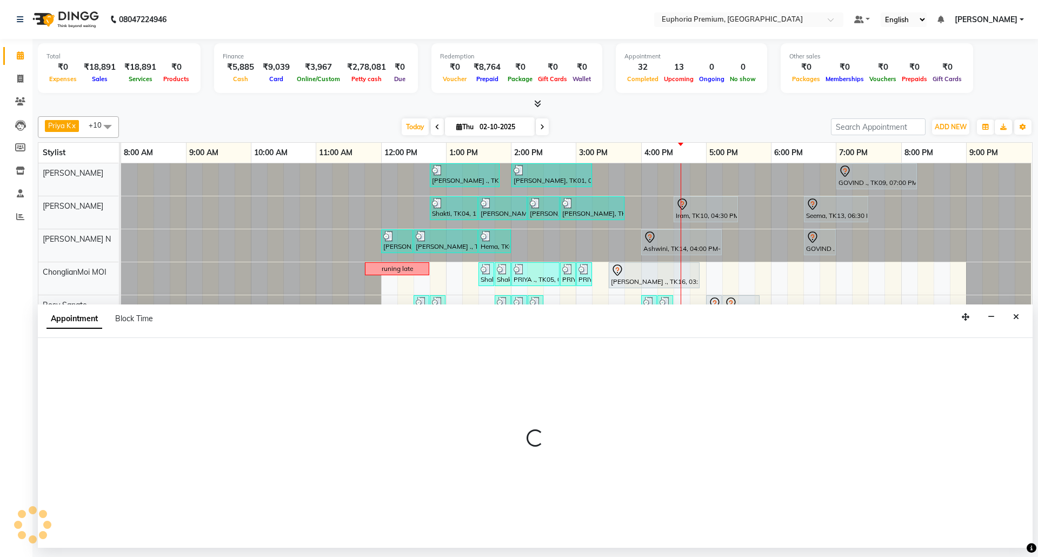
select select "71607"
select select "1020"
select select "tentative"
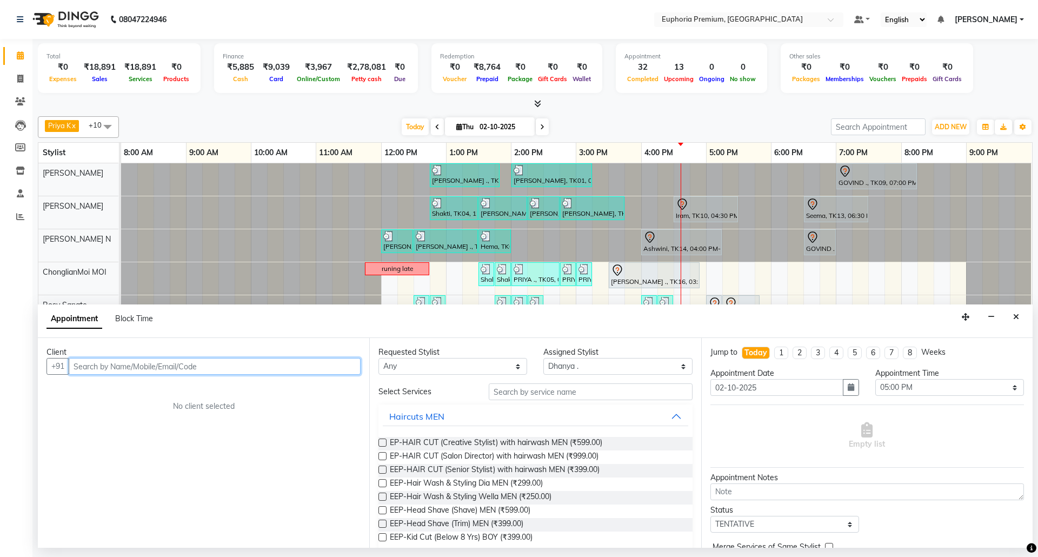
click at [221, 369] on input "text" at bounding box center [215, 366] width 292 height 17
click at [280, 363] on input "text" at bounding box center [215, 366] width 292 height 17
drag, startPoint x: 1021, startPoint y: 318, endPoint x: 987, endPoint y: 317, distance: 33.5
click at [1020, 318] on button "Close" at bounding box center [1016, 317] width 16 height 17
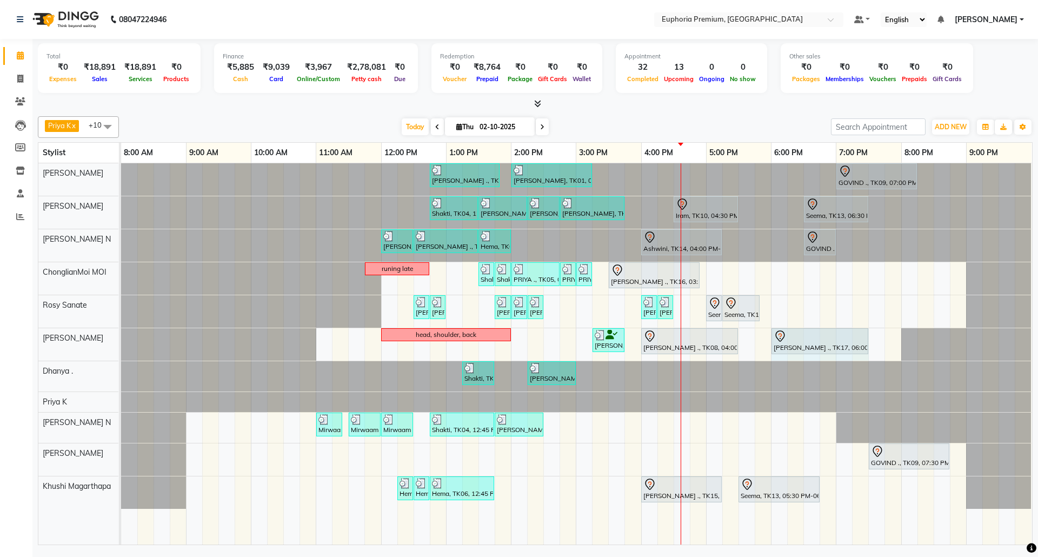
drag, startPoint x: 835, startPoint y: 341, endPoint x: 859, endPoint y: 340, distance: 24.3
click at [121, 340] on div "head, shoulder, back Ranjith Kumar S, TK03, 03:15 PM-03:45 PM, EP-Shoulder & Ba…" at bounding box center [121, 344] width 0 height 32
click at [704, 427] on div "Sulakshana ., TK07, 12:45 PM-01:50 PM, EP-Tefiti Coffee Pedi Prabha, TK01, 02:0…" at bounding box center [576, 353] width 911 height 381
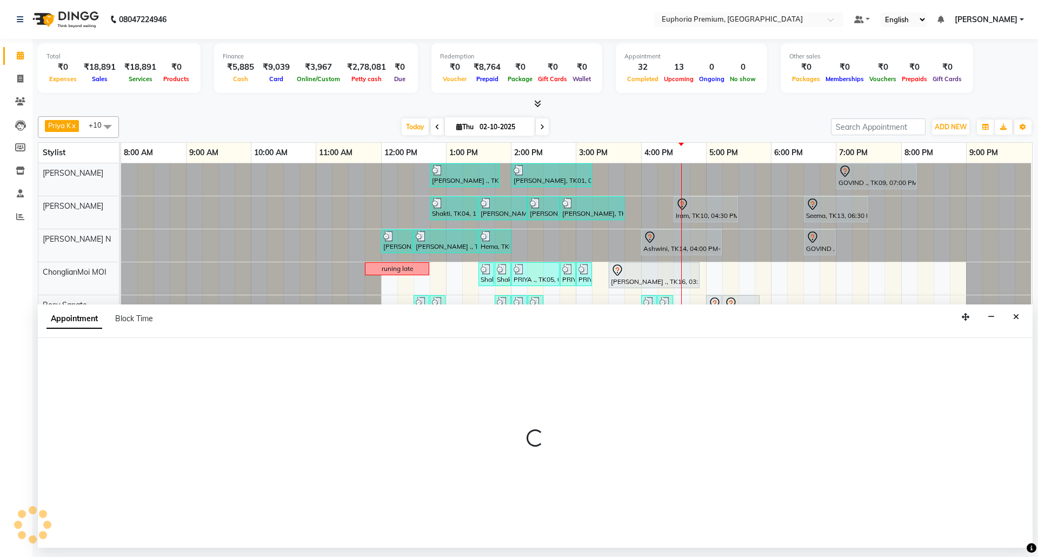
select select "74080"
select select "1005"
select select "tentative"
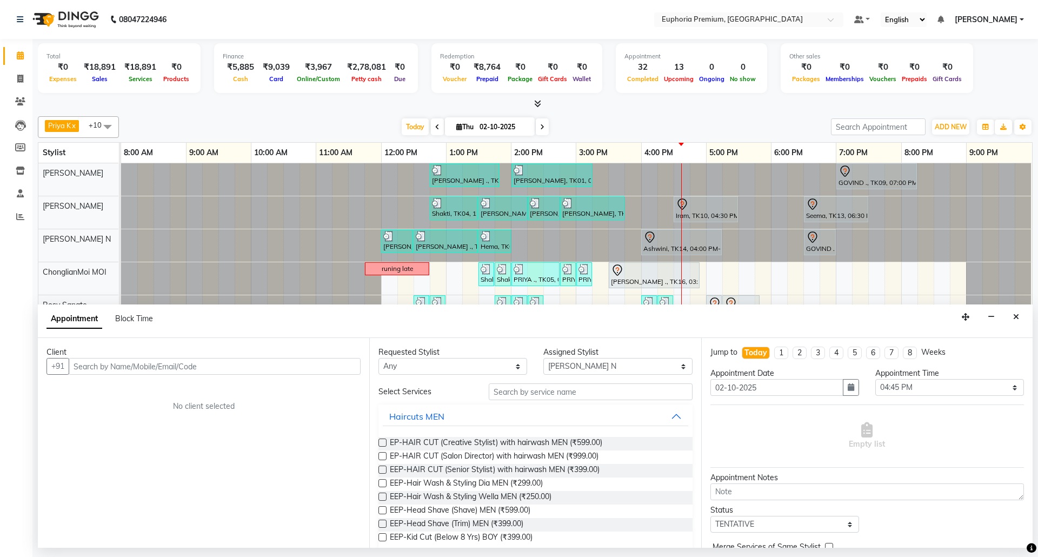
click at [308, 369] on input "text" at bounding box center [215, 366] width 292 height 17
type input "7829295620"
click at [1019, 315] on icon "Close" at bounding box center [1016, 317] width 6 height 8
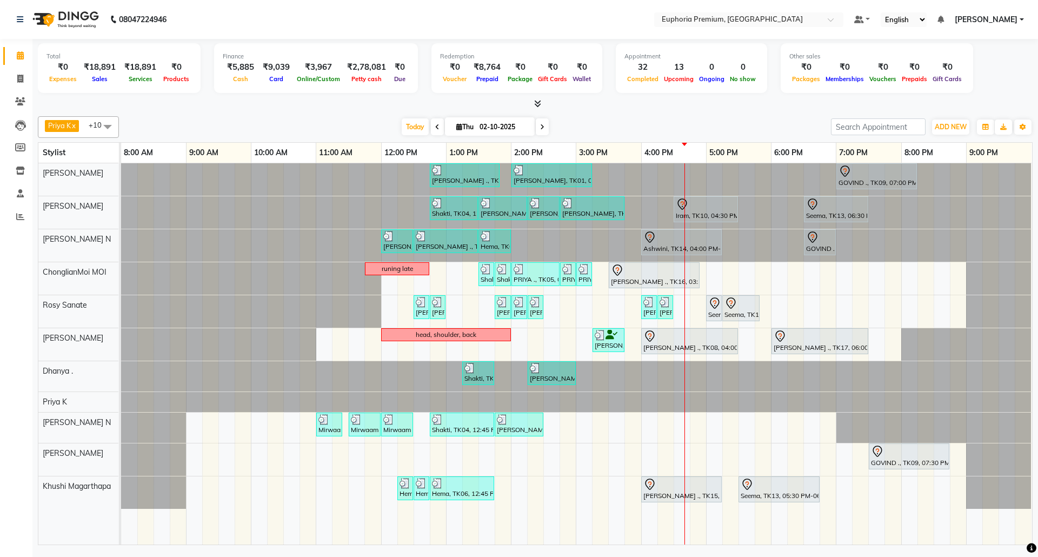
click at [742, 457] on div "Sulakshana ., TK07, 12:45 PM-01:50 PM, EP-Tefiti Coffee Pedi Prabha, TK01, 02:0…" at bounding box center [576, 353] width 911 height 381
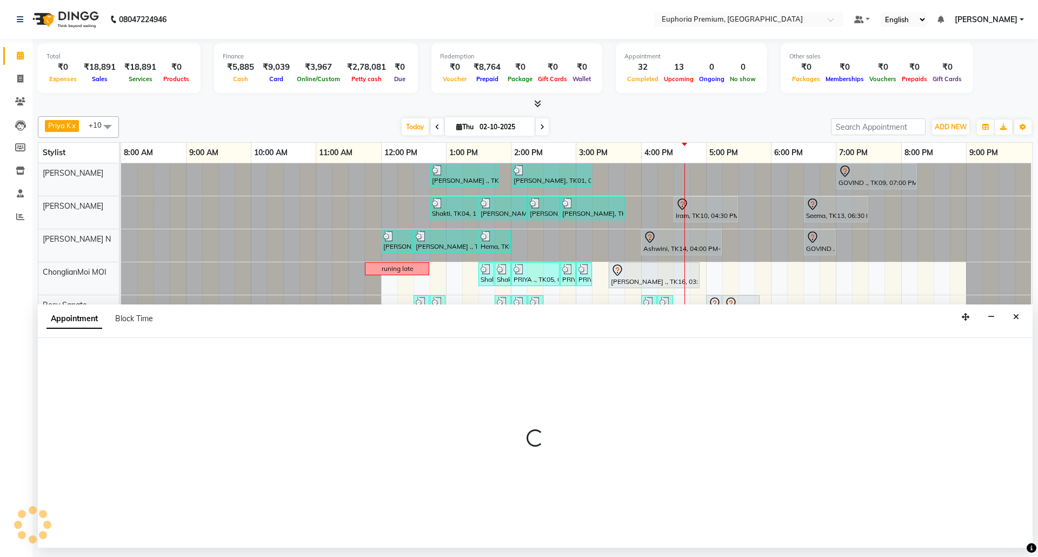
select select "91459"
select select "1050"
select select "tentative"
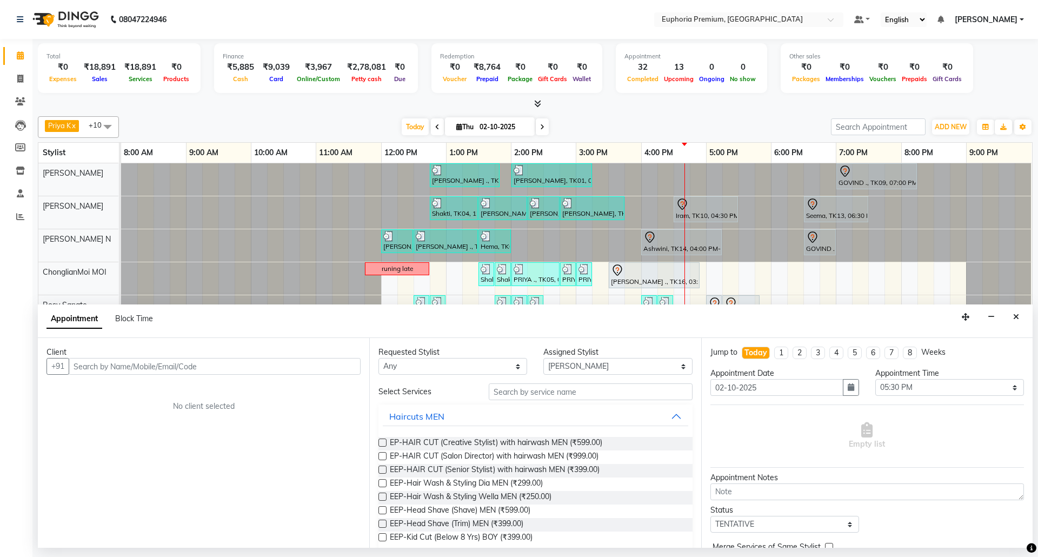
click at [314, 371] on input "text" at bounding box center [215, 366] width 292 height 17
click at [341, 367] on input "text" at bounding box center [215, 366] width 292 height 17
click at [293, 360] on input "text" at bounding box center [215, 366] width 292 height 17
type input "7338801882"
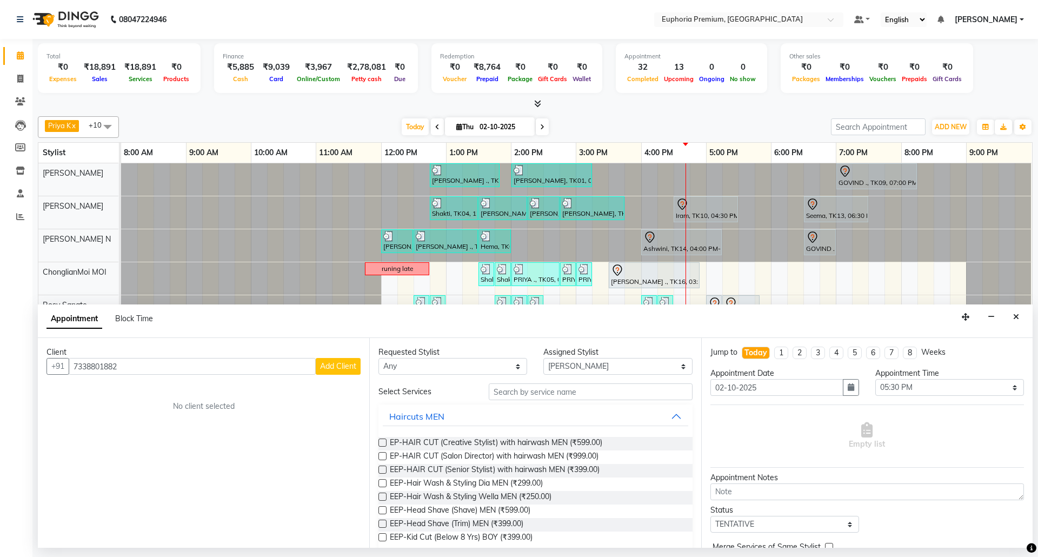
click at [355, 366] on span "Add Client" at bounding box center [338, 366] width 36 height 10
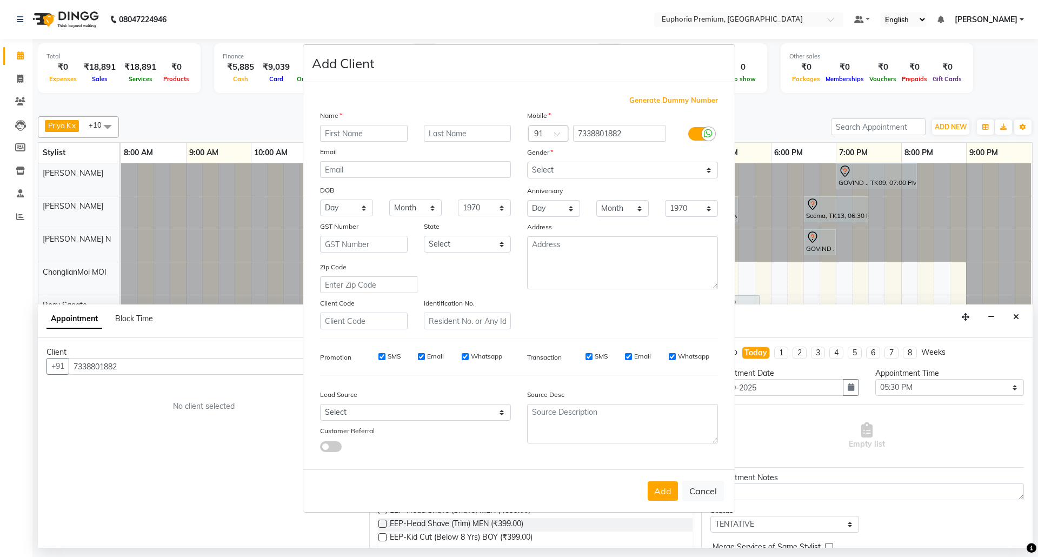
click at [360, 131] on input "text" at bounding box center [364, 133] width 88 height 17
type input "Anitha"
click at [621, 174] on select "Select Male Female Other Prefer Not To Say" at bounding box center [622, 170] width 191 height 17
select select "female"
click at [527, 163] on select "Select Male Female Other Prefer Not To Say" at bounding box center [622, 170] width 191 height 17
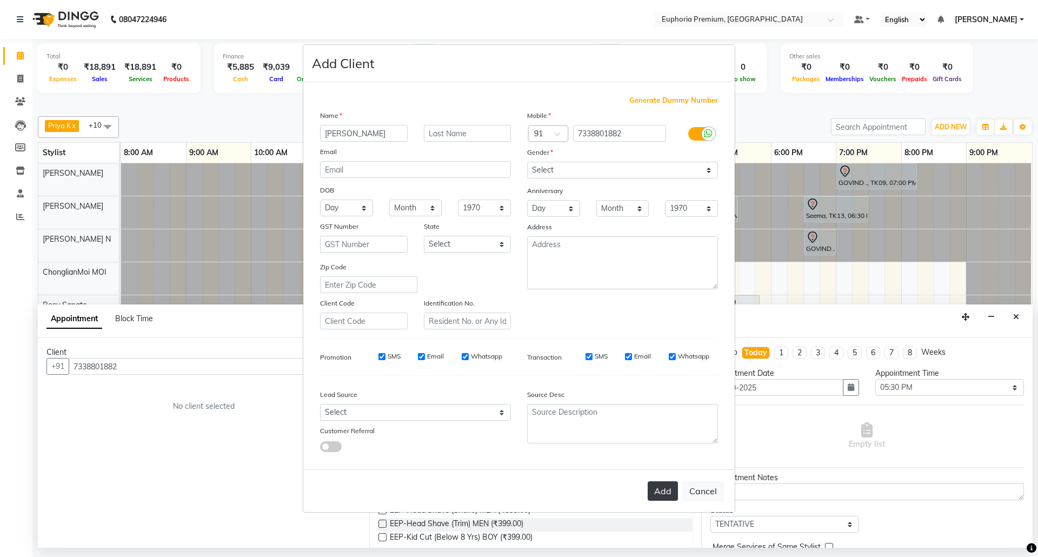
click at [664, 487] on button "Add" at bounding box center [663, 490] width 30 height 19
type input "73******82"
select select
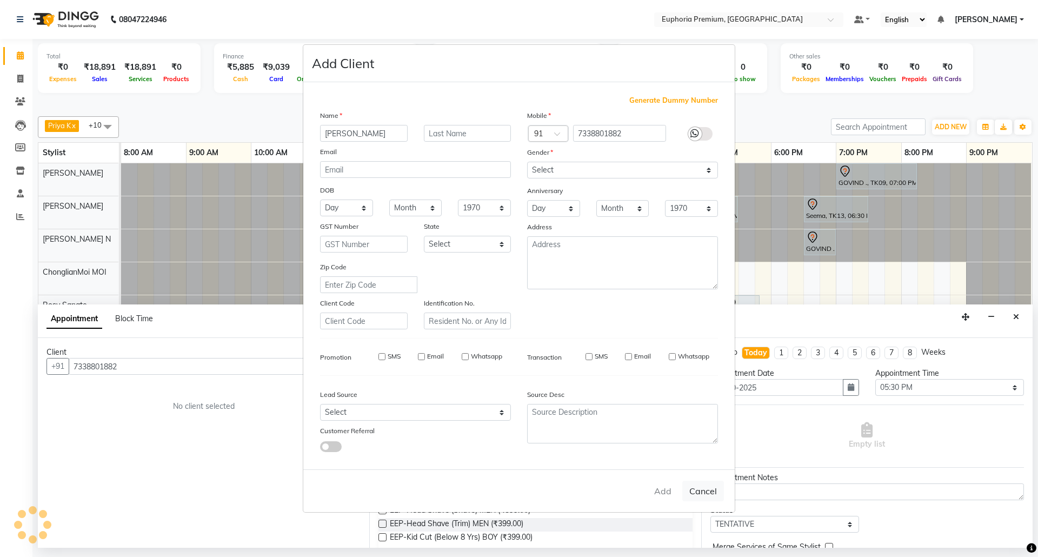
select select
checkbox input "false"
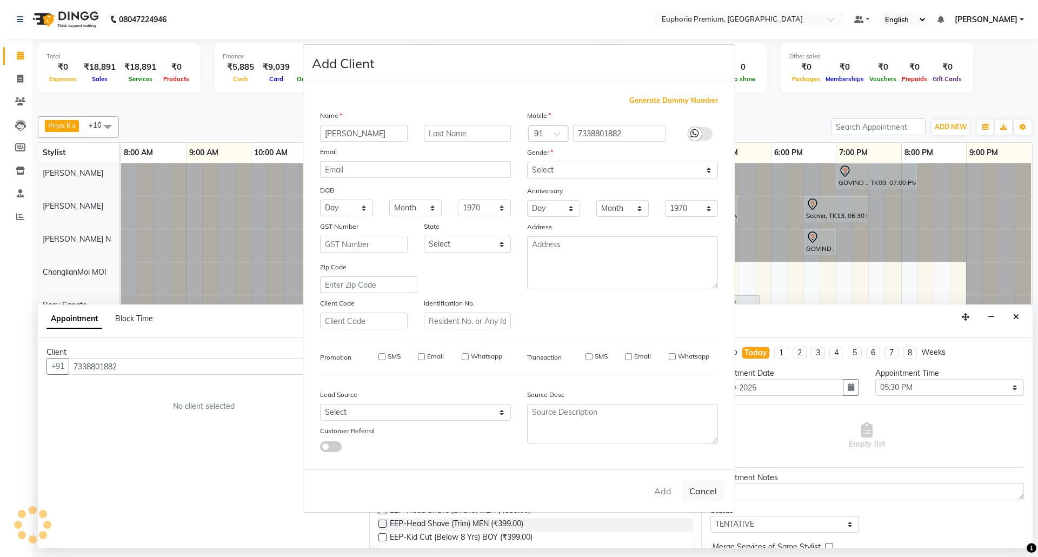
checkbox input "false"
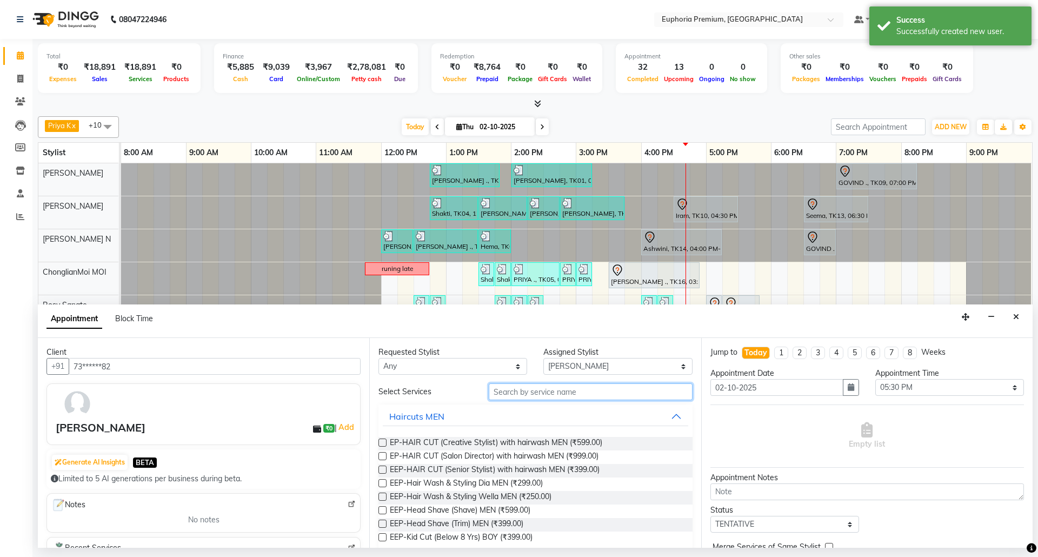
click at [569, 397] on input "text" at bounding box center [591, 391] width 204 height 17
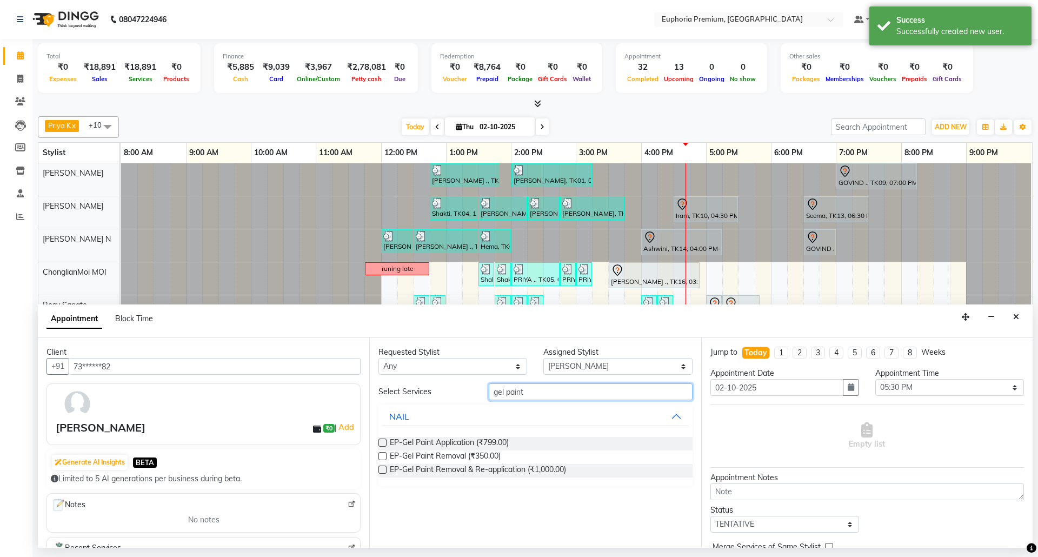
type input "gel paint"
drag, startPoint x: 381, startPoint y: 459, endPoint x: 395, endPoint y: 454, distance: 14.4
click at [381, 459] on label at bounding box center [382, 456] width 8 height 8
click at [381, 459] on input "checkbox" at bounding box center [381, 457] width 7 height 7
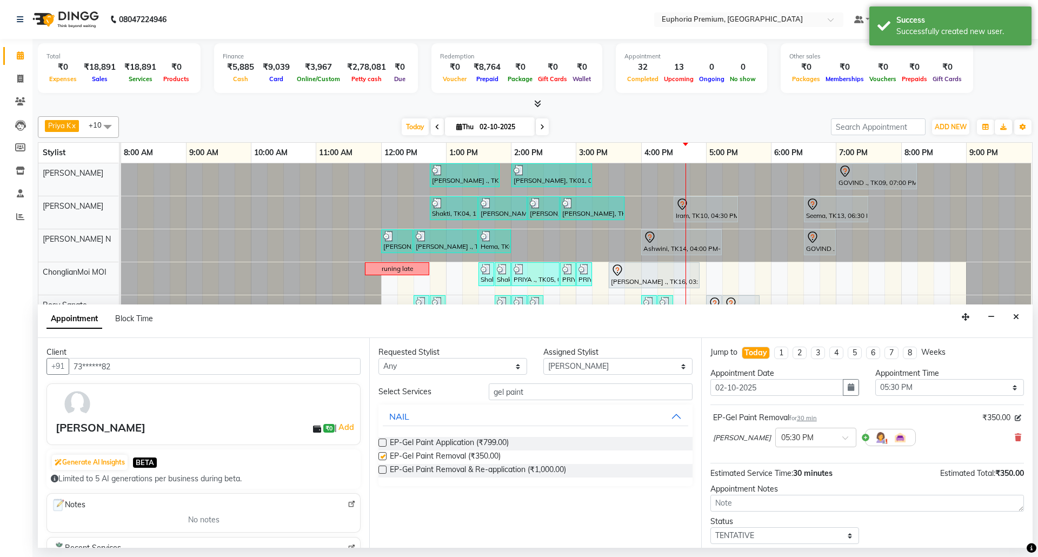
checkbox input "false"
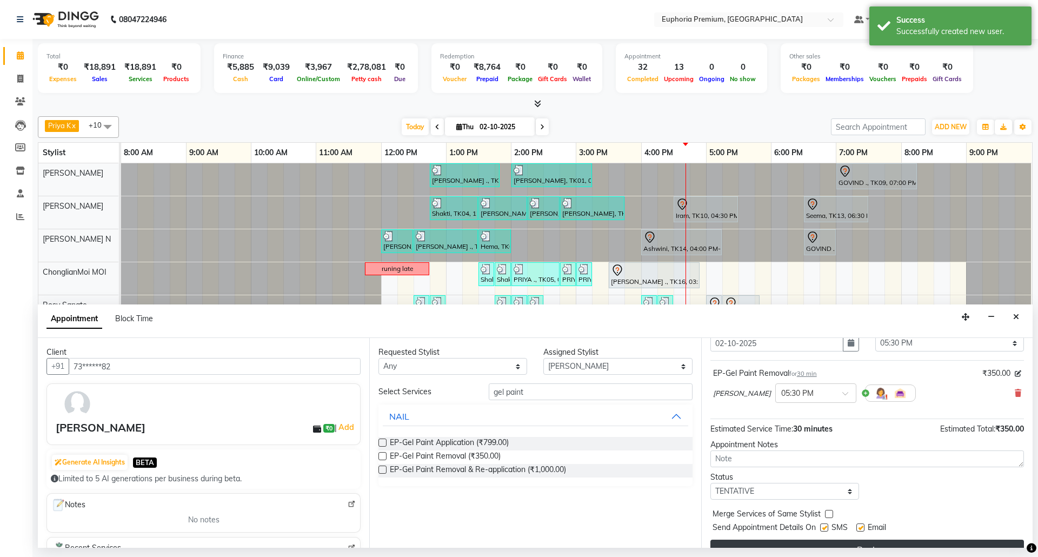
scroll to position [65, 0]
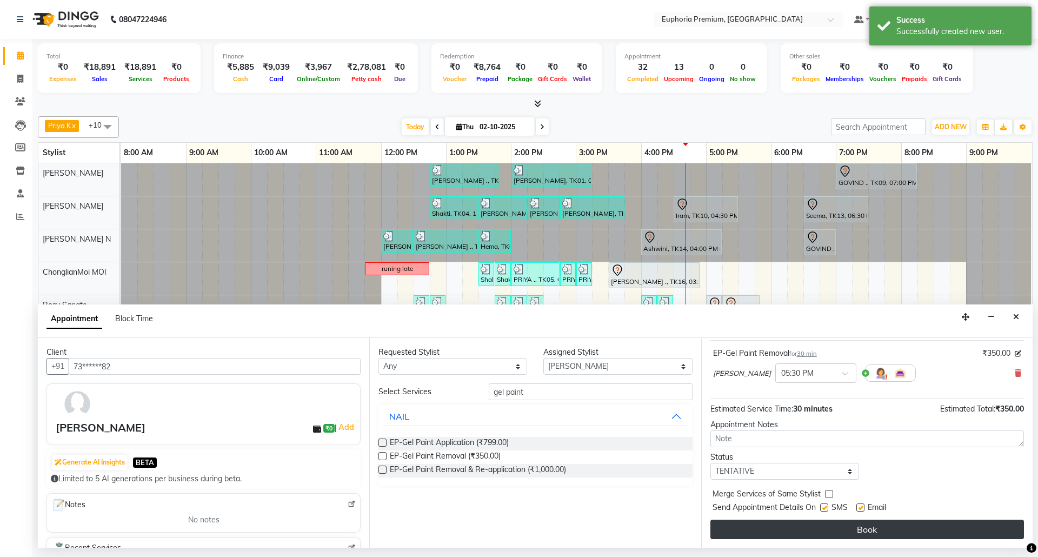
click at [855, 526] on button "Book" at bounding box center [867, 529] width 314 height 19
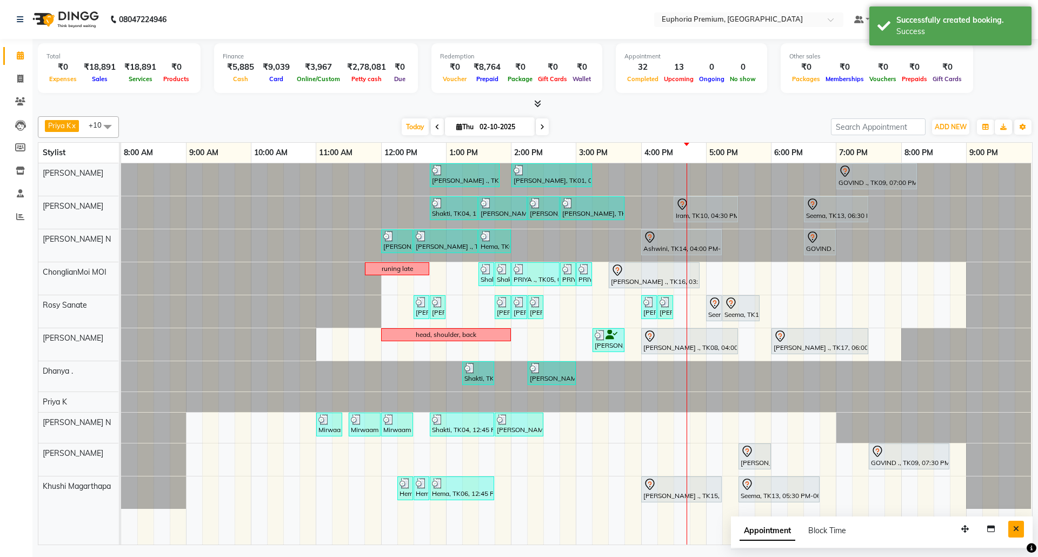
click at [1017, 530] on icon "Close" at bounding box center [1016, 529] width 6 height 8
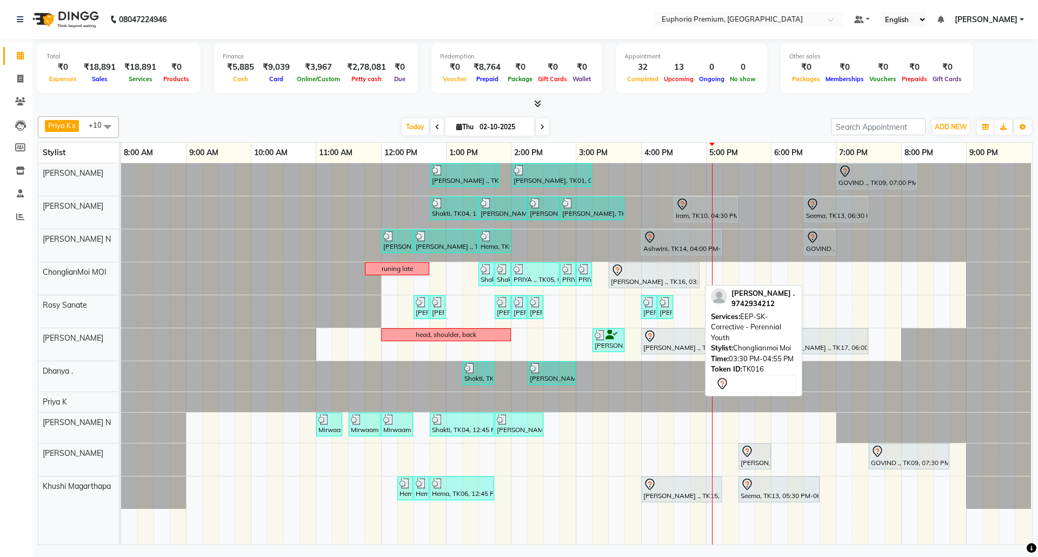
click at [672, 278] on div "SPURTHI ., TK16, 03:30 PM-04:55 PM, EEP-SK-Corrective - Perennial Youth" at bounding box center [654, 275] width 89 height 23
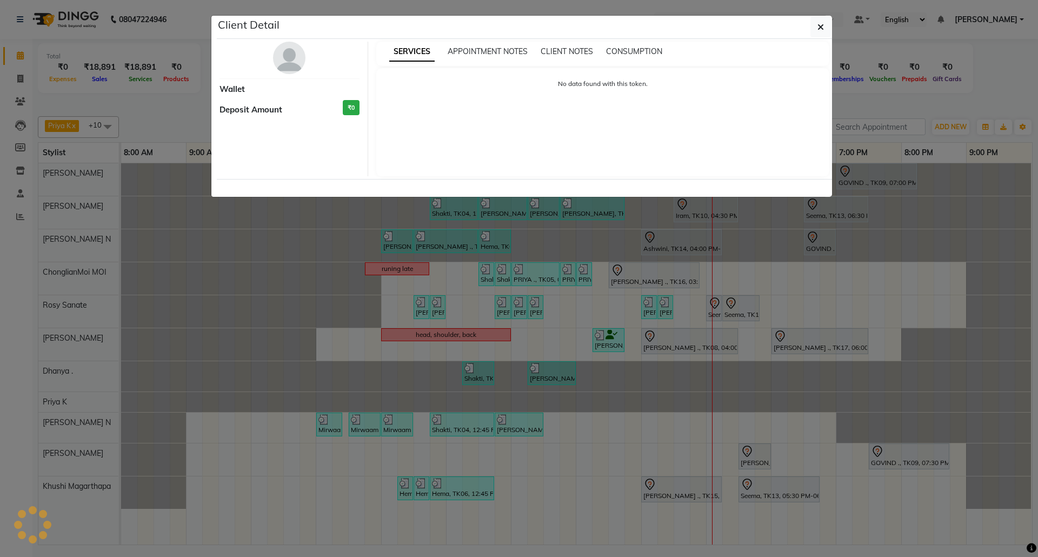
select select "7"
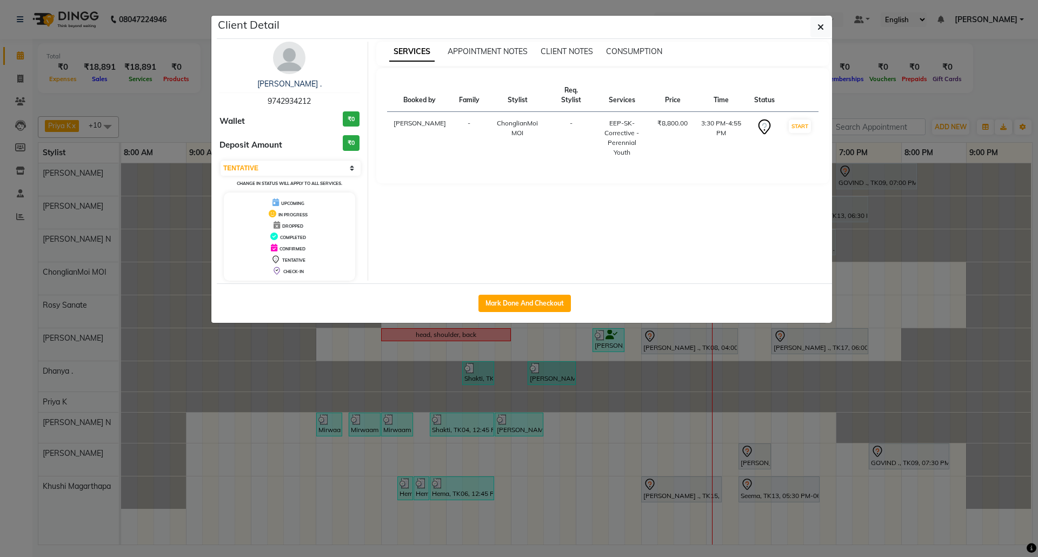
click at [293, 102] on span "9742934212" at bounding box center [289, 101] width 43 height 10
copy span "9742934212"
drag, startPoint x: 818, startPoint y: 27, endPoint x: 688, endPoint y: 37, distance: 129.6
click at [815, 26] on button "button" at bounding box center [820, 27] width 21 height 21
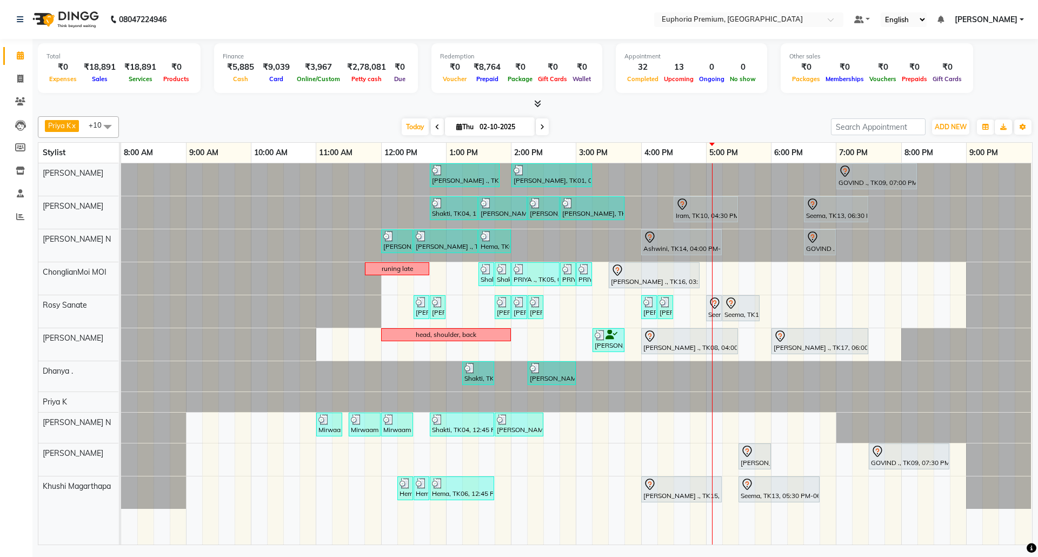
click at [485, 128] on input "02-10-2025" at bounding box center [503, 127] width 54 height 16
select select "10"
select select "2025"
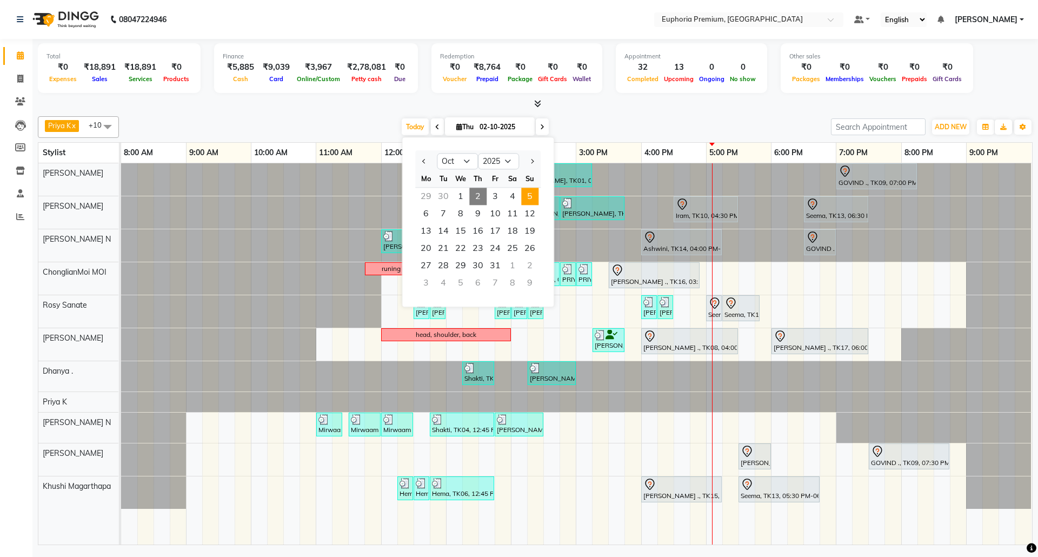
click at [527, 200] on span "5" at bounding box center [529, 196] width 17 height 17
type input "05-10-2025"
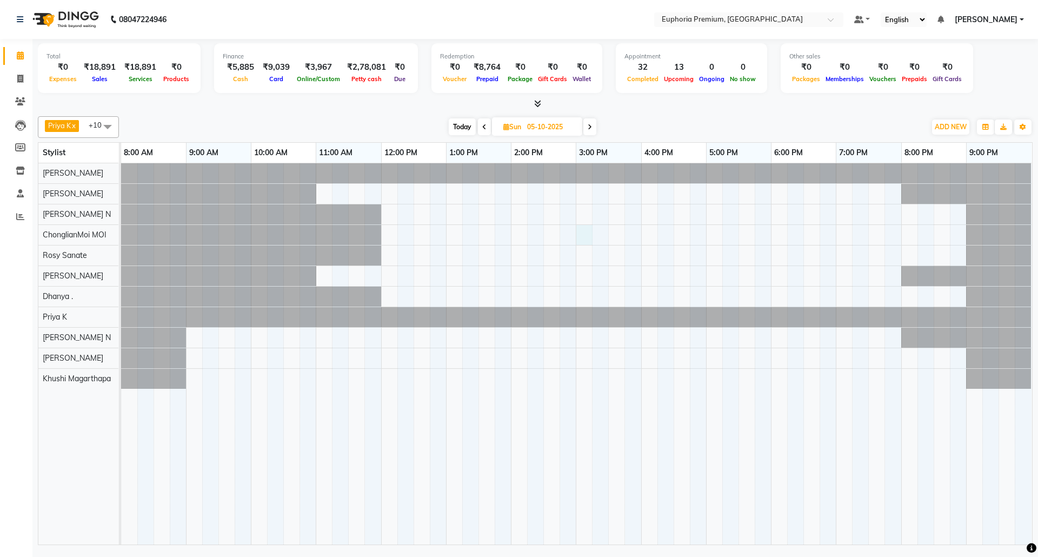
click at [579, 232] on div at bounding box center [576, 353] width 911 height 381
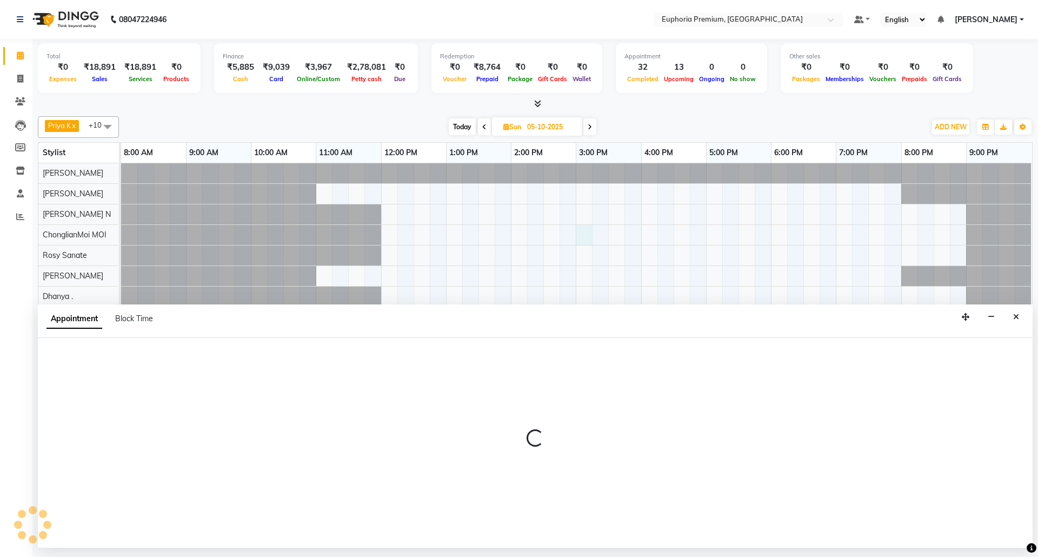
select select "71597"
select select "900"
select select "tentative"
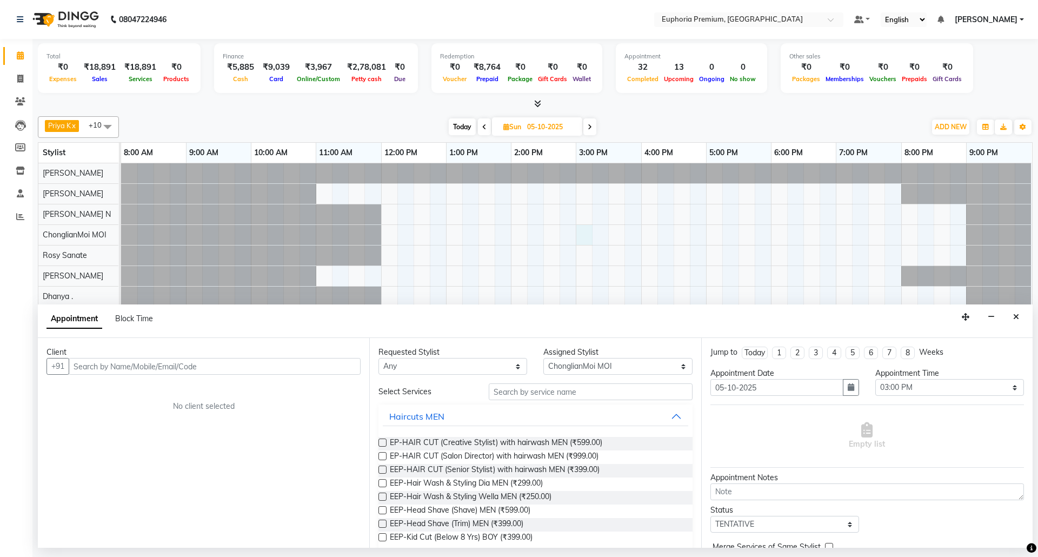
click at [251, 368] on input "text" at bounding box center [215, 366] width 292 height 17
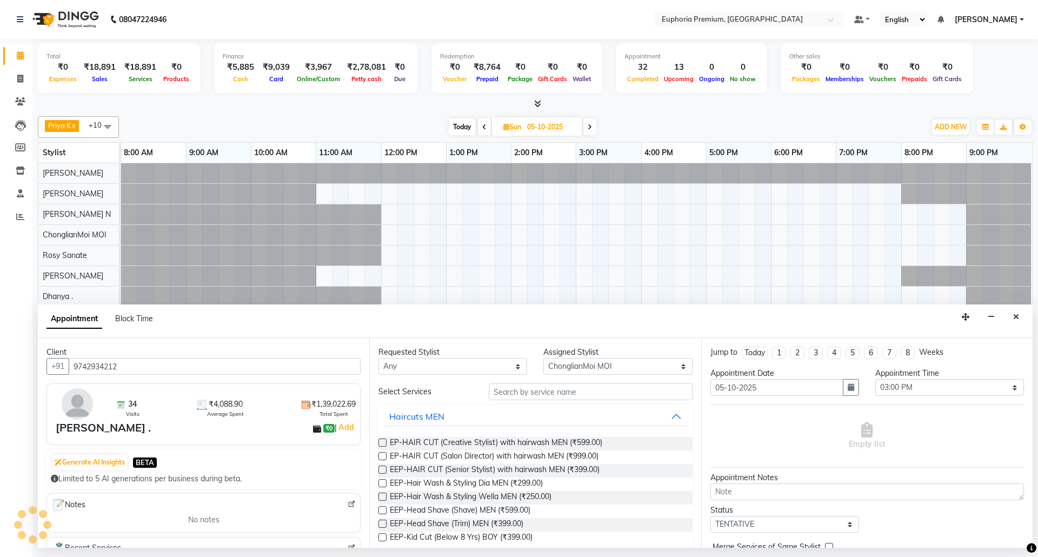
type input "9742934212"
click at [552, 393] on input "text" at bounding box center [591, 391] width 204 height 17
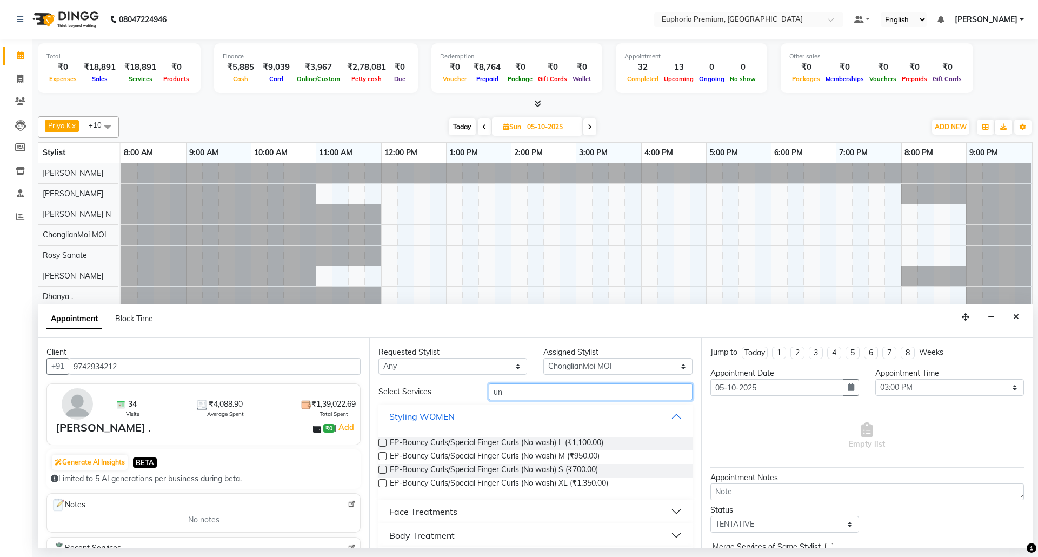
type input "u"
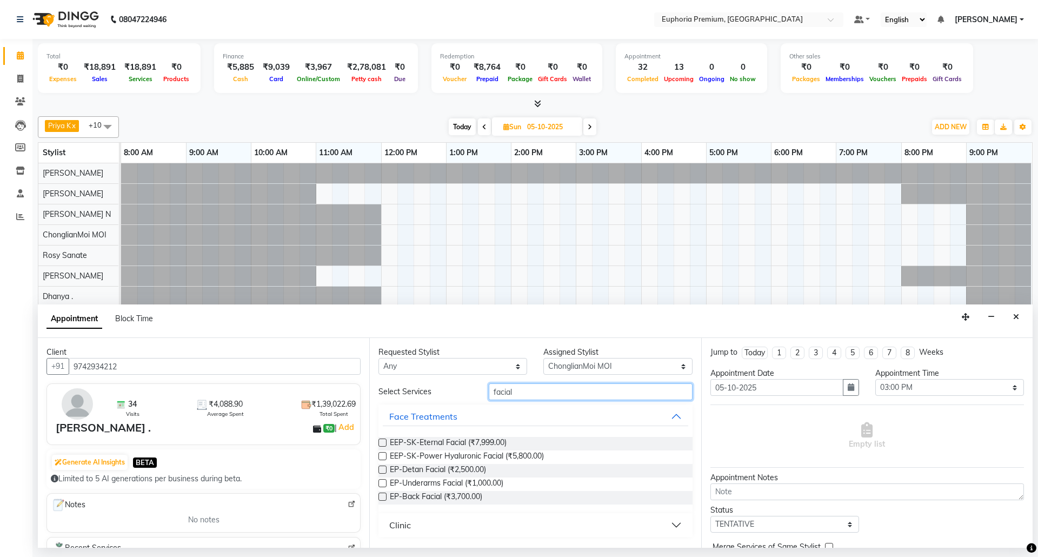
type input "facial"
click at [383, 485] on label at bounding box center [382, 483] width 8 height 8
click at [383, 485] on input "checkbox" at bounding box center [381, 484] width 7 height 7
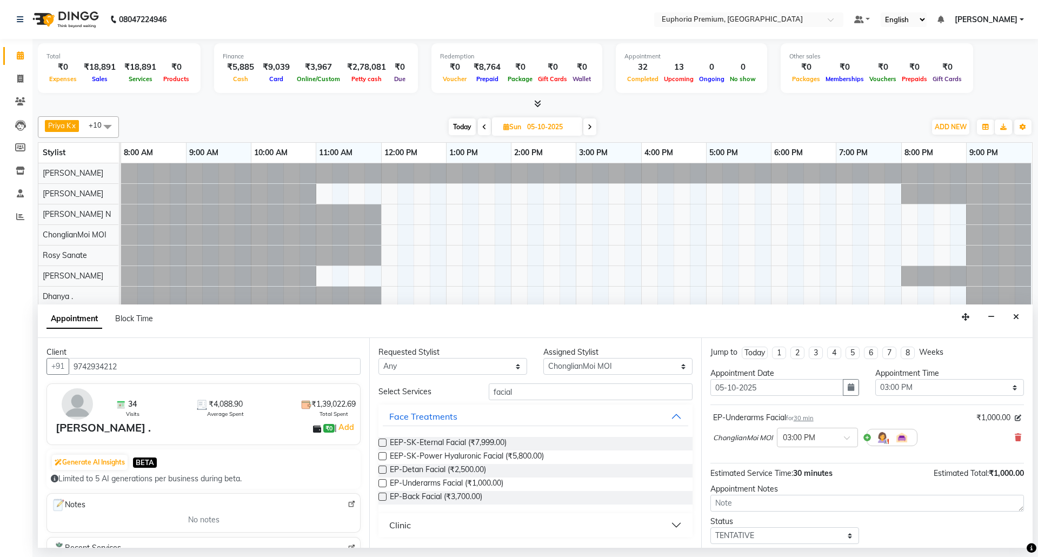
checkbox input "false"
click at [384, 499] on label at bounding box center [382, 497] width 8 height 8
click at [384, 499] on input "checkbox" at bounding box center [381, 497] width 7 height 7
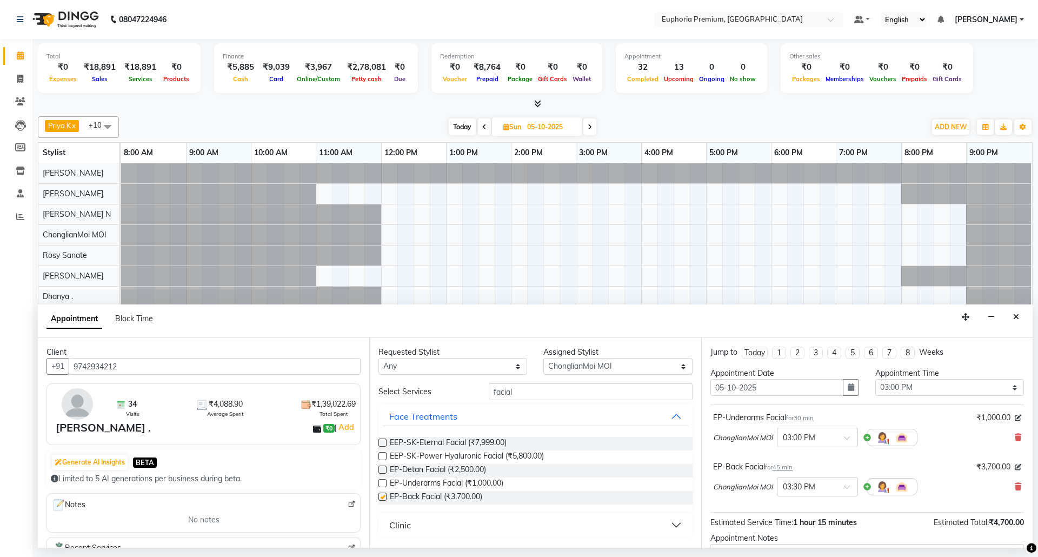
checkbox input "false"
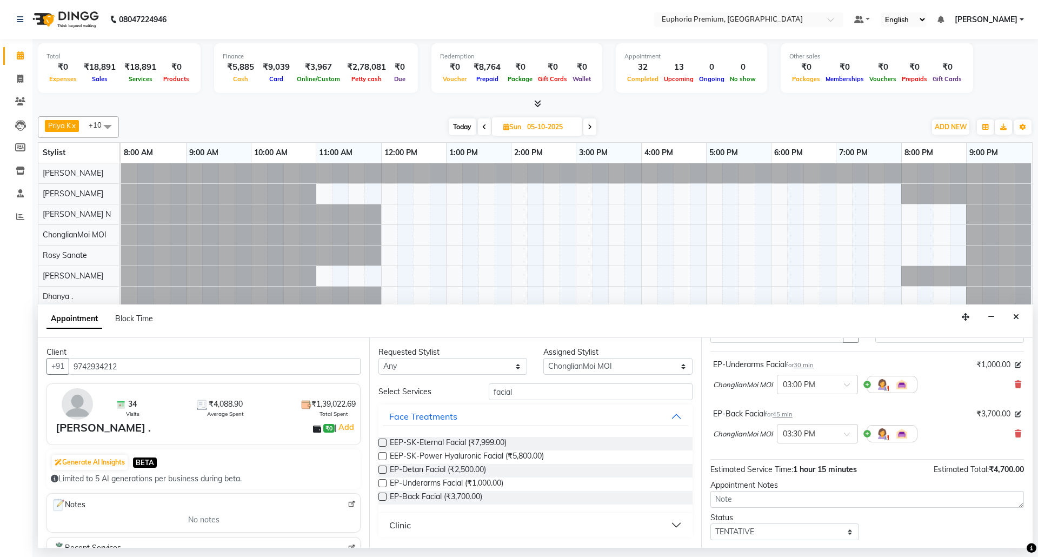
scroll to position [115, 0]
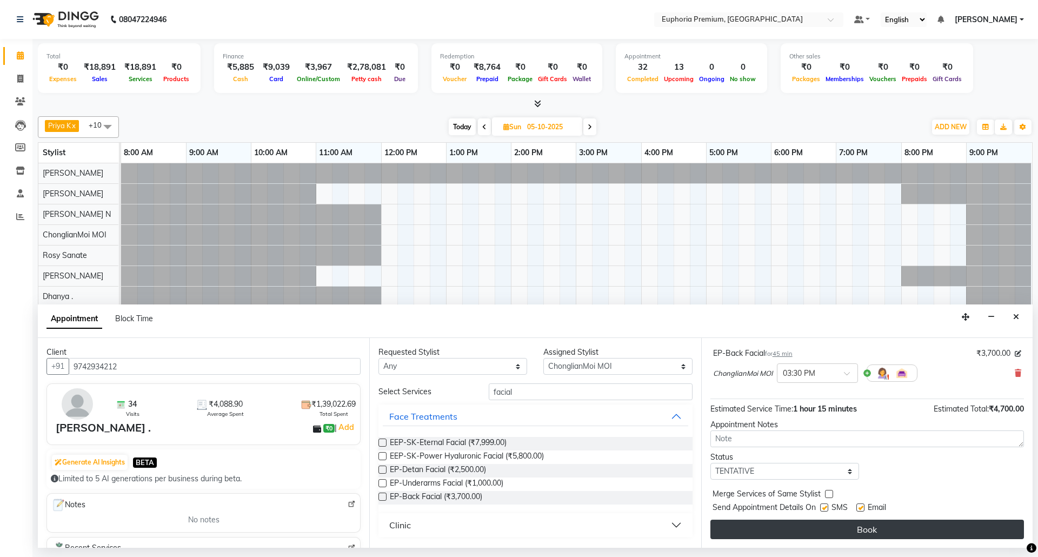
click at [868, 533] on button "Book" at bounding box center [867, 529] width 314 height 19
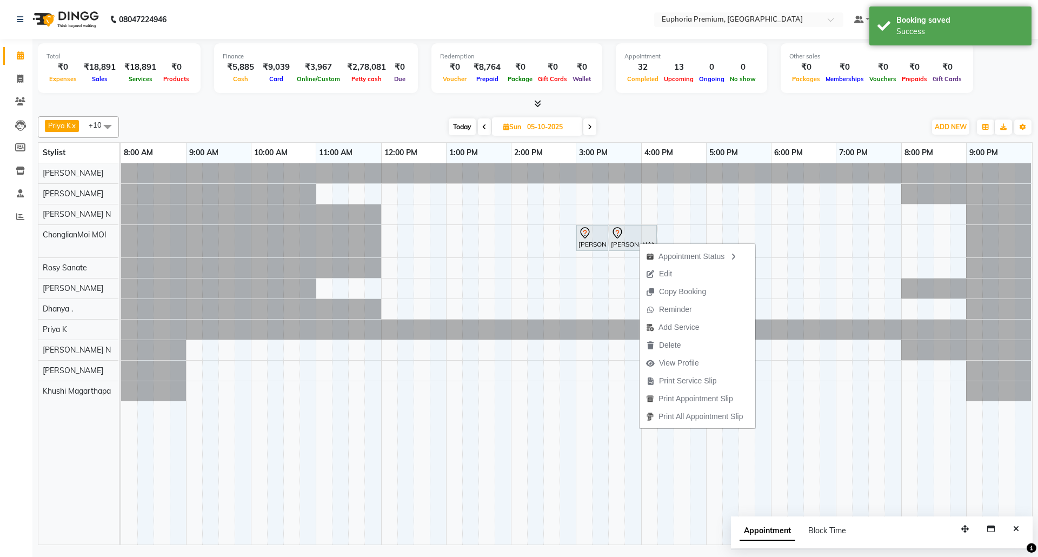
click at [640, 112] on div "Priya K x ChonglianMoi MOI x Dhanya . x Shishi L x Jessica Bairagi x Rosy Sanat…" at bounding box center [535, 328] width 995 height 433
click at [461, 126] on span "Today" at bounding box center [462, 126] width 27 height 17
type input "02-10-2025"
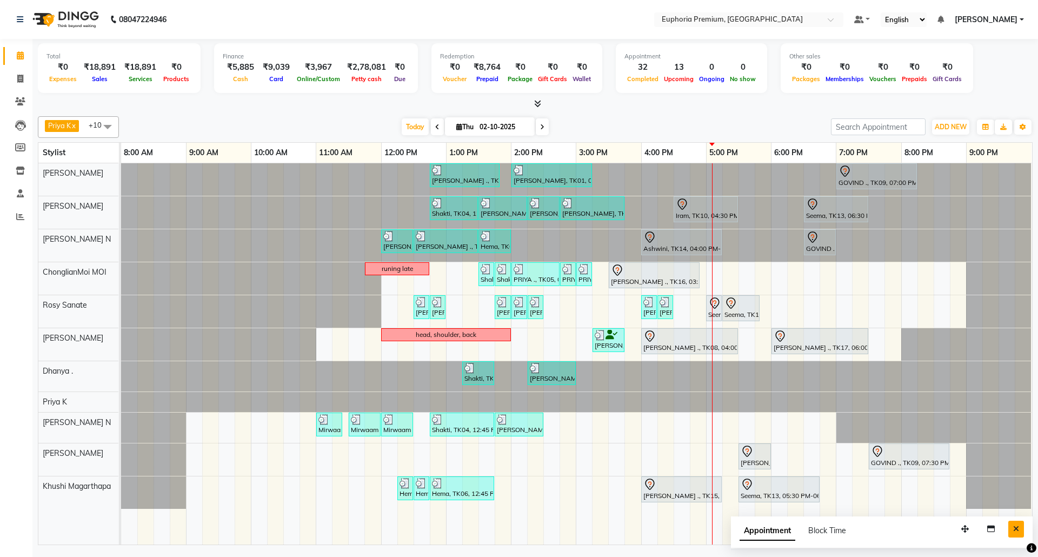
click at [1013, 531] on icon "Close" at bounding box center [1016, 529] width 6 height 8
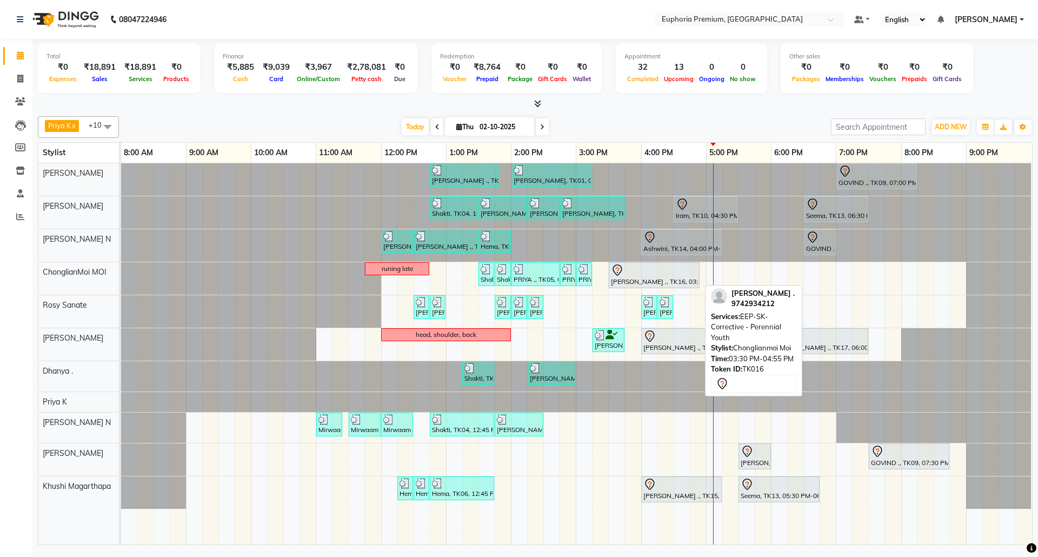
click at [680, 281] on div "SPURTHI ., TK16, 03:30 PM-04:55 PM, EEP-SK-Corrective - Perennial Youth" at bounding box center [654, 275] width 89 height 23
select select "7"
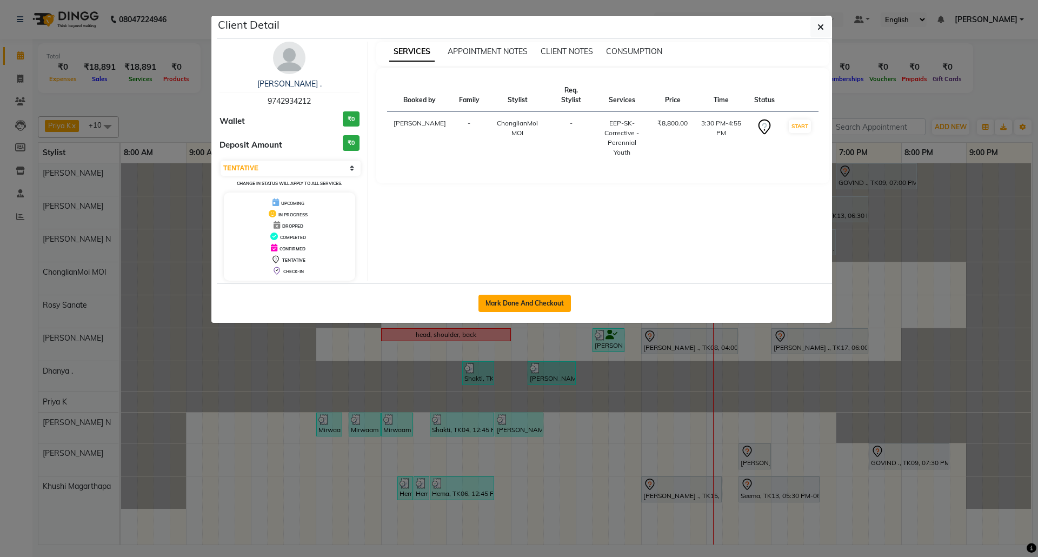
click at [552, 301] on button "Mark Done And Checkout" at bounding box center [525, 303] width 92 height 17
select select "7925"
select select "service"
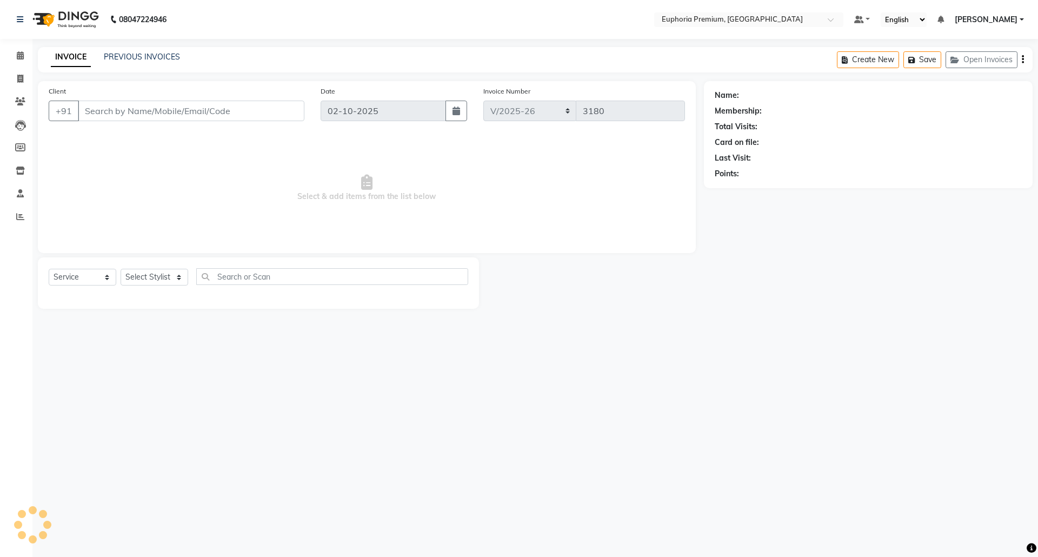
type input "97******12"
select select "71597"
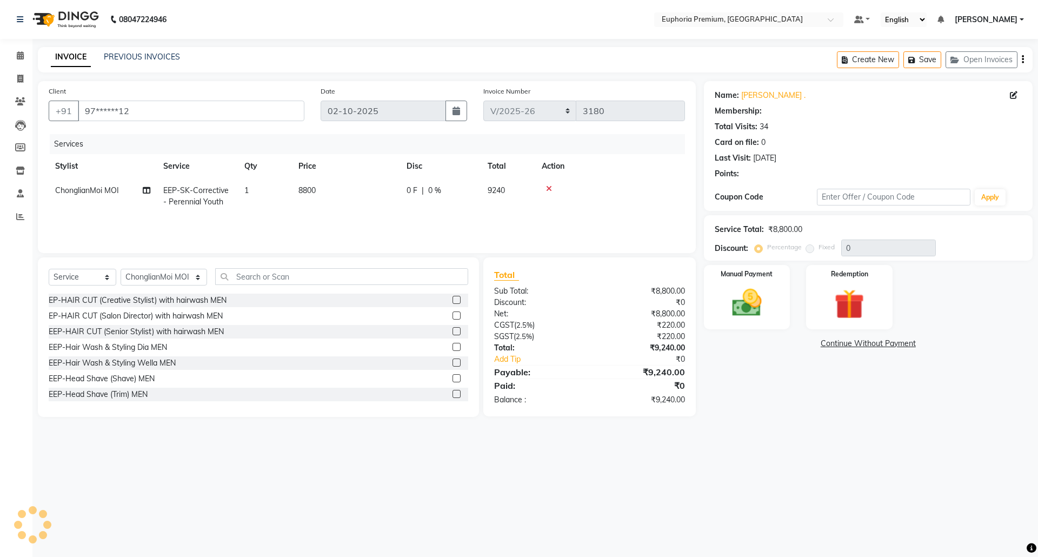
select select "1: Object"
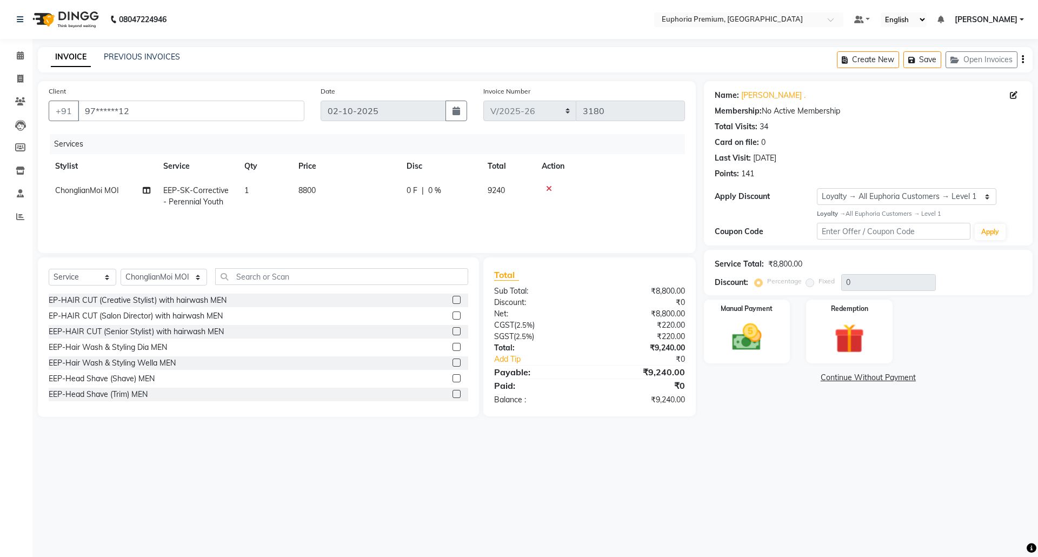
scroll to position [0, 8]
click at [22, 55] on icon at bounding box center [20, 55] width 7 height 8
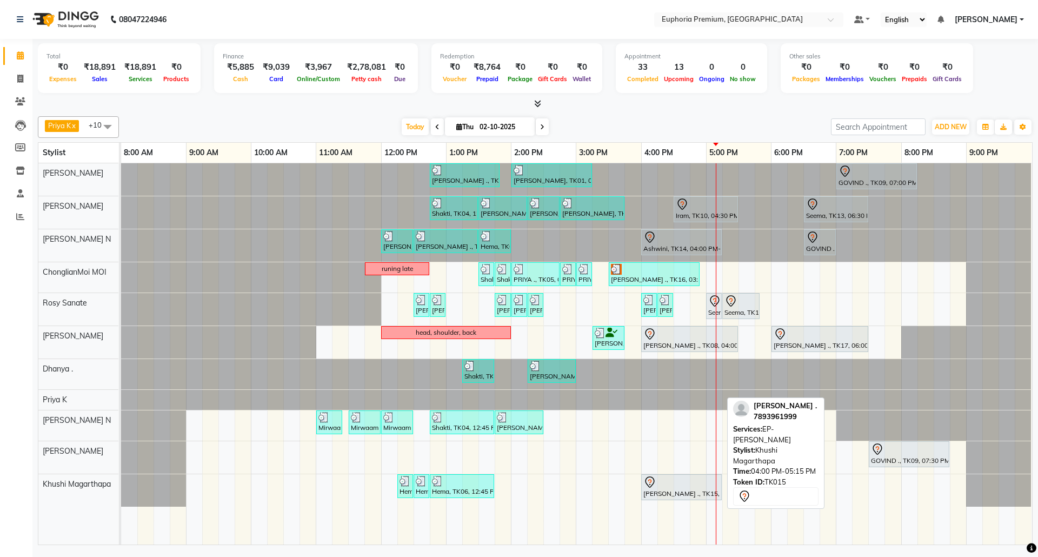
click at [683, 483] on div at bounding box center [681, 482] width 76 height 13
select select "7"
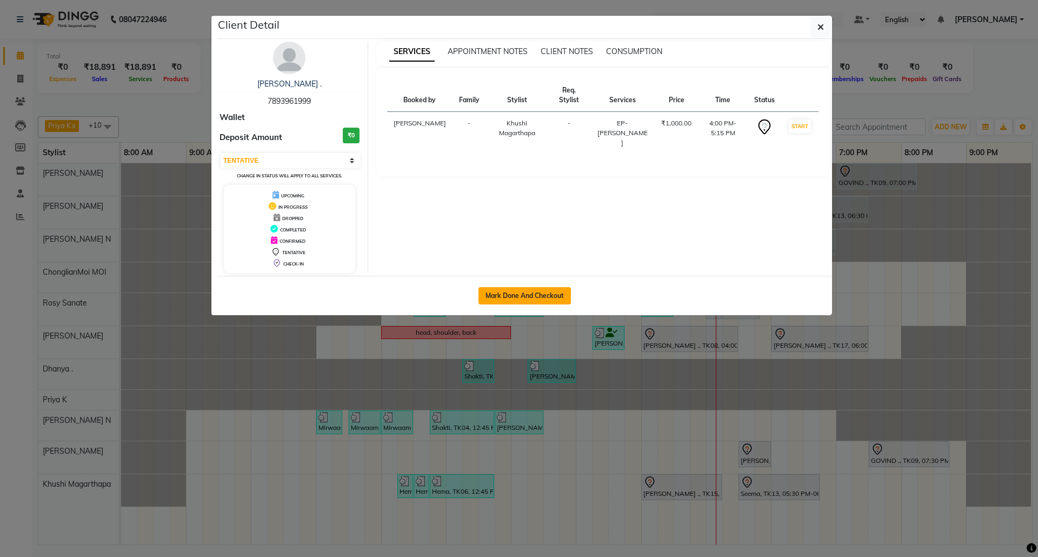
click at [543, 296] on button "Mark Done And Checkout" at bounding box center [525, 295] width 92 height 17
select select "service"
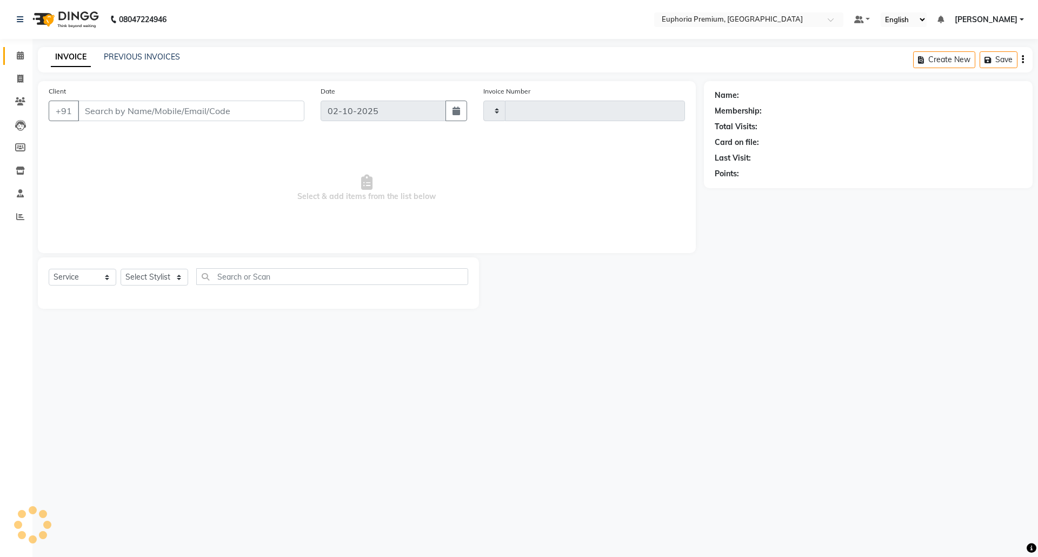
type input "3180"
select select "7925"
type input "78******99"
select select "86606"
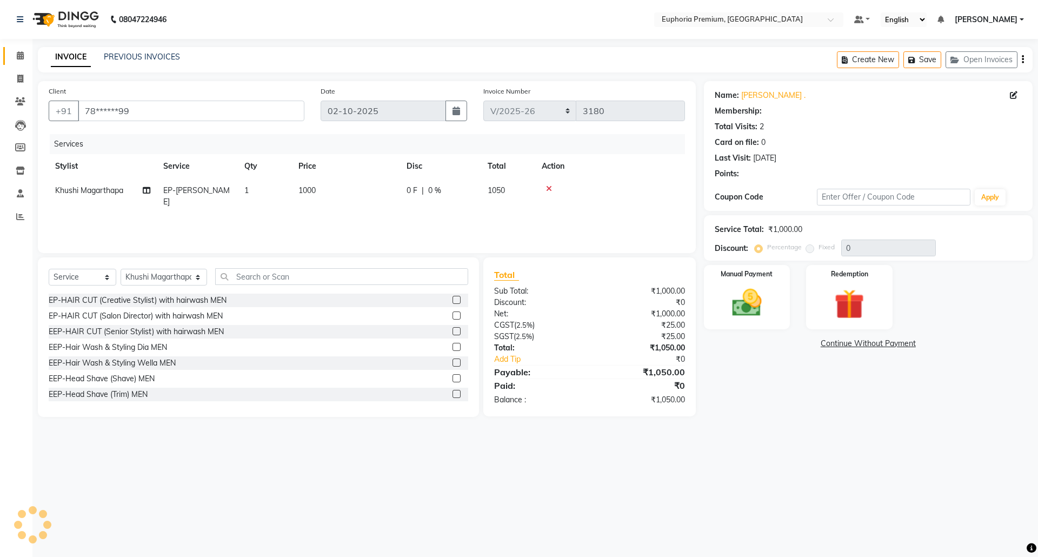
select select "1: Object"
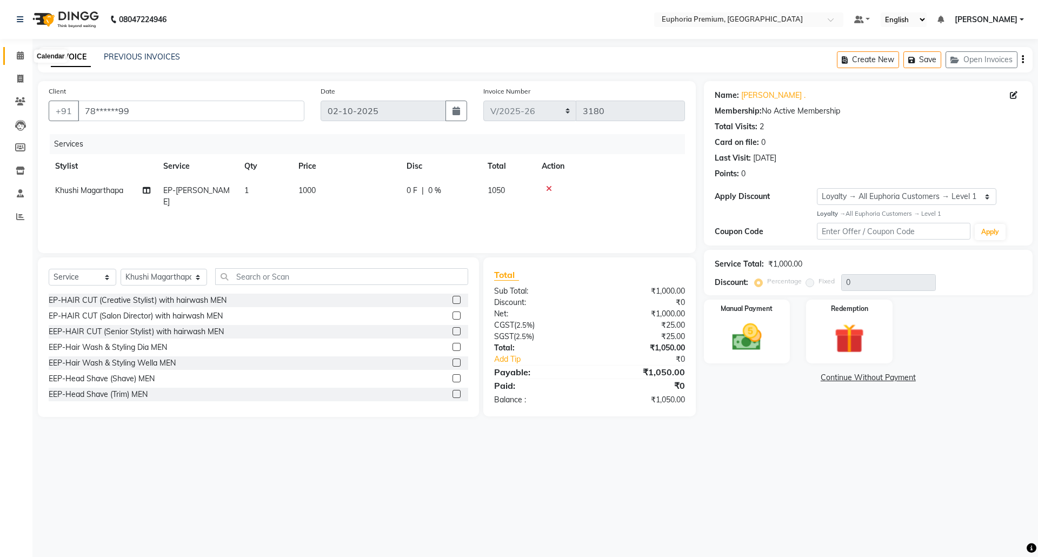
click at [18, 55] on icon at bounding box center [20, 55] width 7 height 8
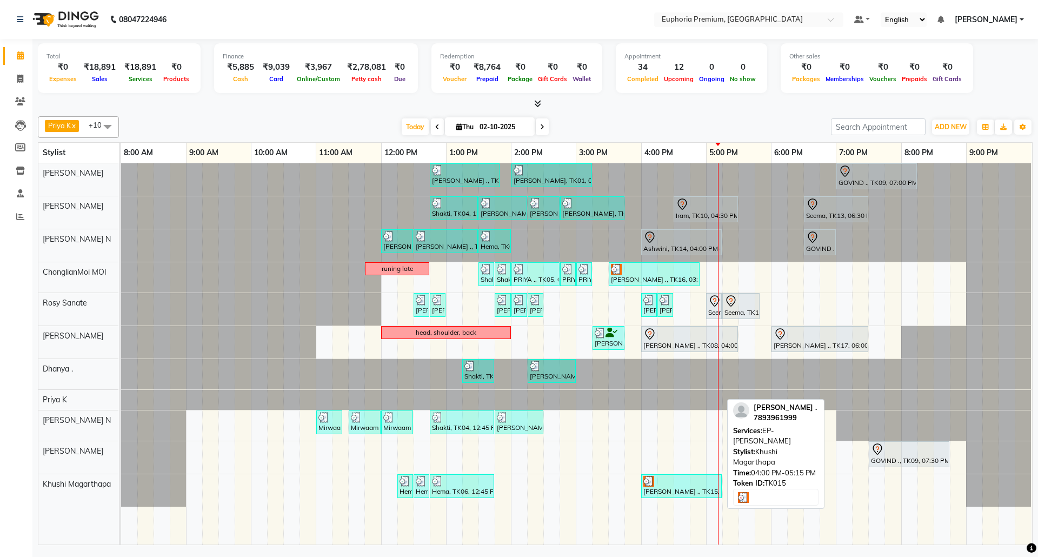
click at [675, 487] on div at bounding box center [681, 481] width 76 height 11
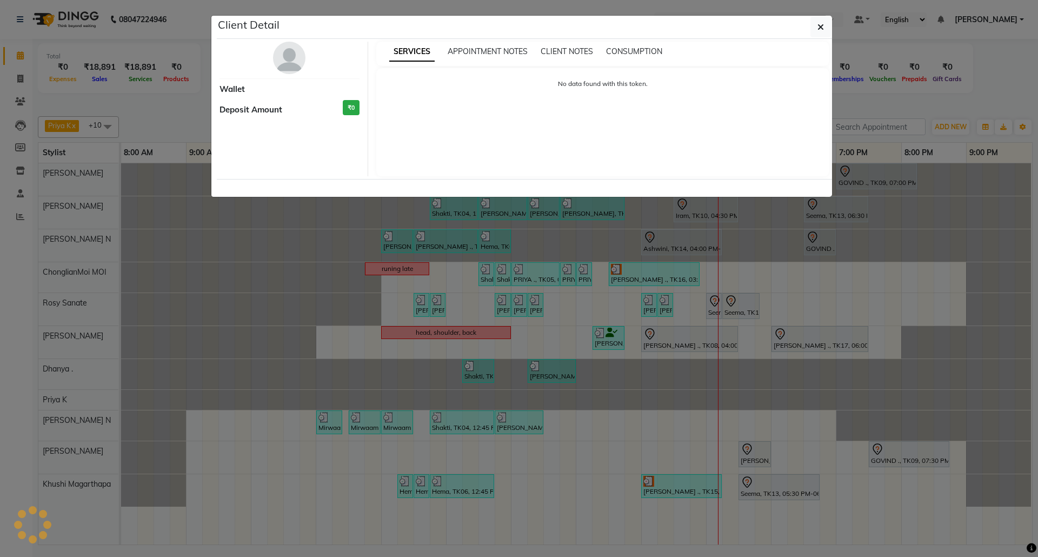
select select "3"
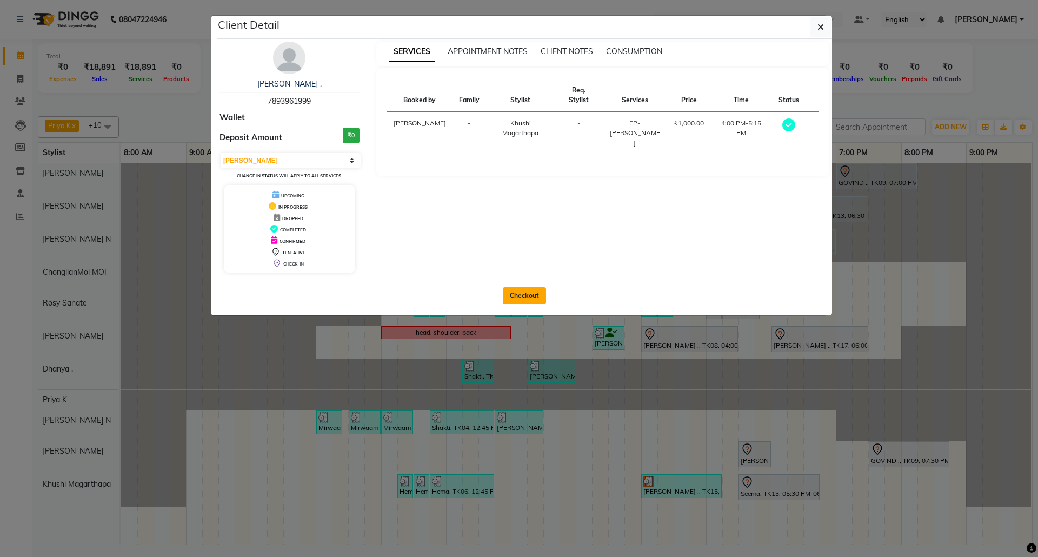
click at [528, 293] on button "Checkout" at bounding box center [524, 295] width 43 height 17
select select "7925"
select select "service"
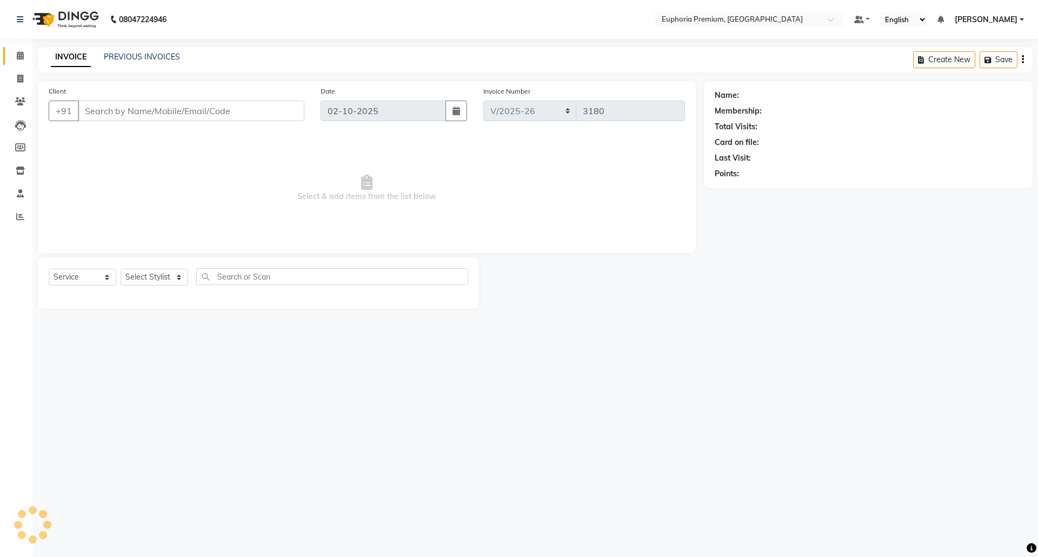
type input "78******99"
select select "86606"
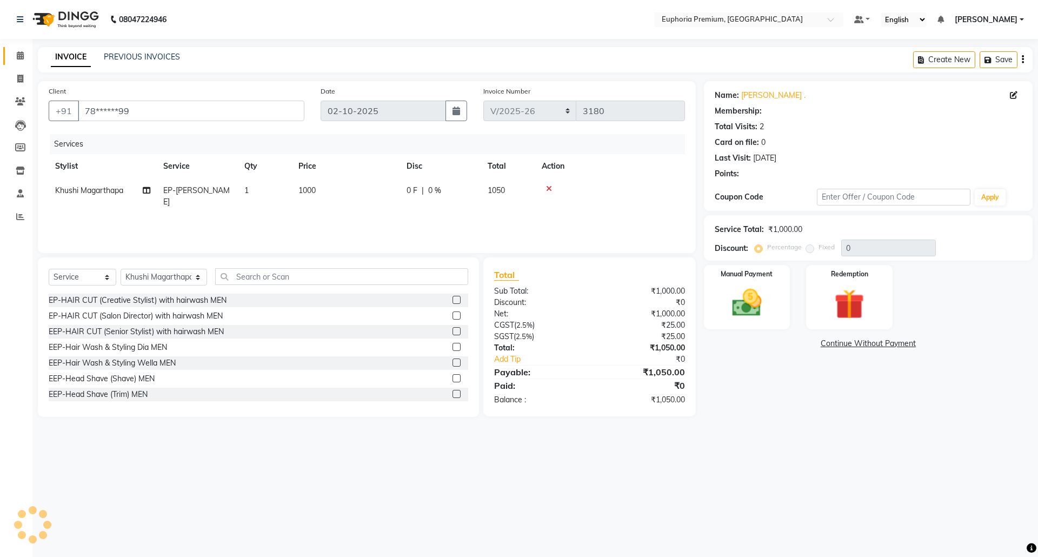
select select "1: Object"
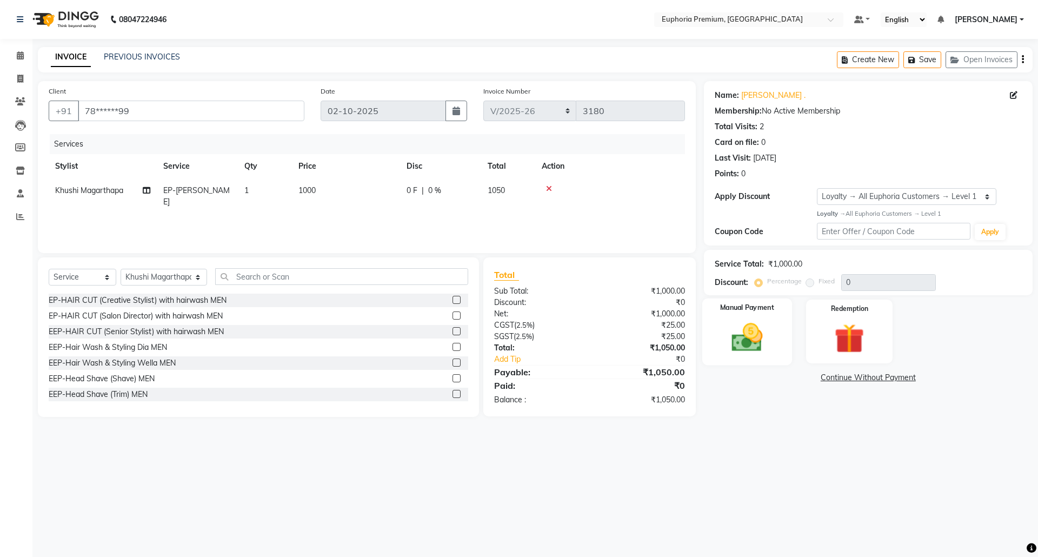
click at [755, 342] on img at bounding box center [747, 338] width 50 height 36
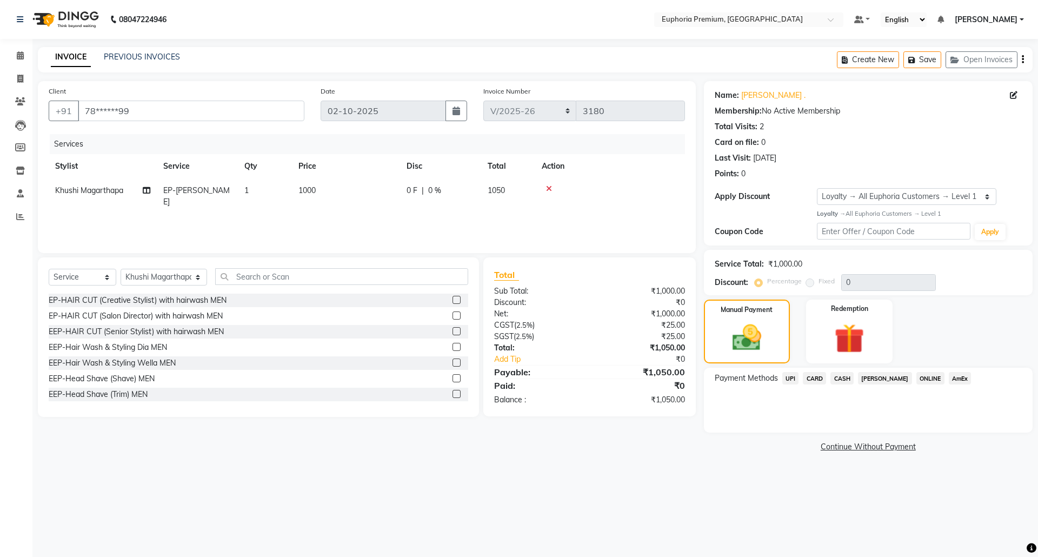
click at [792, 377] on span "UPI" at bounding box center [790, 378] width 17 height 12
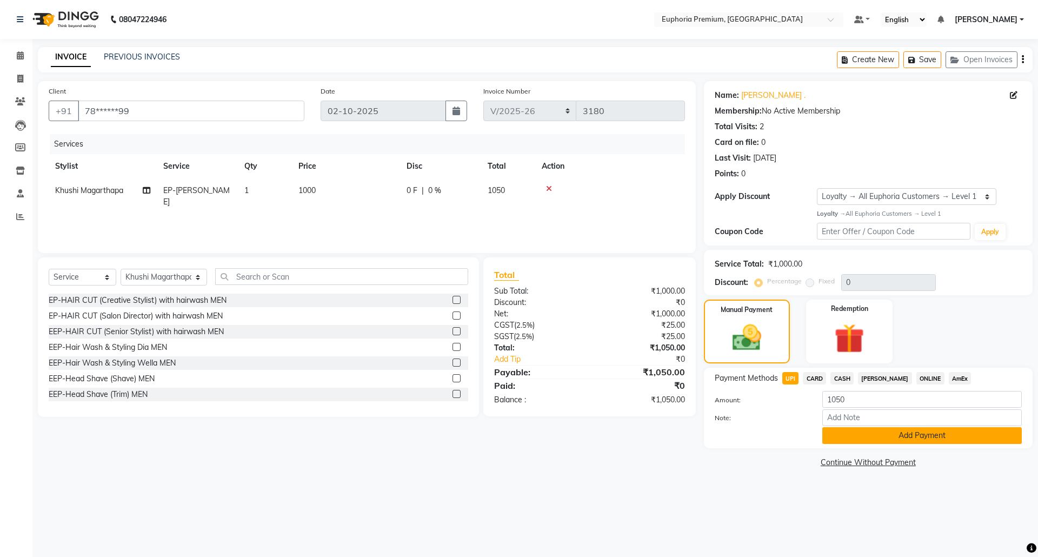
click at [901, 437] on button "Add Payment" at bounding box center [922, 435] width 200 height 17
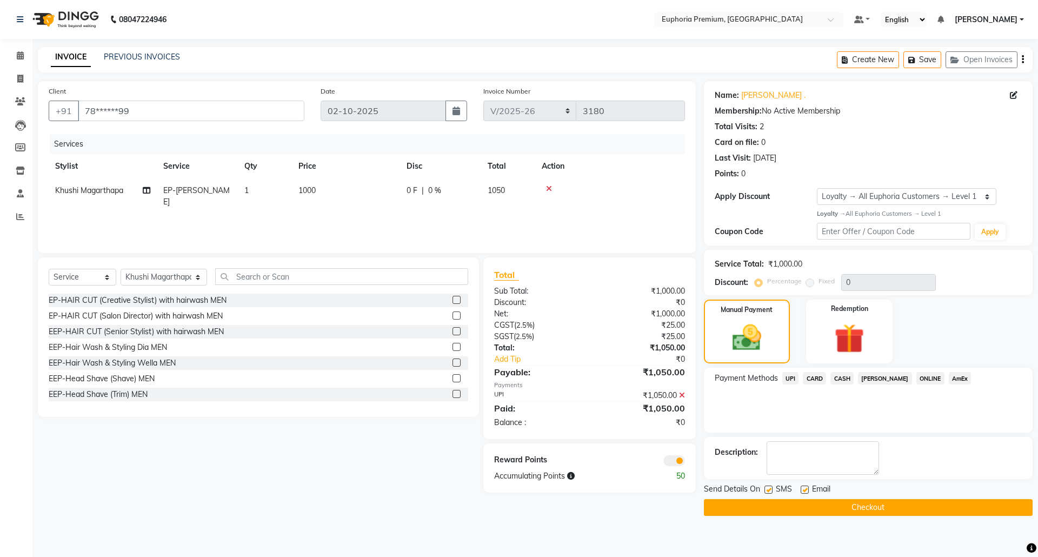
click at [840, 508] on button "Checkout" at bounding box center [868, 507] width 329 height 17
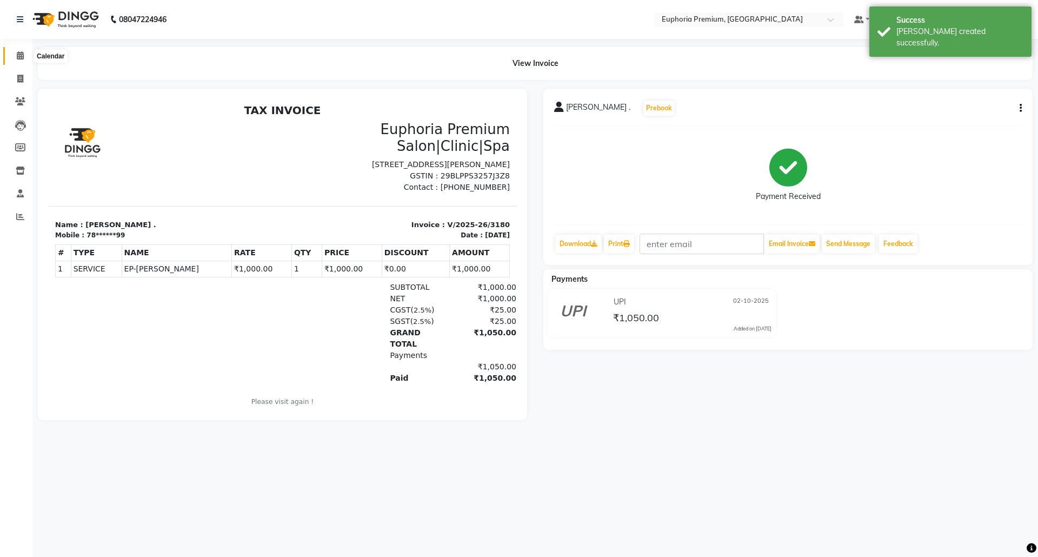
click at [23, 55] on icon at bounding box center [20, 55] width 7 height 8
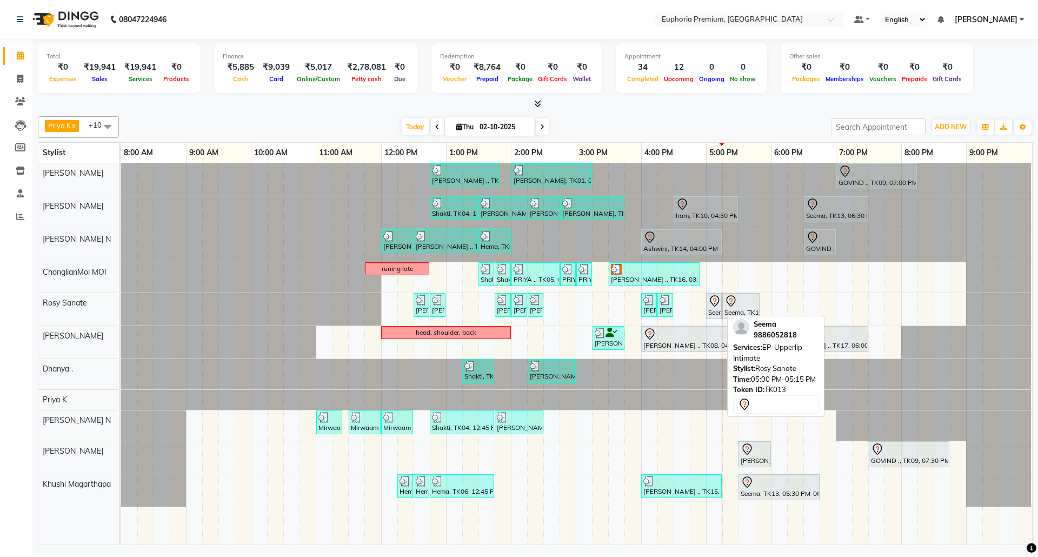
click at [712, 308] on icon at bounding box center [714, 301] width 13 height 13
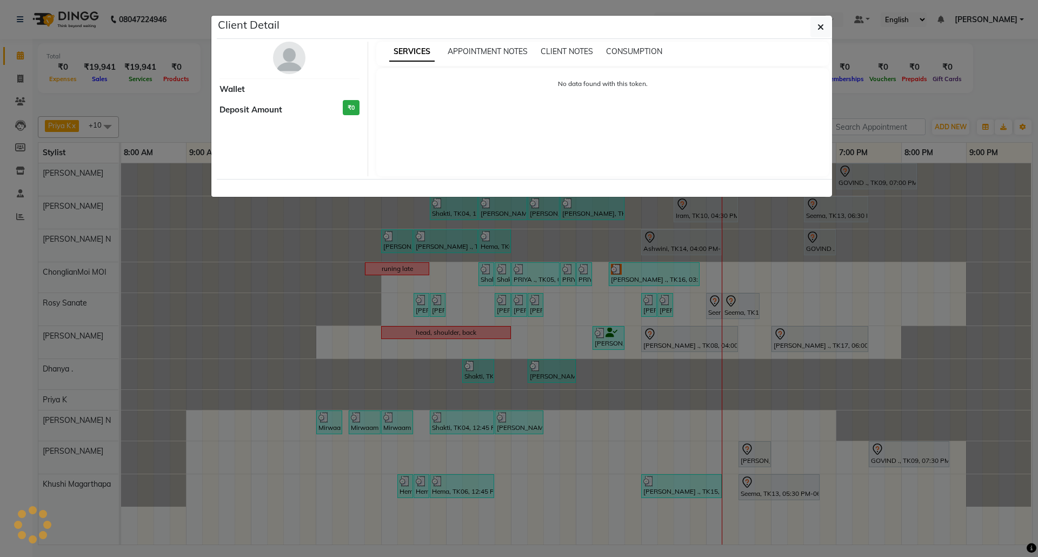
select select "7"
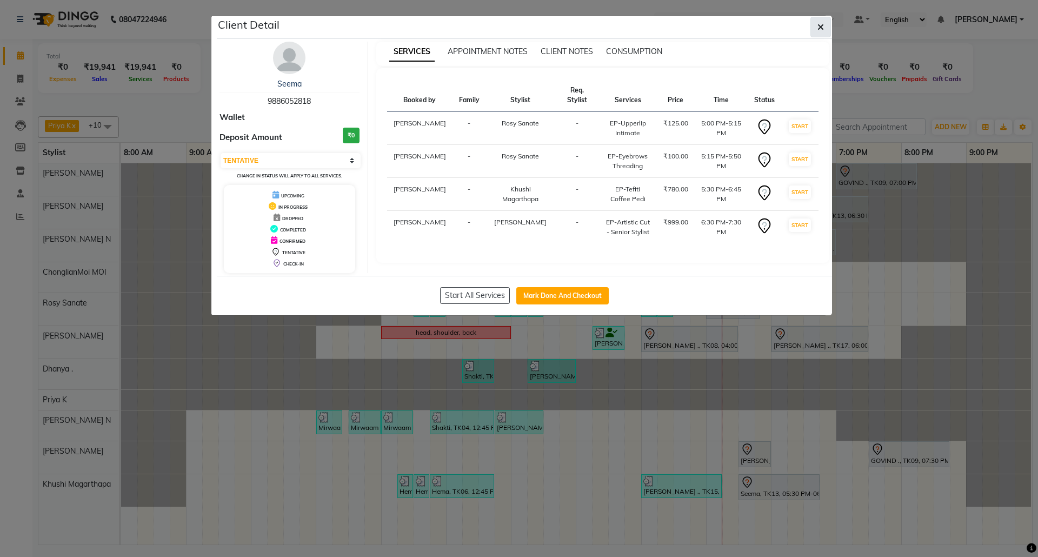
click at [822, 26] on icon "button" at bounding box center [821, 27] width 6 height 9
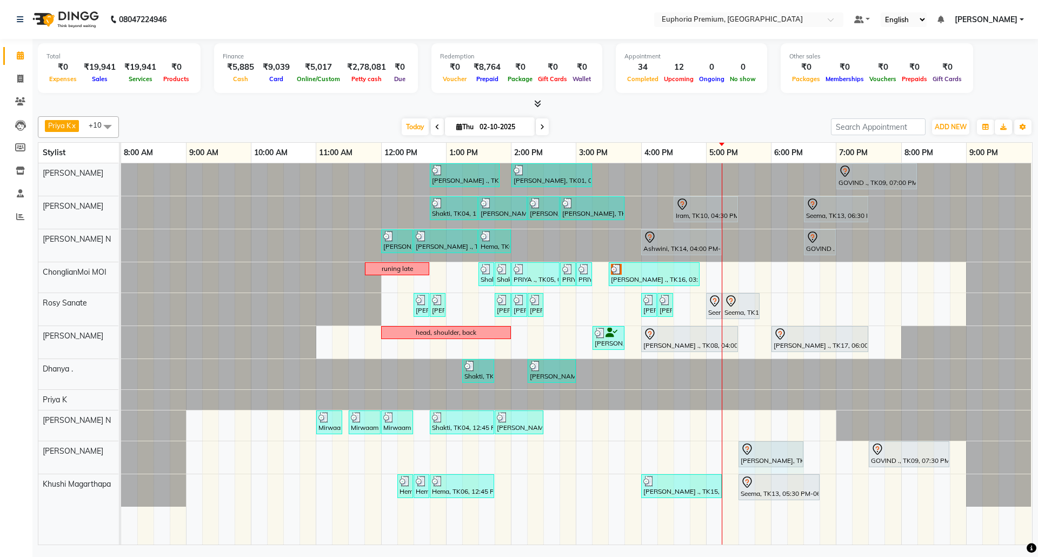
drag, startPoint x: 770, startPoint y: 456, endPoint x: 788, endPoint y: 457, distance: 17.9
click at [121, 457] on div "Anitha, TK18, 05:30 PM-06:00 PM, EP-Gel Paint Removal GOVIND ., TK09, 07:30 PM-…" at bounding box center [121, 457] width 0 height 32
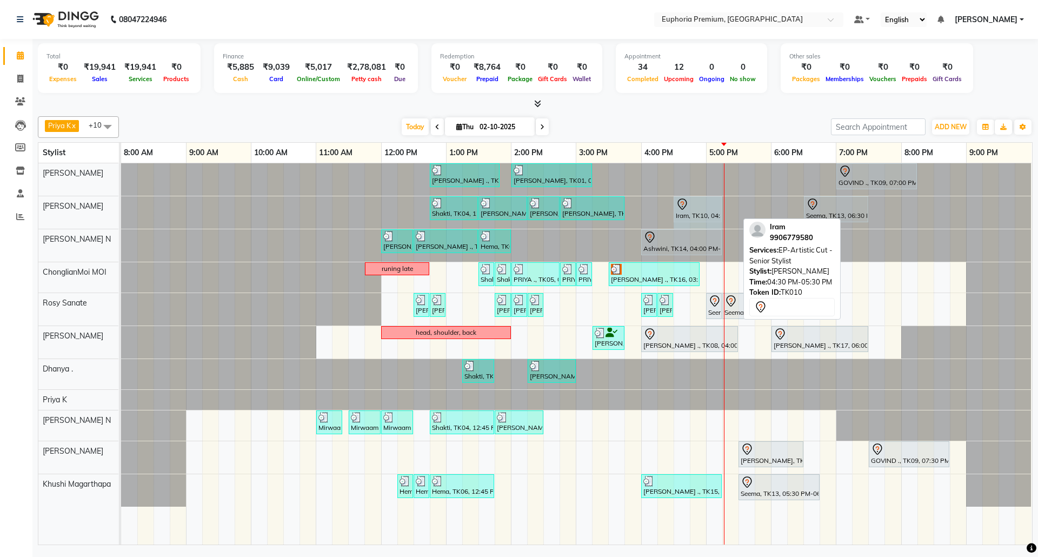
click at [121, 212] on div "Shakti, TK04, 12:45 PM-01:30 PM, EP-Regenerate (Intense Alchemy) M Prabha, TK01…" at bounding box center [121, 212] width 0 height 32
click at [699, 215] on div "Iram, TK10, 04:30 PM-05:15 PM, EP-Artistic Cut - Senior Stylist" at bounding box center [698, 209] width 46 height 23
select select "7"
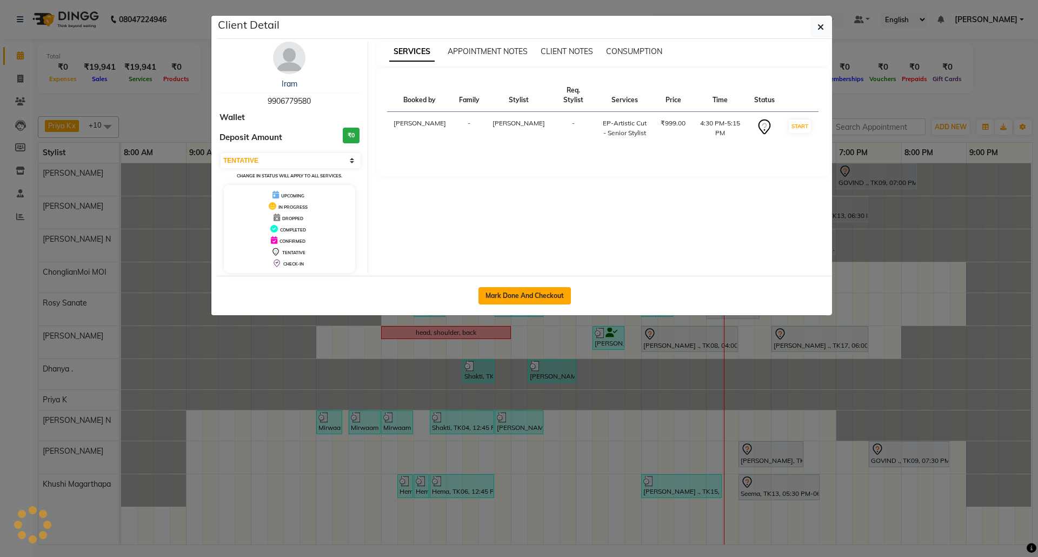
click at [532, 296] on button "Mark Done And Checkout" at bounding box center [525, 295] width 92 height 17
select select "service"
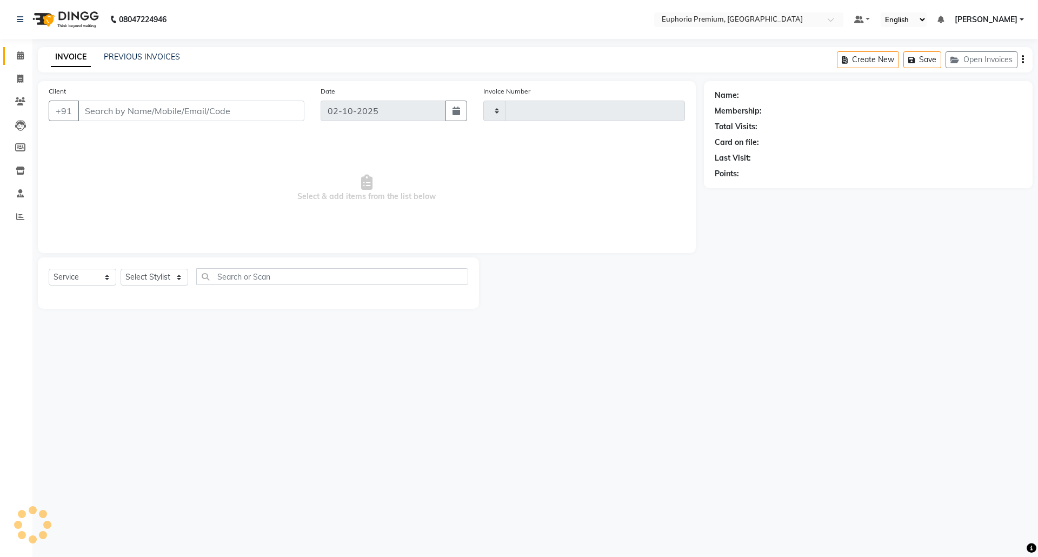
type input "3181"
select select "7925"
type input "99******80"
select select "78117"
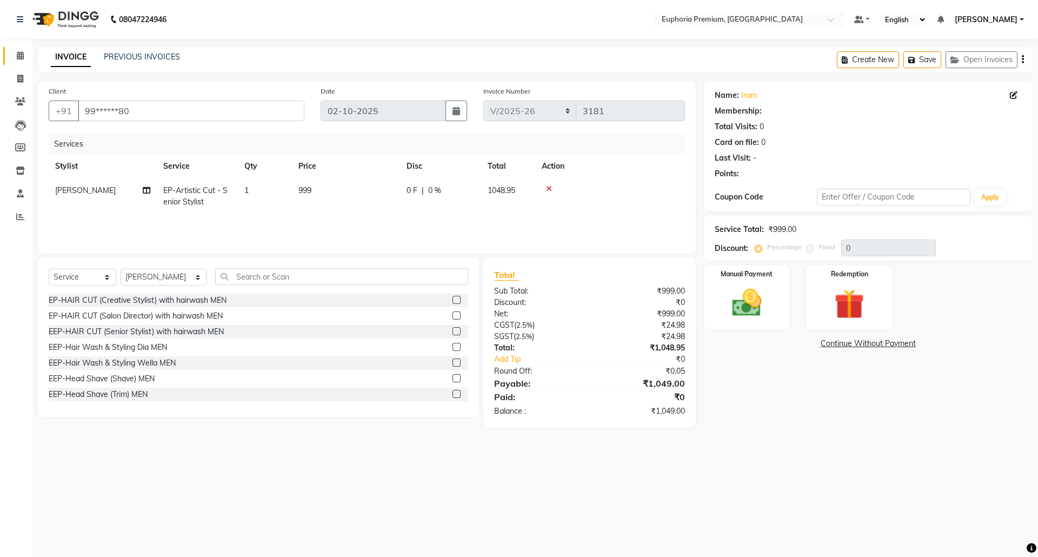
select select "1: Object"
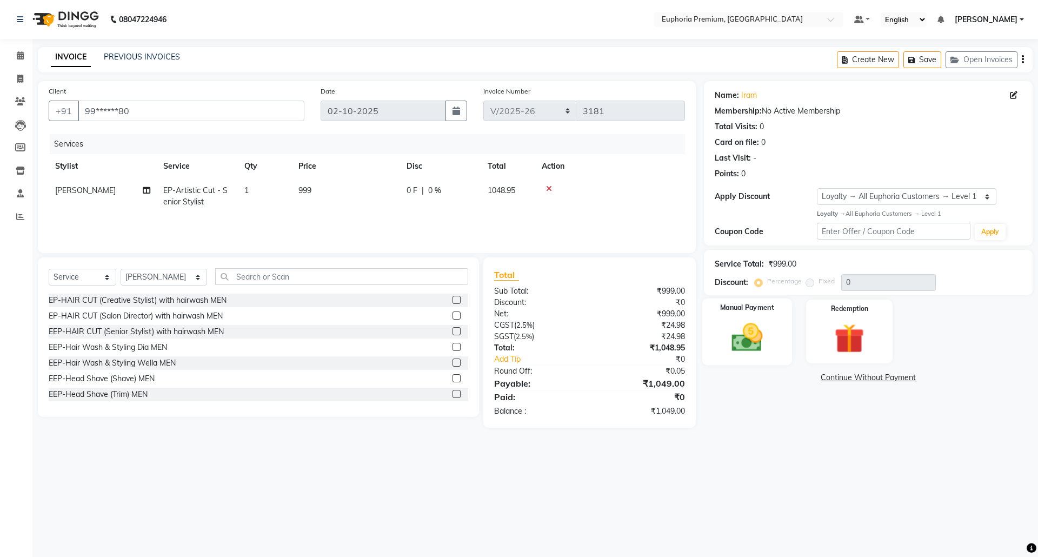
click at [760, 344] on img at bounding box center [747, 338] width 50 height 36
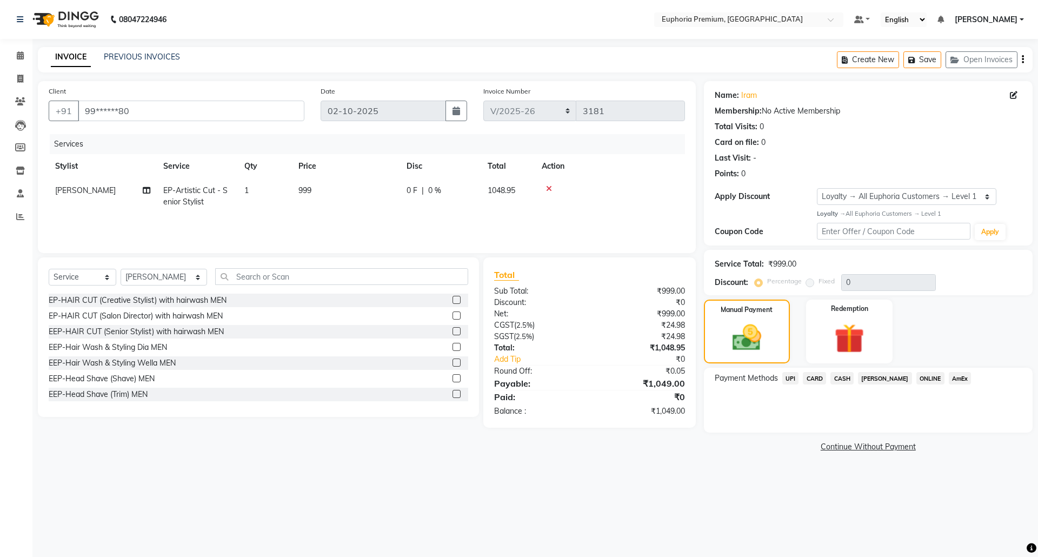
click at [788, 381] on span "UPI" at bounding box center [790, 378] width 17 height 12
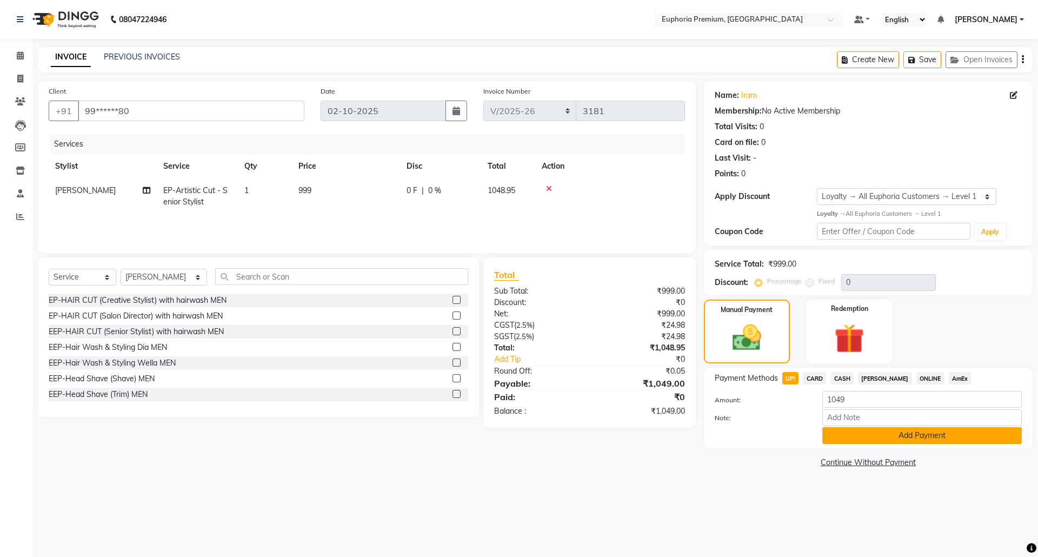
click at [898, 437] on button "Add Payment" at bounding box center [922, 435] width 200 height 17
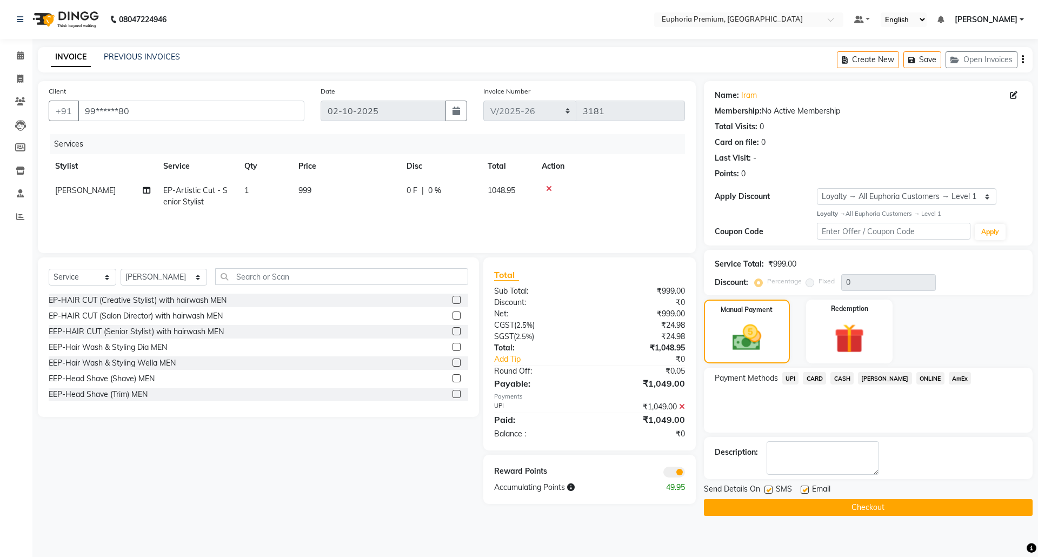
click at [851, 511] on button "Checkout" at bounding box center [868, 507] width 329 height 17
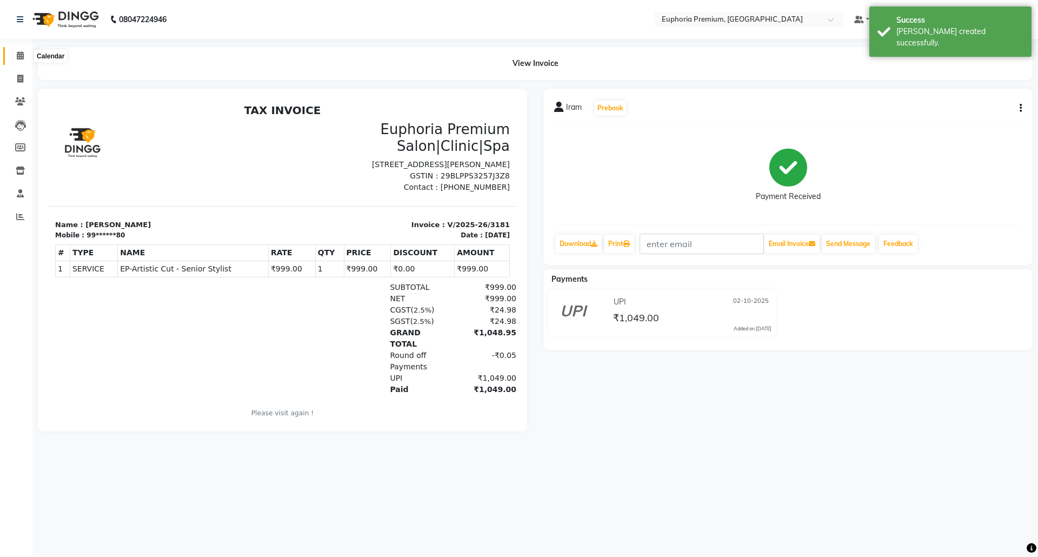
click at [19, 54] on icon at bounding box center [20, 55] width 7 height 8
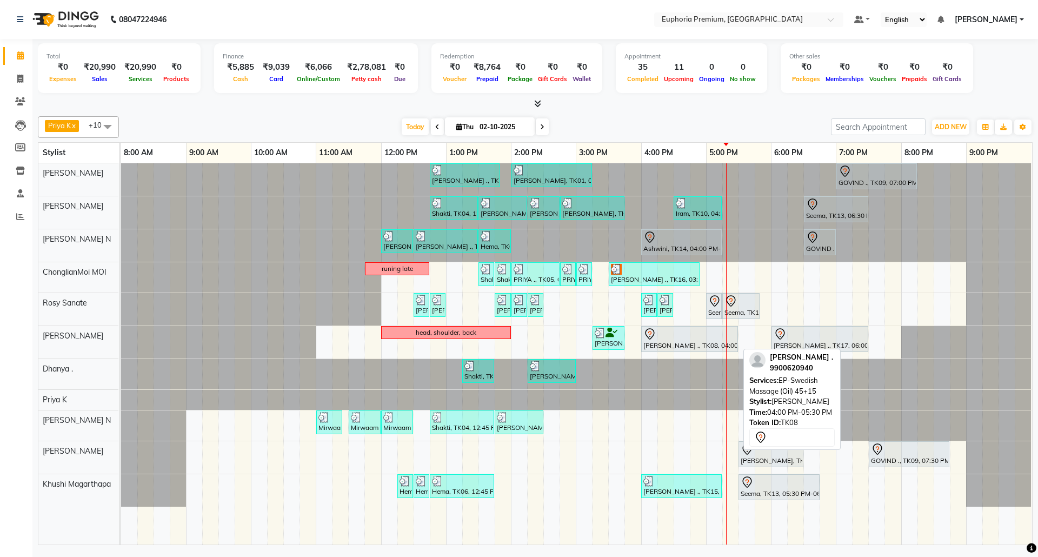
click at [693, 333] on div at bounding box center [689, 334] width 92 height 13
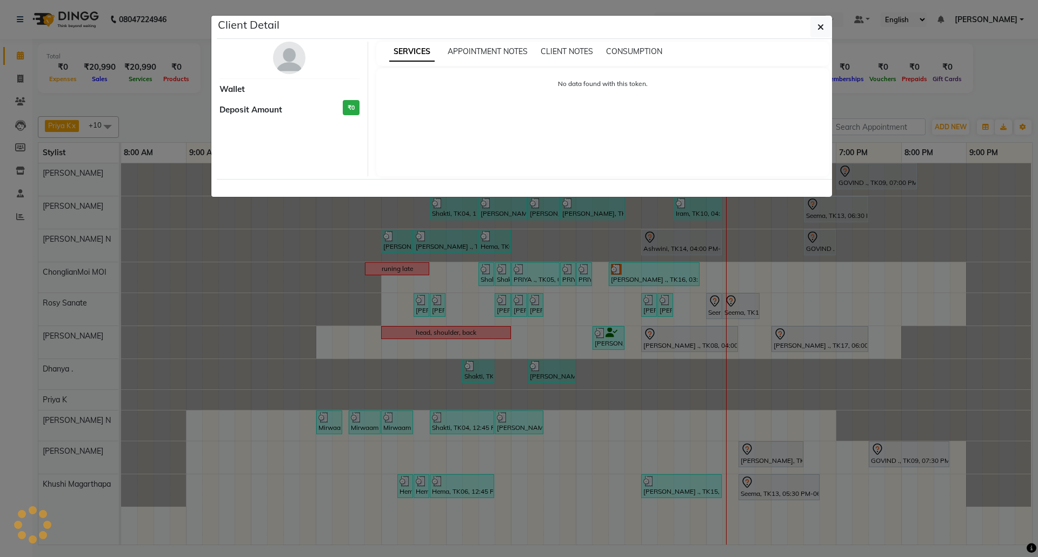
select select "7"
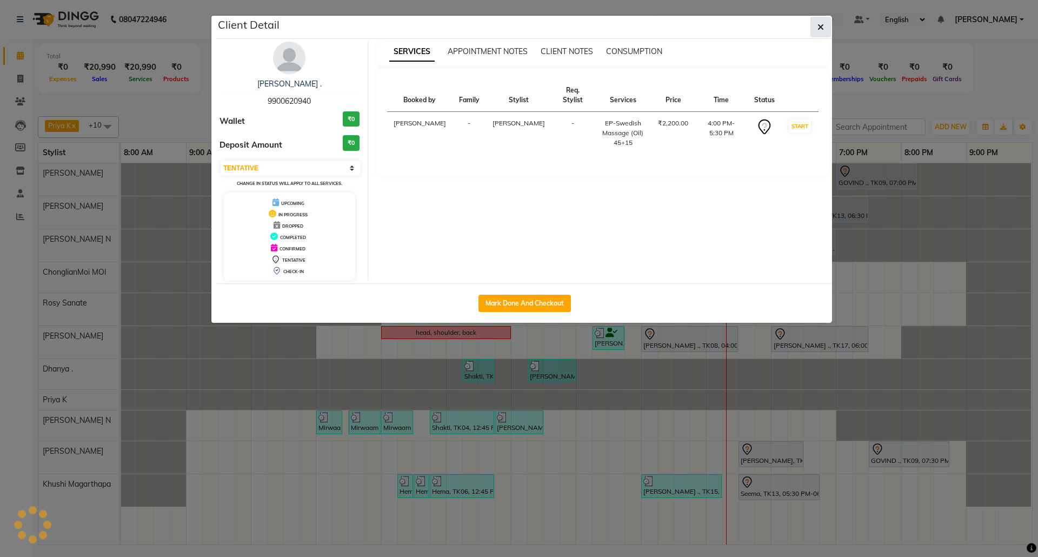
click at [818, 27] on icon "button" at bounding box center [821, 27] width 6 height 9
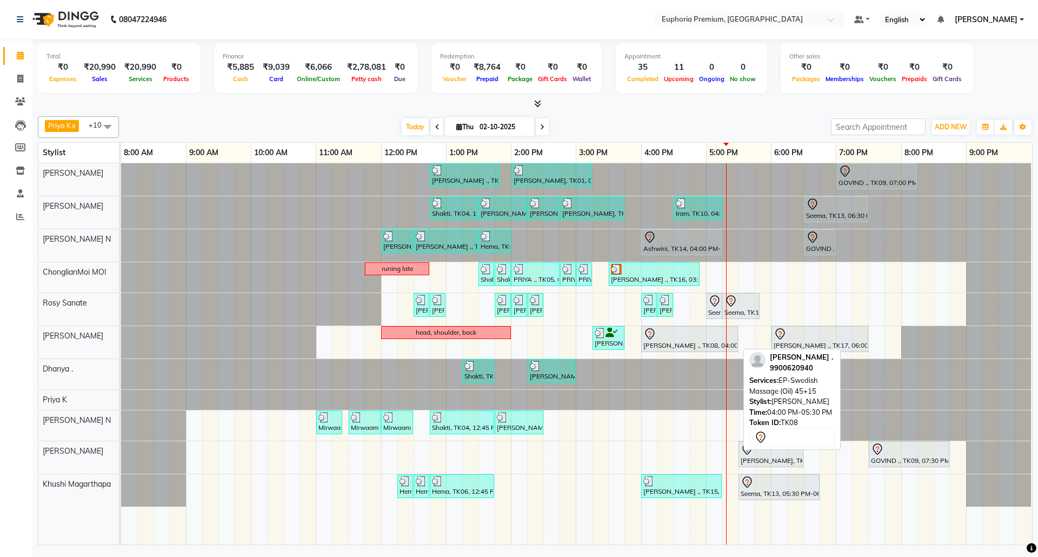
click at [696, 343] on div "MEGHNA ., TK08, 04:00 PM-05:30 PM, EP-Swedish Massage (Oil) 45+15" at bounding box center [689, 339] width 95 height 23
select select "7"
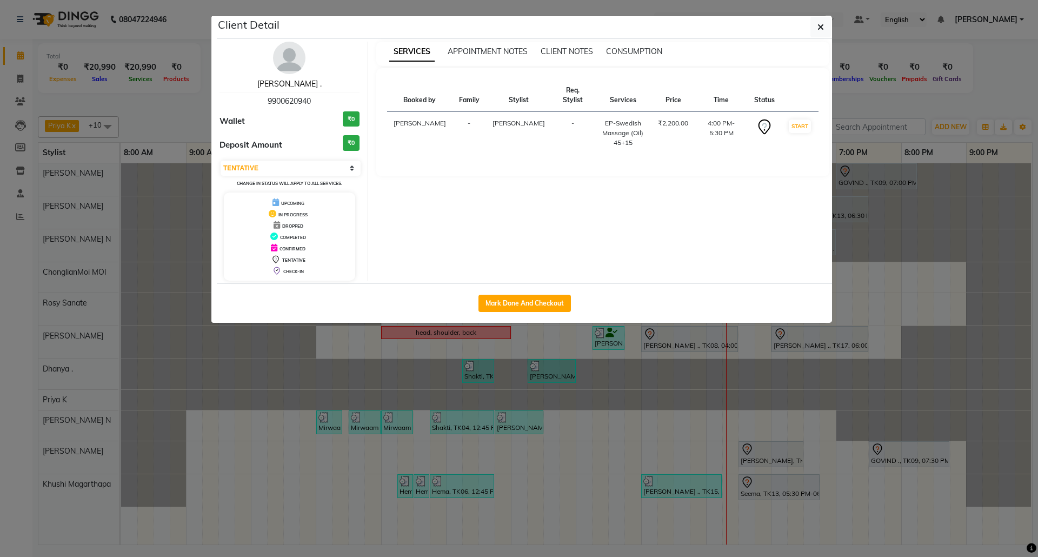
click at [285, 85] on link "MEGHNA ." at bounding box center [289, 84] width 64 height 10
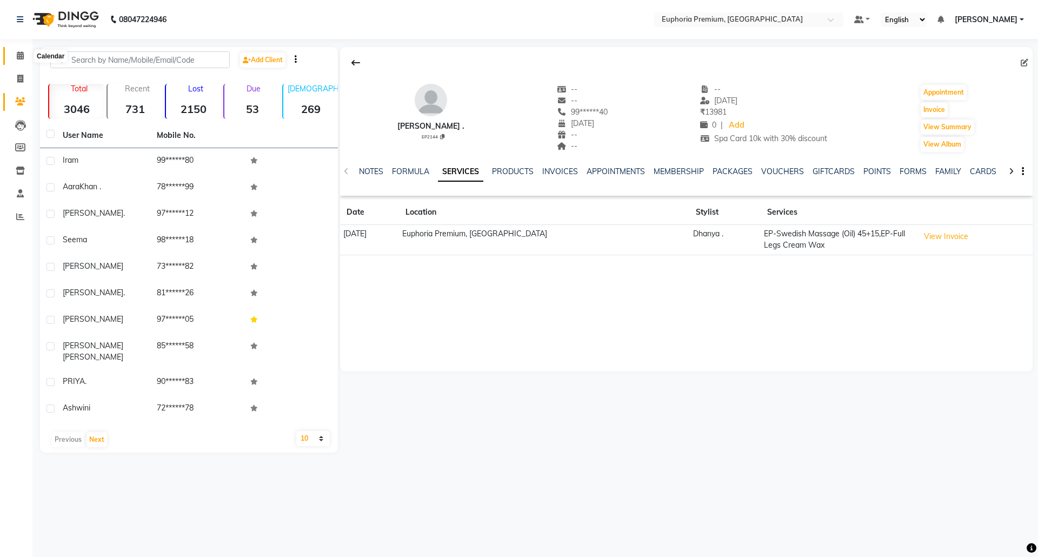
click at [19, 57] on icon at bounding box center [20, 55] width 7 height 8
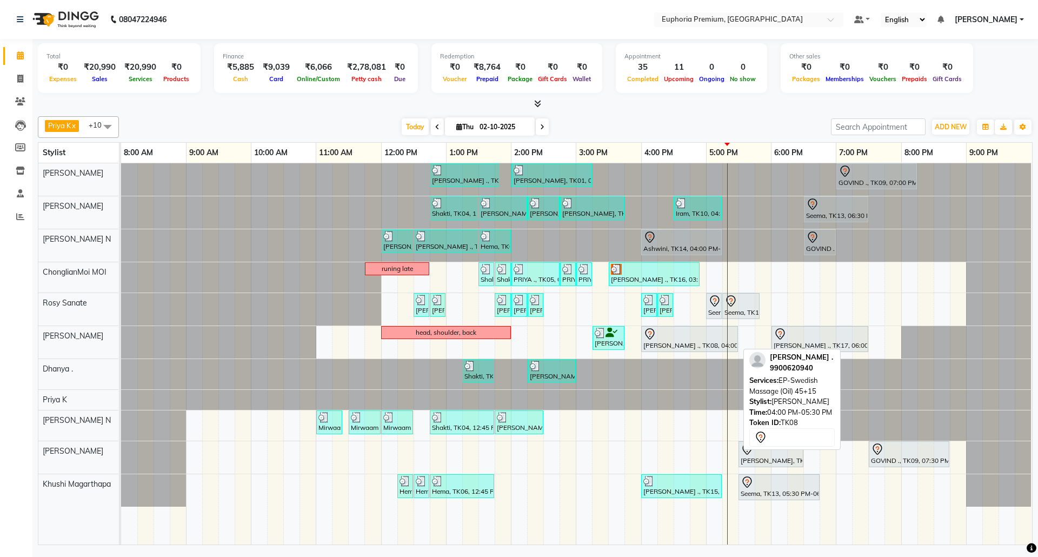
click at [679, 336] on div at bounding box center [689, 334] width 92 height 13
select select "7"
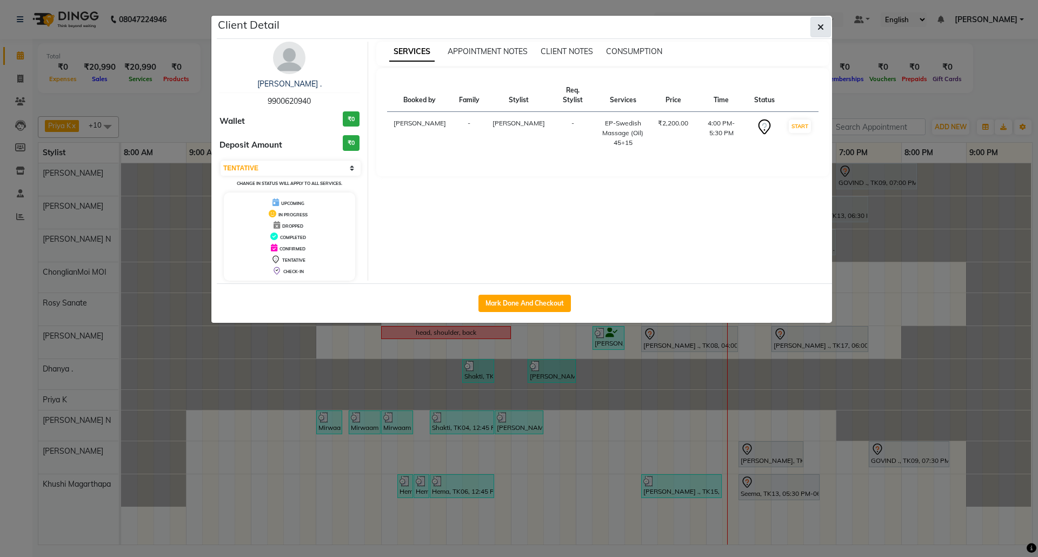
click at [813, 31] on button "button" at bounding box center [820, 27] width 21 height 21
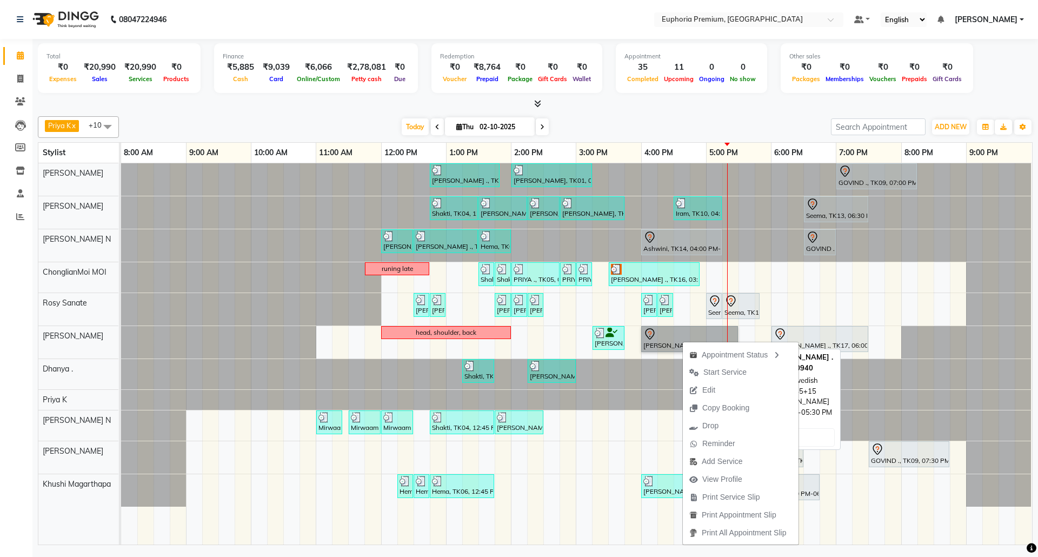
click at [661, 341] on link "MEGHNA ., TK08, 04:00 PM-05:30 PM, EP-Swedish Massage (Oil) 45+15" at bounding box center [689, 339] width 97 height 26
select select "7"
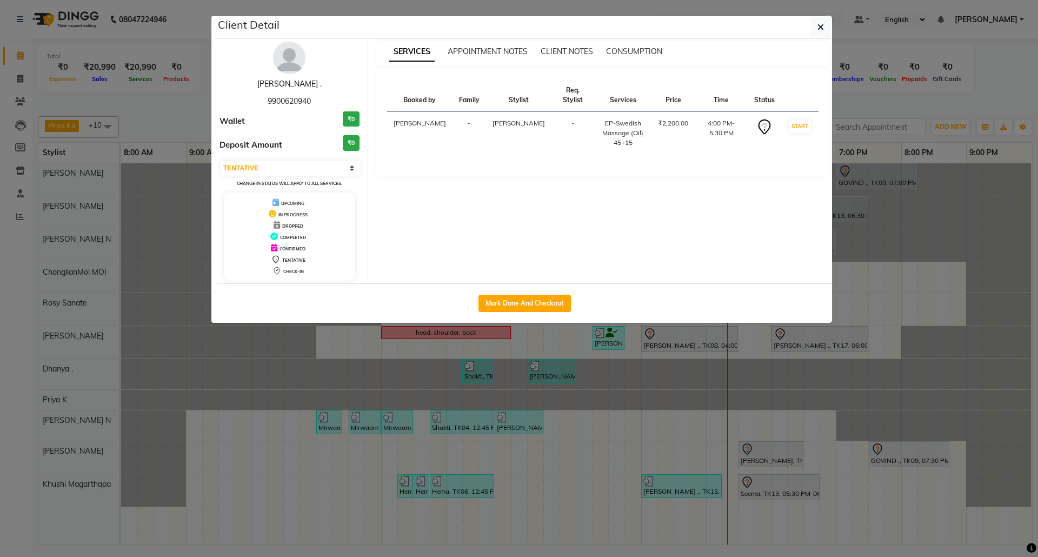
click at [290, 85] on link "MEGHNA ." at bounding box center [289, 84] width 64 height 10
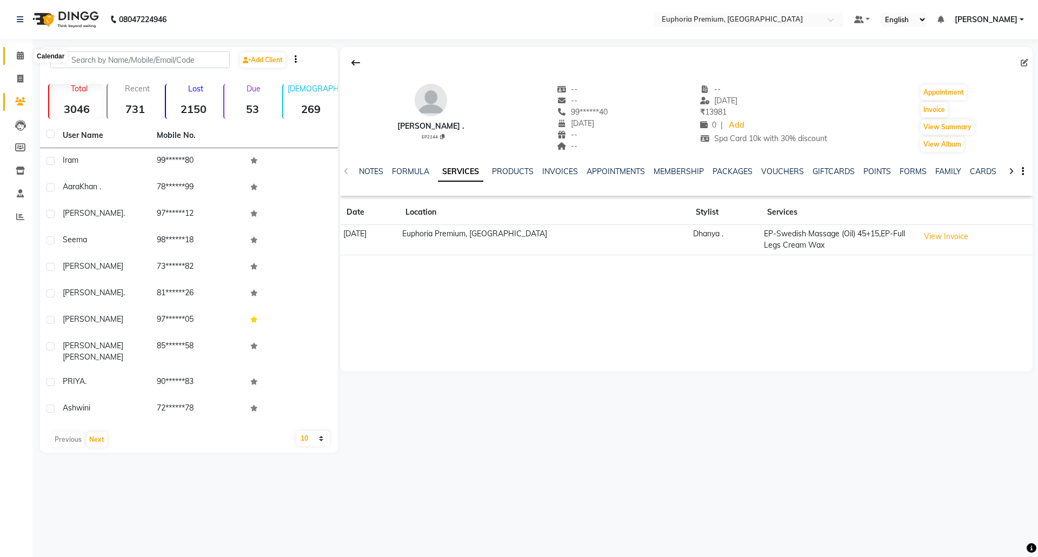
click at [20, 57] on icon at bounding box center [20, 55] width 7 height 8
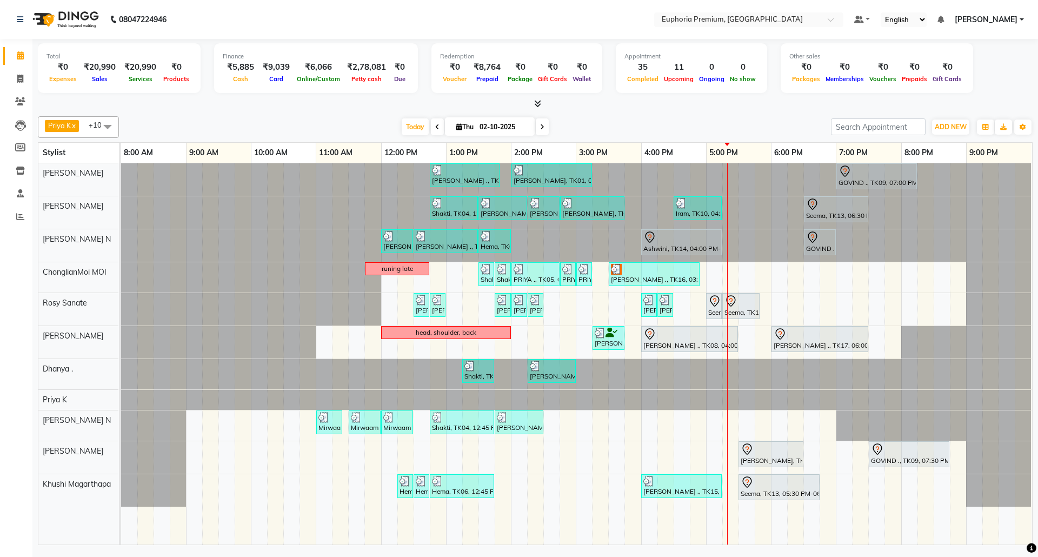
click at [993, 21] on span "Fredrick Burrows" at bounding box center [986, 19] width 63 height 11
click at [966, 70] on link "Sign out" at bounding box center [968, 74] width 99 height 17
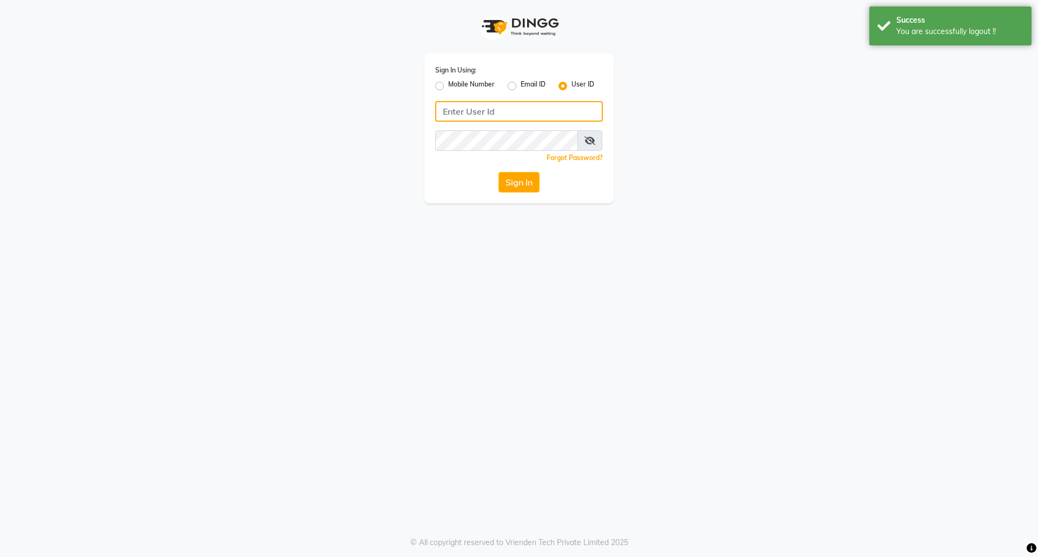
type input "8073170422"
click at [448, 87] on label "Mobile Number" at bounding box center [471, 85] width 46 height 13
click at [448, 87] on input "Mobile Number" at bounding box center [451, 82] width 7 height 7
radio input "true"
radio input "false"
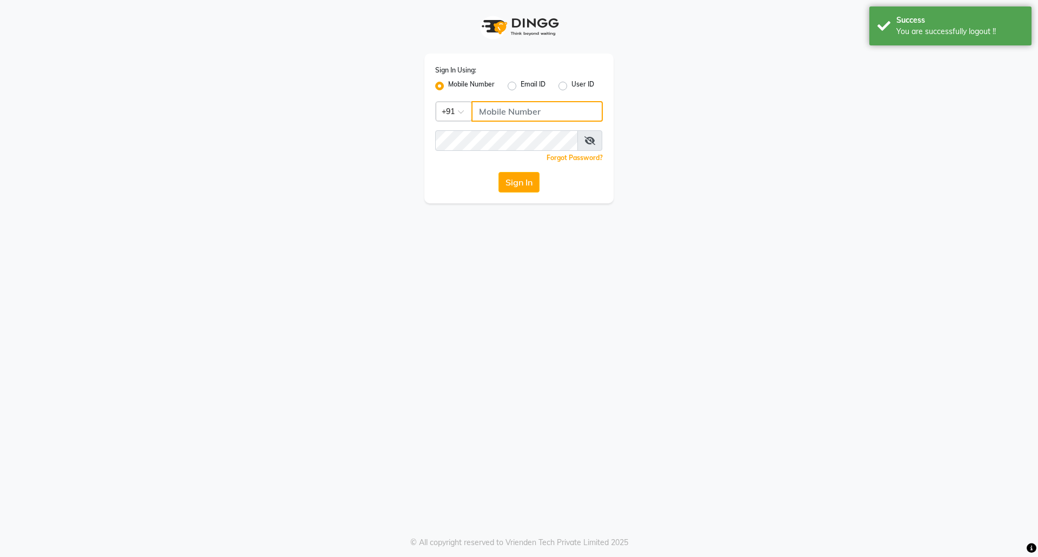
drag, startPoint x: 500, startPoint y: 109, endPoint x: 507, endPoint y: 113, distance: 8.3
click at [500, 109] on input "Username" at bounding box center [536, 111] width 131 height 21
type input "7760179992"
click at [522, 189] on button "Sign In" at bounding box center [519, 182] width 41 height 21
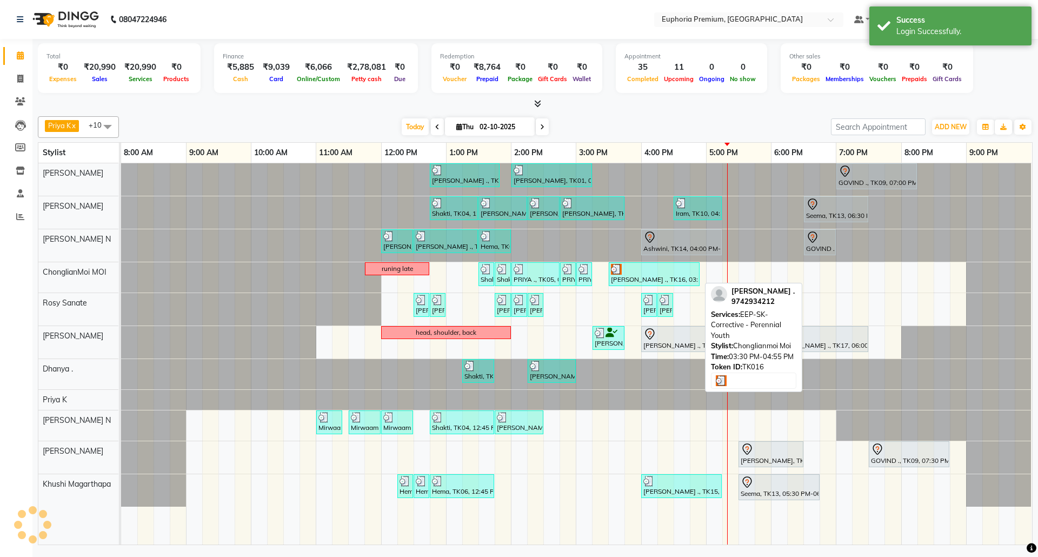
click at [659, 277] on div "SPURTHI ., TK16, 03:30 PM-04:55 PM, EEP-SK-Corrective - Perennial Youth" at bounding box center [654, 274] width 89 height 21
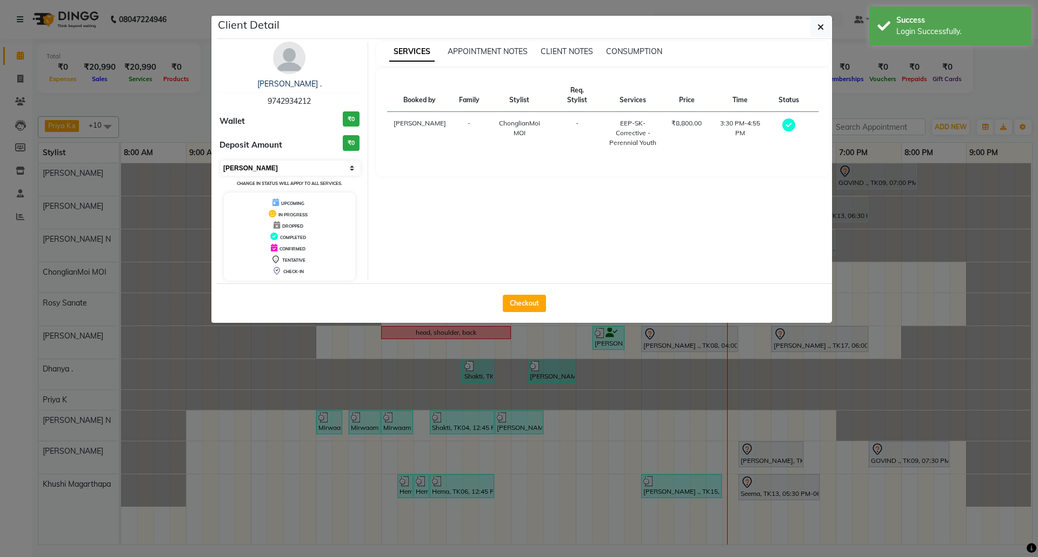
click at [340, 168] on select "Select MARK DONE UPCOMING" at bounding box center [291, 168] width 140 height 15
select select "5"
click at [221, 161] on select "Select MARK DONE UPCOMING" at bounding box center [291, 168] width 140 height 15
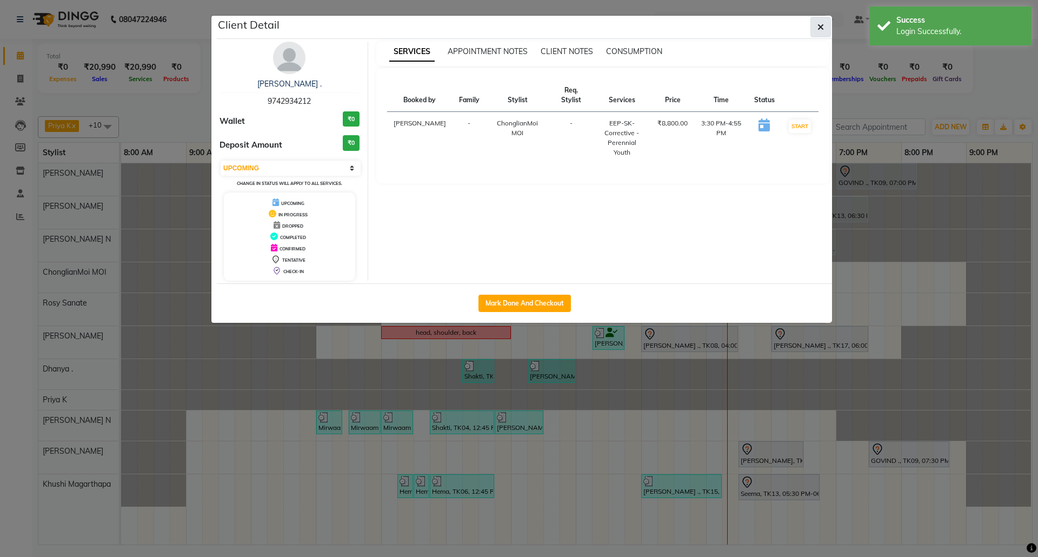
click at [824, 26] on button "button" at bounding box center [820, 27] width 21 height 21
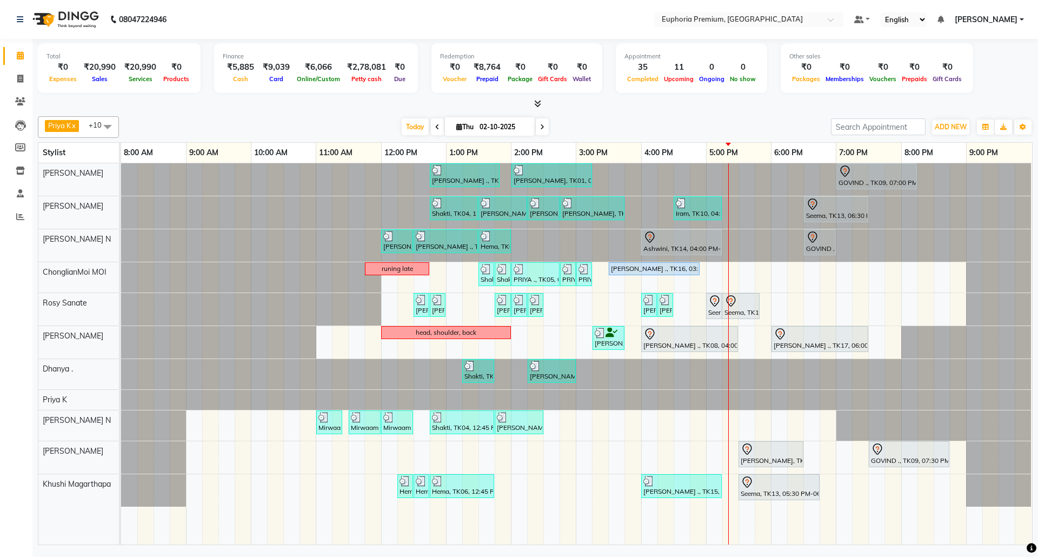
click at [1013, 21] on span "Fredrick Burrows" at bounding box center [986, 19] width 63 height 11
click at [974, 72] on link "Sign out" at bounding box center [968, 74] width 99 height 17
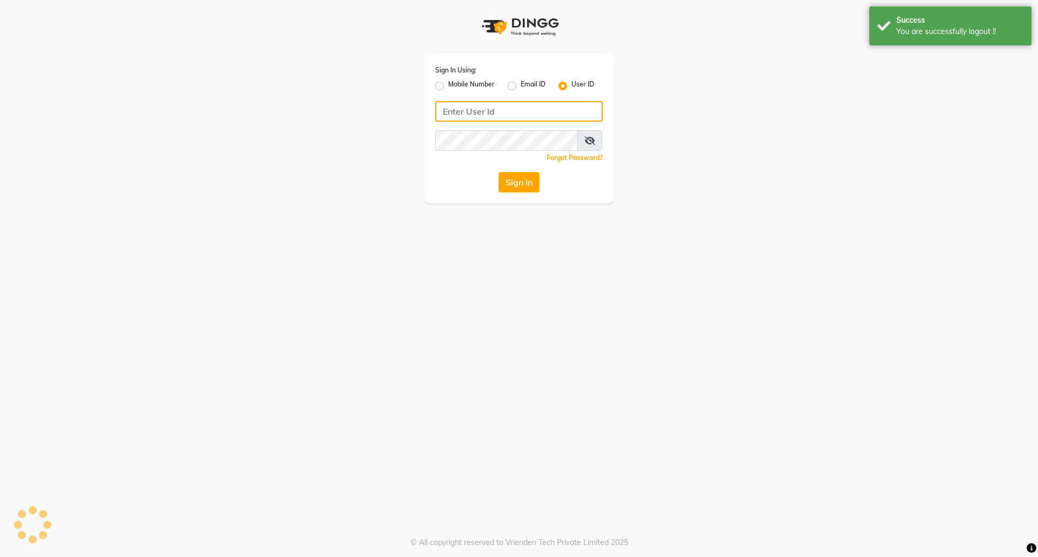
type input "7760179992"
click at [448, 87] on label "Mobile Number" at bounding box center [471, 85] width 46 height 13
click at [448, 87] on input "Mobile Number" at bounding box center [451, 82] width 7 height 7
radio input "true"
radio input "false"
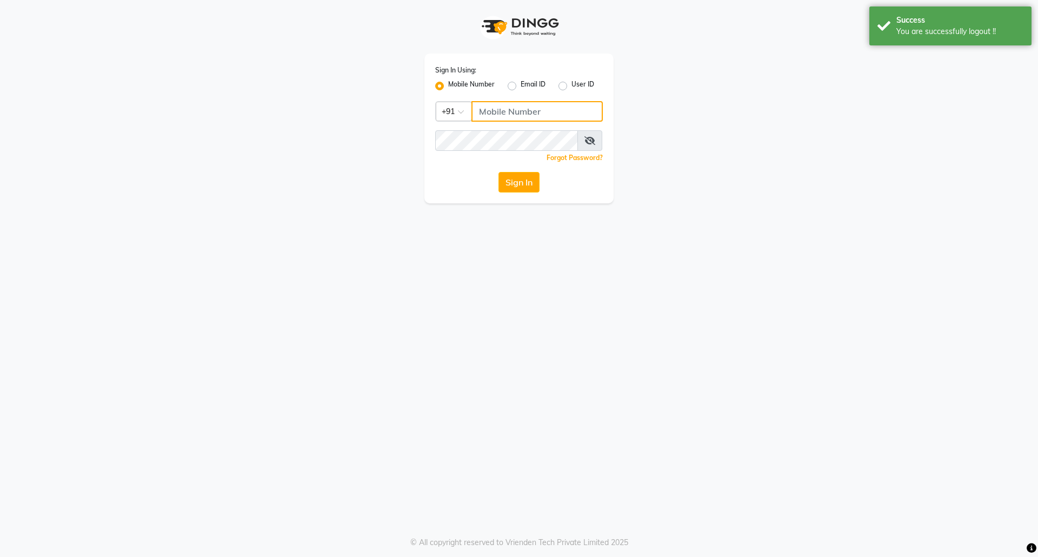
click at [533, 112] on input "Username" at bounding box center [536, 111] width 131 height 21
type input "8073170422"
click at [517, 182] on button "Sign In" at bounding box center [519, 182] width 41 height 21
